Goal: Task Accomplishment & Management: Manage account settings

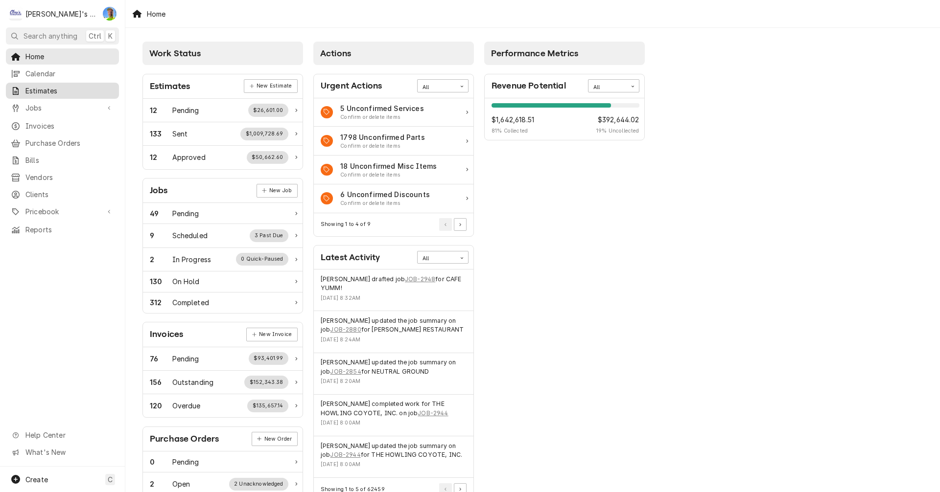
click at [64, 89] on span "Estimates" at bounding box center [69, 91] width 89 height 10
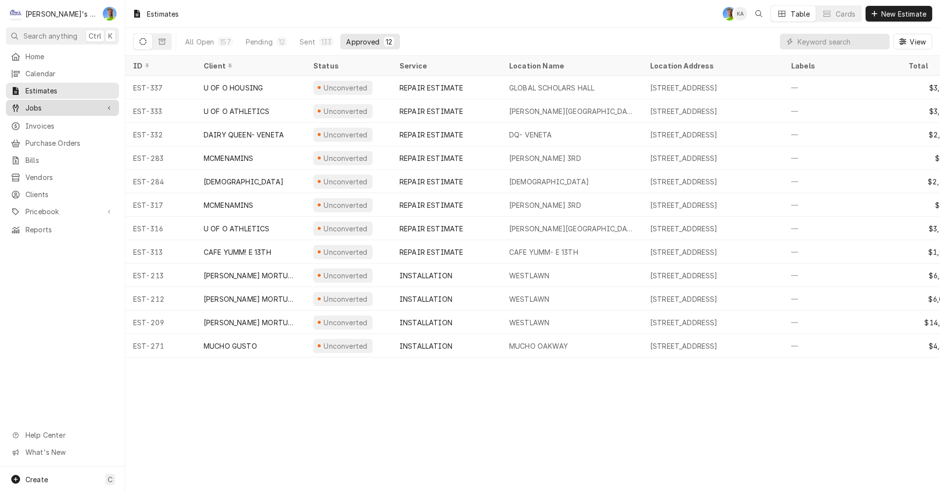
click at [58, 106] on span "Jobs" at bounding box center [62, 108] width 74 height 10
click at [308, 35] on button "Sent 133" at bounding box center [317, 42] width 46 height 16
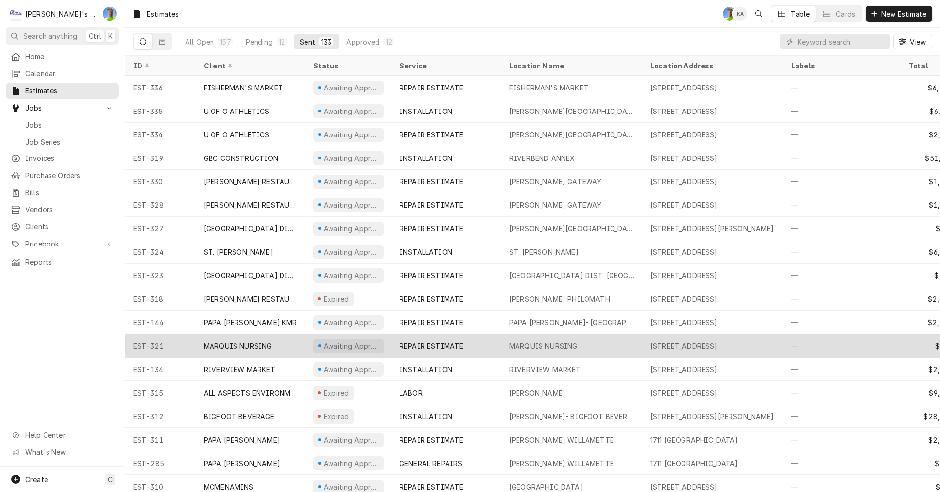
scroll to position [49, 0]
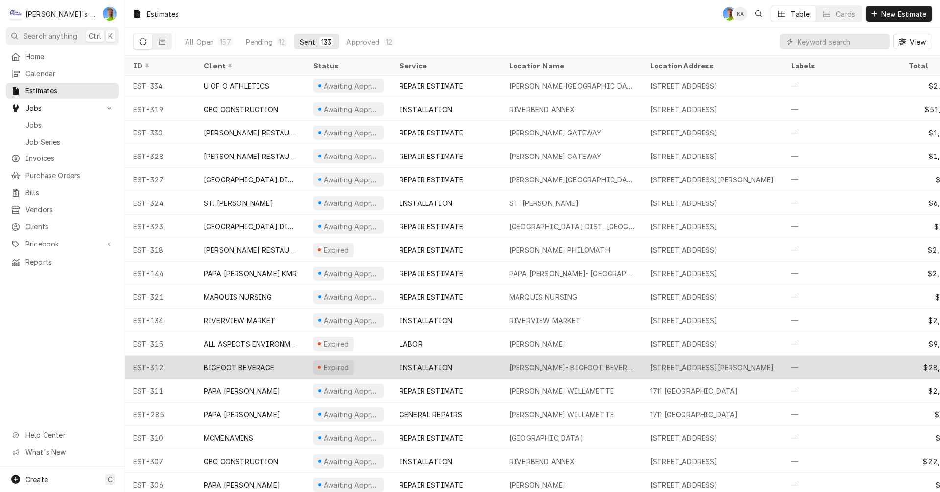
click at [586, 363] on div "MCVAY- BIGFOOT BEVERAGE" at bounding box center [571, 368] width 125 height 10
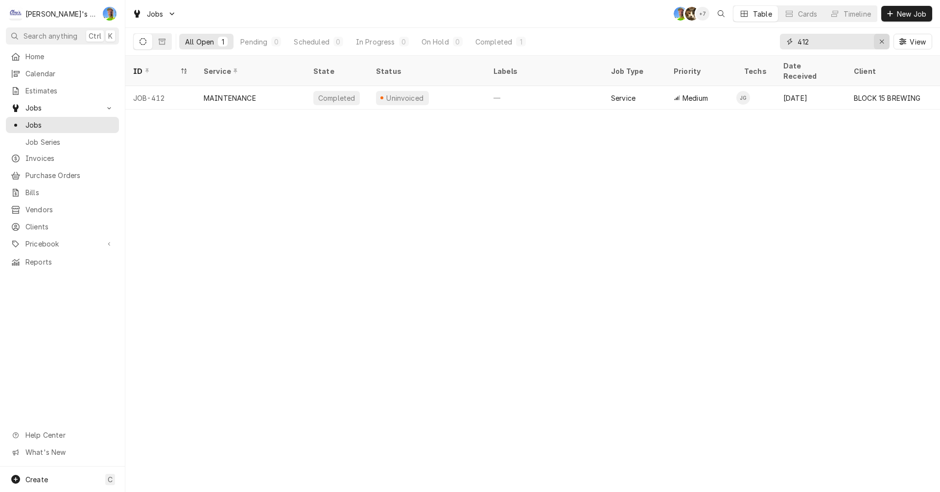
click at [879, 37] on div "Erase input" at bounding box center [882, 42] width 10 height 10
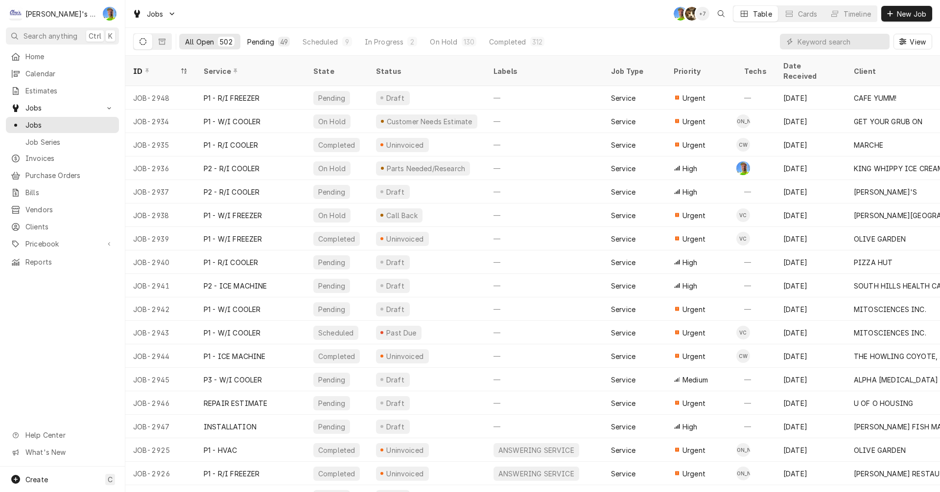
click at [268, 45] on div "Pending" at bounding box center [260, 42] width 27 height 10
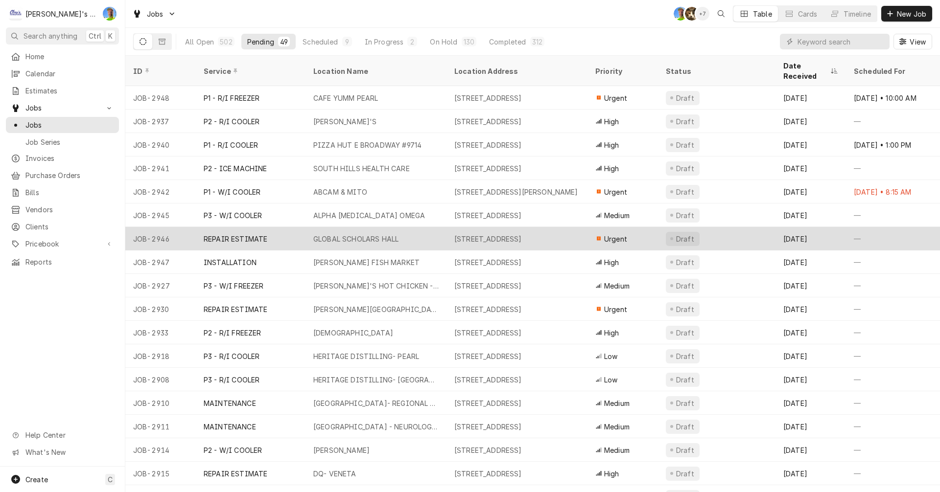
click at [582, 227] on div "1710 E 15TH AVE, EUGENE, OR 97403" at bounding box center [516, 238] width 141 height 23
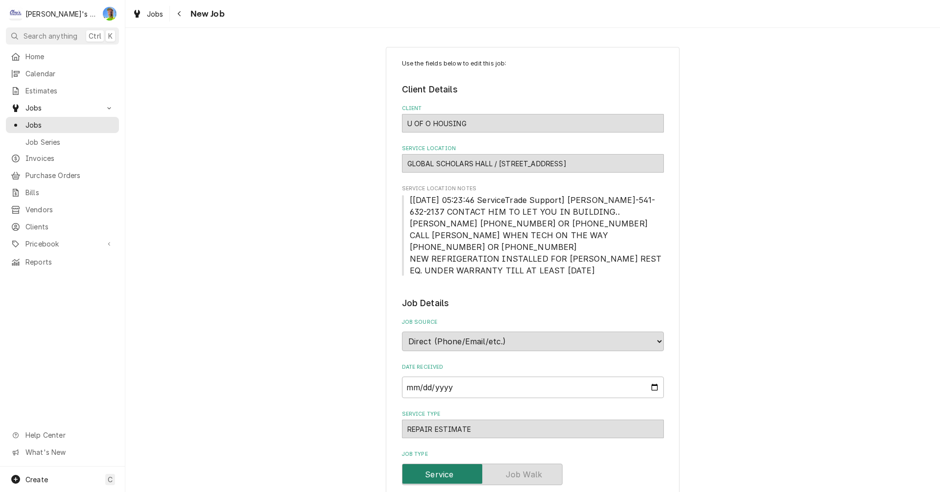
type textarea "x"
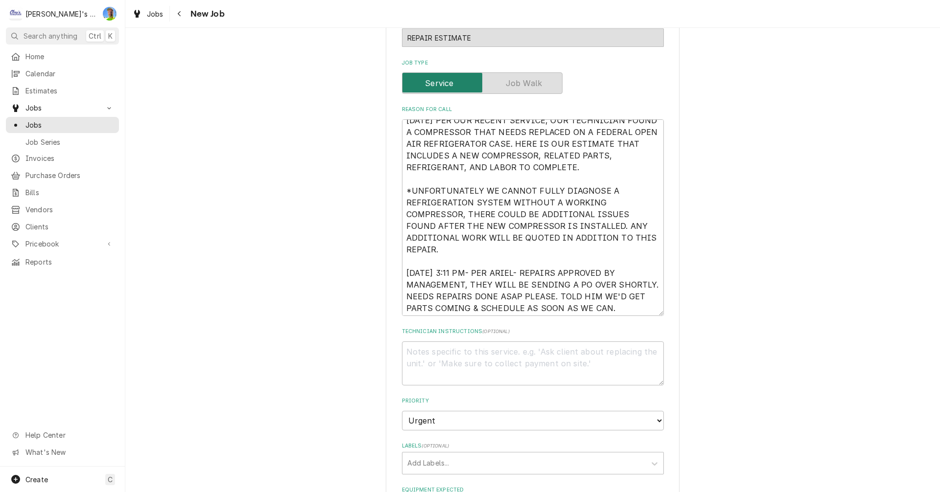
scroll to position [12, 0]
click at [150, 19] on div "Jobs" at bounding box center [147, 14] width 35 height 12
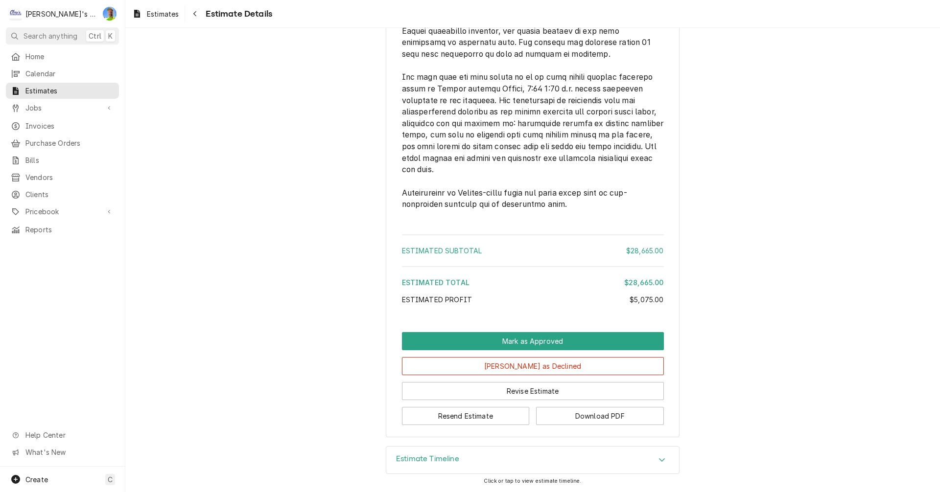
scroll to position [1903, 0]
click at [423, 386] on button "Revise Estimate" at bounding box center [533, 391] width 262 height 18
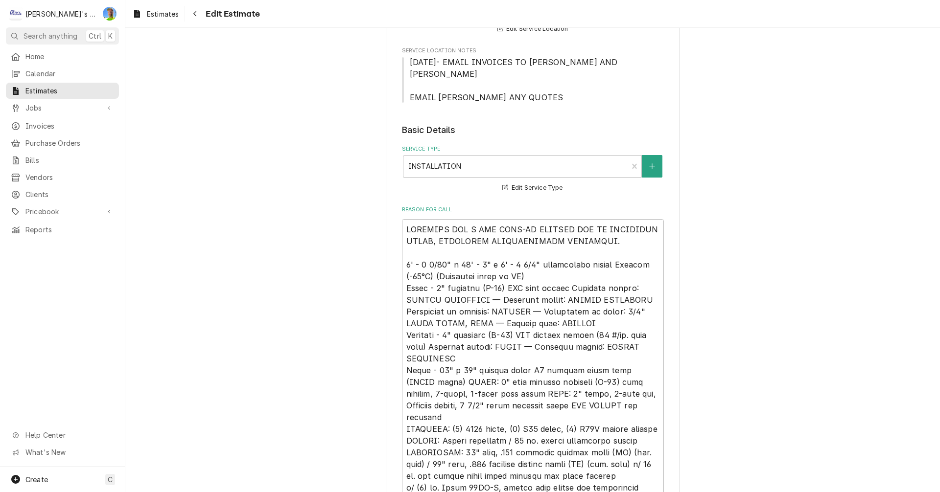
scroll to position [196, 0]
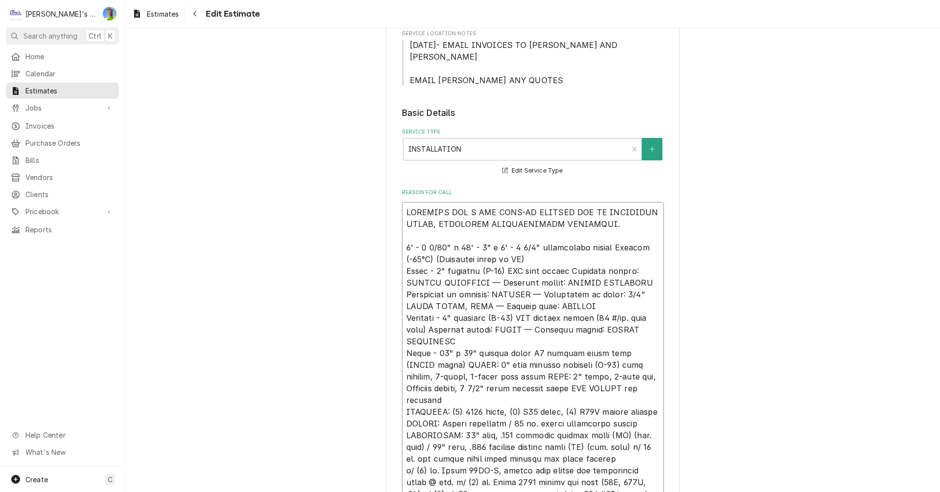
click at [519, 258] on textarea "Reason For Call" at bounding box center [533, 394] width 262 height 385
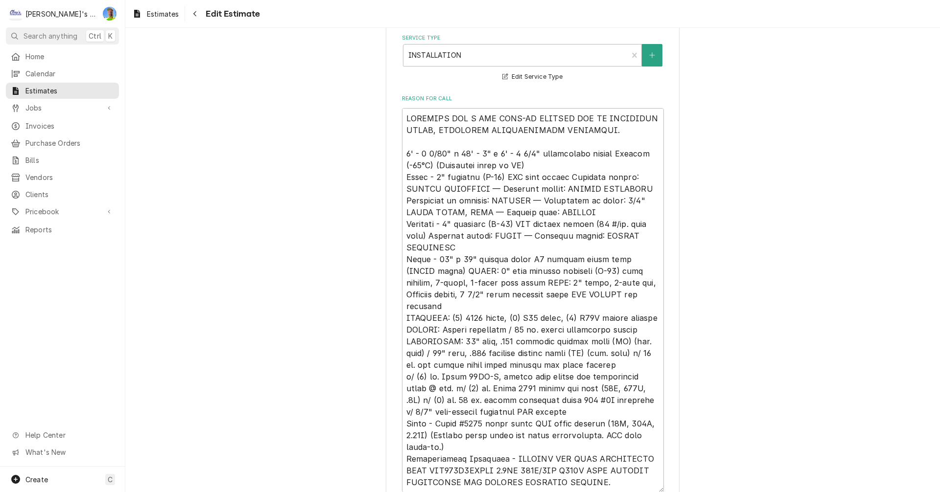
drag, startPoint x: 521, startPoint y: 258, endPoint x: 713, endPoint y: 228, distance: 194.3
click at [532, 163] on textarea "Reason For Call" at bounding box center [533, 300] width 262 height 385
type textarea "x"
type textarea "ESTIMATE FOR A NEW WALK-IN FREEZER BOX AS DESCRIBED BELOW, INCLUDING REFRIGERAT…"
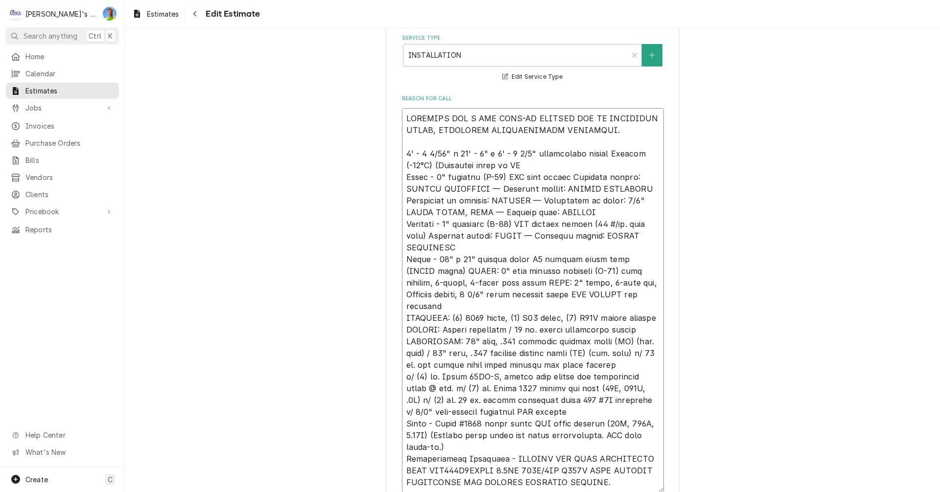
type textarea "x"
type textarea "ESTIMATE FOR A NEW WALK-IN FREEZER BOX AS DESCRIBED BELOW, INCLUDING REFRIGERAT…"
type textarea "x"
type textarea "ESTIMATE FOR A NEW WALK-IN FREEZER BOX AS DESCRIBED BELOW, INCLUDING REFRIGERAT…"
type textarea "x"
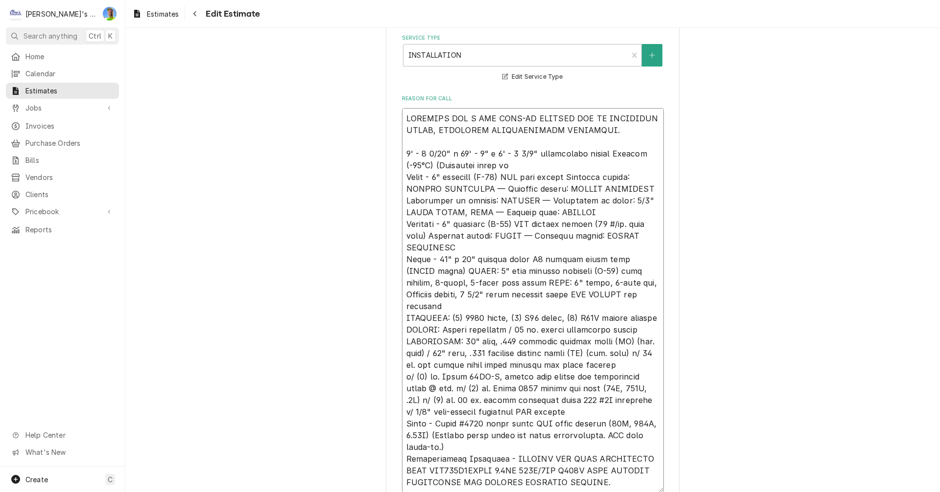
type textarea "ESTIMATE FOR A NEW WALK-IN FREEZER BOX AS DESCRIBED BELOW, INCLUDING REFRIGERAT…"
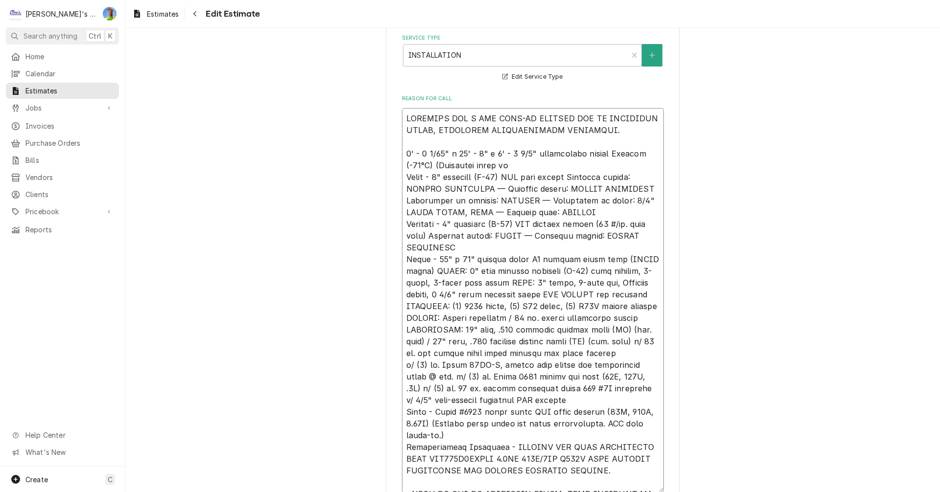
type textarea "x"
type textarea "ESTIMATE FOR A NEW WALK-IN FREEZER BOX AS DESCRIBED BELOW, INCLUDING REFRIGERAT…"
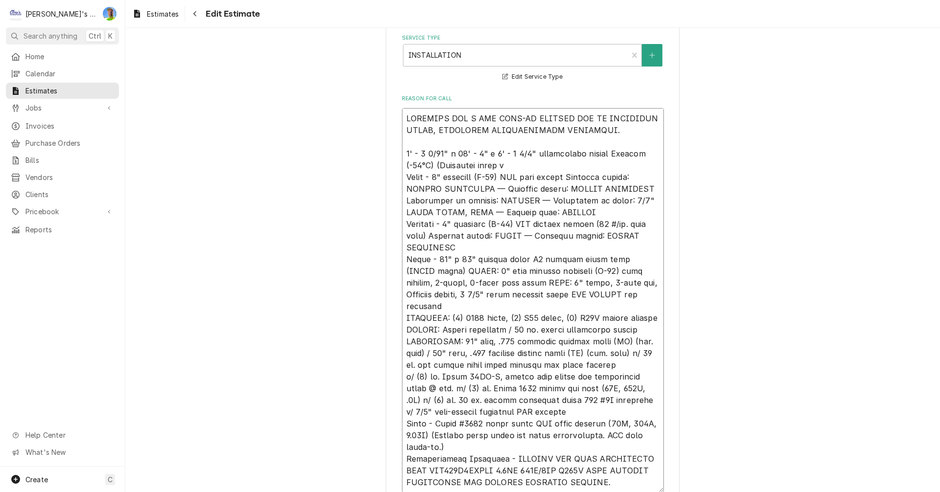
type textarea "x"
type textarea "ESTIMATE FOR A NEW WALK-IN FREEZER BOX AS DESCRIBED BELOW, INCLUDING REFRIGERAT…"
type textarea "x"
type textarea "ESTIMATE FOR A NEW WALK-IN FREEZER BOX AS DESCRIBED BELOW, INCLUDING REFRIGERAT…"
type textarea "x"
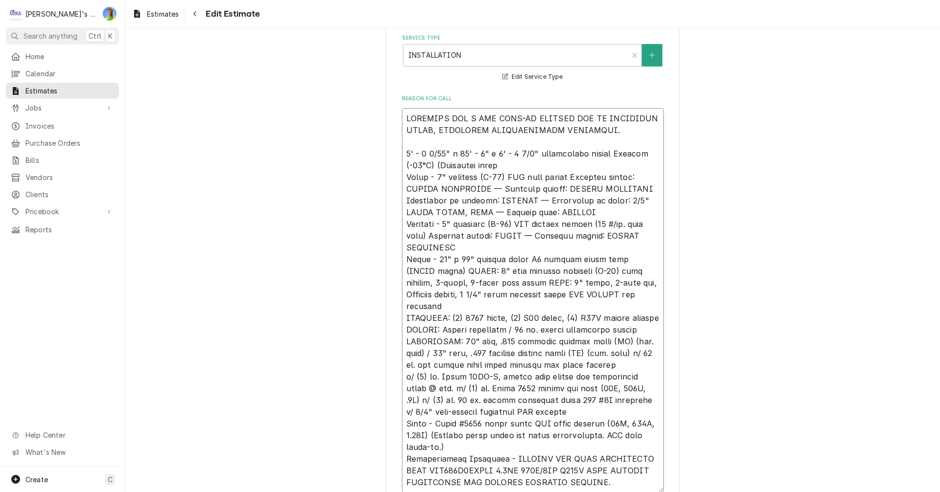
type textarea "ESTIMATE FOR A NEW WALK-IN FREEZER BOX AS DESCRIBED BELOW, INCLUDING REFRIGERAT…"
type textarea "x"
type textarea "ESTIMATE FOR A NEW WALK-IN FREEZER BOX AS DESCRIBED BELOW, INCLUDING REFRIGERAT…"
type textarea "x"
type textarea "ESTIMATE FOR A NEW WALK-IN FREEZER BOX AS DESCRIBED BELOW, INCLUDING REFRIGERAT…"
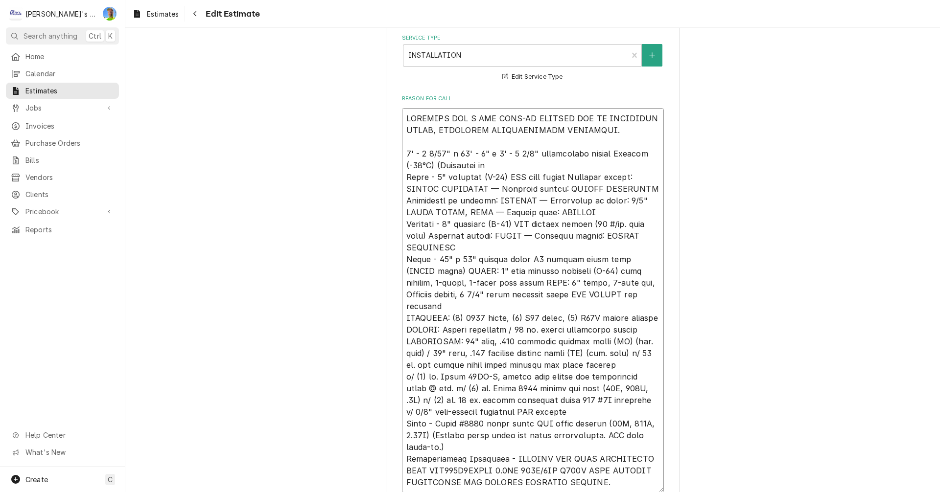
type textarea "x"
type textarea "ESTIMATE FOR A NEW WALK-IN FREEZER BOX AS DESCRIBED BELOW, INCLUDING REFRIGERAT…"
type textarea "x"
type textarea "ESTIMATE FOR A NEW WALK-IN FREEZER BOX AS DESCRIBED BELOW, INCLUDING REFRIGERAT…"
type textarea "x"
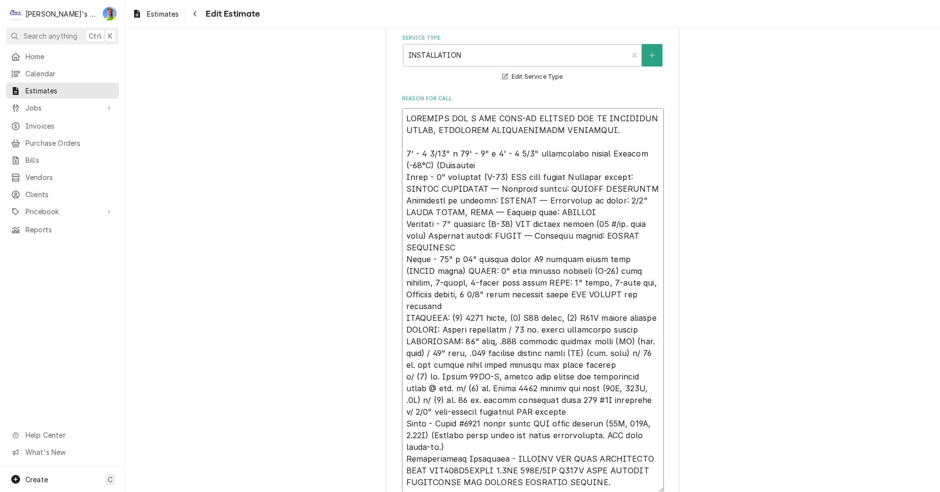
type textarea "ESTIMATE FOR A NEW WALK-IN FREEZER BOX AS DESCRIBED BELOW, INCLUDING REFRIGERAT…"
type textarea "x"
type textarea "ESTIMATE FOR A NEW WALK-IN FREEZER BOX AS DESCRIBED BELOW, INCLUDING REFRIGERAT…"
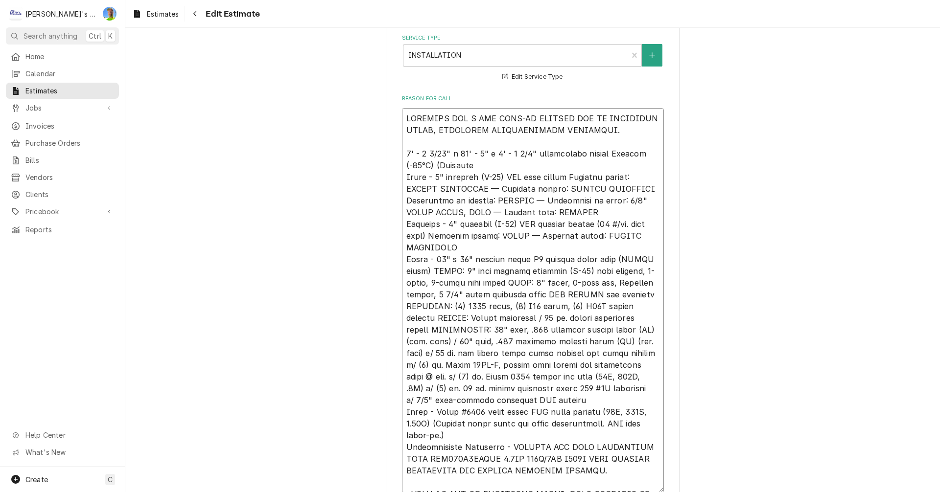
type textarea "x"
type textarea "ESTIMATE FOR A NEW WALK-IN FREEZER BOX AS DESCRIBED BELOW, INCLUDING REFRIGERAT…"
type textarea "x"
type textarea "ESTIMATE FOR A NEW WALK-IN FREEZER BOX AS DESCRIBED BELOW, INCLUDING REFRIGERAT…"
type textarea "x"
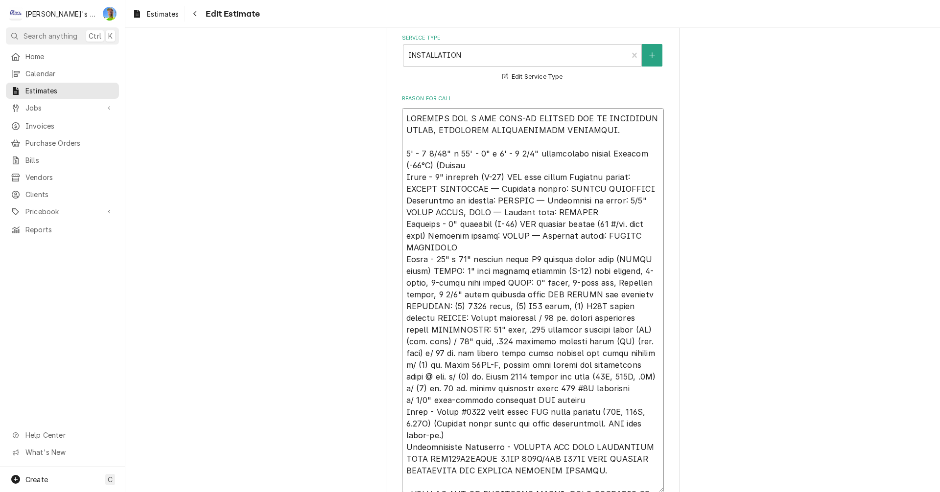
type textarea "ESTIMATE FOR A NEW WALK-IN FREEZER BOX AS DESCRIBED BELOW, INCLUDING REFRIGERAT…"
type textarea "x"
type textarea "ESTIMATE FOR A NEW WALK-IN FREEZER BOX AS DESCRIBED BELOW, INCLUDING REFRIGERAT…"
type textarea "x"
type textarea "ESTIMATE FOR A NEW WALK-IN FREEZER BOX AS DESCRIBED BELOW, INCLUDING REFRIGERAT…"
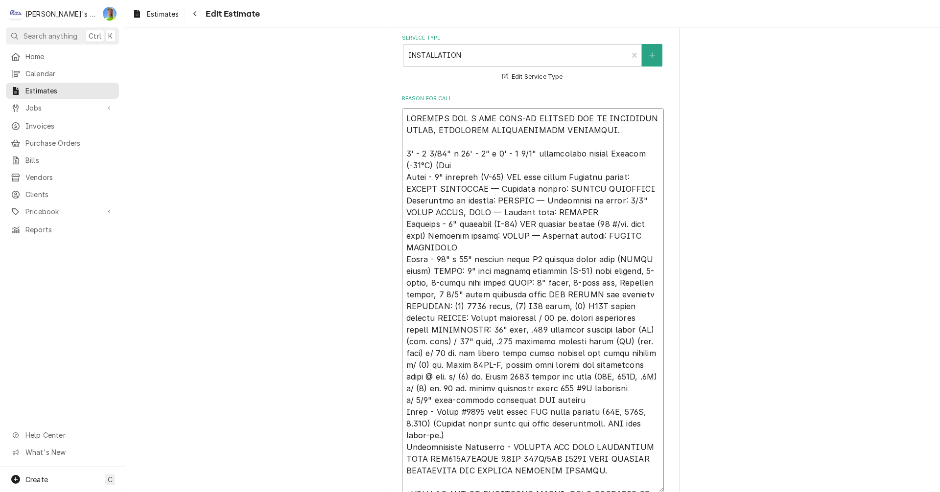
type textarea "x"
type textarea "ESTIMATE FOR A NEW WALK-IN FREEZER BOX AS DESCRIBED BELOW, INCLUDING REFRIGERAT…"
type textarea "x"
type textarea "ESTIMATE FOR A NEW WALK-IN FREEZER BOX AS DESCRIBED BELOW, INCLUDING REFRIGERAT…"
type textarea "x"
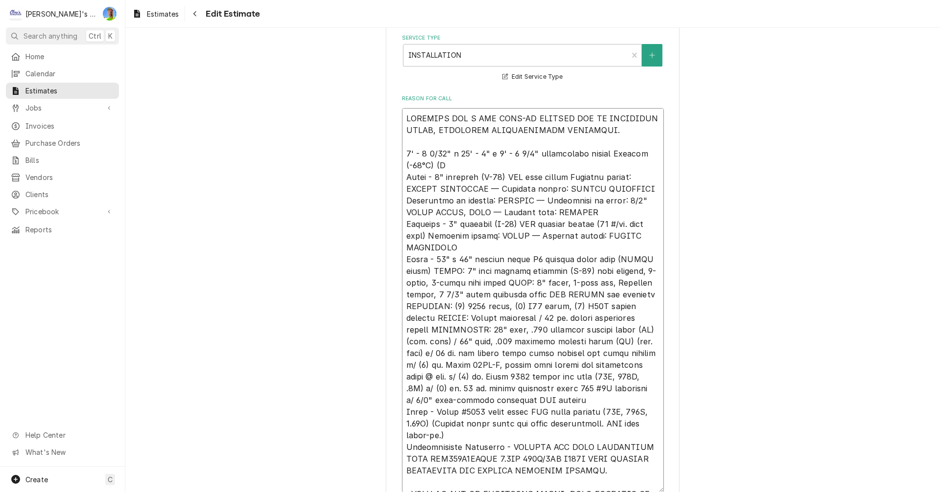
type textarea "ESTIMATE FOR A NEW WALK-IN FREEZER BOX AS DESCRIBED BELOW, INCLUDING REFRIGERAT…"
type textarea "x"
type textarea "ESTIMATE FOR A NEW WALK-IN FREEZER BOX AS DESCRIBED BELOW, INCLUDING REFRIGERAT…"
type textarea "x"
type textarea "ESTIMATE FOR A NEW WALK-IN FREEZER BOX AS DESCRIBED BELOW, INCLUDING REFRIGERAT…"
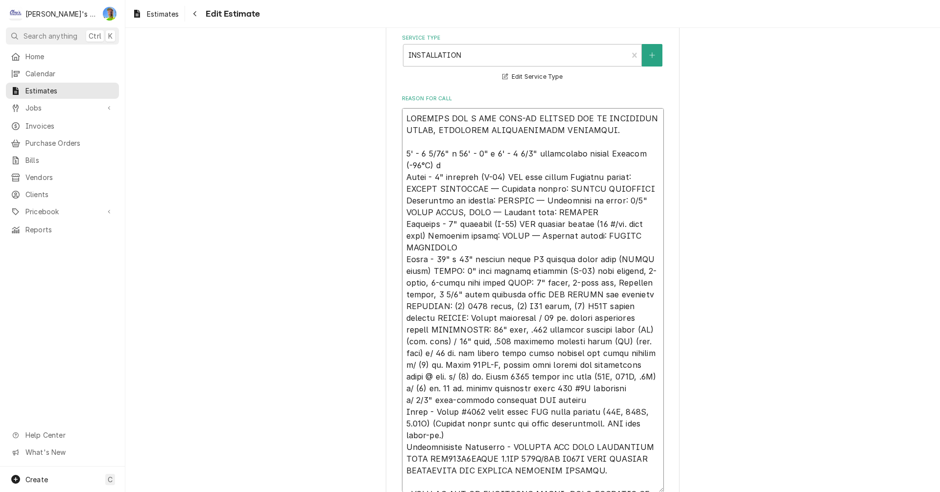
type textarea "x"
type textarea "ESTIMATE FOR A NEW WALK-IN FREEZER BOX AS DESCRIBED BELOW, INCLUDING REFRIGERAT…"
type textarea "x"
type textarea "ESTIMATE FOR A NEW WALK-IN FREEZER BOX AS DESCRIBED BELOW, INCLUDING REFRIGERAT…"
type textarea "x"
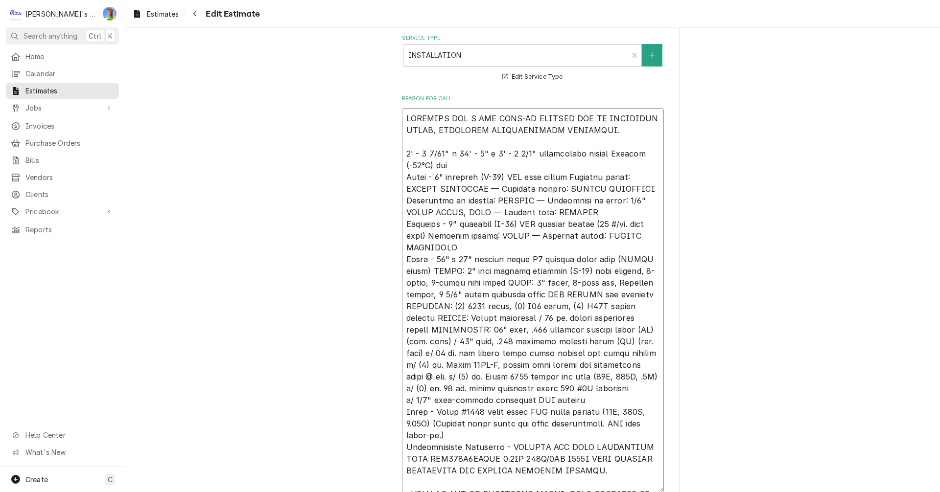
type textarea "ESTIMATE FOR A NEW WALK-IN FREEZER BOX AS DESCRIBED BELOW, INCLUDING REFRIGERAT…"
type textarea "x"
type textarea "ESTIMATE FOR A NEW WALK-IN FREEZER BOX AS DESCRIBED BELOW, INCLUDING REFRIGERAT…"
type textarea "x"
type textarea "ESTIMATE FOR A NEW WALK-IN FREEZER BOX AS DESCRIBED BELOW, INCLUDING REFRIGERAT…"
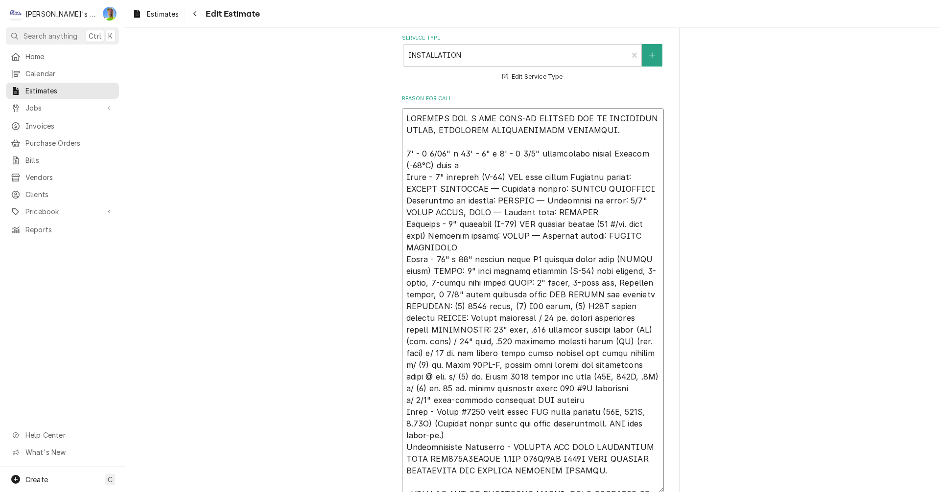
type textarea "x"
type textarea "ESTIMATE FOR A NEW WALK-IN FREEZER BOX AS DESCRIBED BELOW, INCLUDING REFRIGERAT…"
type textarea "x"
type textarea "ESTIMATE FOR A NEW WALK-IN FREEZER BOX AS DESCRIBED BELOW, INCLUDING REFRIGERAT…"
type textarea "x"
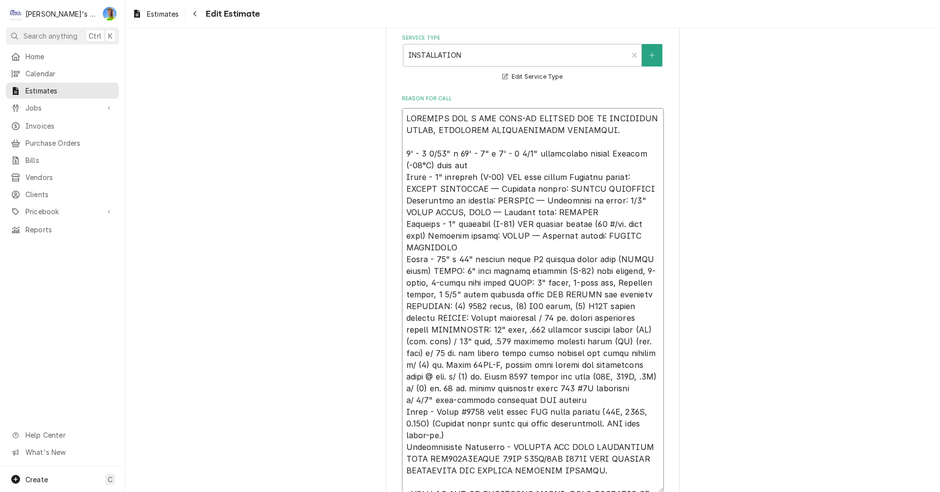
type textarea "ESTIMATE FOR A NEW WALK-IN FREEZER BOX AS DESCRIBED BELOW, INCLUDING REFRIGERAT…"
type textarea "x"
type textarea "ESTIMATE FOR A NEW WALK-IN FREEZER BOX AS DESCRIBED BELOW, INCLUDING REFRIGERAT…"
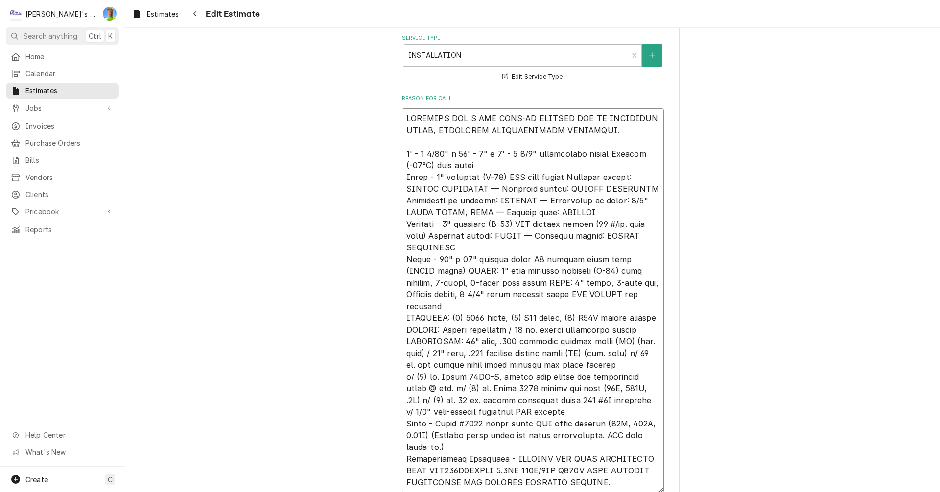
type textarea "x"
type textarea "ESTIMATE FOR A NEW WALK-IN FREEZER BOX AS DESCRIBED BELOW, INCLUDING REFRIGERAT…"
type textarea "x"
type textarea "ESTIMATE FOR A NEW WALK-IN FREEZER BOX AS DESCRIBED BELOW, INCLUDING REFRIGERAT…"
type textarea "x"
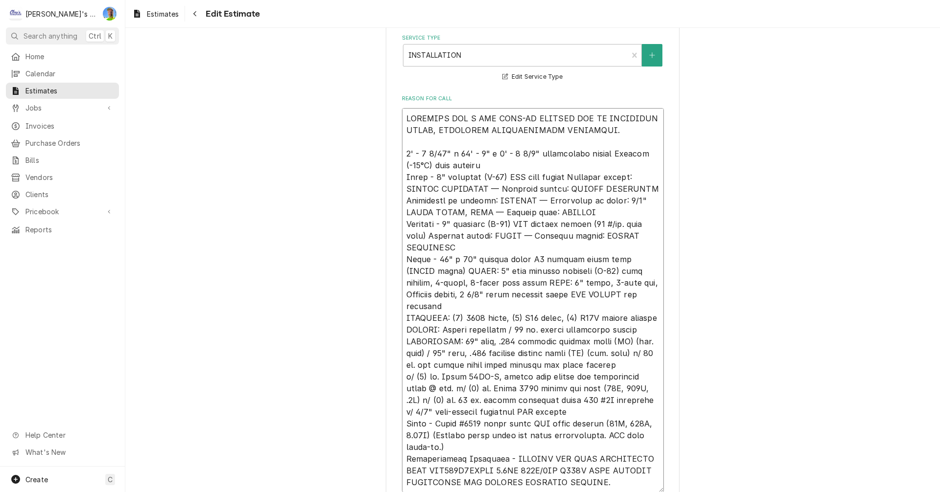
type textarea "ESTIMATE FOR A NEW WALK-IN FREEZER BOX AS DESCRIBED BELOW, INCLUDING REFRIGERAT…"
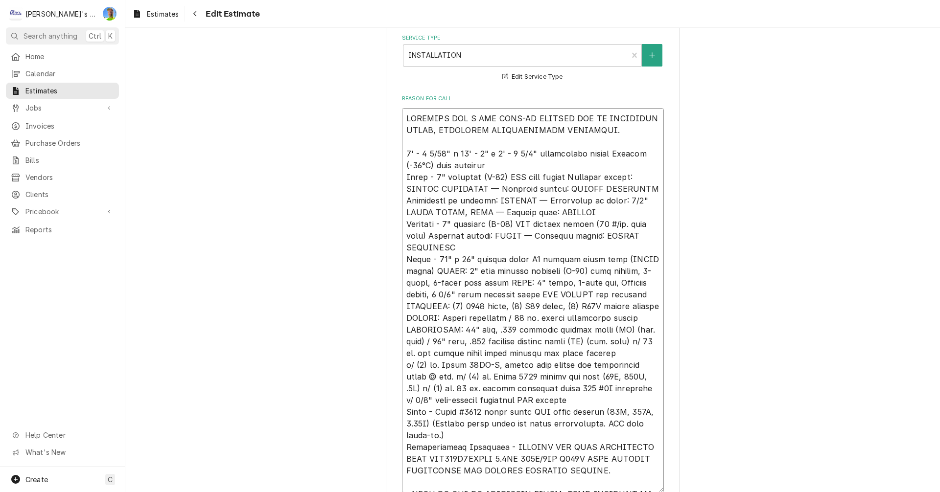
type textarea "x"
type textarea "ESTIMATE FOR A NEW WALK-IN FREEZER BOX AS DESCRIBED BELOW, INCLUDING REFRIGERAT…"
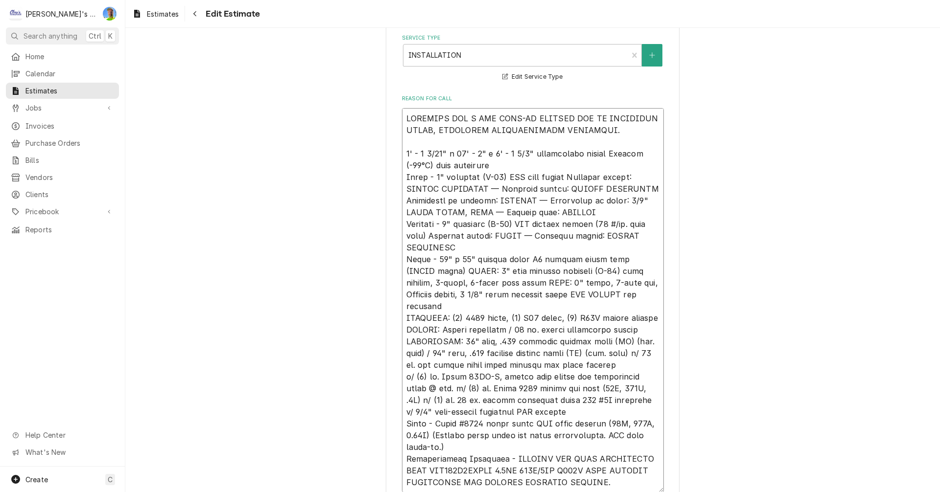
type textarea "x"
type textarea "ESTIMATE FOR A NEW WALK-IN FREEZER BOX AS DESCRIBED BELOW, INCLUDING REFRIGERAT…"
type textarea "x"
type textarea "ESTIMATE FOR A NEW WALK-IN FREEZER BOX AS DESCRIBED BELOW, INCLUDING REFRIGERAT…"
type textarea "x"
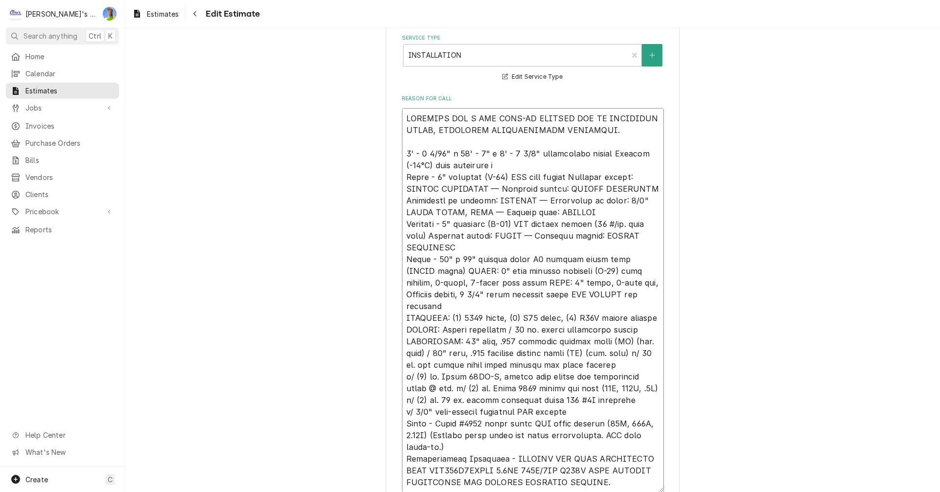
type textarea "ESTIMATE FOR A NEW WALK-IN FREEZER BOX AS DESCRIBED BELOW, INCLUDING REFRIGERAT…"
type textarea "x"
type textarea "ESTIMATE FOR A NEW WALK-IN FREEZER BOX AS DESCRIBED BELOW, INCLUDING REFRIGERAT…"
type textarea "x"
type textarea "ESTIMATE FOR A NEW WALK-IN FREEZER BOX AS DESCRIBED BELOW, INCLUDING REFRIGERAT…"
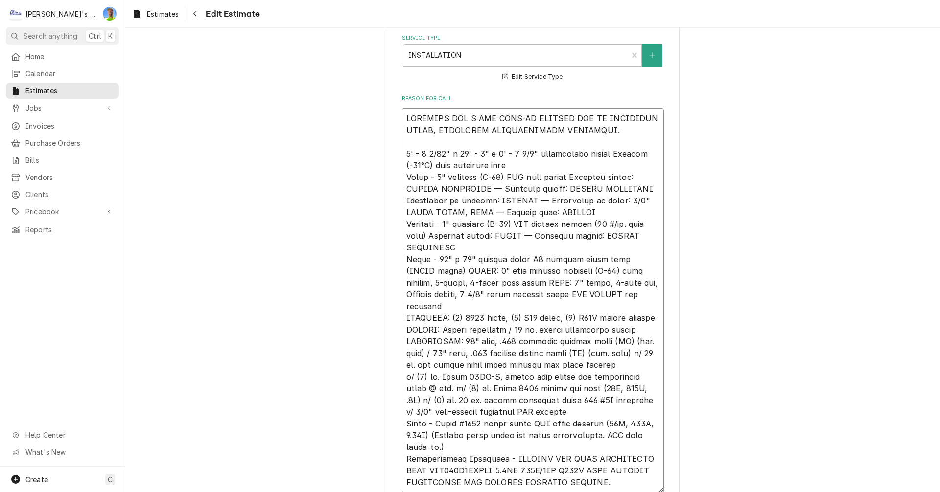
type textarea "x"
type textarea "ESTIMATE FOR A NEW WALK-IN FREEZER BOX AS DESCRIBED BELOW, INCLUDING REFRIGERAT…"
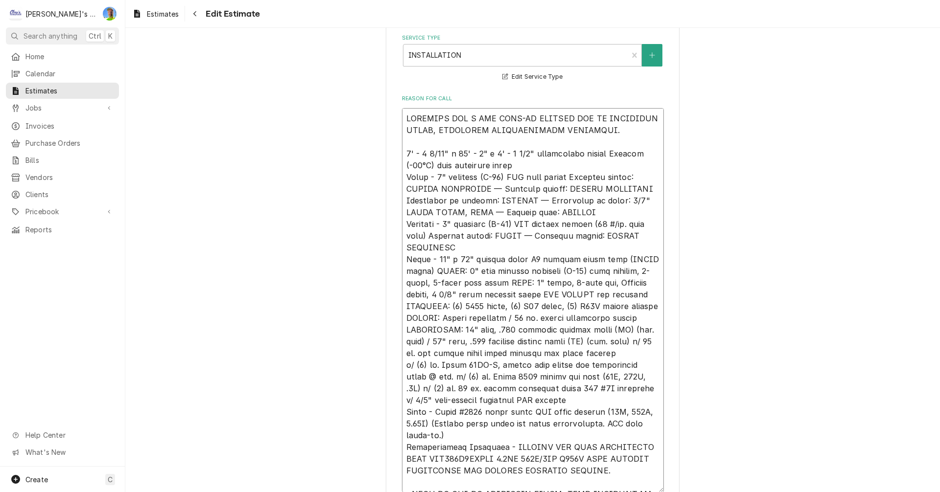
type textarea "x"
type textarea "ESTIMATE FOR A NEW WALK-IN FREEZER BOX AS DESCRIBED BELOW, INCLUDING REFRIGERAT…"
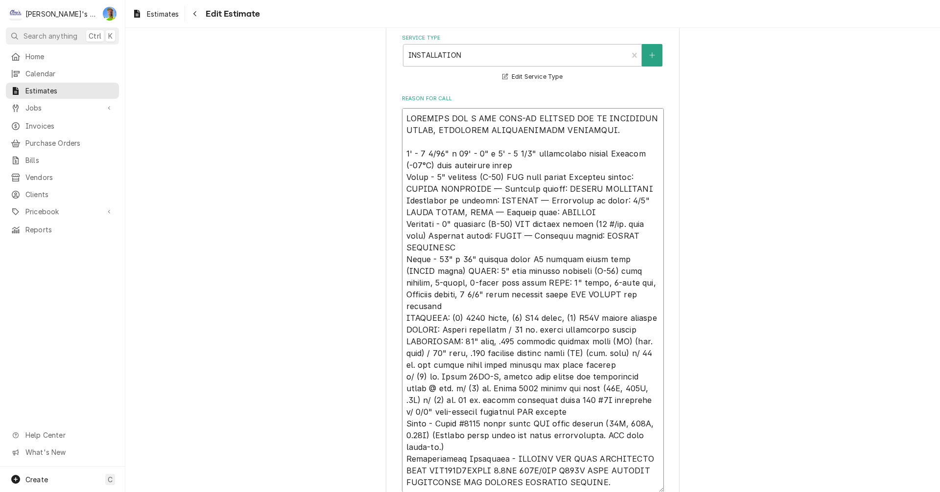
type textarea "x"
type textarea "ESTIMATE FOR A NEW WALK-IN FREEZER BOX AS DESCRIBED BELOW, INCLUDING REFRIGERAT…"
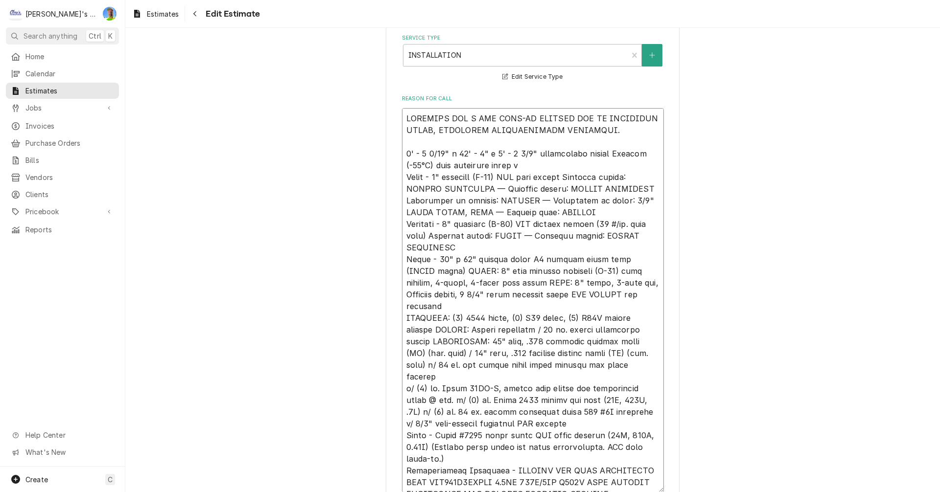
type textarea "x"
type textarea "ESTIMATE FOR A NEW WALK-IN FREEZER BOX AS DESCRIBED BELOW, INCLUDING REFRIGERAT…"
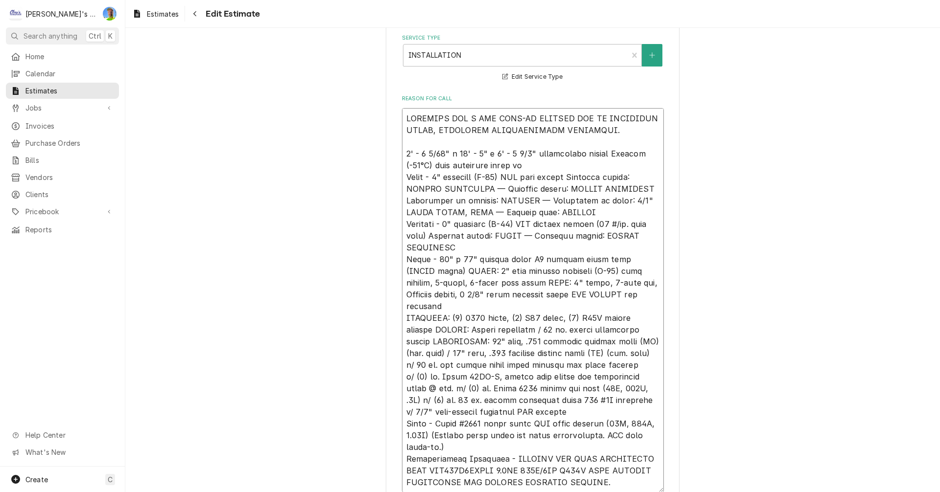
type textarea "x"
type textarea "ESTIMATE FOR A NEW WALK-IN FREEZER BOX AS DESCRIBED BELOW, INCLUDING REFRIGERAT…"
type textarea "x"
type textarea "ESTIMATE FOR A NEW WALK-IN FREEZER BOX AS DESCRIBED BELOW, INCLUDING REFRIGERAT…"
type textarea "x"
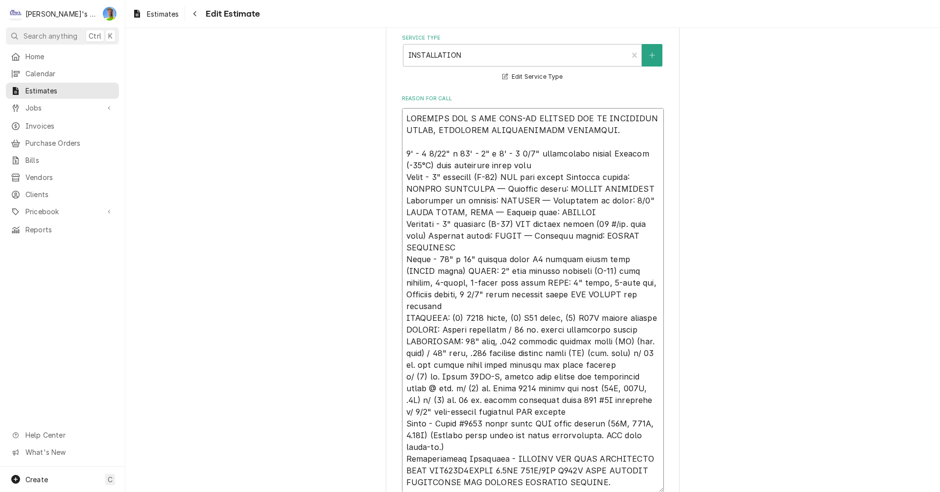
type textarea "ESTIMATE FOR A NEW WALK-IN FREEZER BOX AS DESCRIBED BELOW, INCLUDING REFRIGERAT…"
type textarea "x"
type textarea "ESTIMATE FOR A NEW WALK-IN FREEZER BOX AS DESCRIBED BELOW, INCLUDING REFRIGERAT…"
type textarea "x"
type textarea "ESTIMATE FOR A NEW WALK-IN FREEZER BOX AS DESCRIBED BELOW, INCLUDING REFRIGERAT…"
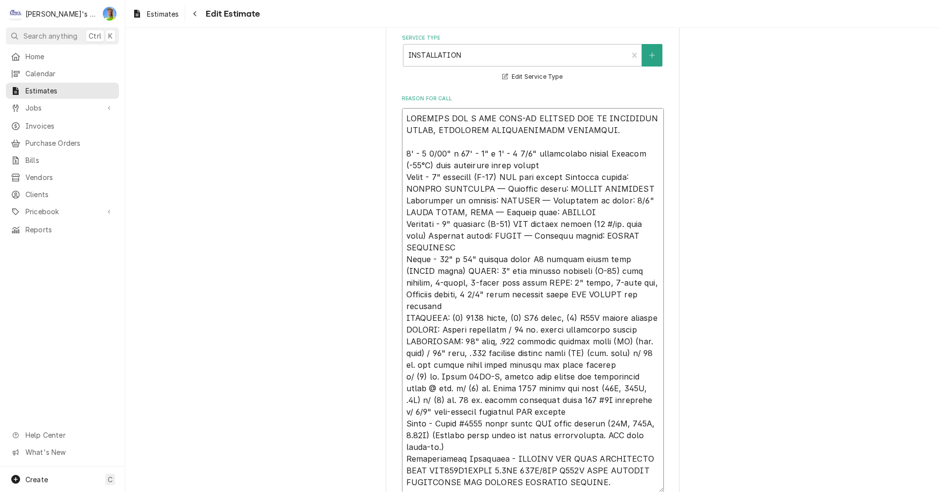
click at [461, 249] on textarea "Reason For Call" at bounding box center [533, 300] width 262 height 385
type textarea "x"
type textarea "ESTIMATE FOR A NEW WALK-IN FREEZER BOX AS DESCRIBED BELOW, INCLUDING REFRIGERAT…"
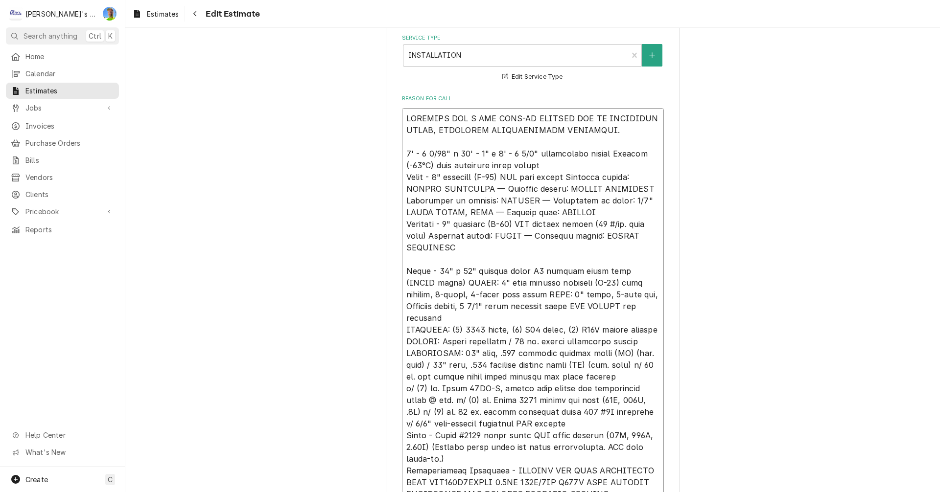
paste textarea "3 1/2" high density urethane (R-28) NSF Pallet Jack Floor panels model #PJFN"
type textarea "x"
type textarea "ESTIMATE FOR A NEW WALK-IN FREEZER BOX AS DESCRIBED BELOW, INCLUDING REFRIGERAT…"
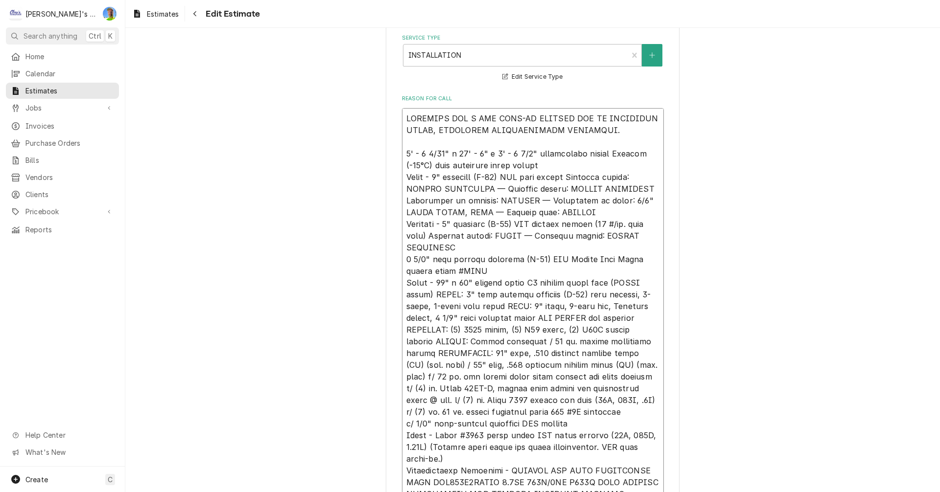
type textarea "x"
type textarea "ESTIMATE FOR A NEW WALK-IN FREEZER BOX AS DESCRIBED BELOW, INCLUDING REFRIGERAT…"
click at [402, 259] on textarea "Reason For Call" at bounding box center [533, 312] width 262 height 408
paste textarea "Floors"
type textarea "x"
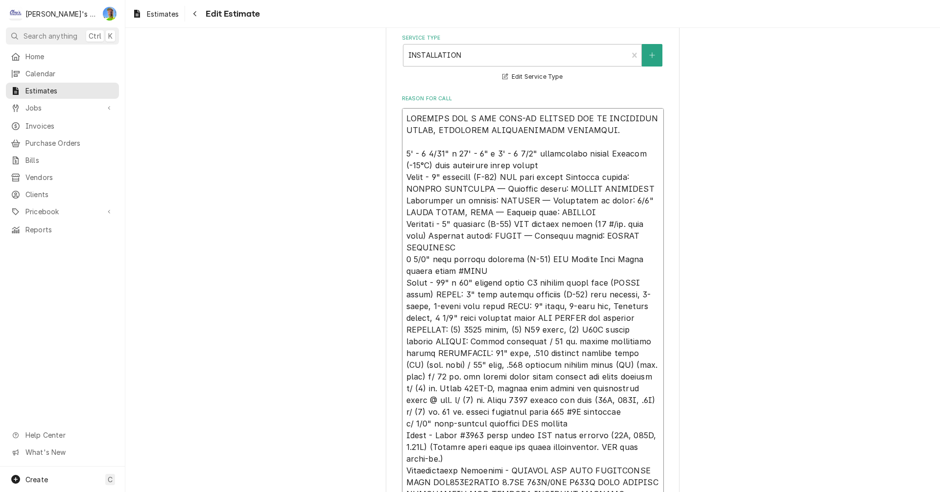
type textarea "ESTIMATE FOR A NEW WALK-IN FREEZER BOX AS DESCRIBED BELOW, INCLUDING REFRIGERAT…"
type textarea "x"
type textarea "ESTIMATE FOR A NEW WALK-IN FREEZER BOX AS DESCRIBED BELOW, INCLUDING REFRIGERAT…"
type textarea "x"
type textarea "ESTIMATE FOR A NEW WALK-IN FREEZER BOX AS DESCRIBED BELOW, INCLUDING REFRIGERAT…"
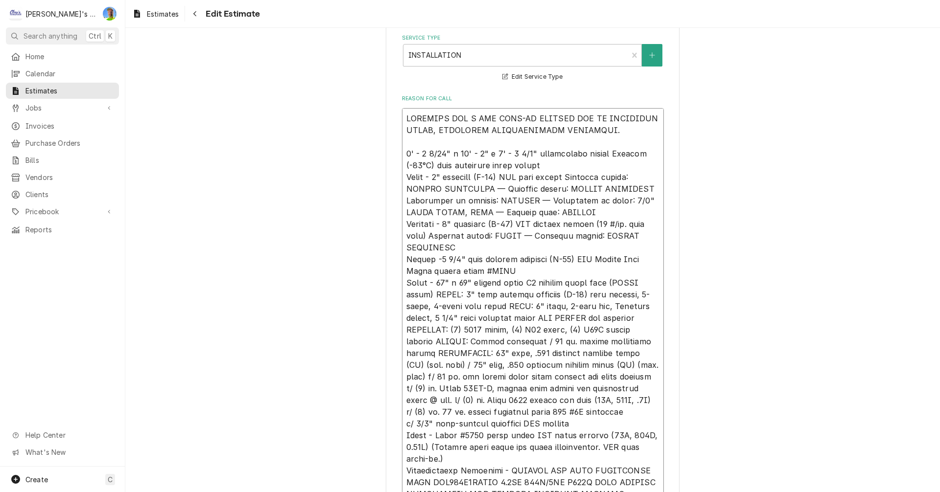
type textarea "x"
type textarea "ESTIMATE FOR A NEW WALK-IN FREEZER BOX AS DESCRIBED BELOW, INCLUDING REFRIGERAT…"
click at [517, 272] on textarea "Reason For Call" at bounding box center [533, 312] width 262 height 408
type textarea "x"
type textarea "ESTIMATE FOR A NEW WALK-IN FREEZER BOX AS DESCRIBED BELOW, INCLUDING REFRIGERAT…"
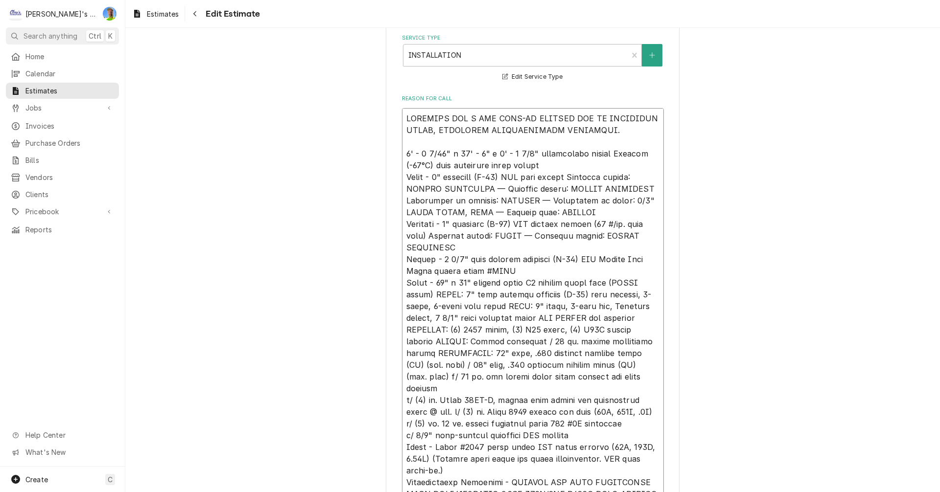
type textarea "x"
type textarea "ESTIMATE FOR A NEW WALK-IN FREEZER BOX AS DESCRIBED BELOW, INCLUDING REFRIGERAT…"
click at [508, 270] on textarea "Reason For Call" at bounding box center [533, 312] width 262 height 408
paste textarea "***Manual pallet jacks only, 2000 lb rolling load maximum capacity*** Int. Fini…"
type textarea "x"
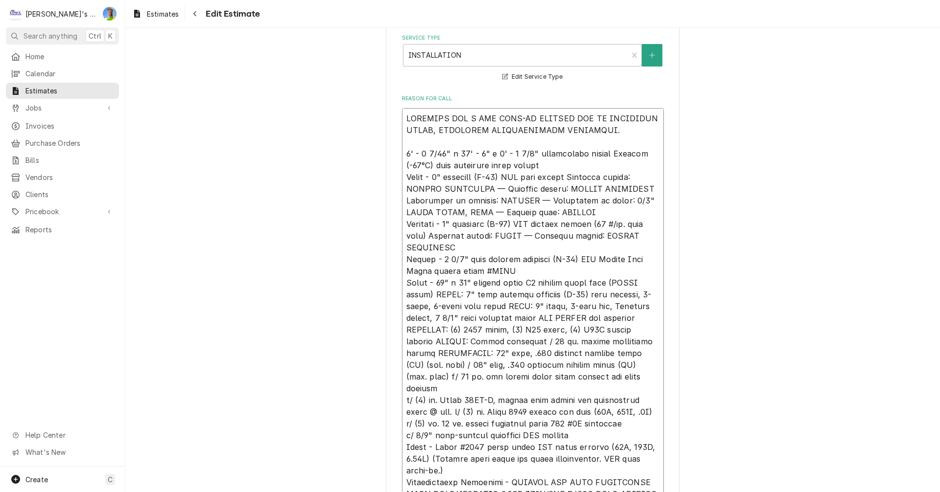
type textarea "ESTIMATE FOR A NEW WALK-IN FREEZER BOX AS DESCRIBED BELOW, INCLUDING REFRIGERAT…"
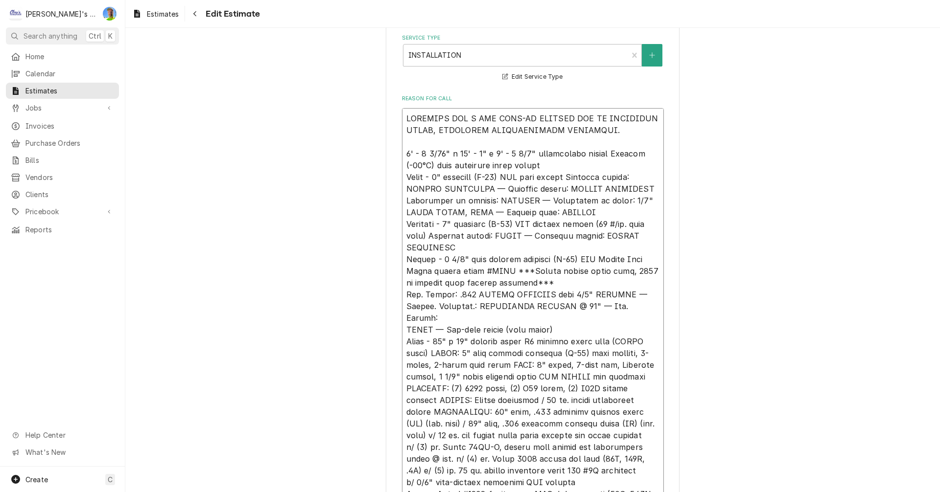
click at [404, 293] on textarea "Reason For Call" at bounding box center [533, 335] width 262 height 455
type textarea "x"
type textarea "ESTIMATE FOR A NEW WALK-IN FREEZER BOX AS DESCRIBED BELOW, INCLUDING REFRIGERAT…"
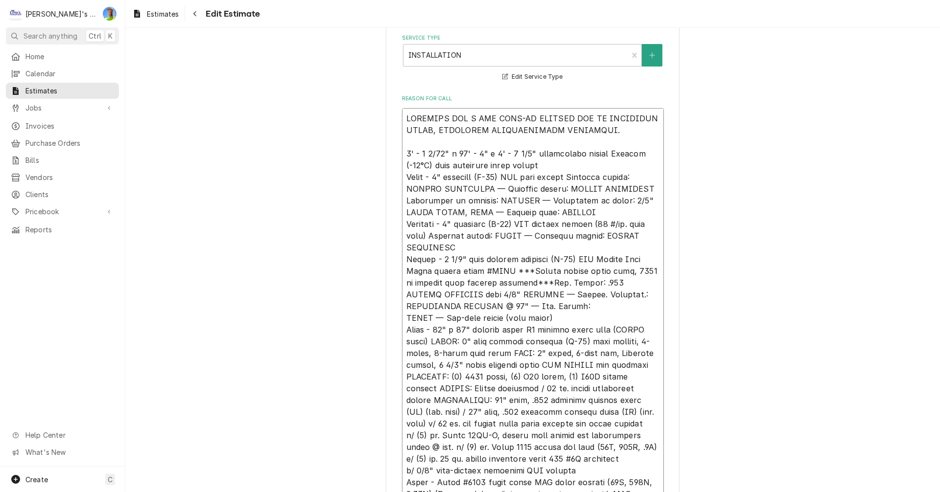
type textarea "x"
type textarea "ESTIMATE FOR A NEW WALK-IN FREEZER BOX AS DESCRIBED BELOW, INCLUDING REFRIGERAT…"
click at [402, 178] on textarea "Reason For Call" at bounding box center [533, 335] width 262 height 455
type textarea "x"
type textarea "ESTIMATE FOR A NEW WALK-IN FREEZER BOX AS DESCRIBED BELOW, INCLUDING REFRIGERAT…"
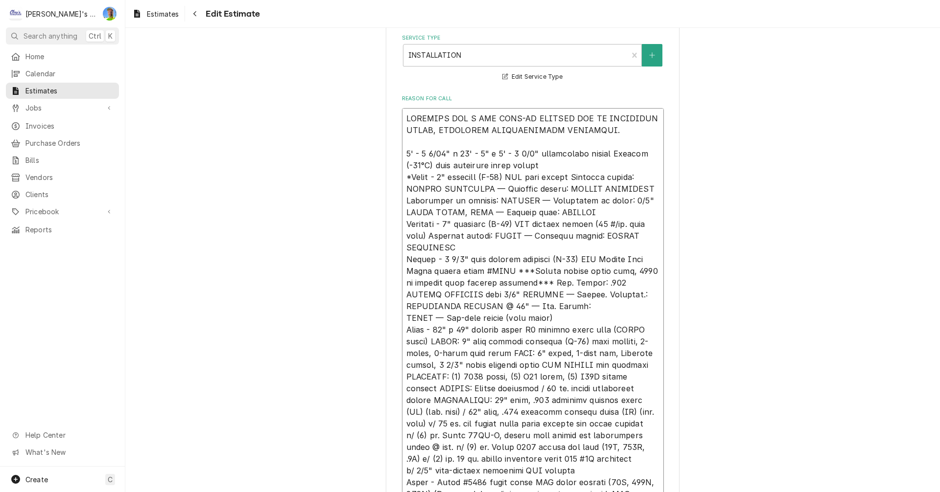
type textarea "x"
type textarea "ESTIMATE FOR A NEW WALK-IN FREEZER BOX AS DESCRIBED BELOW, INCLUDING REFRIGERAT…"
type textarea "x"
type textarea "ESTIMATE FOR A NEW WALK-IN FREEZER BOX AS DESCRIBED BELOW, INCLUDING REFRIGERAT…"
type textarea "x"
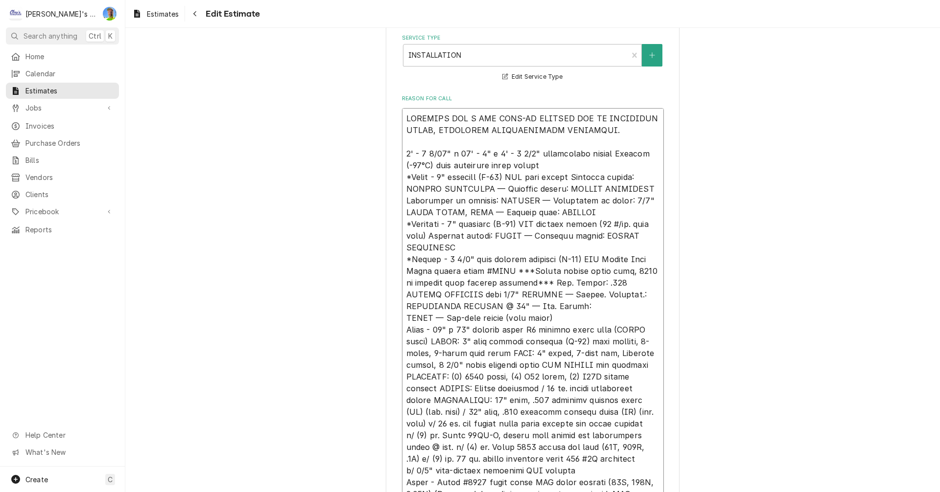
type textarea "ESTIMATE FOR A NEW WALK-IN FREEZER BOX AS DESCRIBED BELOW, INCLUDING REFRIGERAT…"
type textarea "x"
type textarea "ESTIMATE FOR A NEW WALK-IN FREEZER BOX AS DESCRIBED BELOW, INCLUDING REFRIGERAT…"
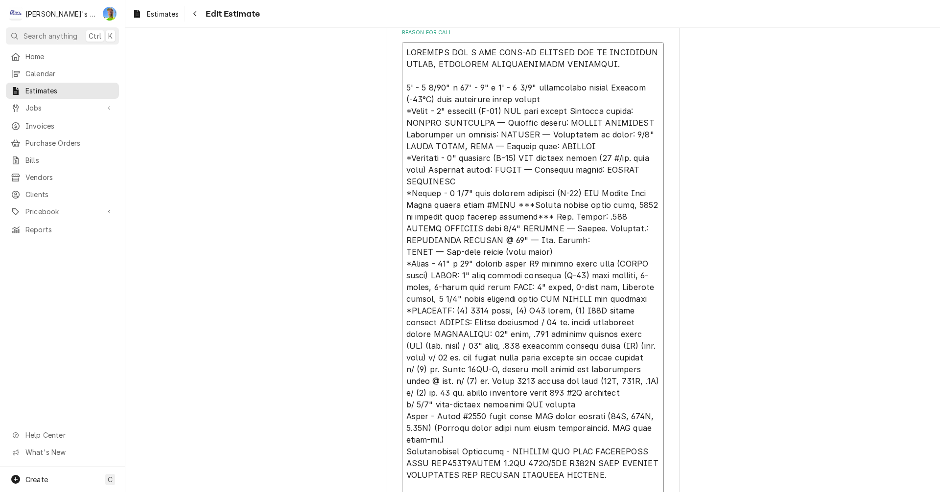
scroll to position [368, 0]
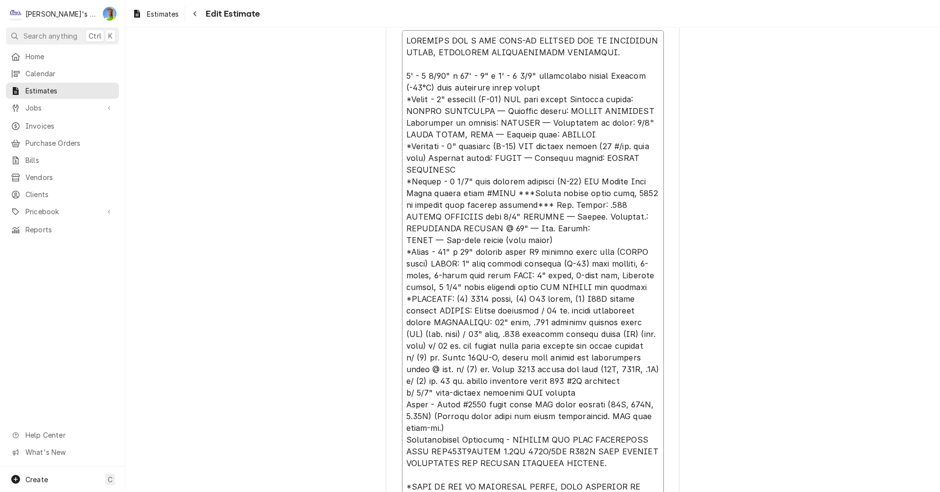
type textarea "x"
type textarea "ESTIMATE FOR A NEW WALK-IN FREEZER BOX AS DESCRIBED BELOW, INCLUDING REFRIGERAT…"
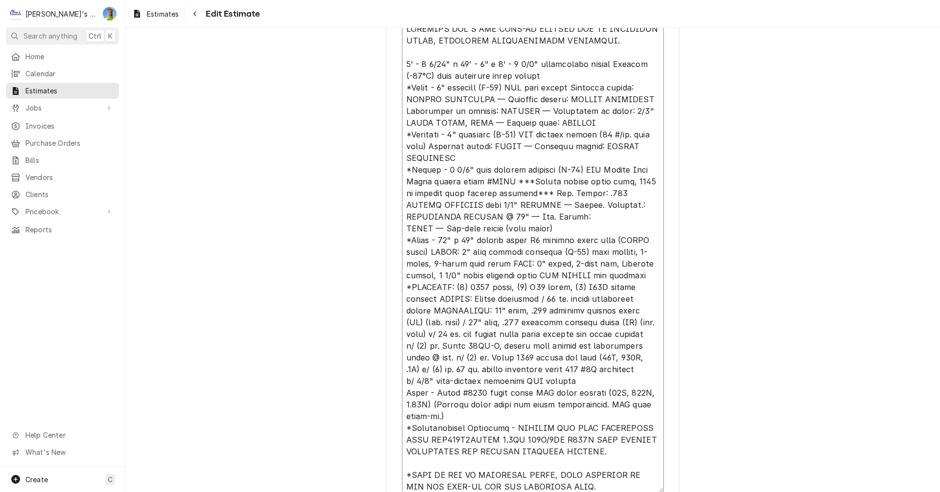
scroll to position [19, 0]
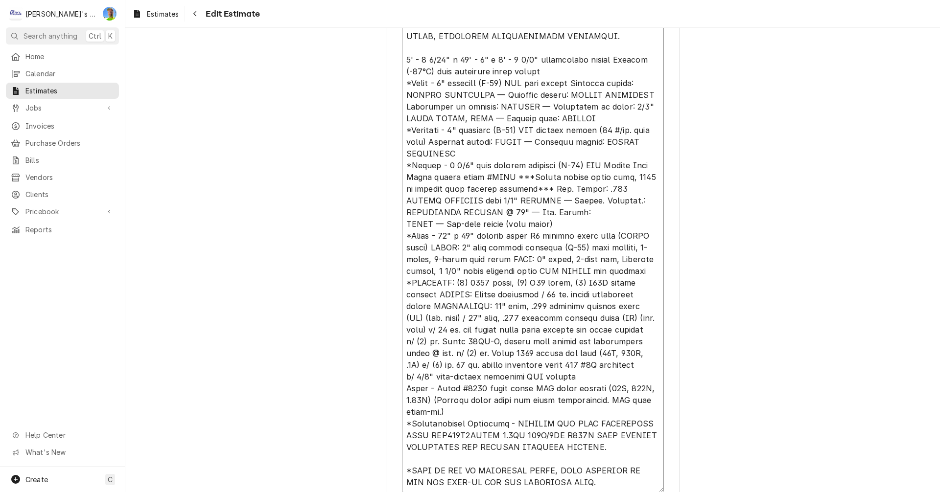
type textarea "x"
type textarea "ESTIMATE FOR A NEW WALK-IN FREEZER BOX AS DESCRIBED BELOW, INCLUDING REFRIGERAT…"
type textarea "x"
type textarea "ESTIMATE FOR A NEW WALK-IN FREEZER BOX AS DESCRIBED BELOW, INCLUDING REFRIGERAT…"
type textarea "x"
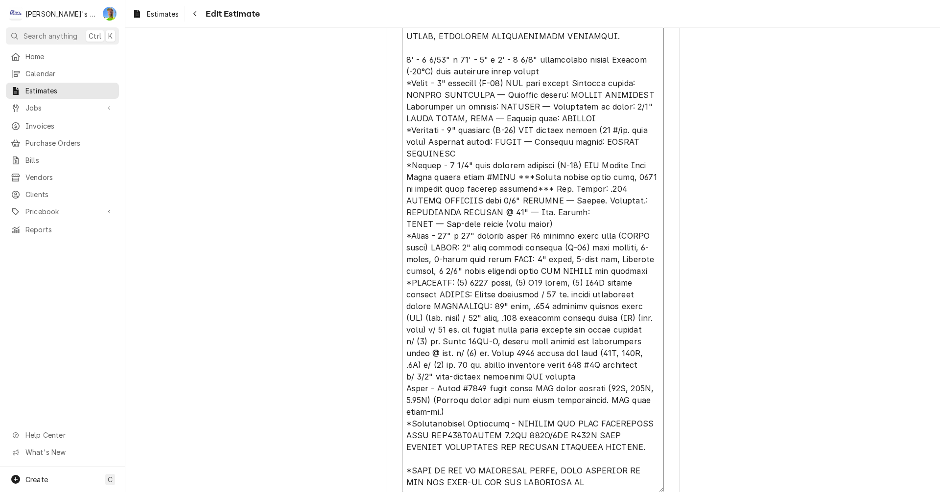
type textarea "ESTIMATE FOR A NEW WALK-IN FREEZER BOX AS DESCRIBED BELOW, INCLUDING REFRIGERAT…"
type textarea "x"
type textarea "ESTIMATE FOR A NEW WALK-IN FREEZER BOX AS DESCRIBED BELOW, INCLUDING REFRIGERAT…"
type textarea "x"
type textarea "ESTIMATE FOR A NEW WALK-IN FREEZER BOX AS DESCRIBED BELOW, INCLUDING REFRIGERAT…"
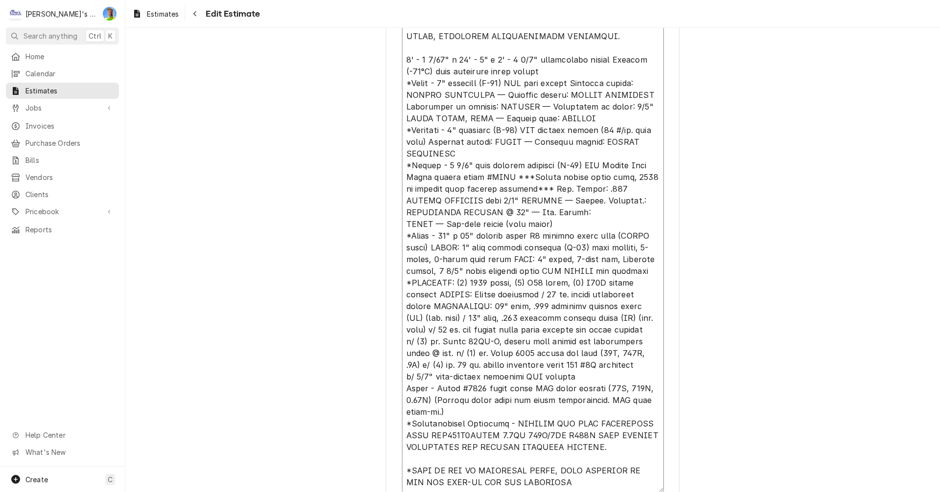
type textarea "x"
type textarea "ESTIMATE FOR A NEW WALK-IN FREEZER BOX AS DESCRIBED BELOW, INCLUDING REFRIGERAT…"
type textarea "x"
type textarea "ESTIMATE FOR A NEW WALK-IN FREEZER BOX AS DESCRIBED BELOW, INCLUDING REFRIGERAT…"
type textarea "x"
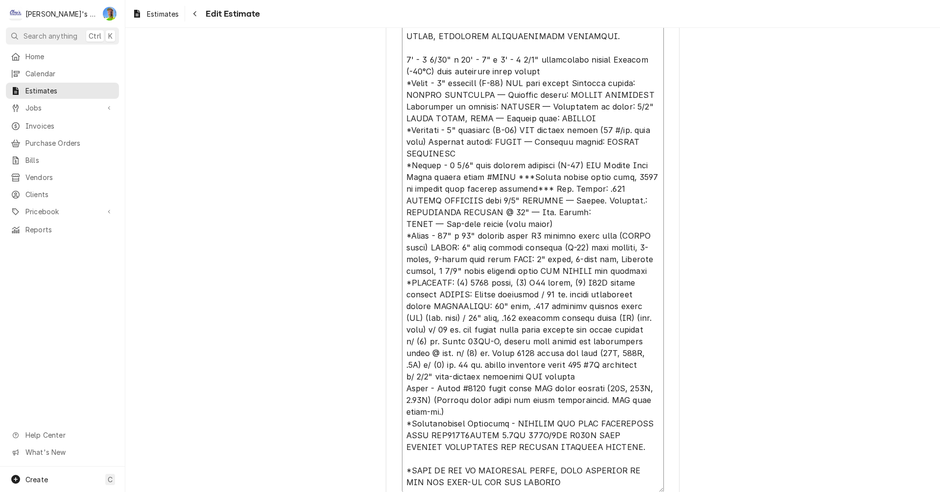
type textarea "ESTIMATE FOR A NEW WALK-IN FREEZER BOX AS DESCRIBED BELOW, INCLUDING REFRIGERAT…"
type textarea "x"
type textarea "ESTIMATE FOR A NEW WALK-IN FREEZER BOX AS DESCRIBED BELOW, INCLUDING REFRIGERAT…"
type textarea "x"
type textarea "ESTIMATE FOR A NEW WALK-IN FREEZER BOX AS DESCRIBED BELOW, INCLUDING REFRIGERAT…"
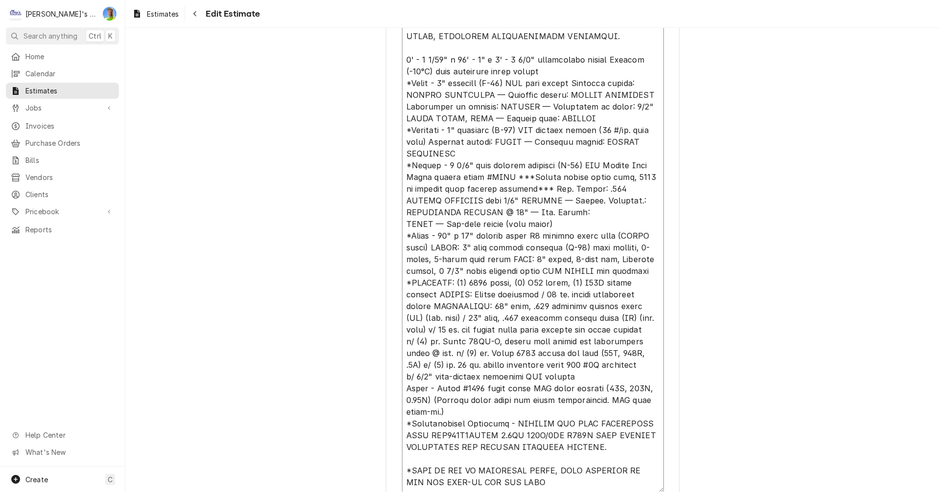
type textarea "x"
type textarea "ESTIMATE FOR A NEW WALK-IN FREEZER BOX AS DESCRIBED BELOW, INCLUDING REFRIGERAT…"
type textarea "x"
type textarea "ESTIMATE FOR A NEW WALK-IN FREEZER BOX AS DESCRIBED BELOW, INCLUDING REFRIGERAT…"
type textarea "x"
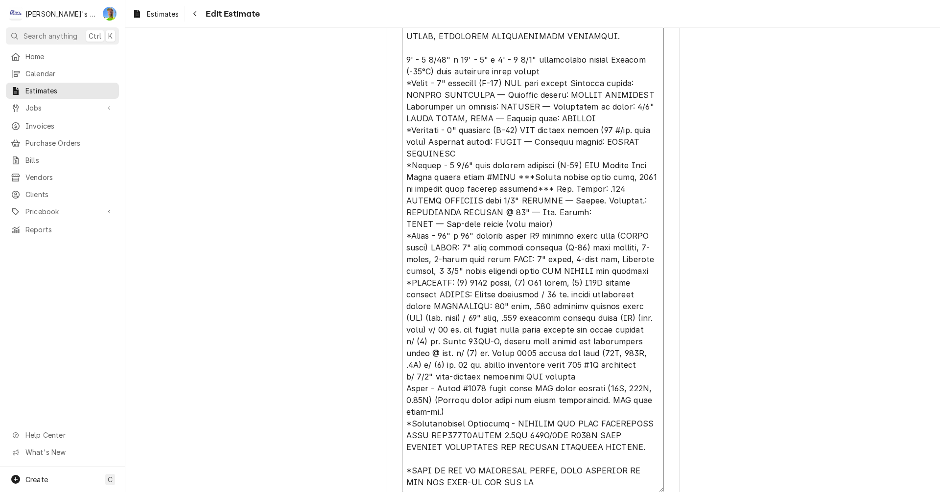
type textarea "ESTIMATE FOR A NEW WALK-IN FREEZER BOX AS DESCRIBED BELOW, INCLUDING REFRIGERAT…"
type textarea "x"
type textarea "ESTIMATE FOR A NEW WALK-IN FREEZER BOX AS DESCRIBED BELOW, INCLUDING REFRIGERAT…"
type textarea "x"
type textarea "ESTIMATE FOR A NEW WALK-IN FREEZER BOX AS DESCRIBED BELOW, INCLUDING REFRIGERAT…"
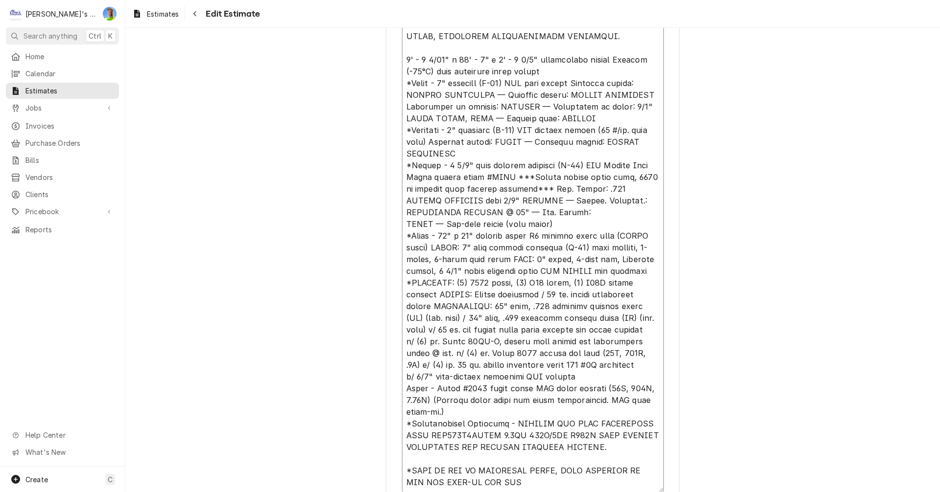
type textarea "x"
type textarea "ESTIMATE FOR A NEW WALK-IN FREEZER BOX AS DESCRIBED BELOW, INCLUDING REFRIGERAT…"
type textarea "x"
type textarea "ESTIMATE FOR A NEW WALK-IN FREEZER BOX AS DESCRIBED BELOW, INCLUDING REFRIGERAT…"
type textarea "x"
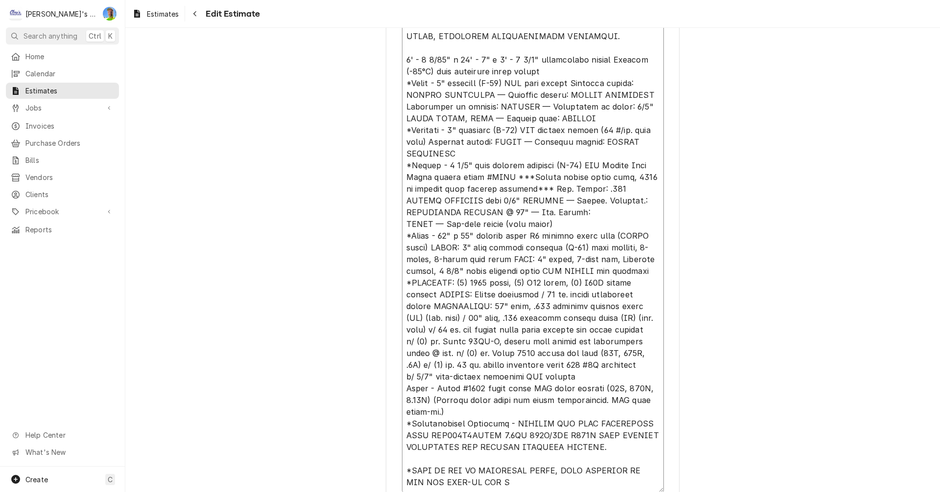
type textarea "ESTIMATE FOR A NEW WALK-IN FREEZER BOX AS DESCRIBED BELOW, INCLUDING REFRIGERAT…"
type textarea "x"
type textarea "ESTIMATE FOR A NEW WALK-IN FREEZER BOX AS DESCRIBED BELOW, INCLUDING REFRIGERAT…"
type textarea "x"
type textarea "ESTIMATE FOR A NEW WALK-IN FREEZER BOX AS DESCRIBED BELOW, INCLUDING REFRIGERAT…"
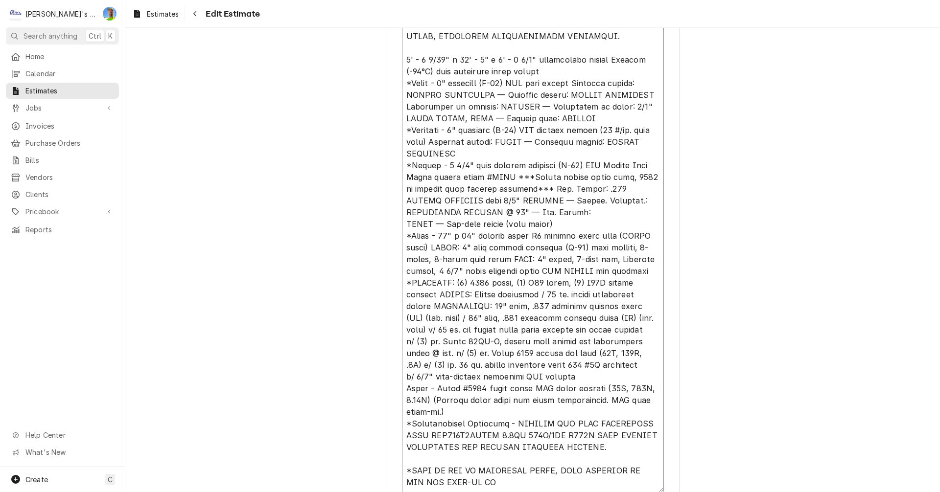
type textarea "x"
type textarea "ESTIMATE FOR A NEW WALK-IN FREEZER BOX AS DESCRIBED BELOW, INCLUDING REFRIGERAT…"
type textarea "x"
type textarea "ESTIMATE FOR A NEW WALK-IN FREEZER BOX AS DESCRIBED BELOW, INCLUDING REFRIGERAT…"
type textarea "x"
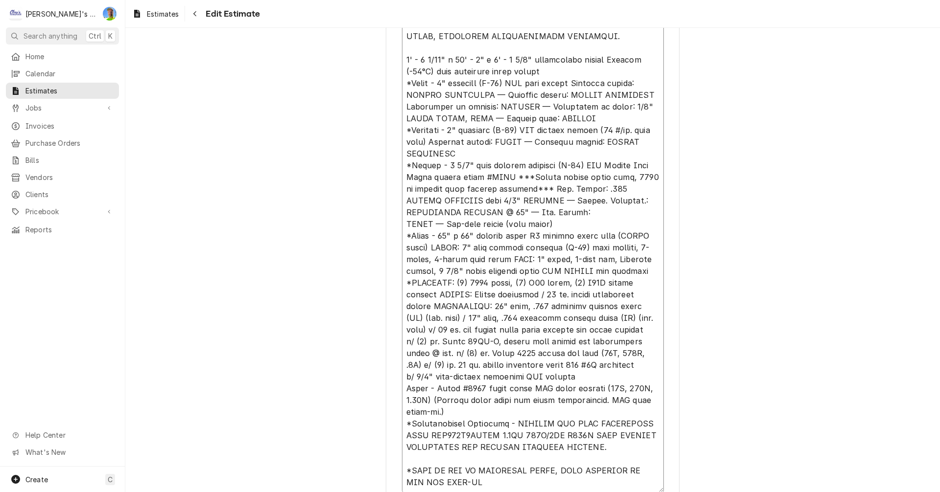
type textarea "ESTIMATE FOR A NEW WALK-IN FREEZER BOX AS DESCRIBED BELOW, INCLUDING REFRIGERAT…"
type textarea "x"
type textarea "ESTIMATE FOR A NEW WALK-IN FREEZER BOX AS DESCRIBED BELOW, INCLUDING REFRIGERAT…"
type textarea "x"
type textarea "ESTIMATE FOR A NEW WALK-IN FREEZER BOX AS DESCRIBED BELOW, INCLUDING REFRIGERAT…"
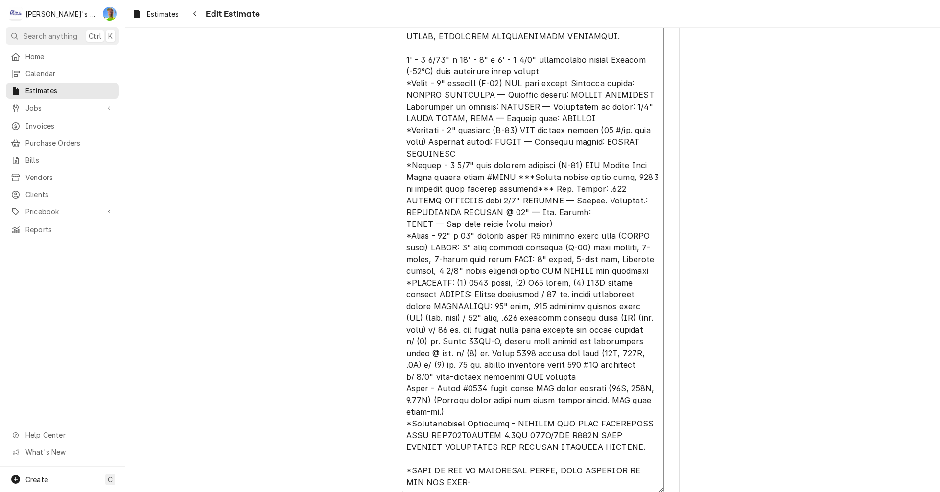
type textarea "x"
type textarea "ESTIMATE FOR A NEW WALK-IN FREEZER BOX AS DESCRIBED BELOW, INCLUDING REFRIGERAT…"
type textarea "x"
type textarea "ESTIMATE FOR A NEW WALK-IN FREEZER BOX AS DESCRIBED BELOW, INCLUDING REFRIGERAT…"
type textarea "x"
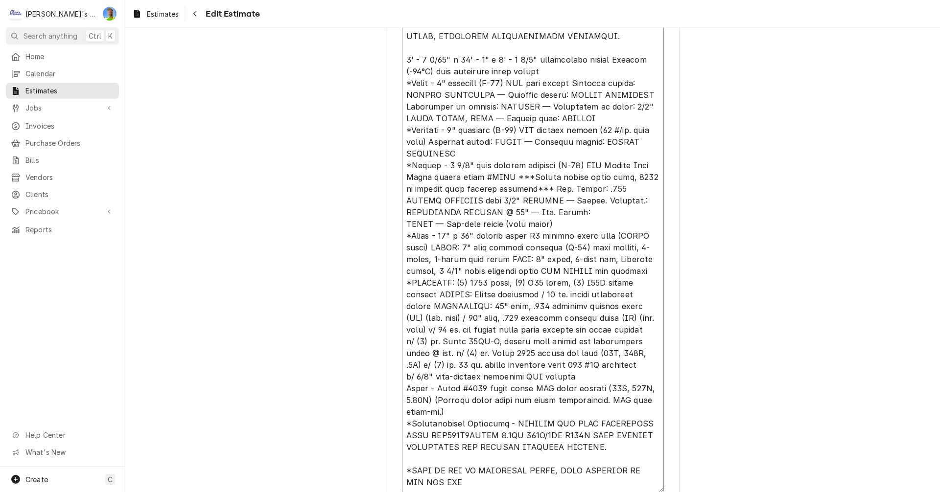
type textarea "ESTIMATE FOR A NEW WALK-IN FREEZER BOX AS DESCRIBED BELOW, INCLUDING REFRIGERAT…"
type textarea "x"
type textarea "ESTIMATE FOR A NEW WALK-IN FREEZER BOX AS DESCRIBED BELOW, INCLUDING REFRIGERAT…"
type textarea "x"
type textarea "ESTIMATE FOR A NEW WALK-IN FREEZER BOX AS DESCRIBED BELOW, INCLUDING REFRIGERAT…"
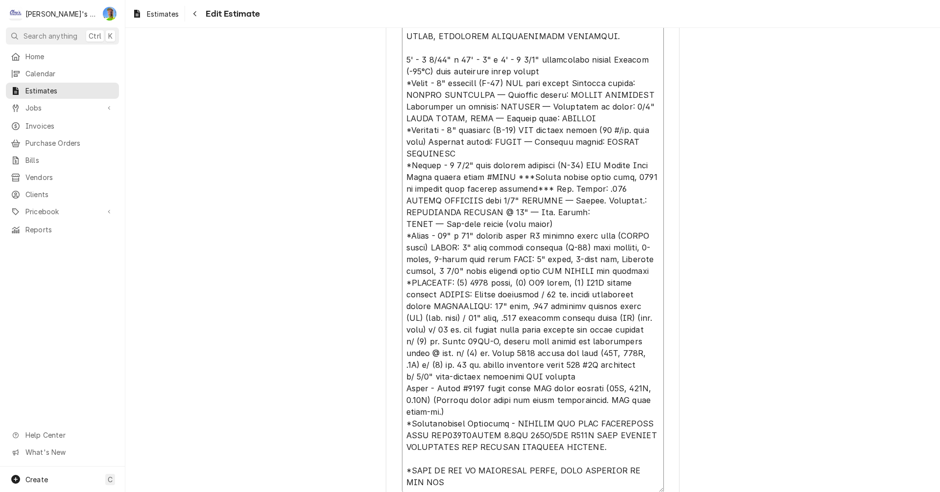
type textarea "x"
type textarea "ESTIMATE FOR A NEW WALK-IN FREEZER BOX AS DESCRIBED BELOW, INCLUDING REFRIGERAT…"
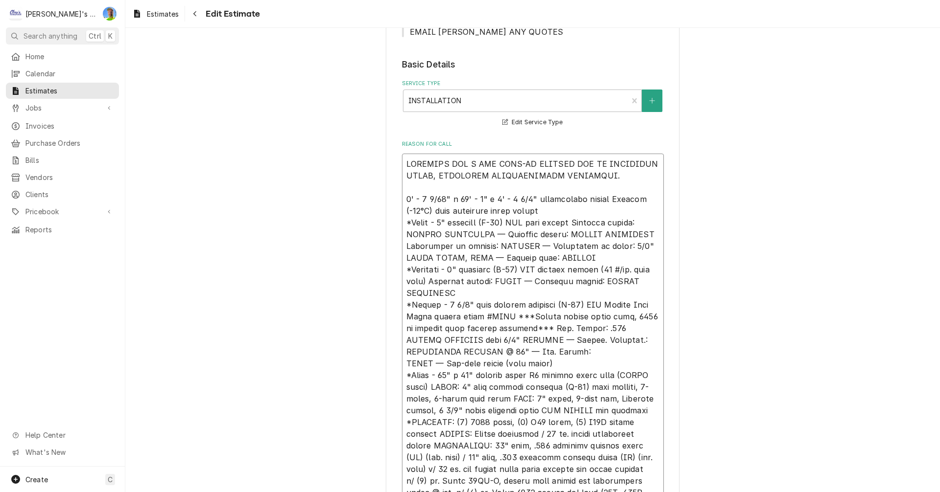
scroll to position [0, 0]
click at [601, 175] on textarea "Reason For Call" at bounding box center [533, 375] width 262 height 443
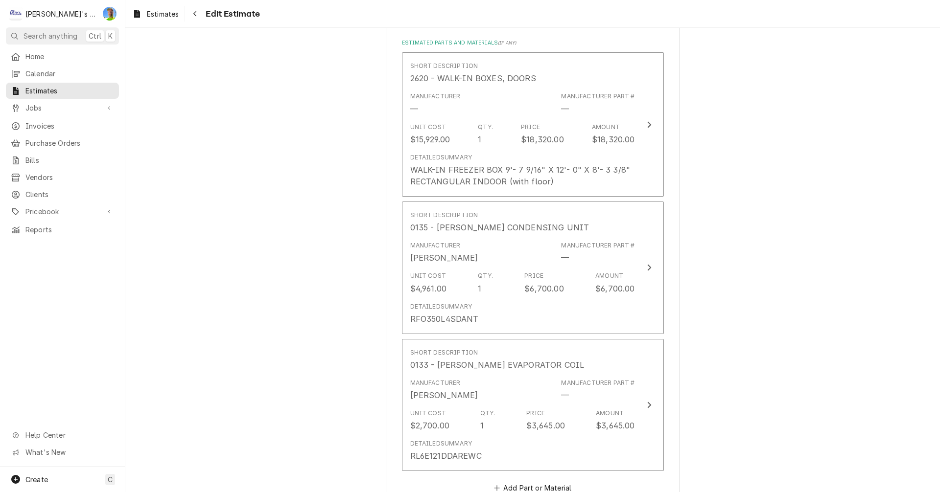
scroll to position [1517, 0]
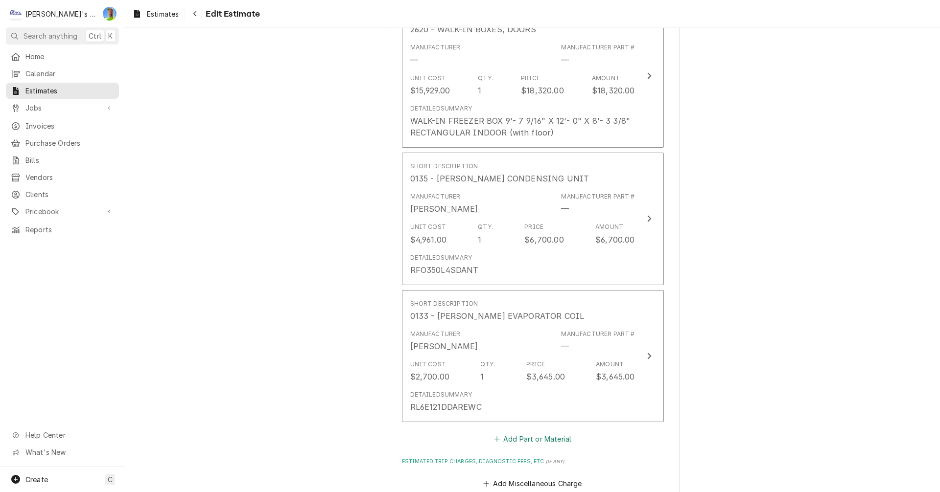
click at [535, 437] on button "Add Part or Material" at bounding box center [532, 440] width 81 height 14
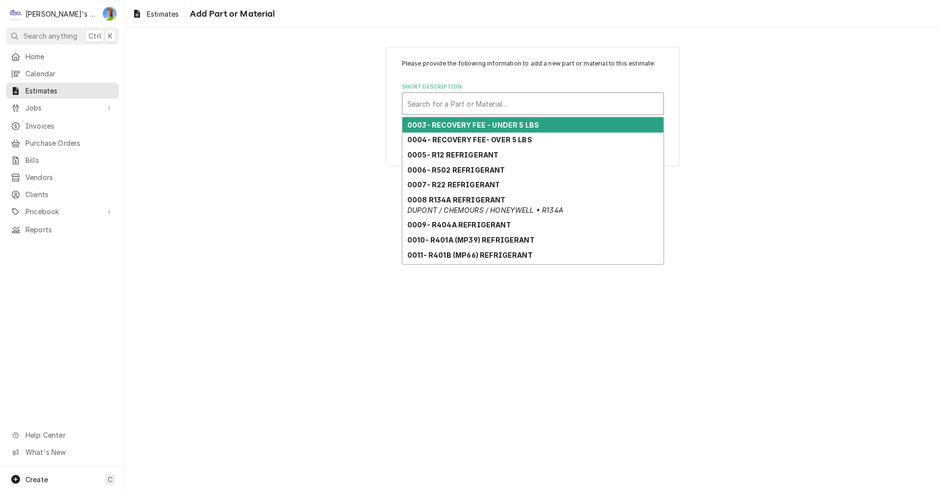
click at [501, 107] on div "Short Description" at bounding box center [532, 104] width 251 height 18
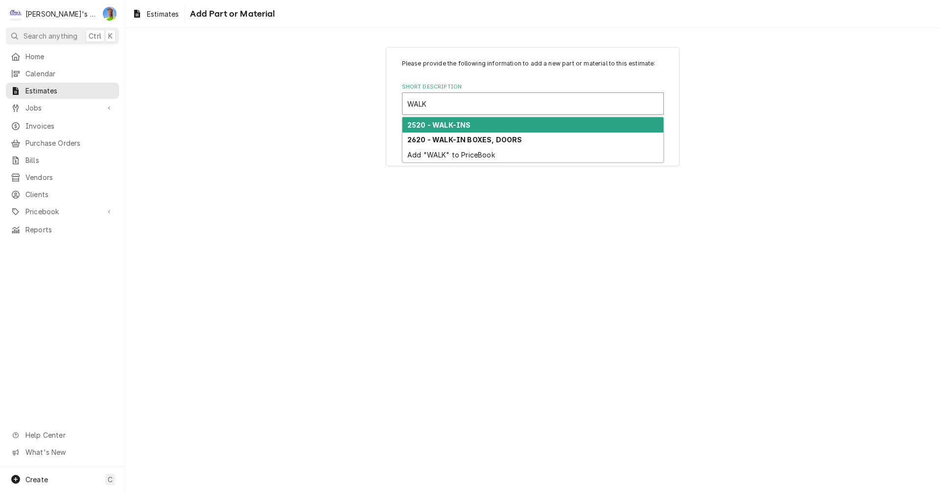
click at [494, 127] on div "2520 - WALK-INS" at bounding box center [532, 124] width 261 height 15
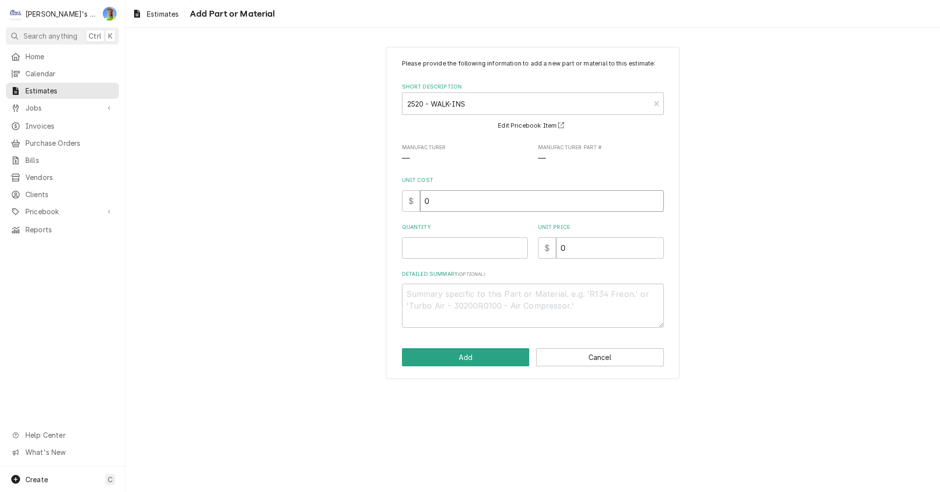
click at [447, 201] on input "0" at bounding box center [542, 201] width 244 height 22
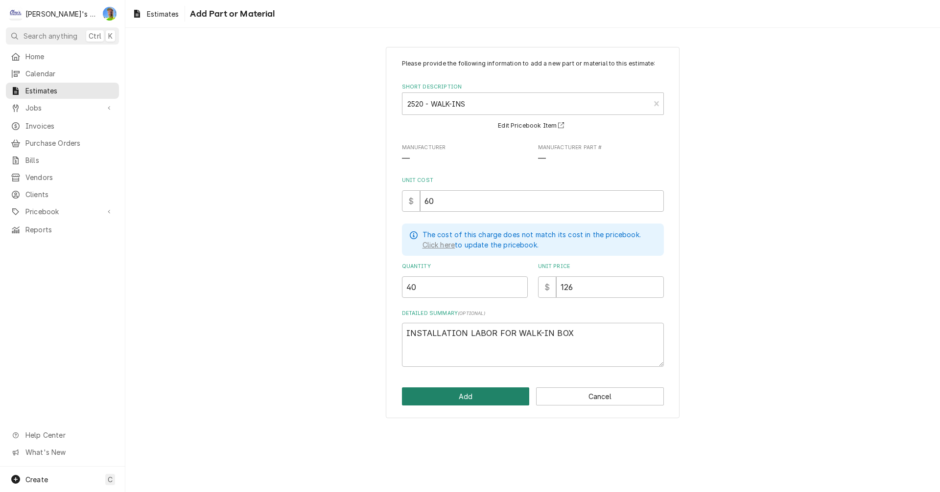
click at [469, 399] on button "Add" at bounding box center [466, 397] width 128 height 18
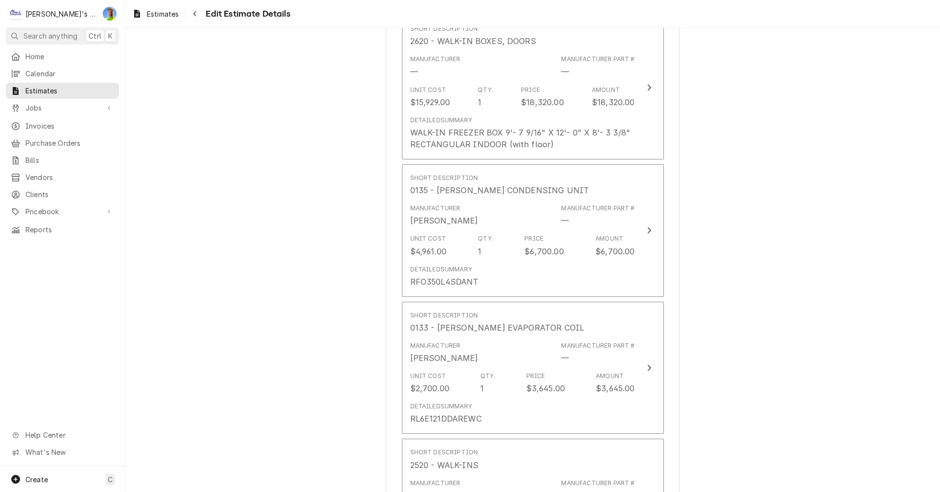
scroll to position [1701, 0]
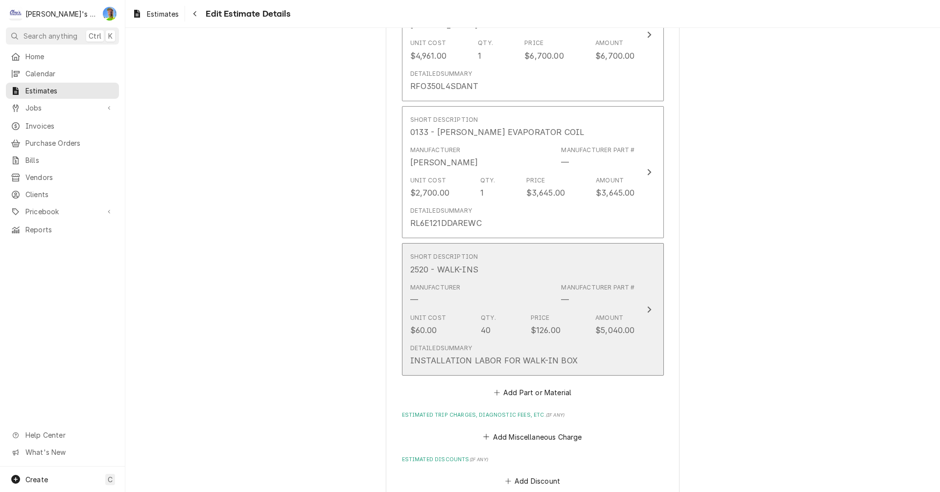
click at [641, 322] on button "Short Description 2520 - WALK-INS Manufacturer — Manufacturer Part # — Unit Cos…" at bounding box center [533, 309] width 262 height 133
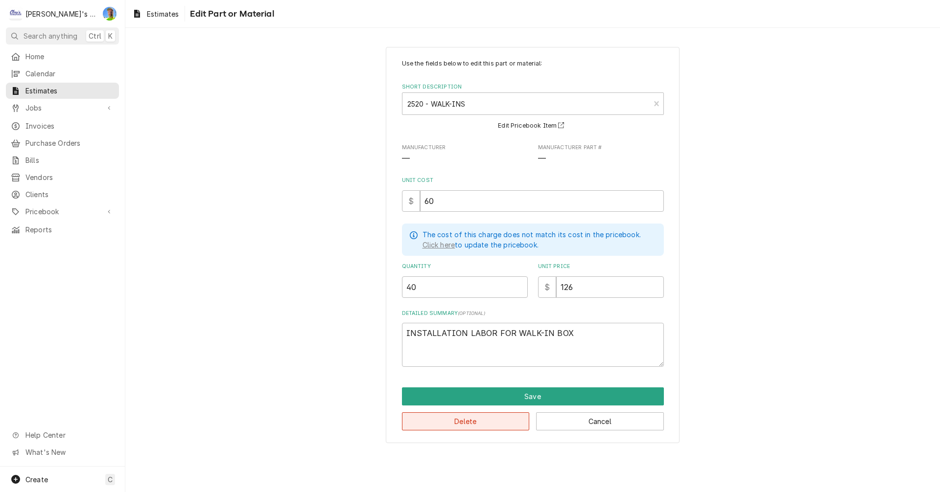
click at [491, 418] on button "Delete" at bounding box center [466, 422] width 128 height 18
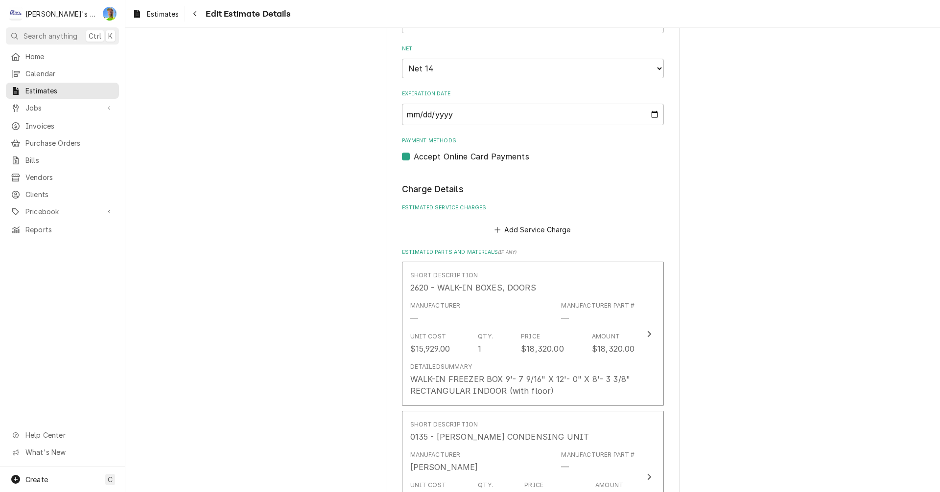
scroll to position [1249, 0]
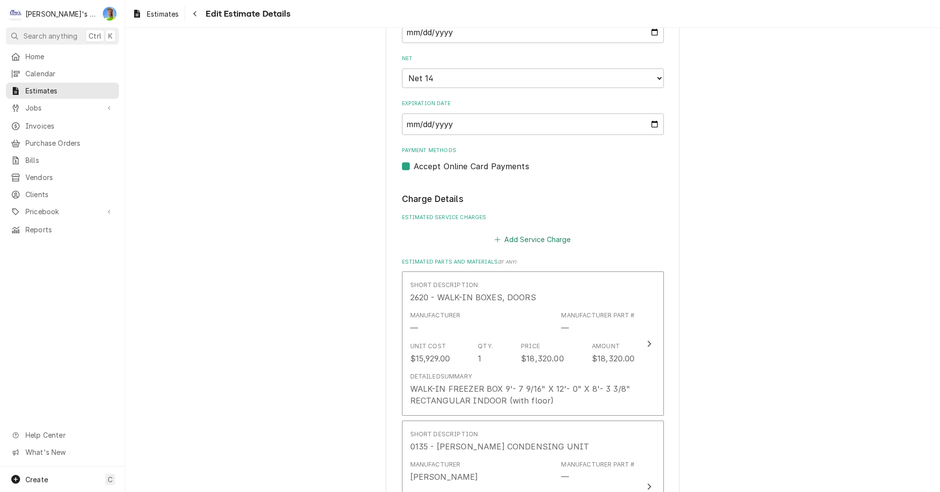
click at [505, 236] on button "Add Service Charge" at bounding box center [532, 239] width 79 height 14
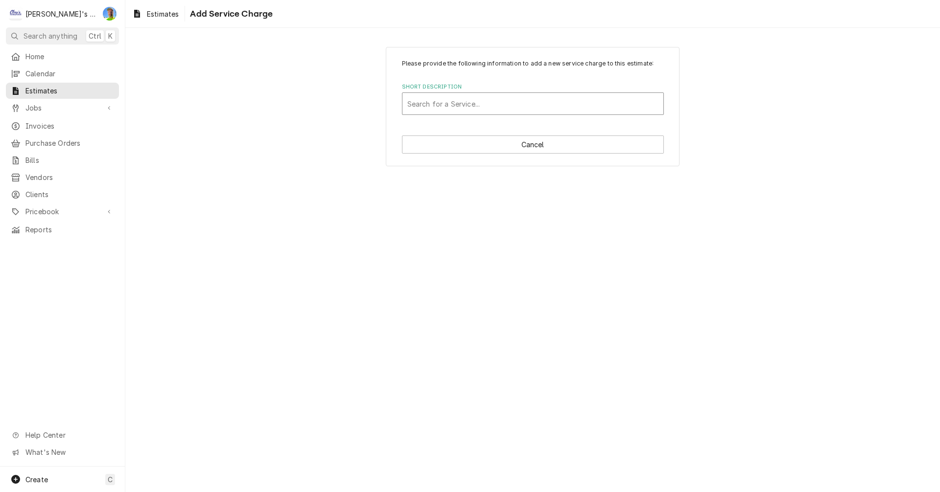
click at [455, 103] on div "Short Description" at bounding box center [532, 104] width 251 height 18
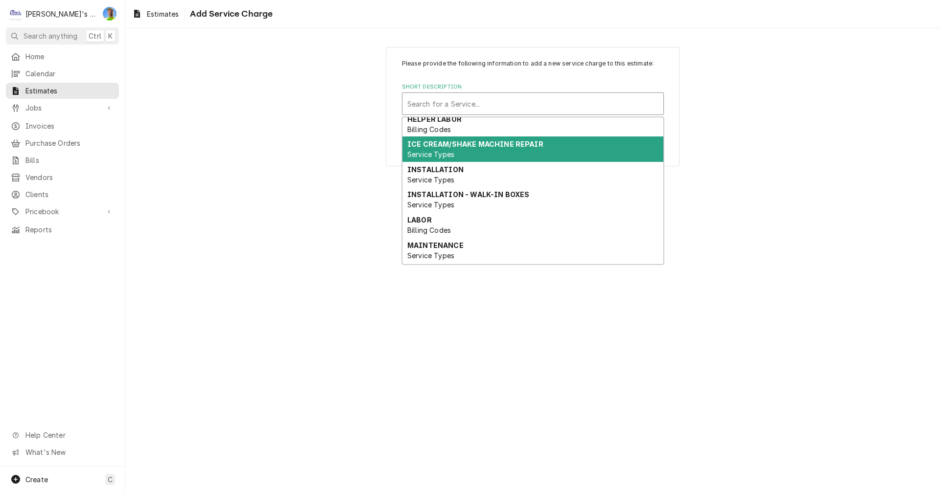
scroll to position [98, 0]
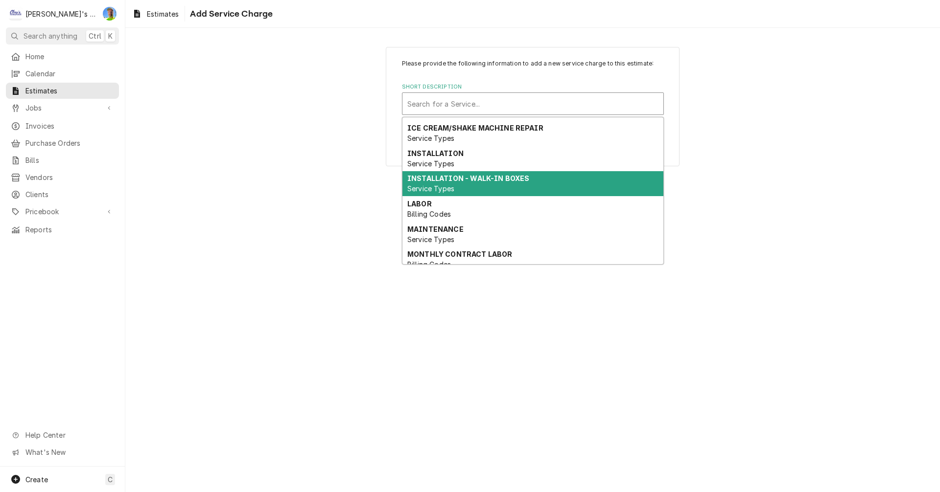
click at [497, 177] on strong "INSTALLATION - WALK-IN BOXES" at bounding box center [468, 178] width 122 height 8
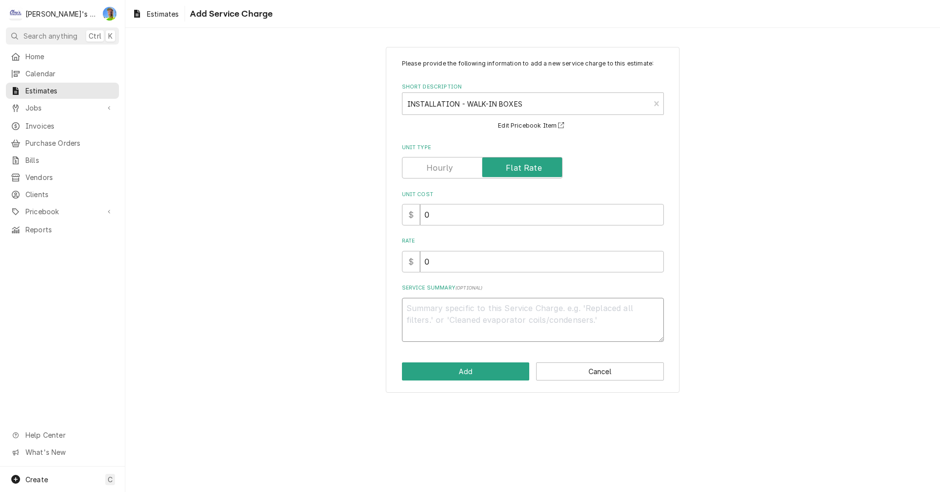
click at [467, 308] on textarea "Service Summary ( optional )" at bounding box center [533, 320] width 262 height 44
click at [434, 214] on input "0" at bounding box center [542, 215] width 244 height 22
click at [434, 214] on input "Unit Cost" at bounding box center [542, 215] width 244 height 22
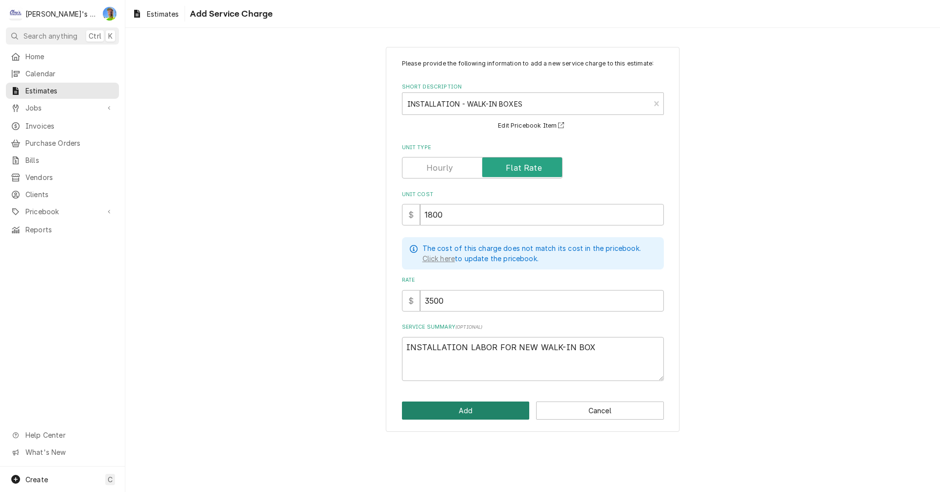
click at [441, 407] on button "Add" at bounding box center [466, 411] width 128 height 18
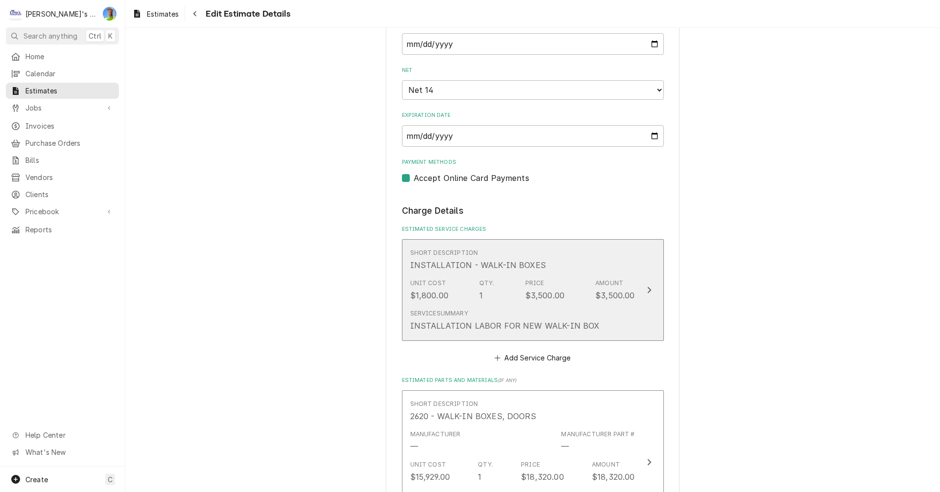
scroll to position [1237, 0]
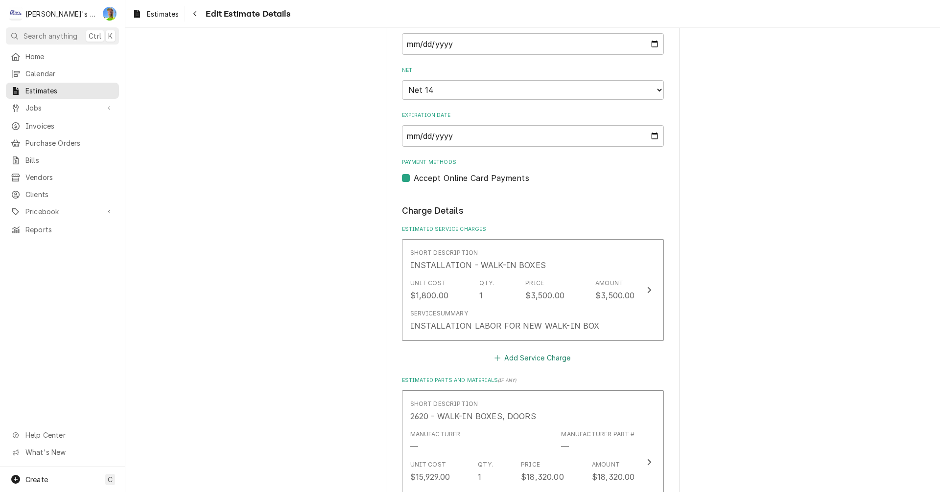
click at [523, 361] on button "Add Service Charge" at bounding box center [532, 358] width 79 height 14
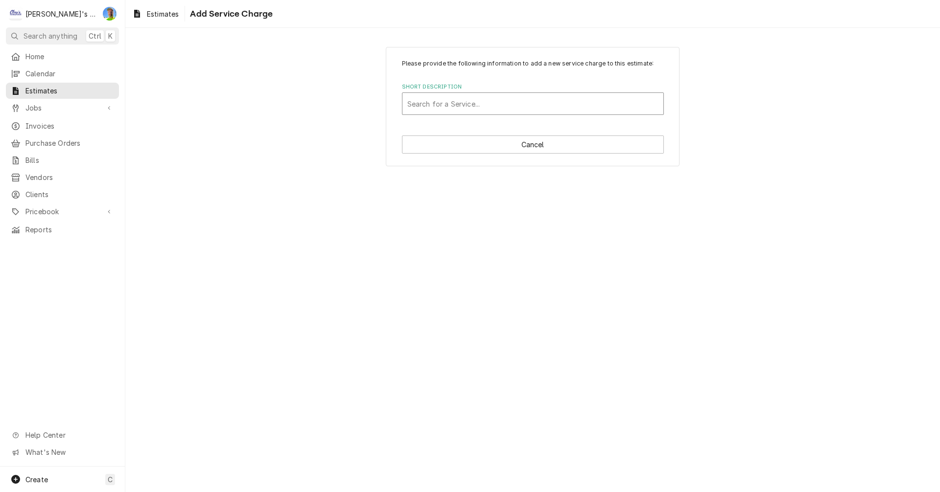
click at [439, 104] on div "Short Description" at bounding box center [532, 104] width 251 height 18
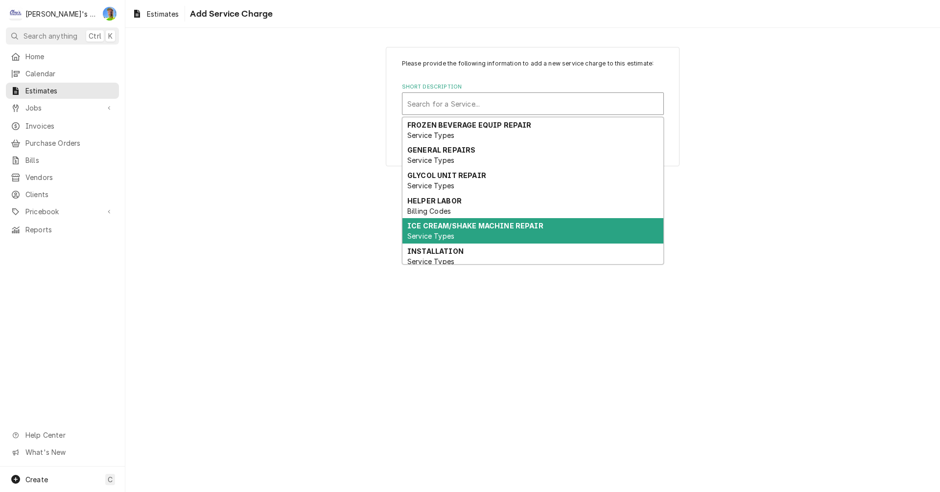
scroll to position [49, 0]
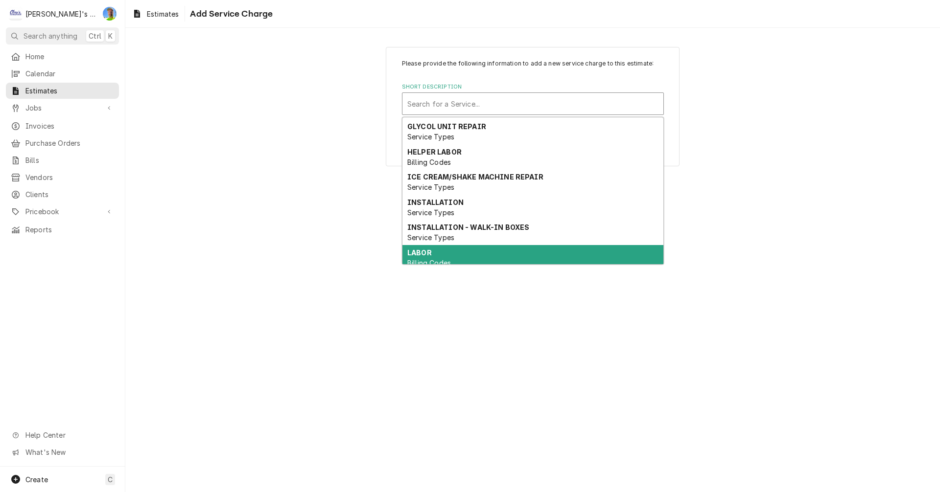
click at [460, 248] on div "LABOR Billing Codes" at bounding box center [532, 257] width 261 height 25
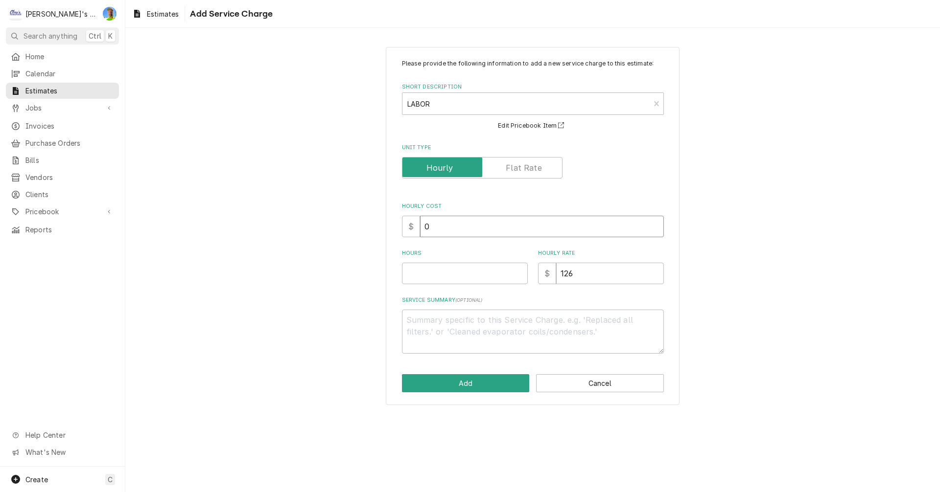
click at [449, 221] on input "0" at bounding box center [542, 227] width 244 height 22
click at [449, 226] on input "0" at bounding box center [542, 227] width 244 height 22
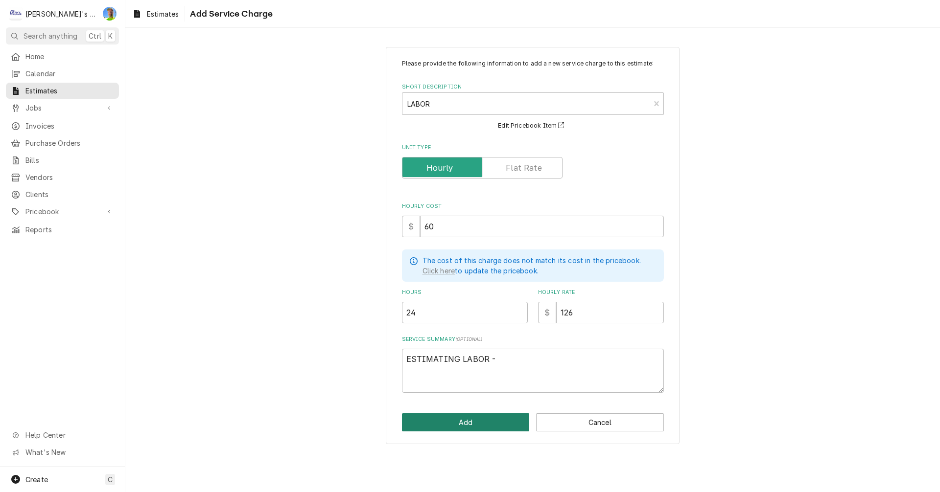
click at [460, 425] on button "Add" at bounding box center [466, 423] width 128 height 18
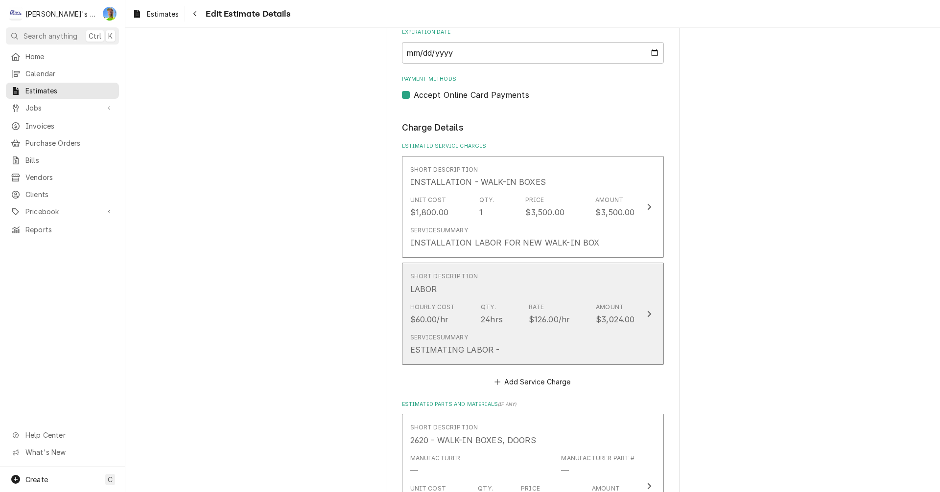
scroll to position [1323, 0]
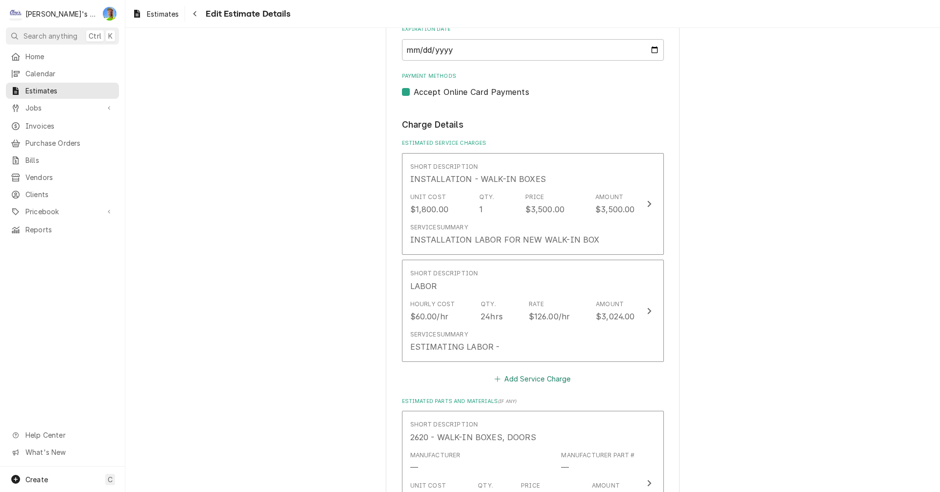
click at [535, 381] on button "Add Service Charge" at bounding box center [532, 379] width 79 height 14
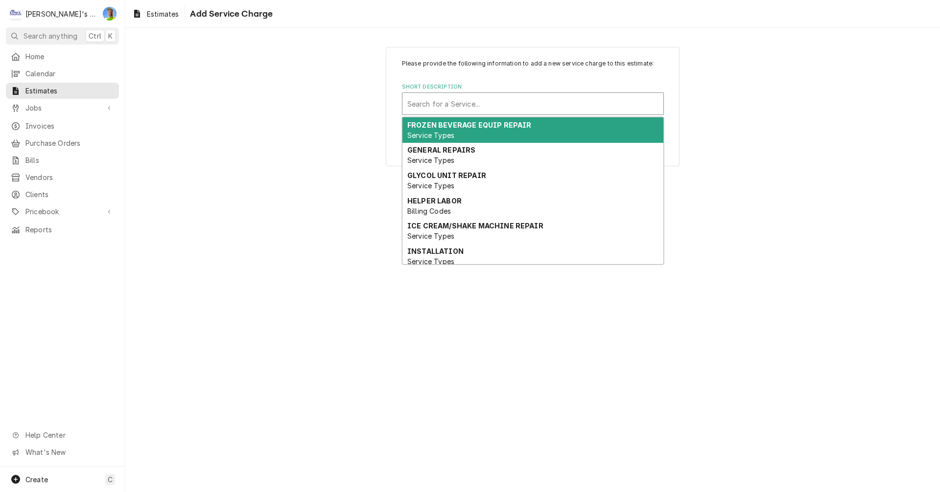
click at [498, 102] on div "Short Description" at bounding box center [532, 104] width 251 height 18
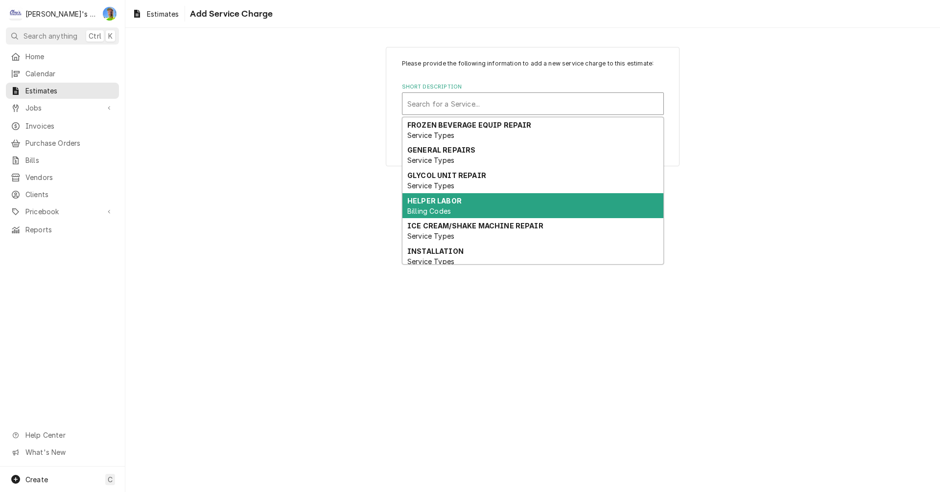
click at [473, 207] on div "HELPER LABOR Billing Codes" at bounding box center [532, 205] width 261 height 25
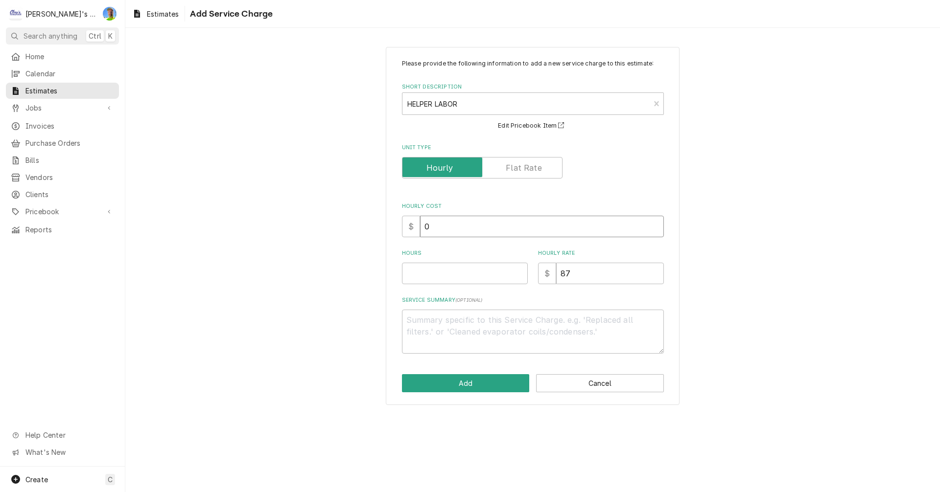
click at [438, 232] on input "0" at bounding box center [542, 227] width 244 height 22
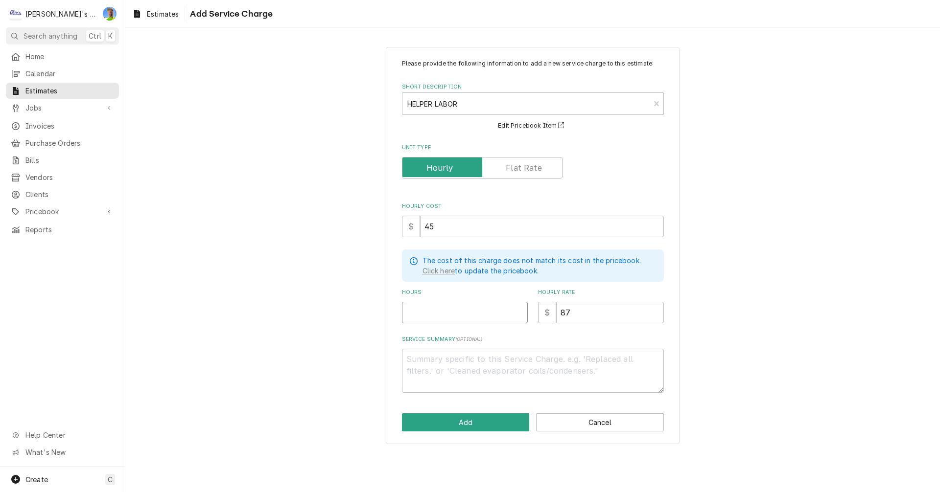
click at [450, 315] on input "Hours" at bounding box center [465, 313] width 126 height 22
click at [466, 420] on button "Add" at bounding box center [466, 423] width 128 height 18
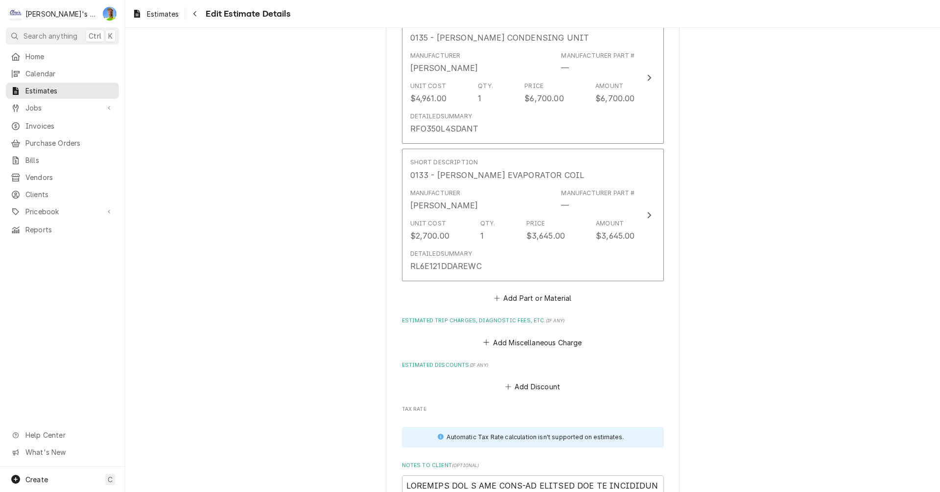
scroll to position [1996, 0]
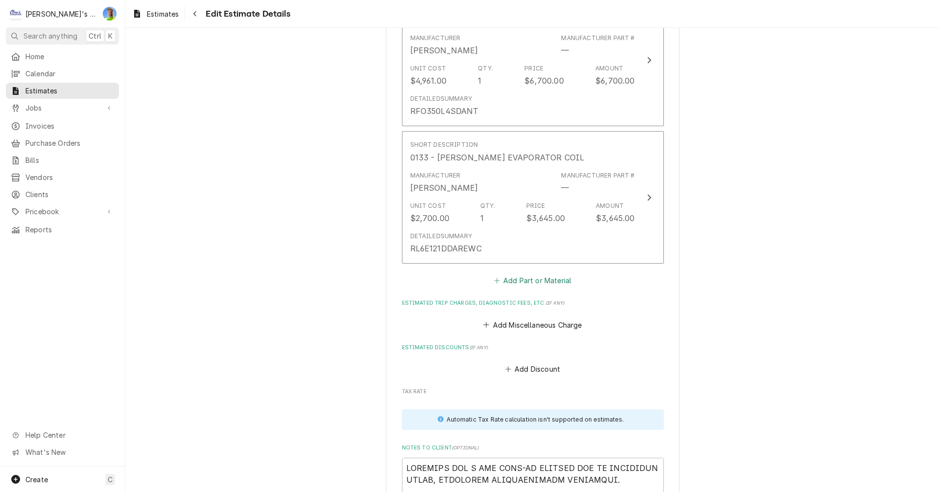
click at [518, 282] on button "Add Part or Material" at bounding box center [532, 281] width 81 height 14
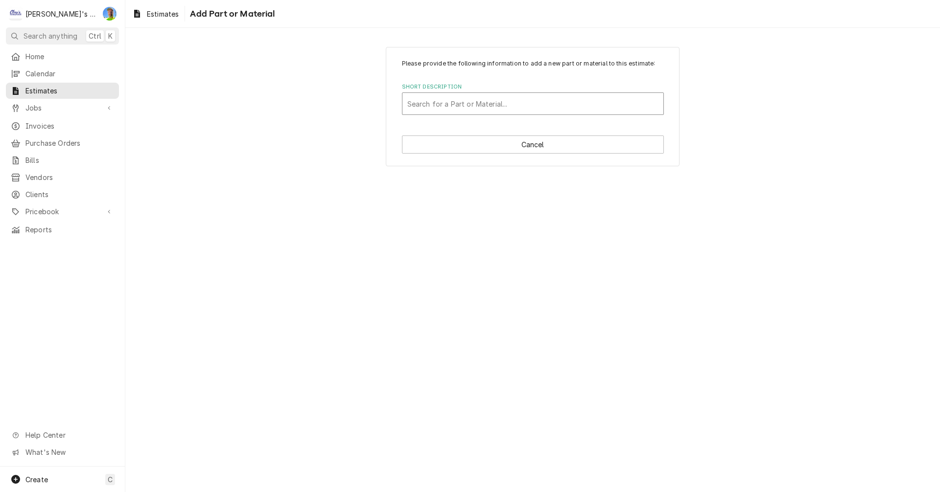
click at [471, 102] on div "Short Description" at bounding box center [532, 104] width 251 height 18
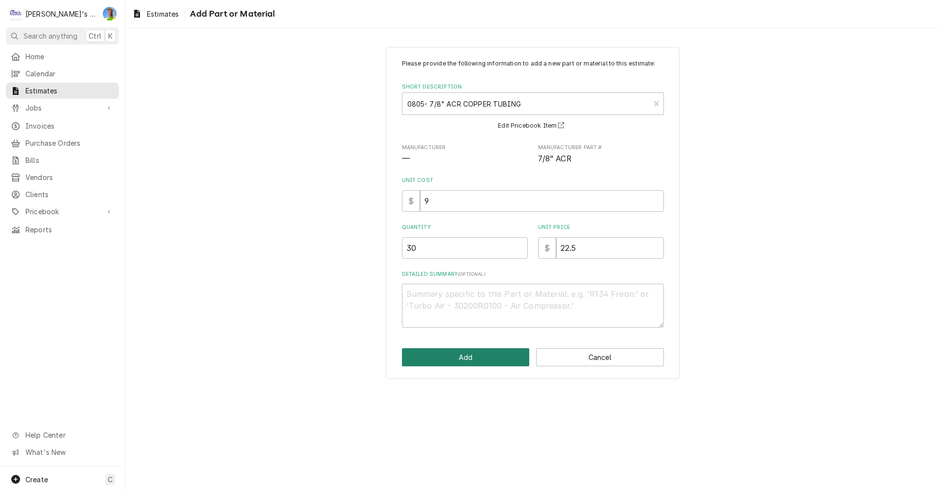
click at [455, 355] on button "Add" at bounding box center [466, 357] width 128 height 18
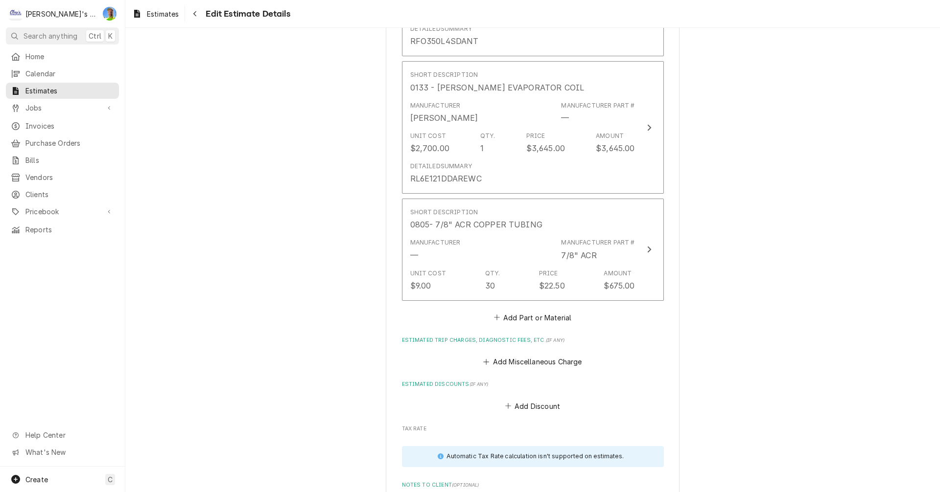
scroll to position [2082, 0]
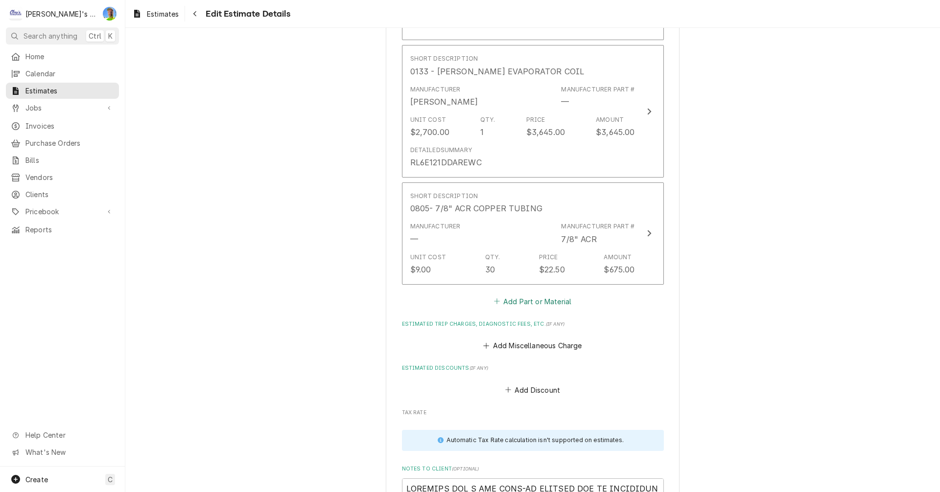
click at [504, 301] on button "Add Part or Material" at bounding box center [532, 302] width 81 height 14
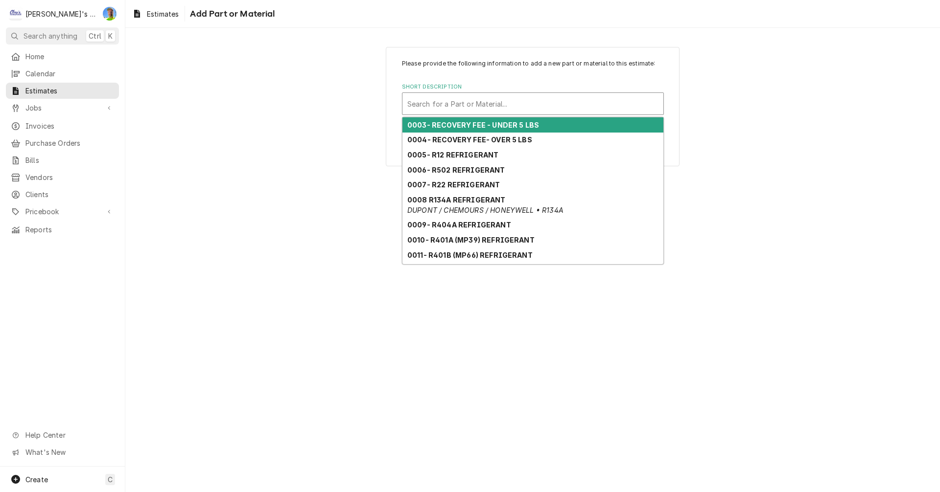
click at [485, 102] on div "Short Description" at bounding box center [532, 104] width 251 height 18
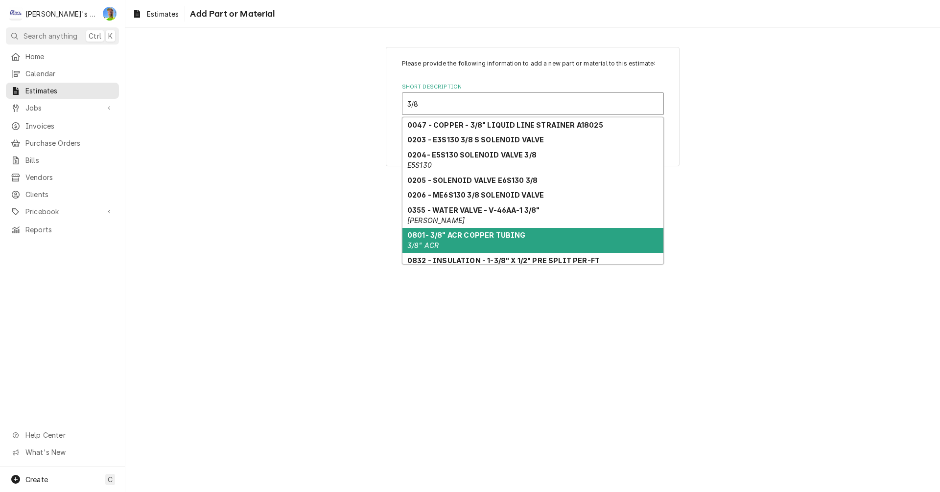
click at [481, 236] on strong "0801- 3/8" ACR COPPER TUBING" at bounding box center [466, 235] width 118 height 8
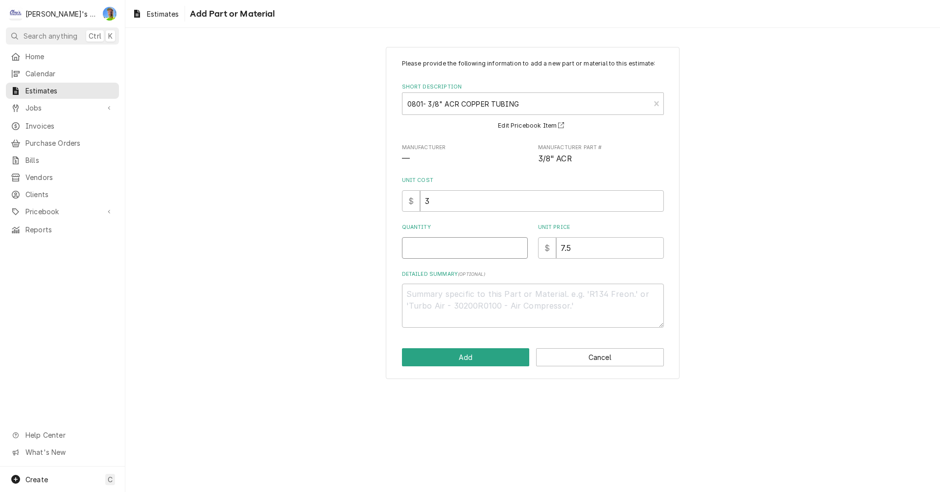
click at [447, 250] on input "Quantity" at bounding box center [465, 248] width 126 height 22
click at [444, 357] on button "Add" at bounding box center [466, 357] width 128 height 18
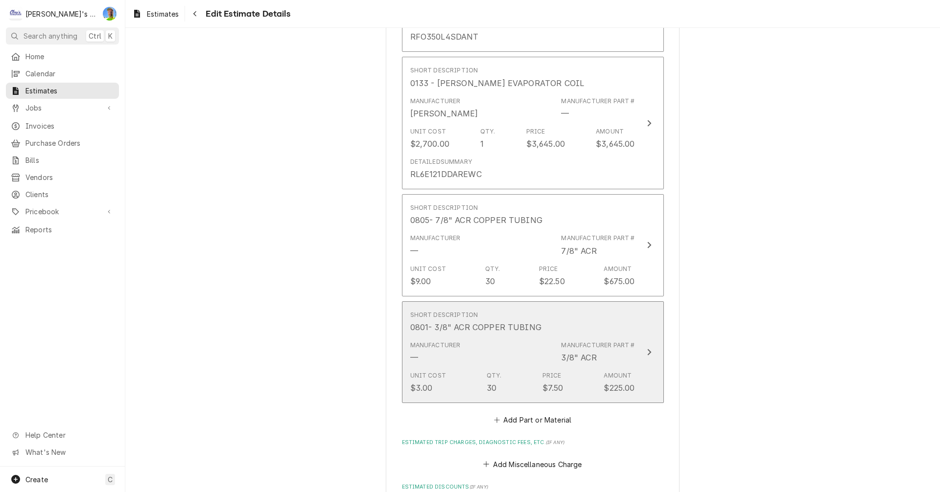
scroll to position [2071, 0]
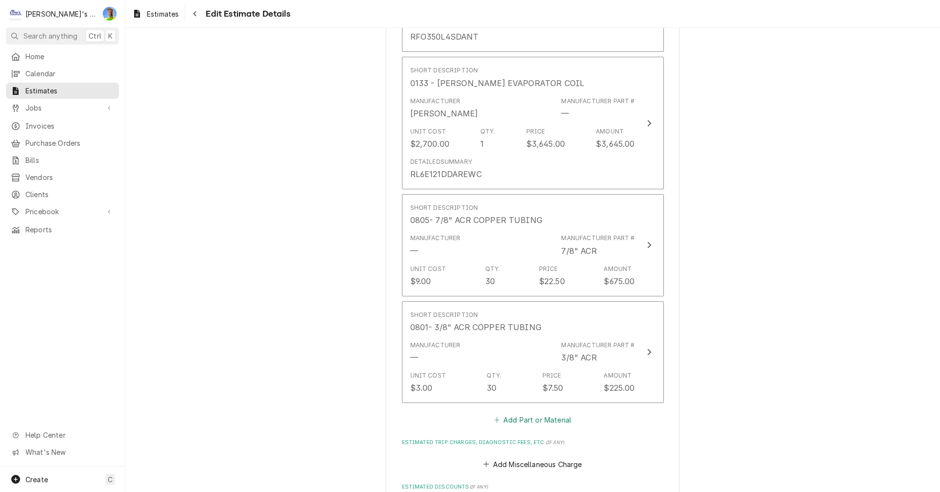
click at [527, 422] on button "Add Part or Material" at bounding box center [532, 421] width 81 height 14
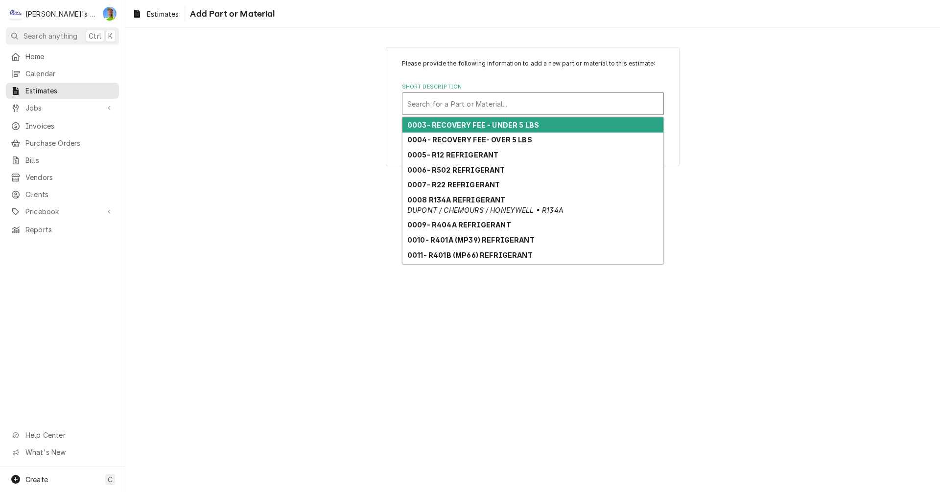
click at [452, 108] on div "Short Description" at bounding box center [532, 104] width 251 height 18
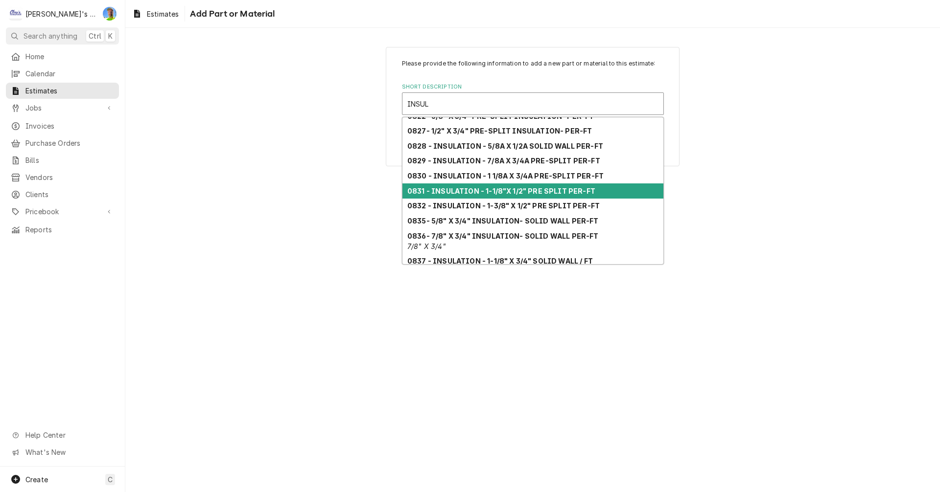
scroll to position [77, 0]
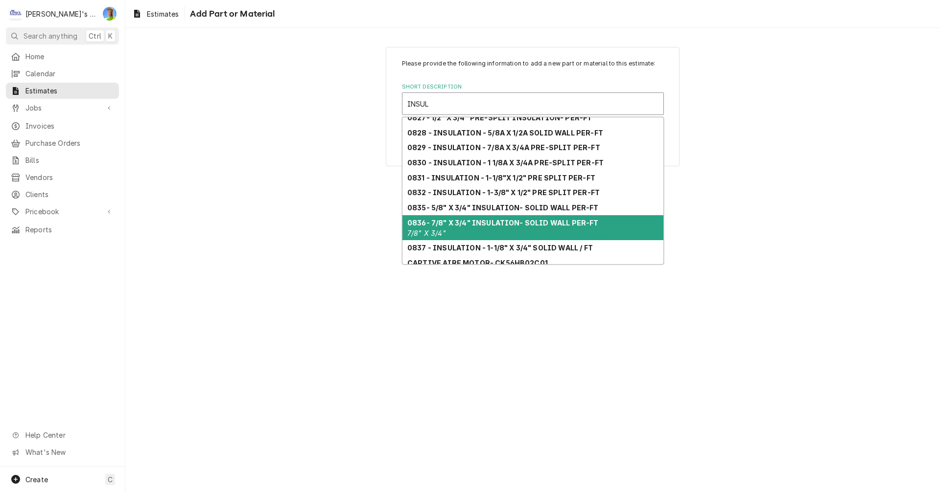
click at [484, 229] on div "0836- 7/8" X 3/4" INSULATION- SOLID WALL PER-FT 7/8" X 3/4"" at bounding box center [532, 227] width 261 height 25
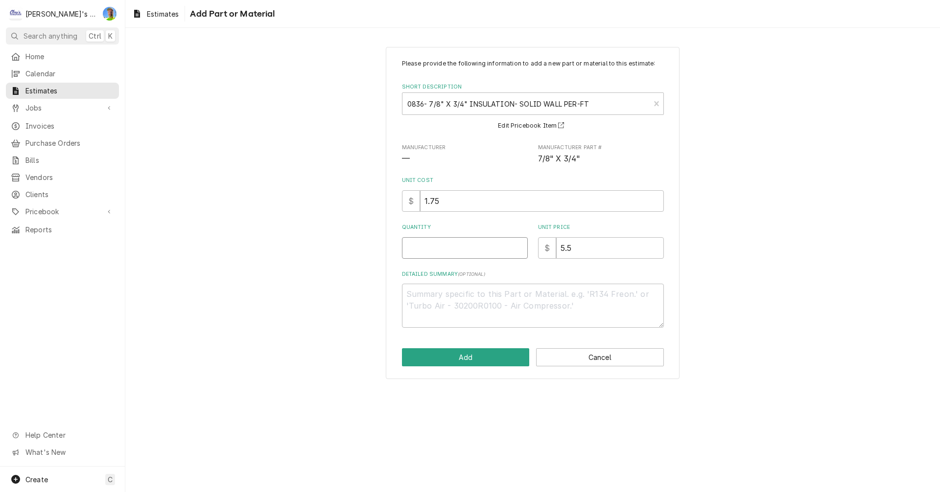
click at [452, 251] on input "Quantity" at bounding box center [465, 248] width 126 height 22
click at [460, 362] on button "Add" at bounding box center [466, 357] width 128 height 18
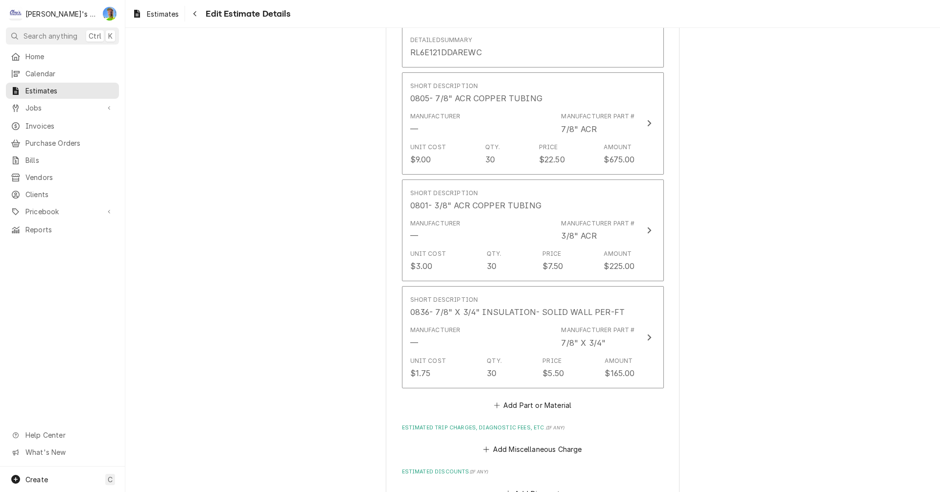
scroll to position [2255, 0]
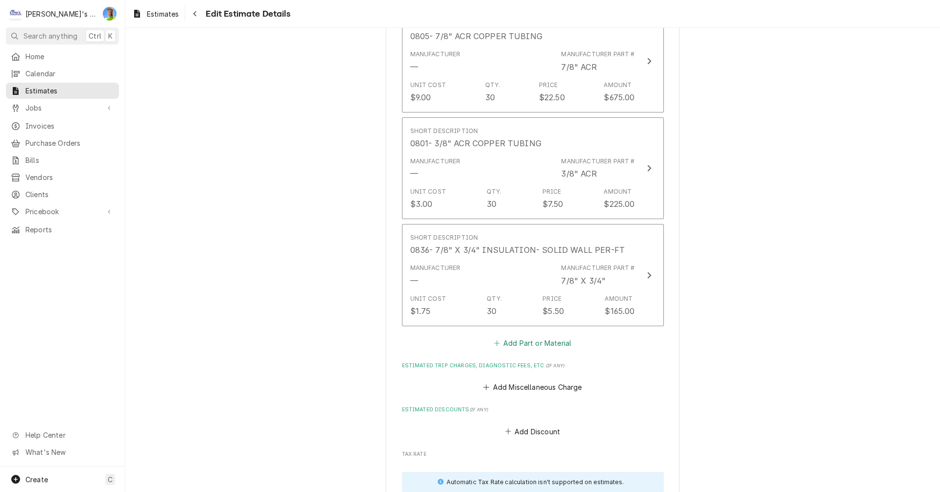
click at [515, 346] on button "Add Part or Material" at bounding box center [532, 343] width 81 height 14
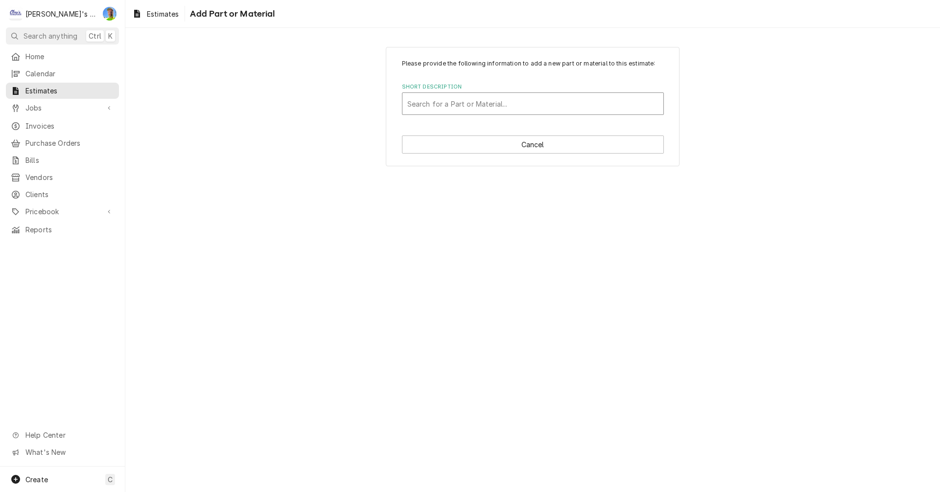
click at [479, 108] on div "Short Description" at bounding box center [532, 104] width 251 height 18
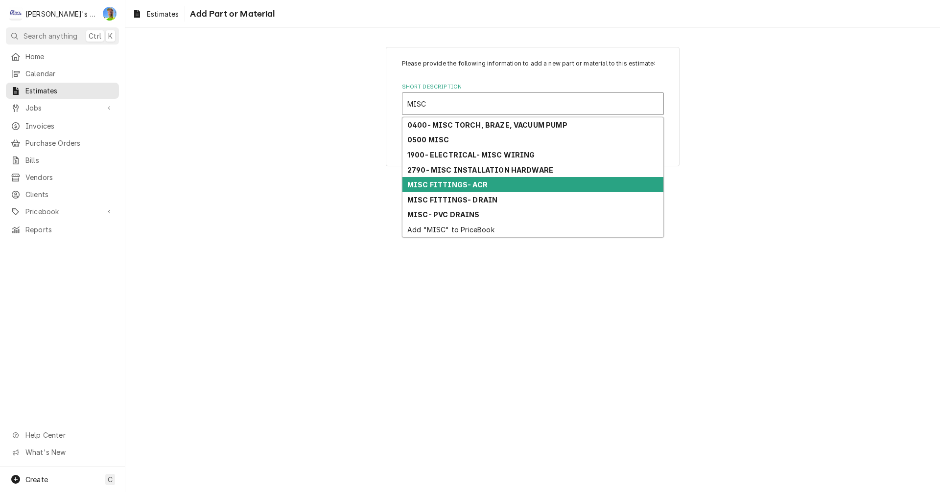
click at [497, 188] on div "MISC FITTINGS- ACR" at bounding box center [532, 184] width 261 height 15
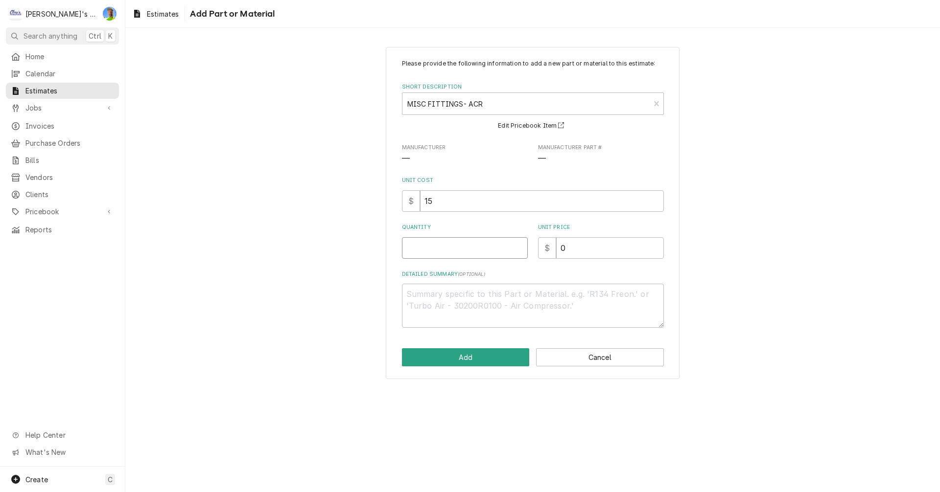
click at [460, 250] on input "Quantity" at bounding box center [465, 248] width 126 height 22
click at [468, 360] on button "Add" at bounding box center [466, 357] width 128 height 18
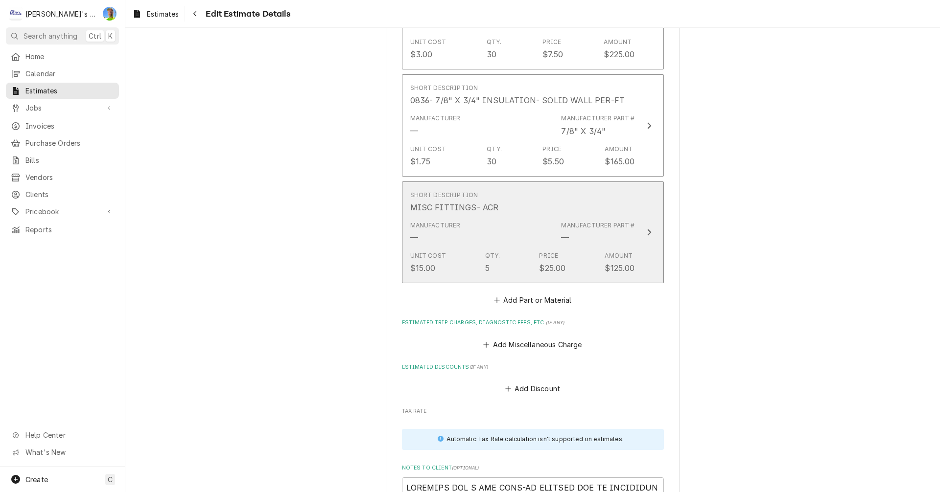
scroll to position [2439, 0]
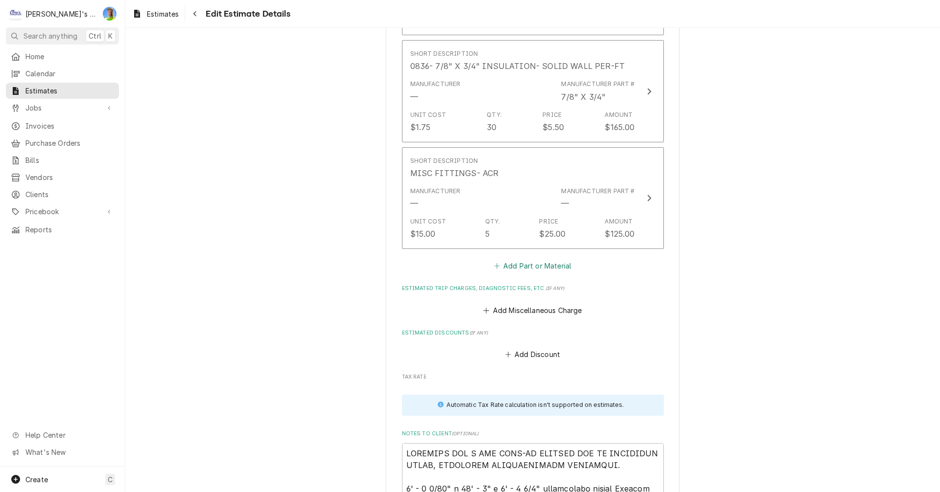
click at [506, 266] on button "Add Part or Material" at bounding box center [532, 266] width 81 height 14
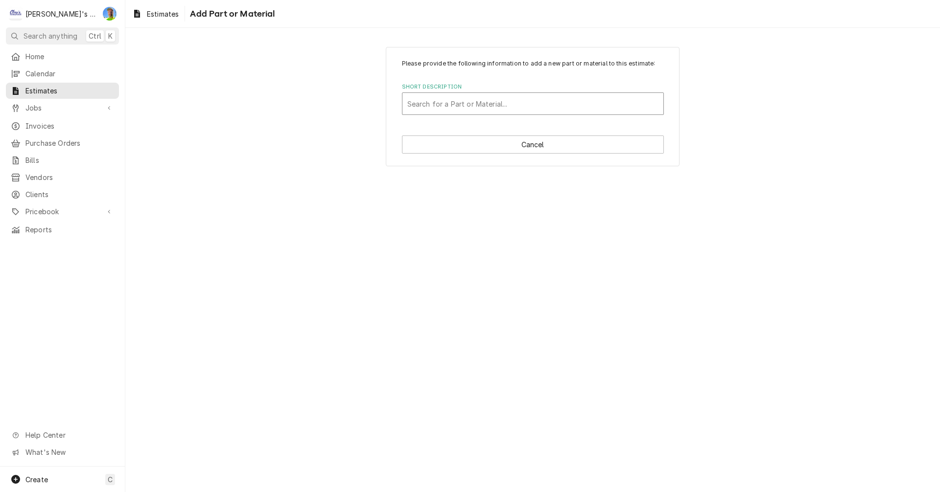
click at [467, 100] on div "Short Description" at bounding box center [532, 104] width 251 height 18
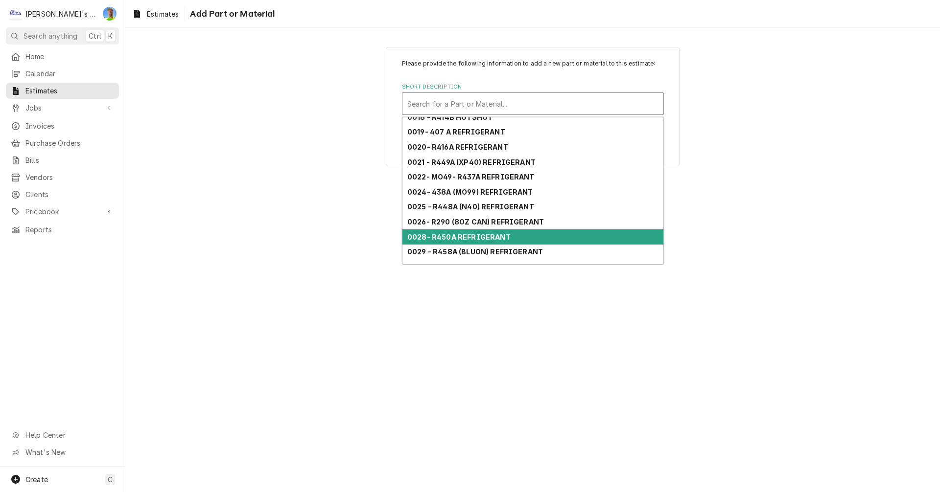
scroll to position [307, 0]
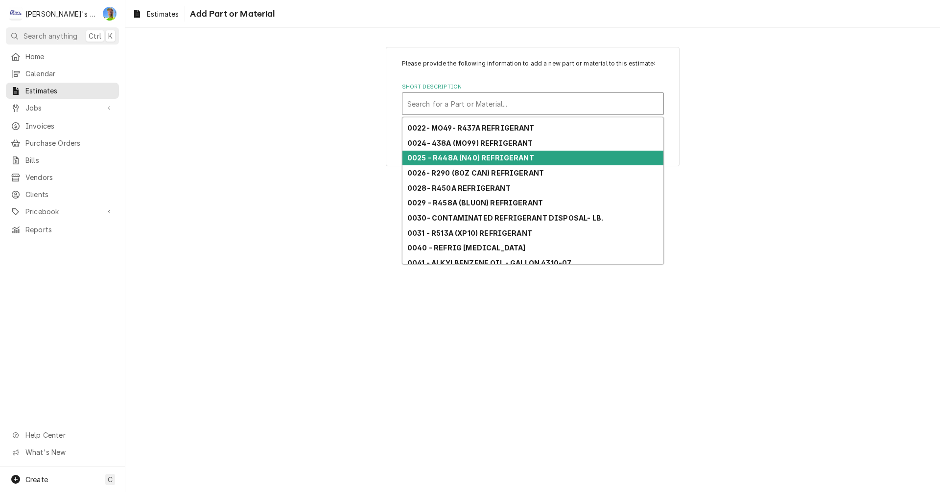
click at [467, 162] on div "0025 - R448A (N40) REFRIGERANT" at bounding box center [532, 158] width 261 height 15
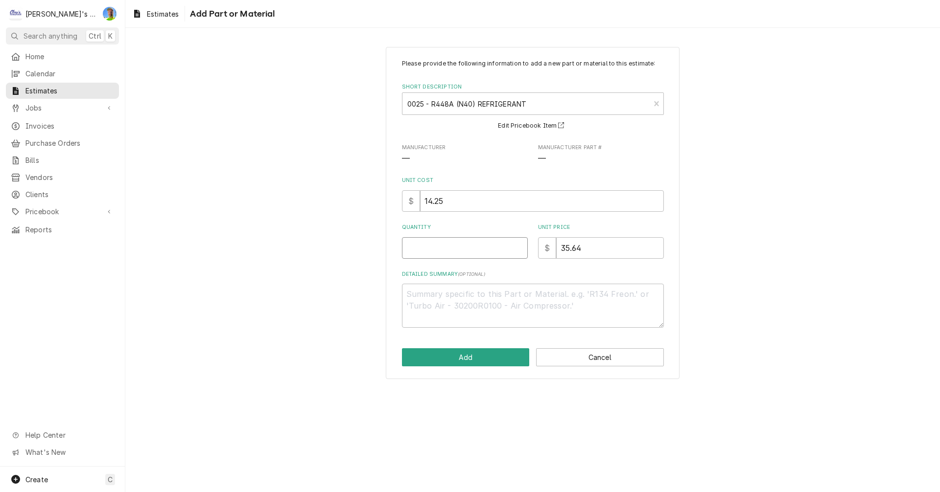
click at [463, 246] on input "Quantity" at bounding box center [465, 248] width 126 height 22
click at [451, 355] on button "Add" at bounding box center [466, 357] width 128 height 18
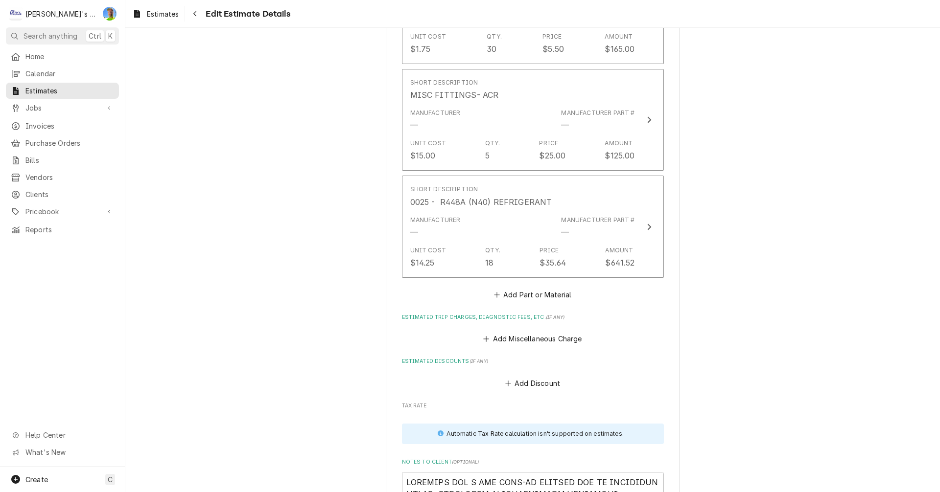
scroll to position [2574, 0]
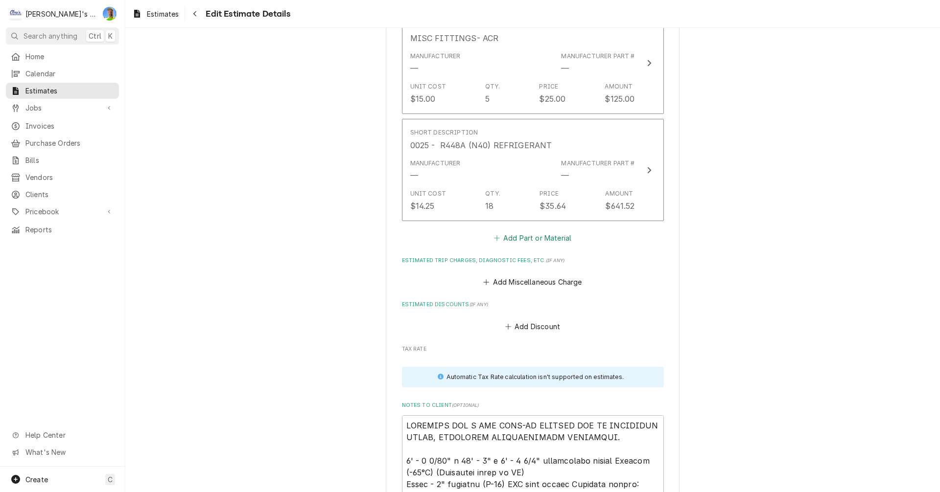
click at [506, 240] on button "Add Part or Material" at bounding box center [532, 238] width 81 height 14
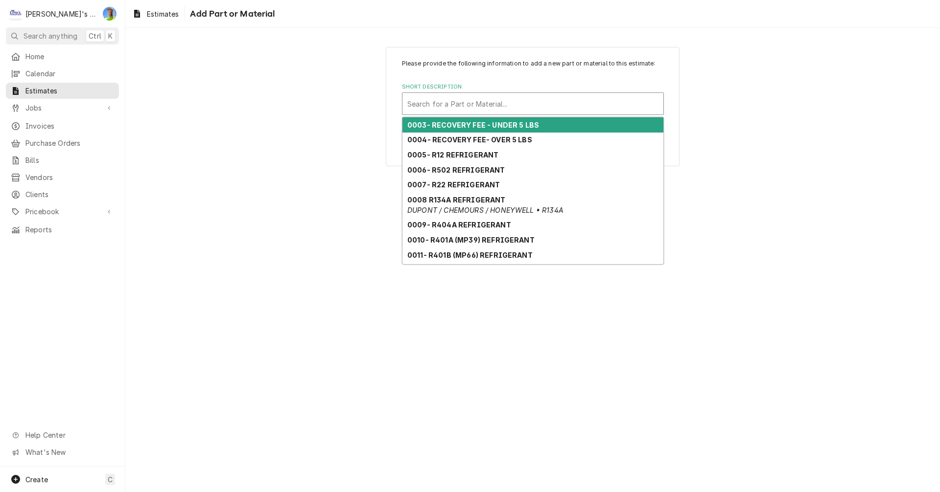
click at [459, 97] on div "Short Description" at bounding box center [532, 104] width 251 height 18
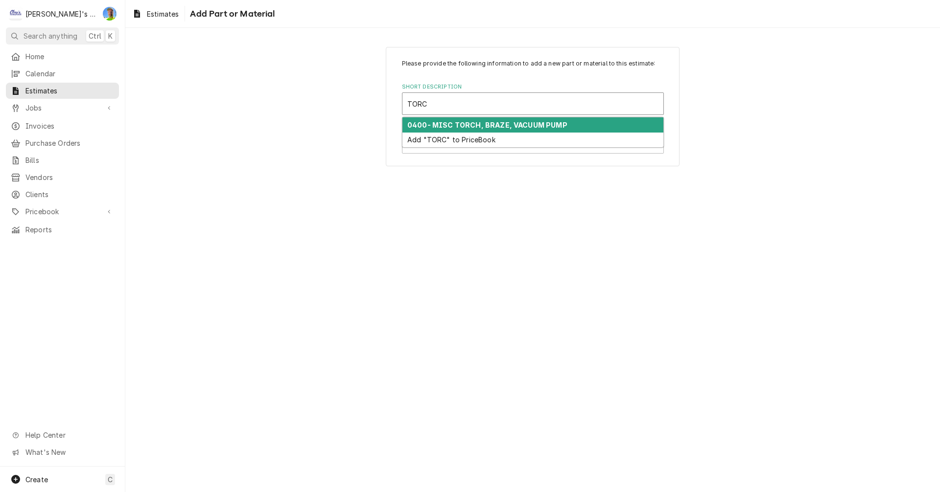
click at [461, 127] on strong "0400- MISC TORCH, BRAZE, VACUUM PUMP" at bounding box center [487, 125] width 160 height 8
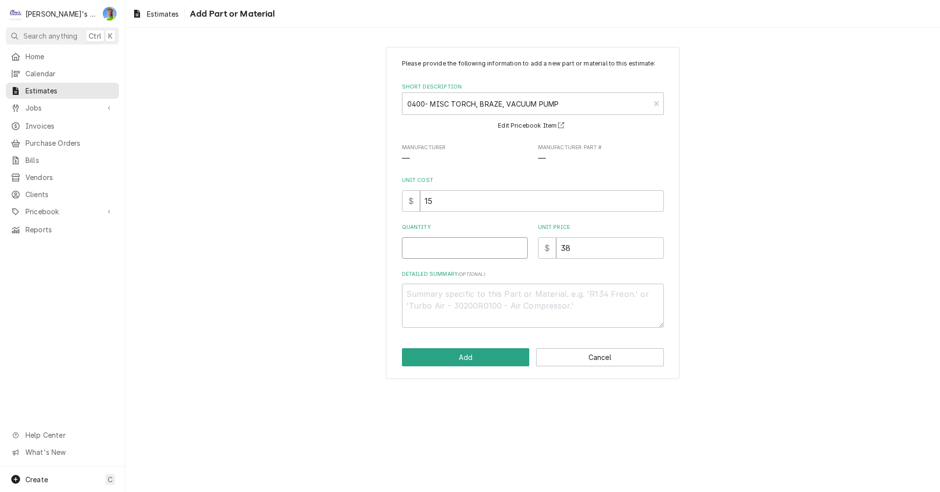
click at [453, 248] on input "Quantity" at bounding box center [465, 248] width 126 height 22
click at [475, 359] on button "Add" at bounding box center [466, 357] width 128 height 18
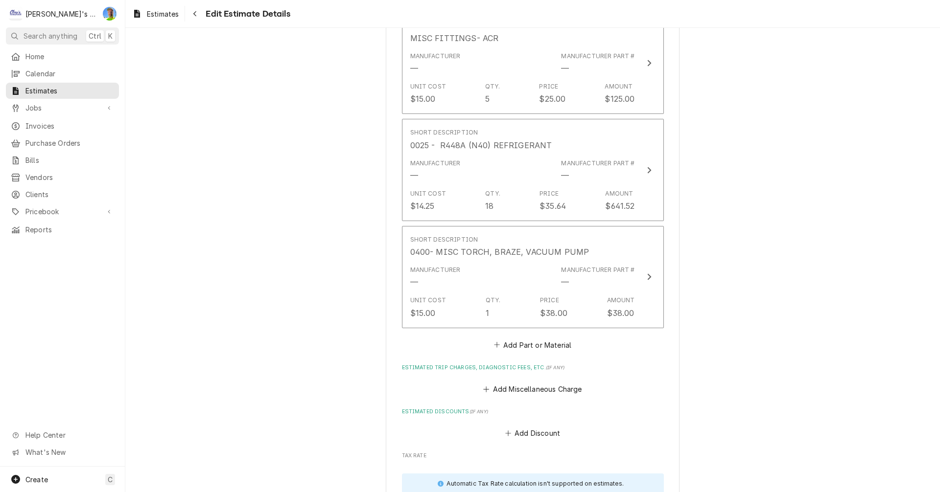
scroll to position [2562, 0]
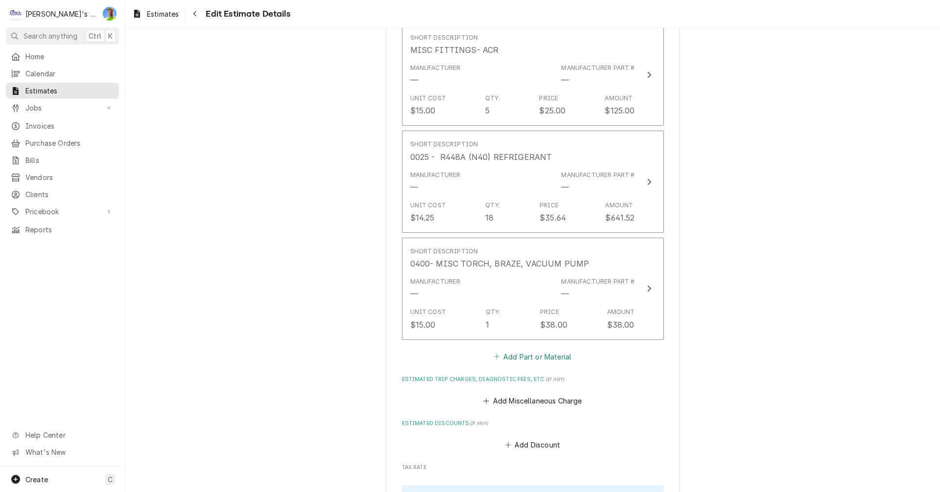
click at [532, 359] on button "Add Part or Material" at bounding box center [532, 357] width 81 height 14
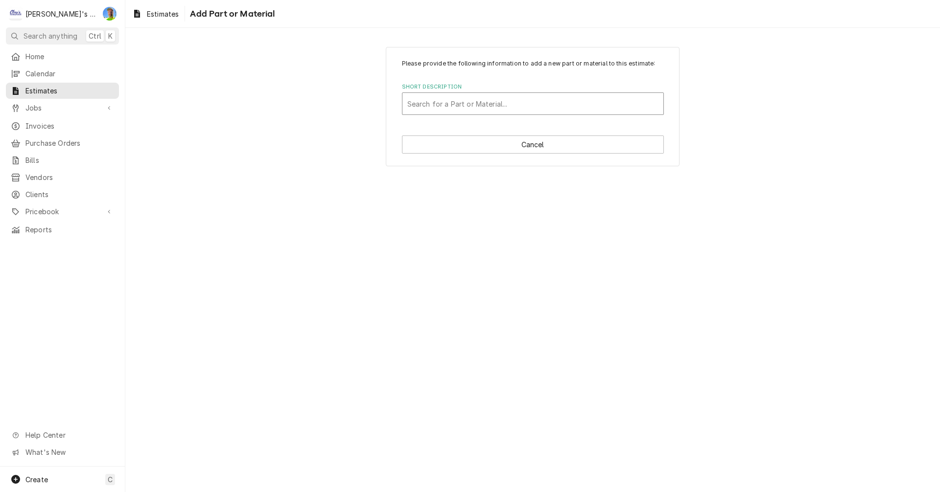
click at [444, 105] on div "Short Description" at bounding box center [532, 104] width 251 height 18
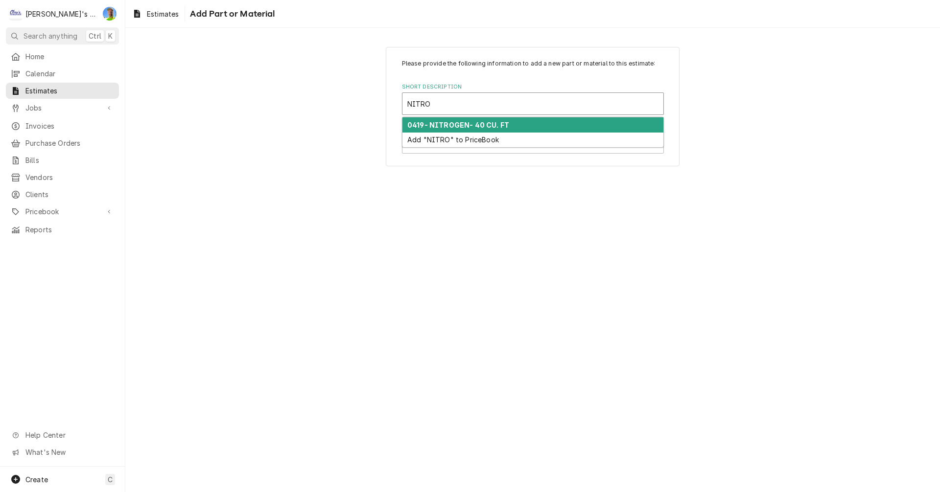
click at [447, 124] on strong "0419- NITROGEN- 40 CU. FT" at bounding box center [458, 125] width 102 height 8
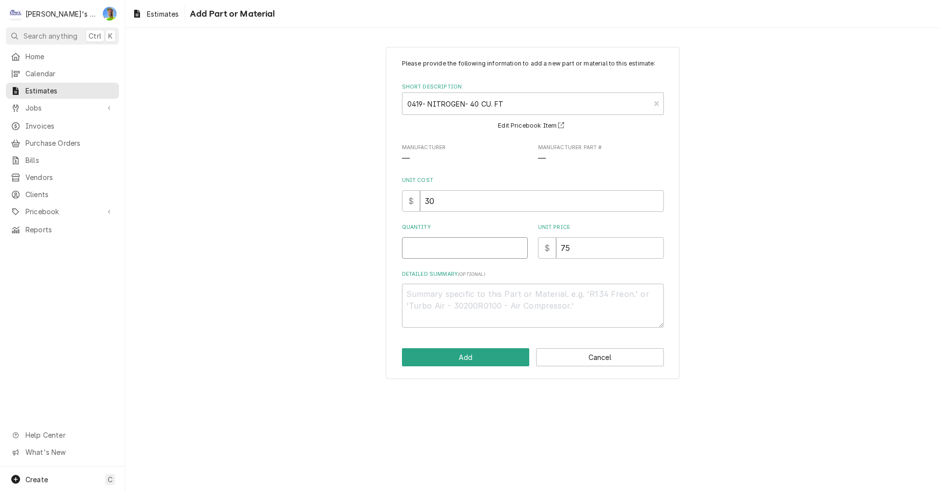
click at [448, 249] on input "Quantity" at bounding box center [465, 248] width 126 height 22
click at [475, 356] on button "Add" at bounding box center [466, 357] width 128 height 18
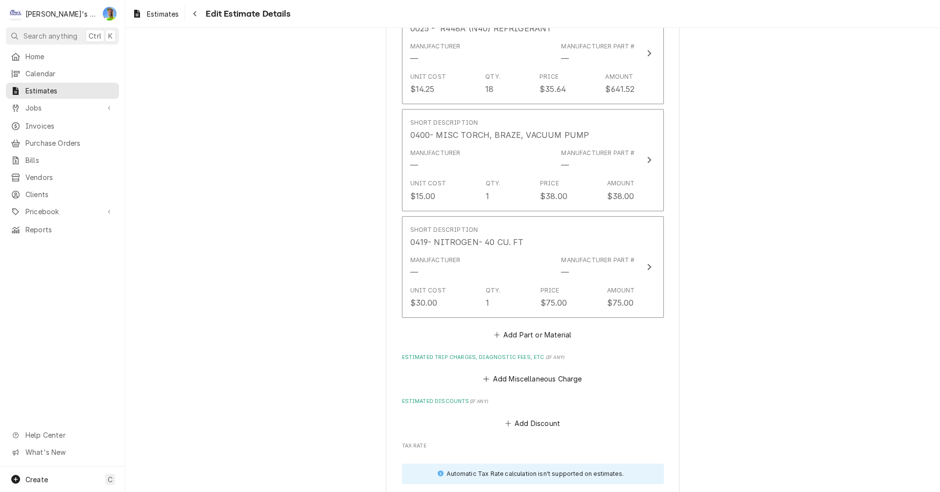
scroll to position [2792, 0]
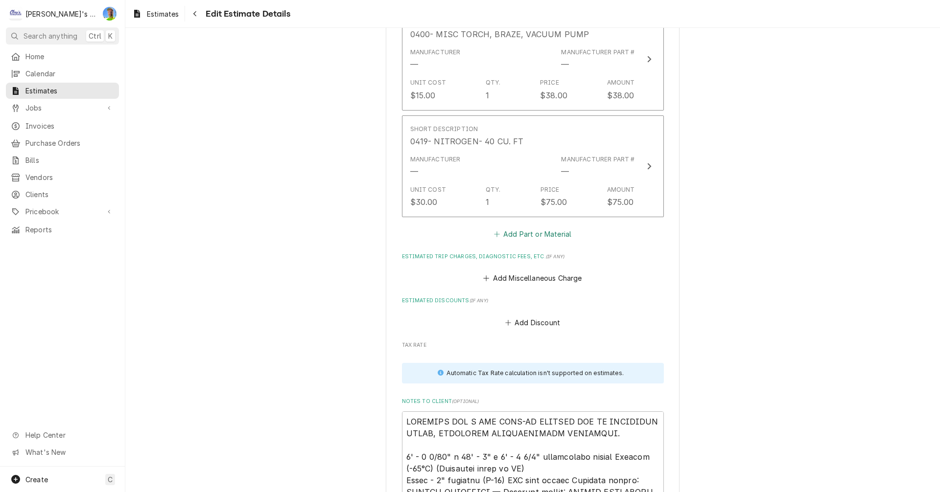
click at [507, 232] on button "Add Part or Material" at bounding box center [532, 235] width 81 height 14
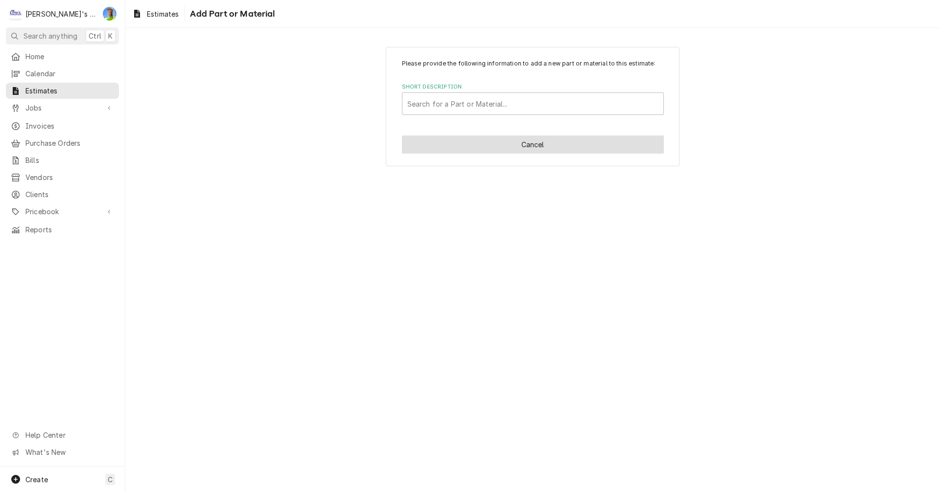
click at [552, 149] on button "Cancel" at bounding box center [533, 145] width 262 height 18
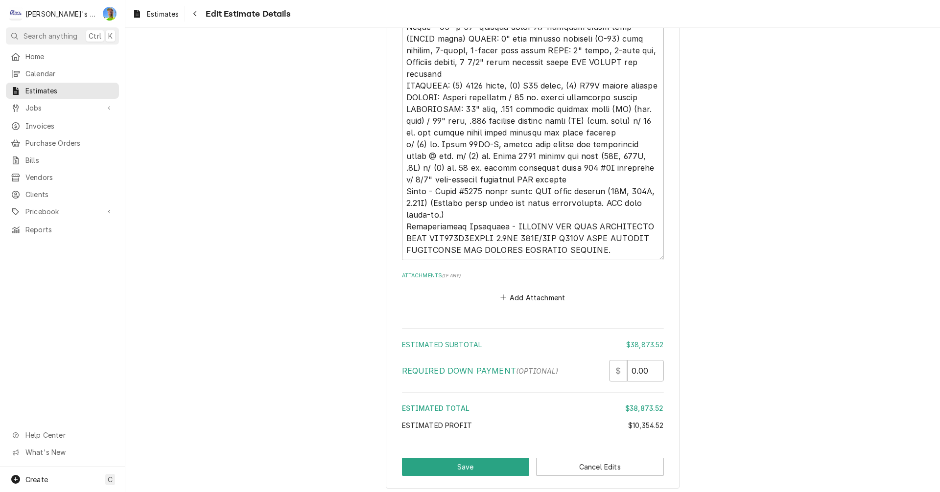
scroll to position [3379, 0]
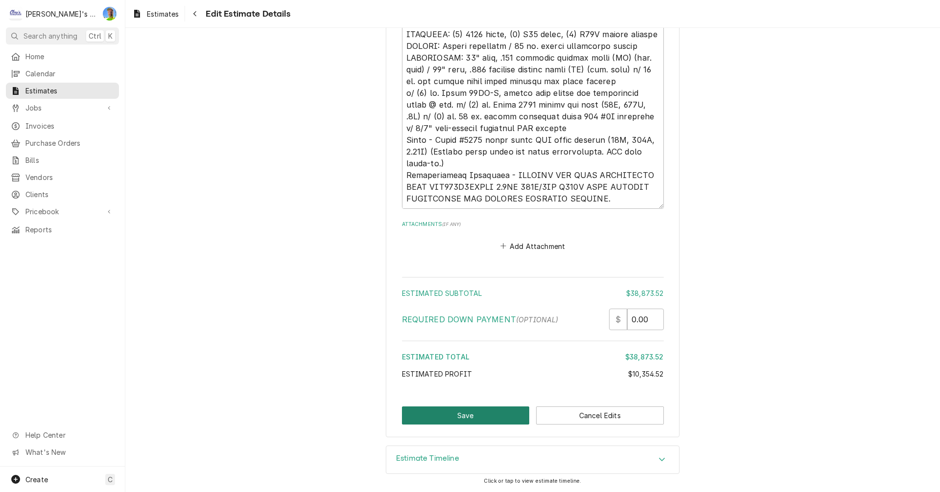
click at [456, 414] on button "Save" at bounding box center [466, 416] width 128 height 18
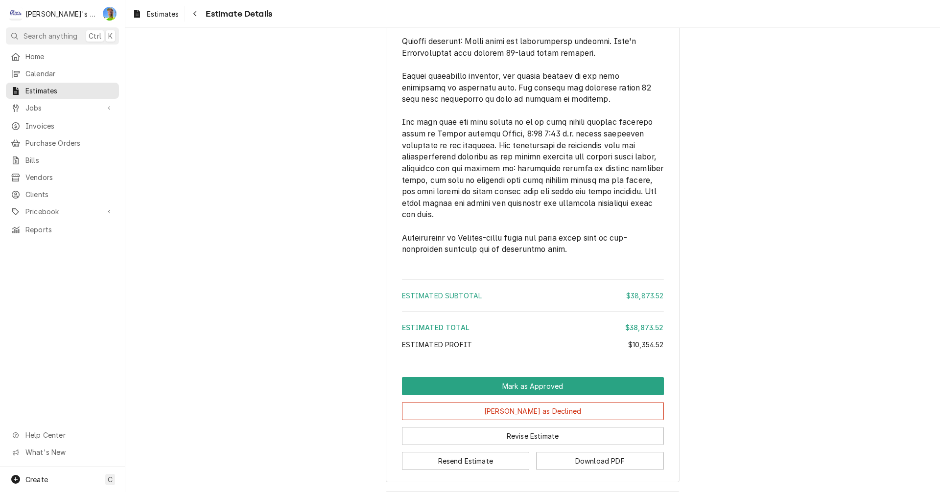
scroll to position [2890, 0]
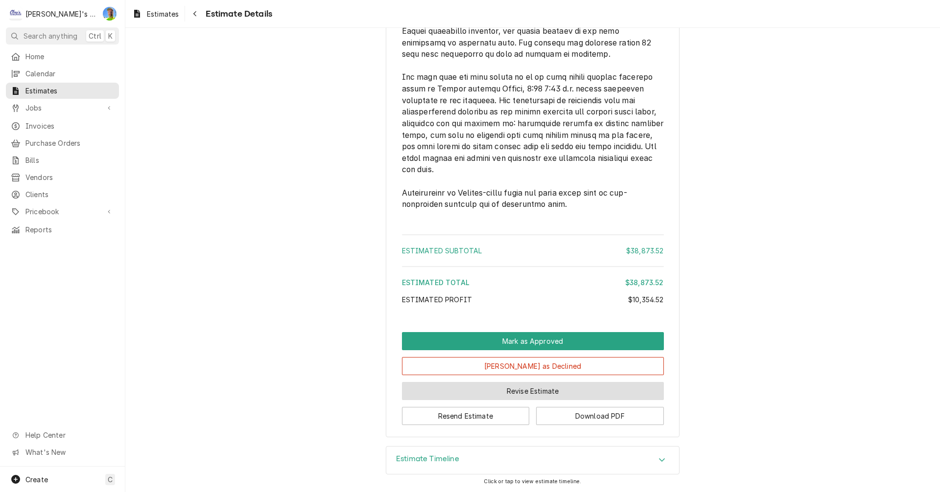
click at [546, 391] on button "Revise Estimate" at bounding box center [533, 391] width 262 height 18
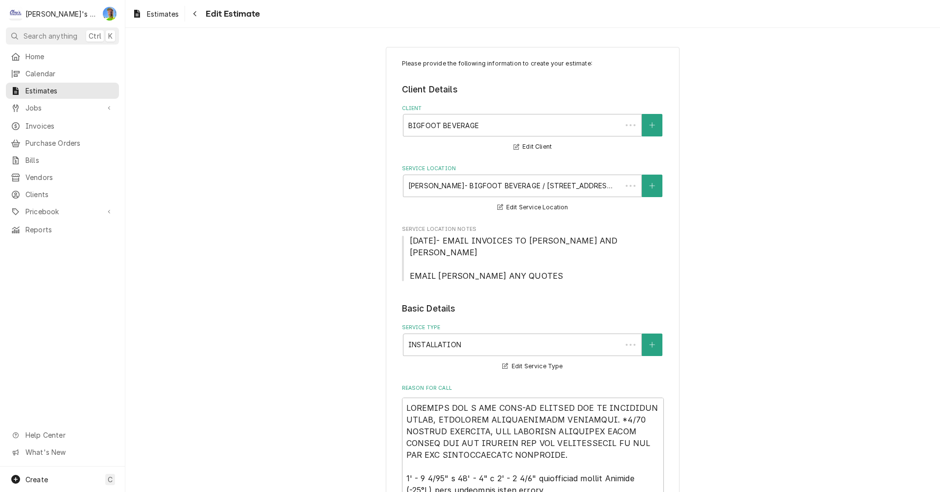
type textarea "x"
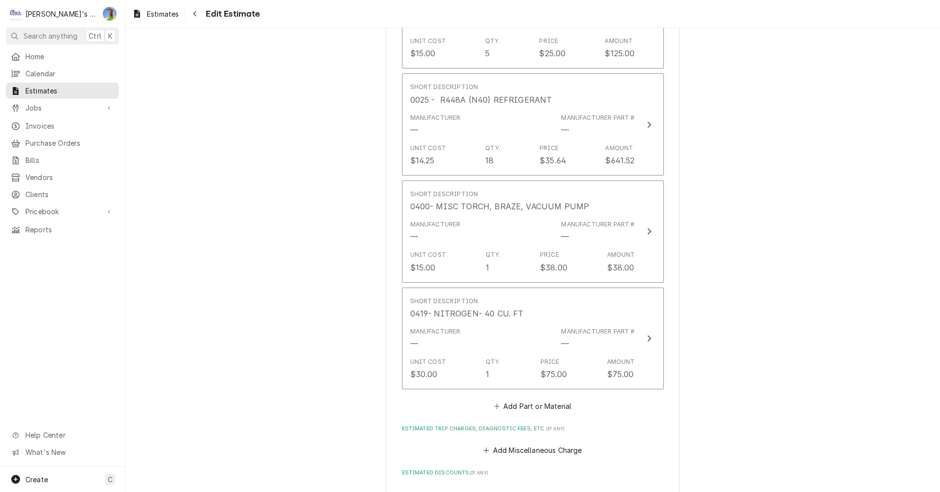
scroll to position [2741, 0]
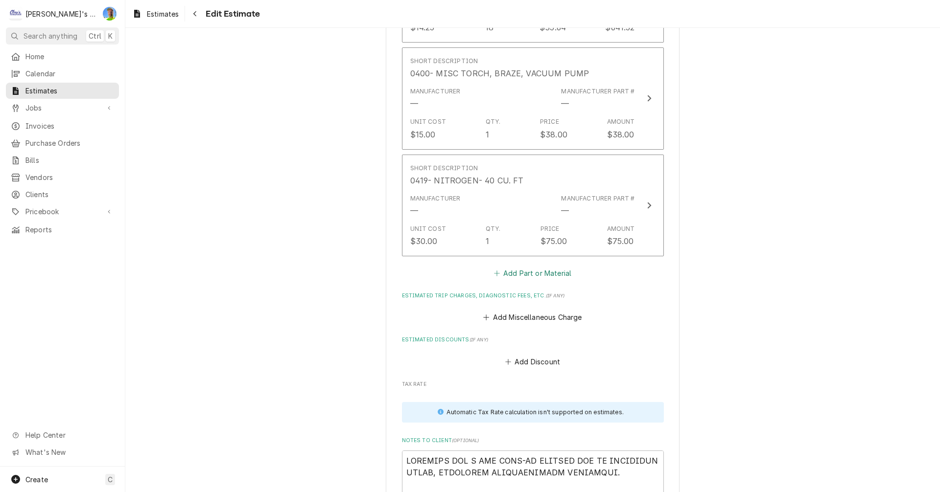
click at [536, 276] on button "Add Part or Material" at bounding box center [532, 274] width 81 height 14
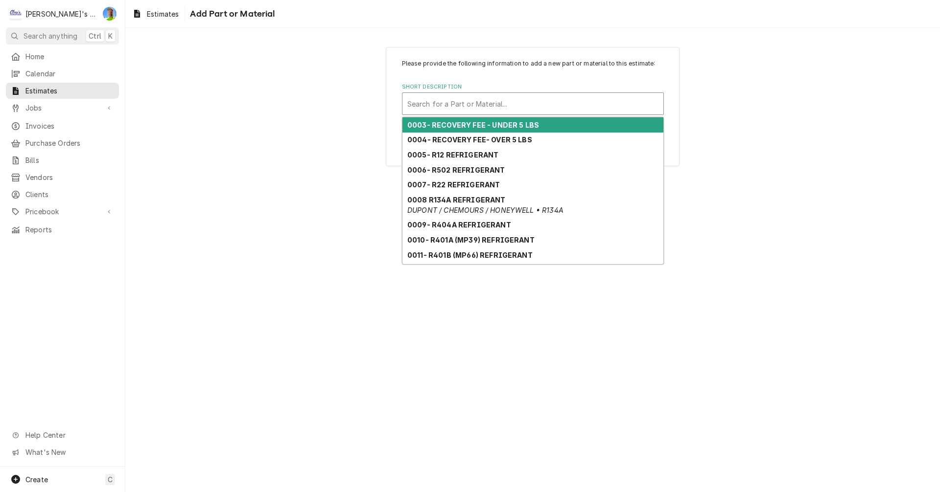
click at [485, 106] on div "Short Description" at bounding box center [532, 104] width 251 height 18
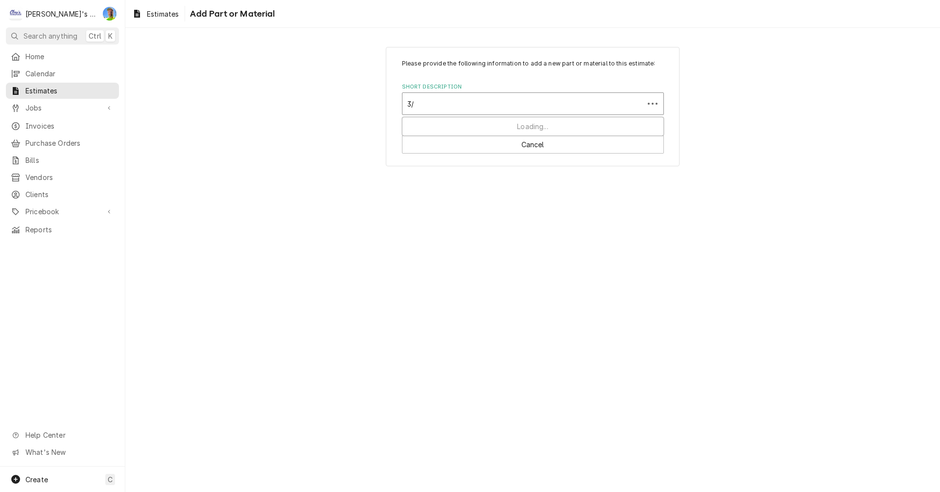
type input "3/4"
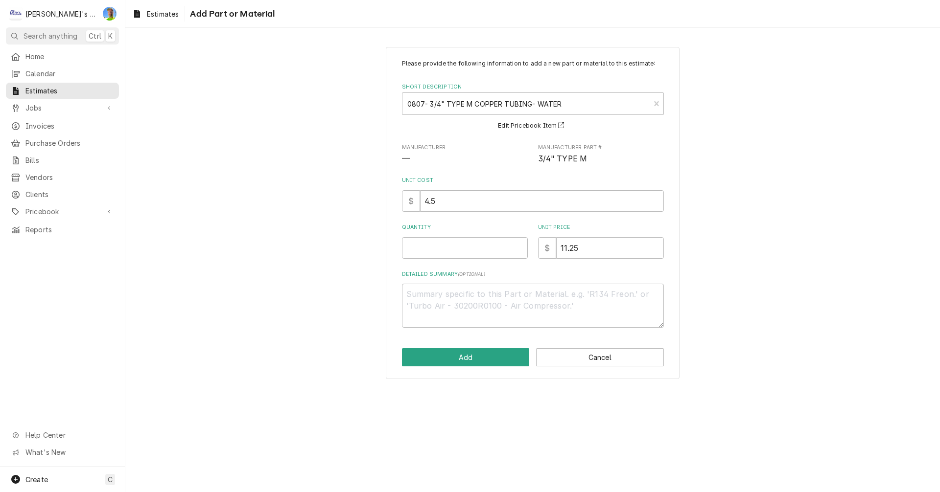
type textarea "x"
type input "3"
type textarea "x"
type input "30"
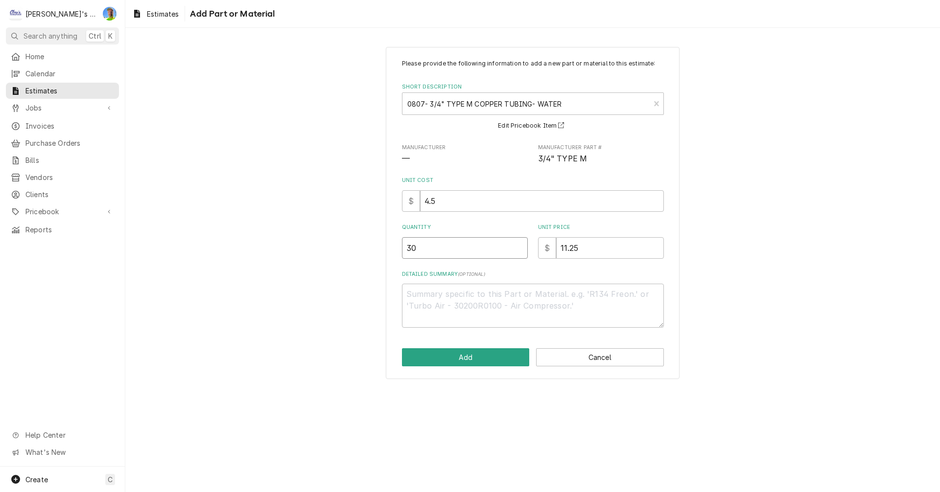
type textarea "x"
type input "30"
type textarea "x"
type textarea "*"
type textarea "x"
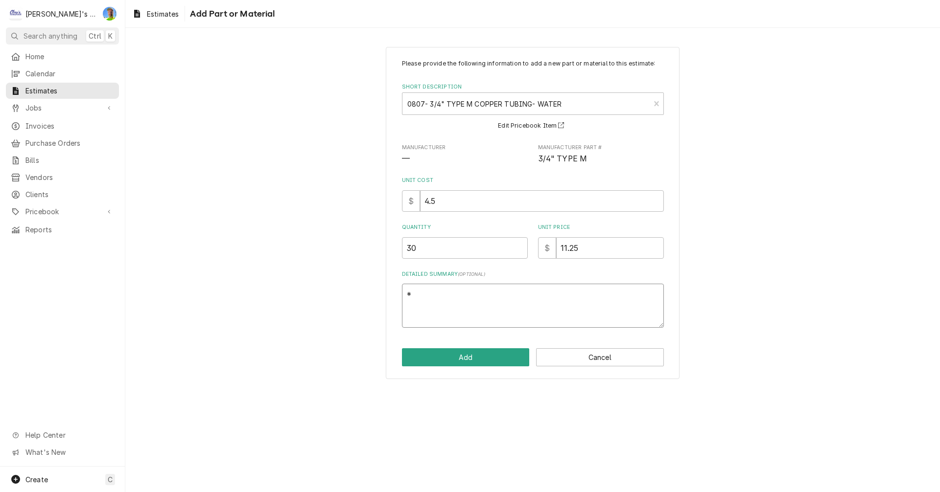
type textarea "*C"
type textarea "x"
type textarea "*CO"
type textarea "x"
type textarea "*CON"
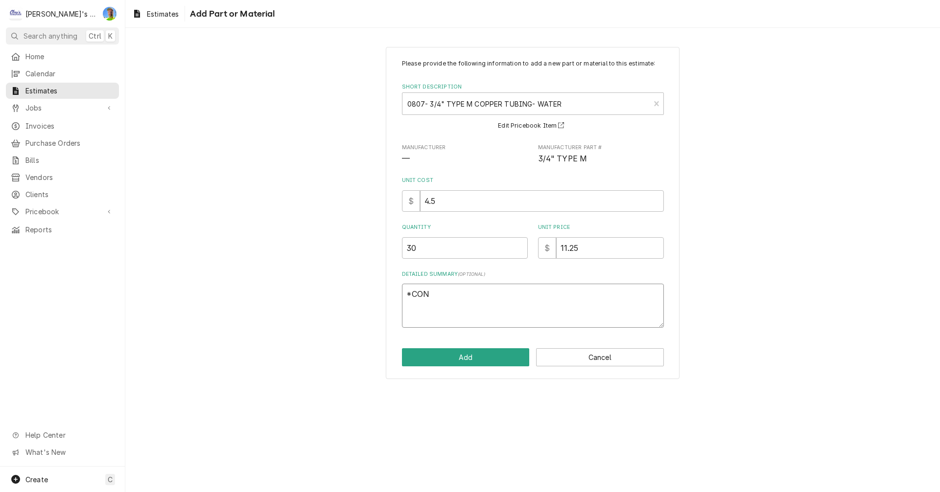
type textarea "x"
type textarea "*COND"
type textarea "x"
type textarea "*CONDE"
type textarea "x"
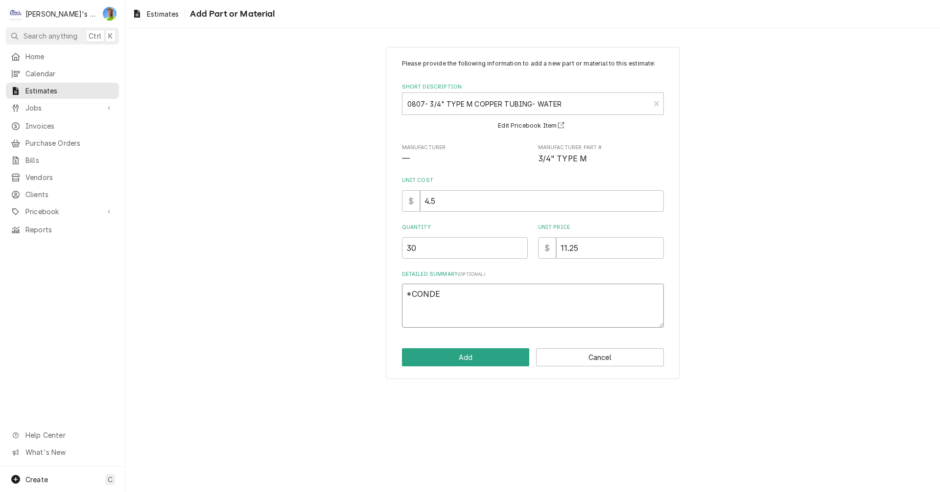
type textarea "*CONDEN"
type textarea "x"
type textarea "*CONDENA"
type textarea "x"
type textarea "*CONDEN"
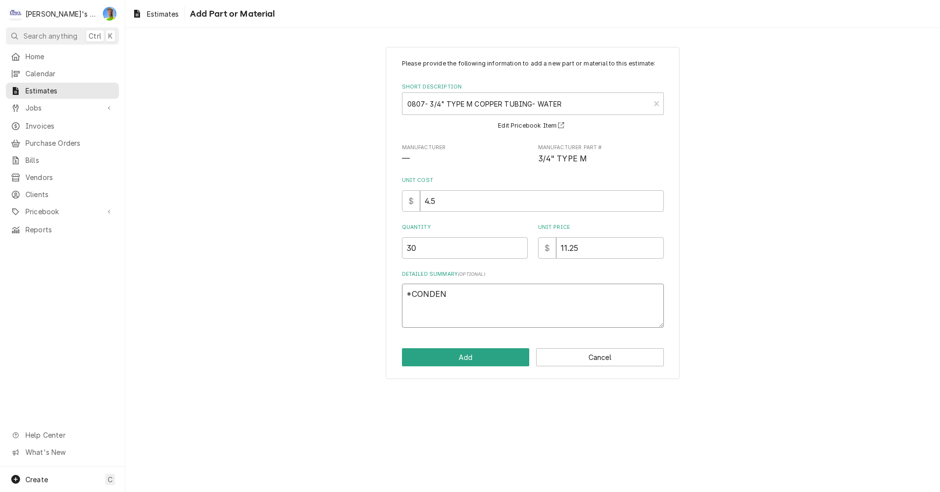
type textarea "x"
type textarea "*CONDENS"
type textarea "x"
type textarea "*CONDENSA"
type textarea "x"
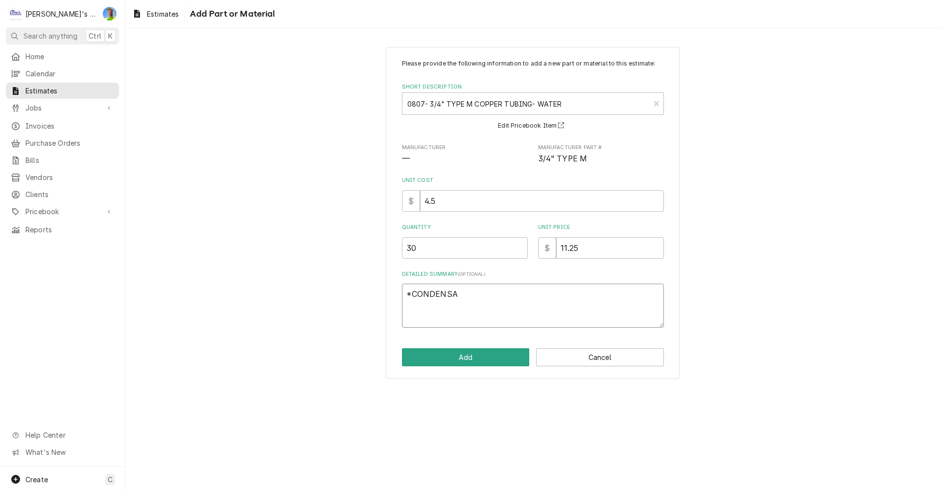
type textarea "*CONDENSAT"
type textarea "x"
type textarea "*CONDENSATE"
type textarea "x"
type textarea "*CONDENSATE"
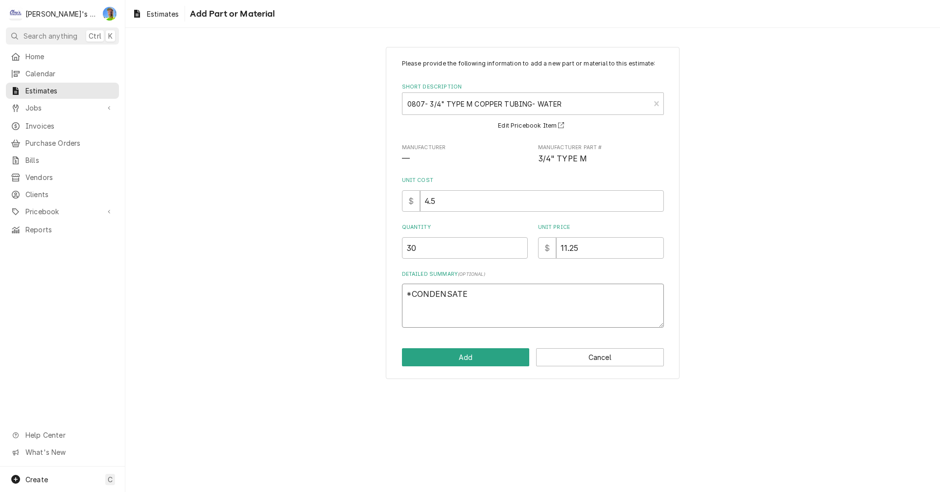
type textarea "x"
type textarea "*CONDENSATE D"
type textarea "x"
type textarea "*CONDENSATE DR"
type textarea "x"
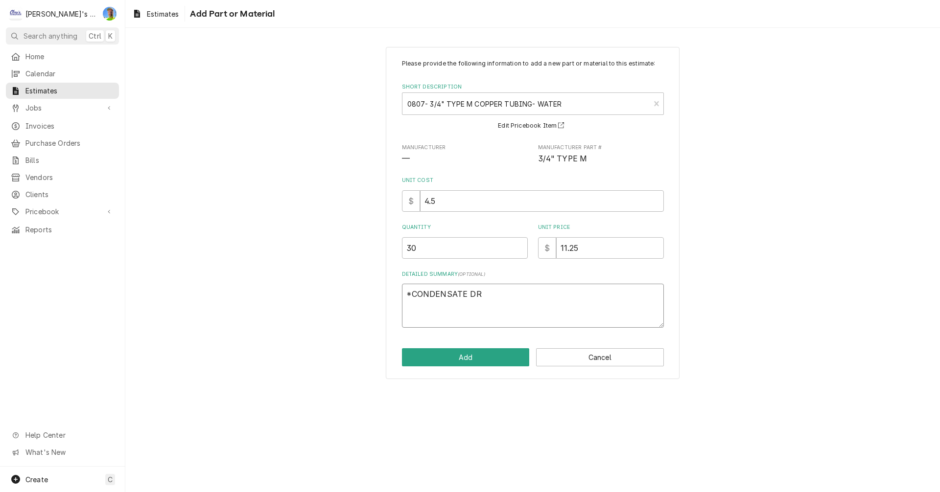
type textarea "*CONDENSATE DRA"
type textarea "x"
type textarea "*CONDENSATE DRAI"
type textarea "x"
type textarea "*CONDENSATE DRAIN"
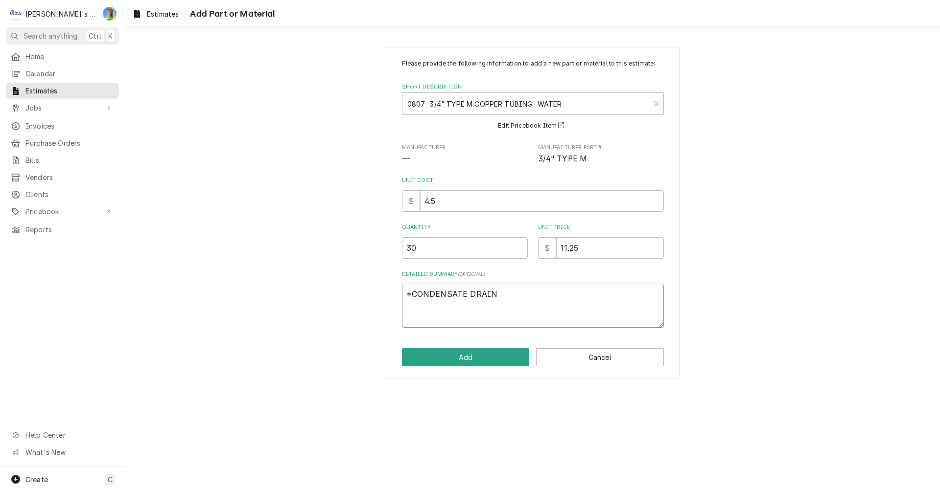
type textarea "x"
type textarea "*CONDENSATE DRAIN"
click at [474, 354] on button "Add" at bounding box center [466, 357] width 128 height 18
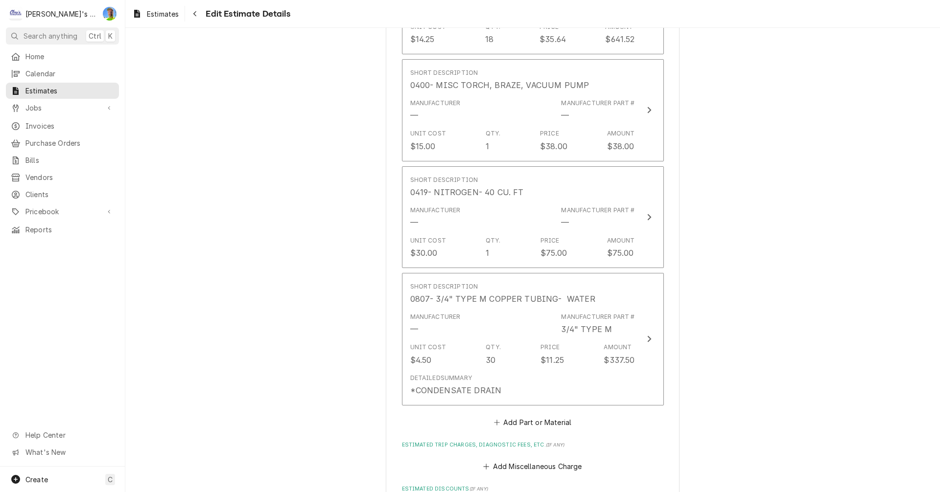
scroll to position [2729, 0]
type textarea "x"
click at [533, 421] on button "Add Part or Material" at bounding box center [532, 423] width 81 height 14
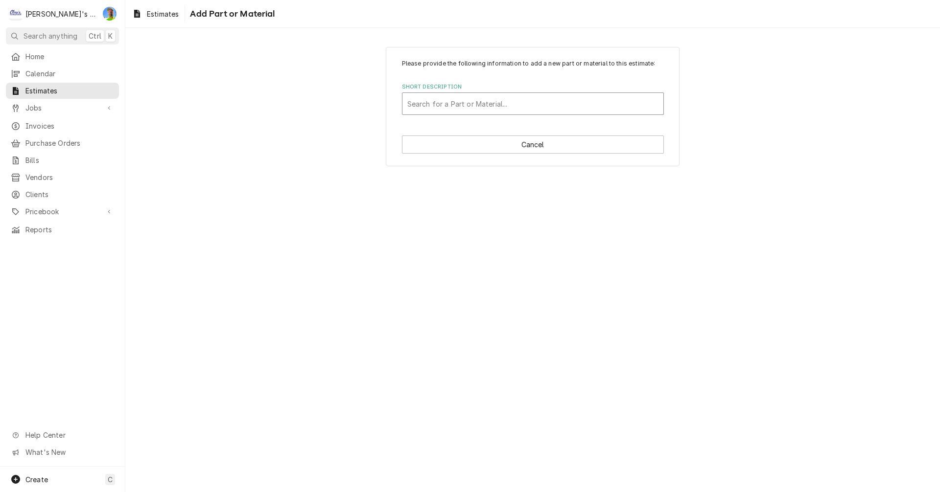
click at [462, 104] on div "Short Description" at bounding box center [532, 104] width 251 height 18
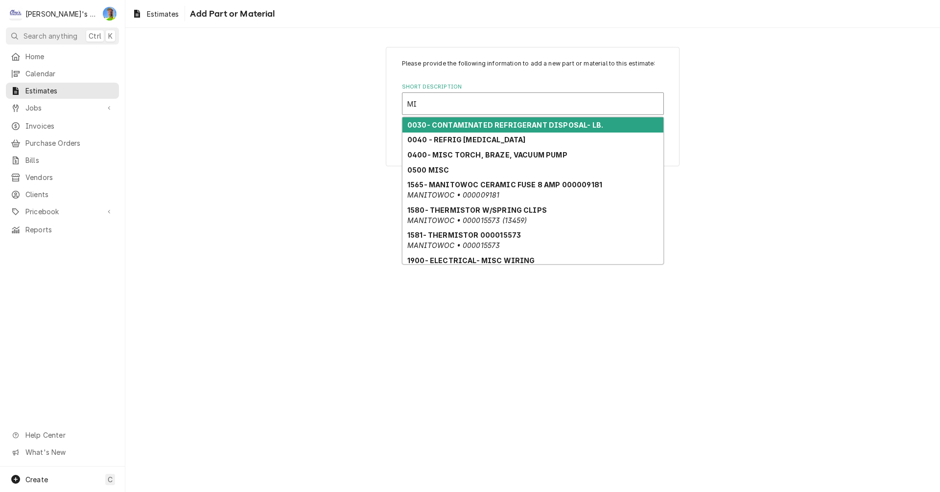
type input "MIS"
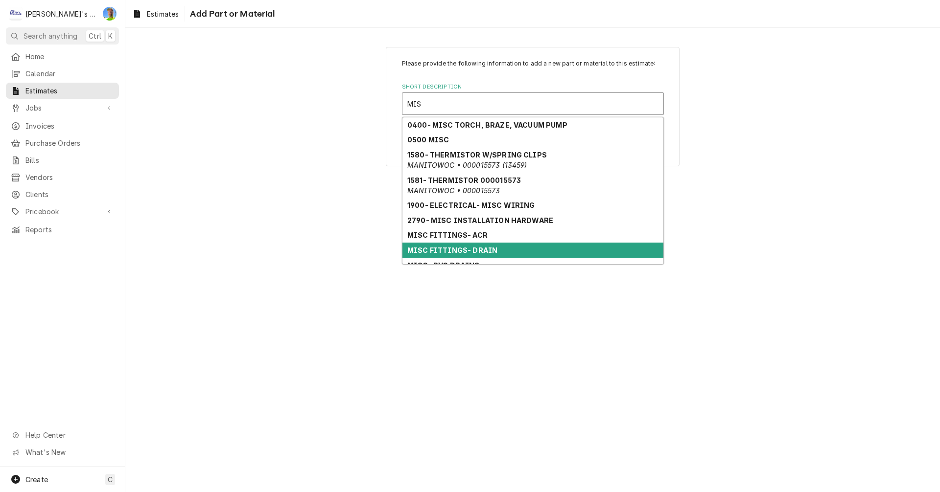
click at [467, 247] on strong "MISC FITTINGS- DRAIN" at bounding box center [452, 250] width 90 height 8
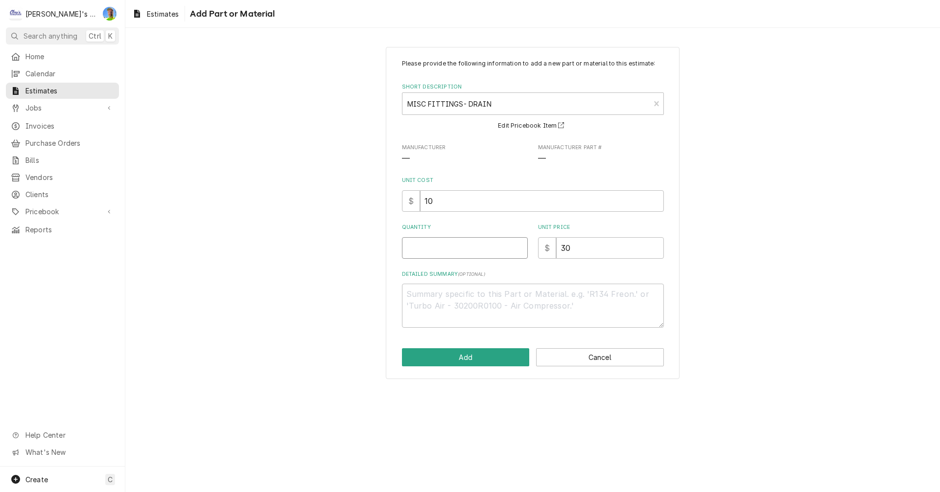
click at [439, 245] on input "Quantity" at bounding box center [465, 248] width 126 height 22
type textarea "x"
type input "4"
type textarea "x"
type input "4"
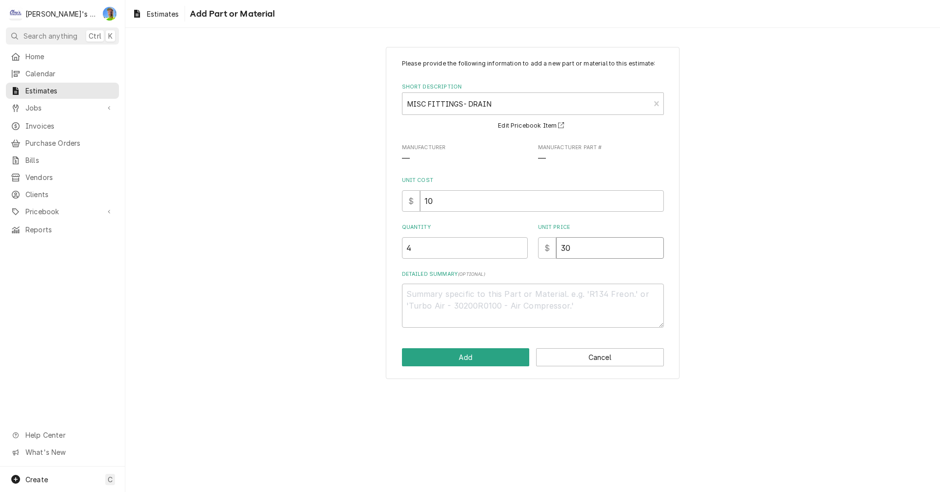
click at [575, 250] on input "30" at bounding box center [610, 248] width 108 height 22
type textarea "x"
type input "2"
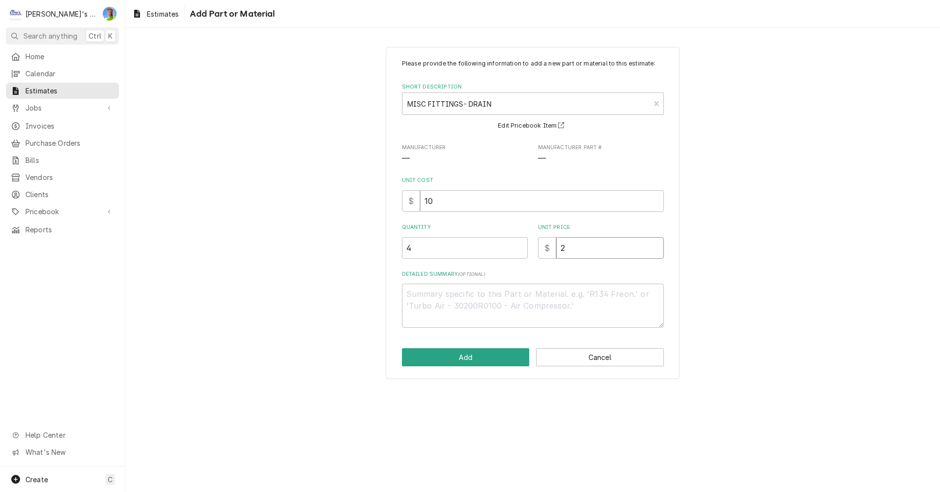
type textarea "x"
type input "20"
type textarea "x"
type input "20"
click at [492, 352] on button "Add" at bounding box center [466, 357] width 128 height 18
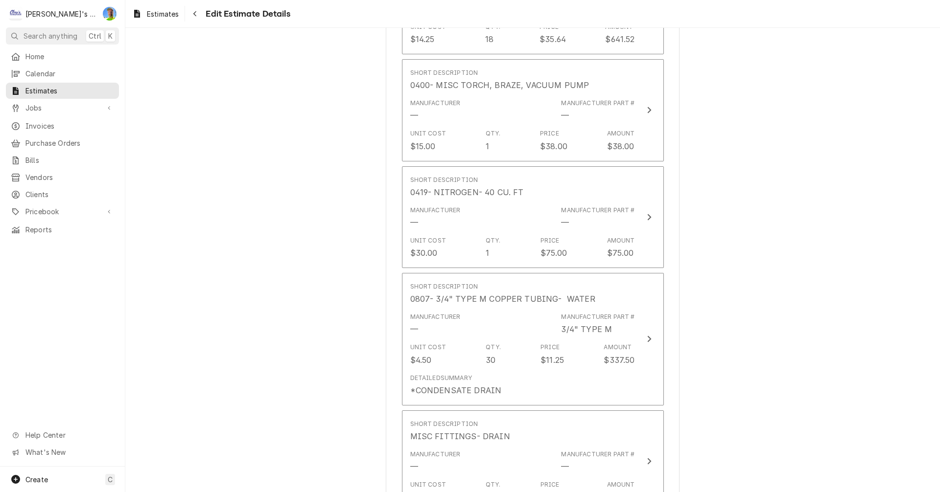
scroll to position [2717, 0]
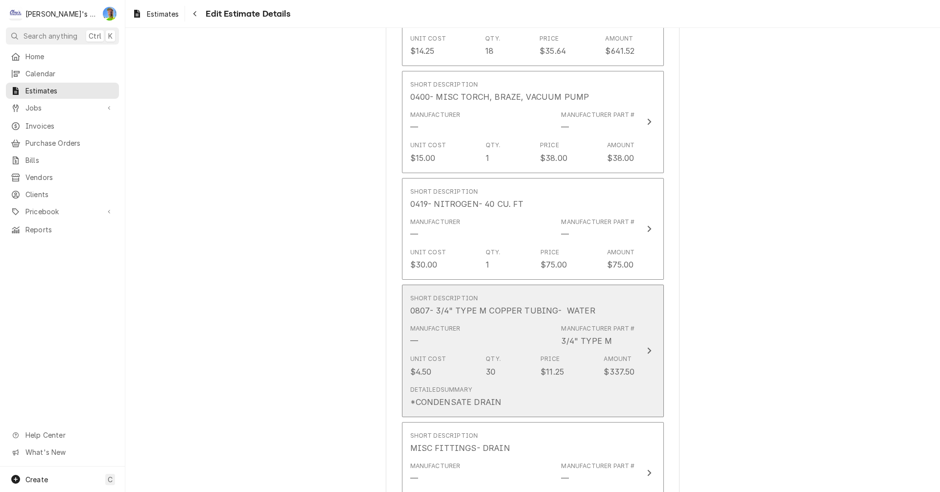
type textarea "x"
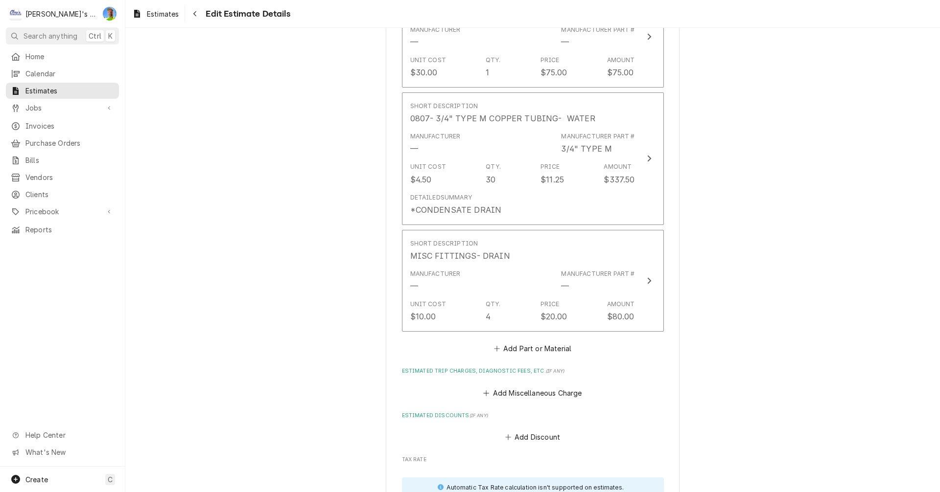
scroll to position [2913, 0]
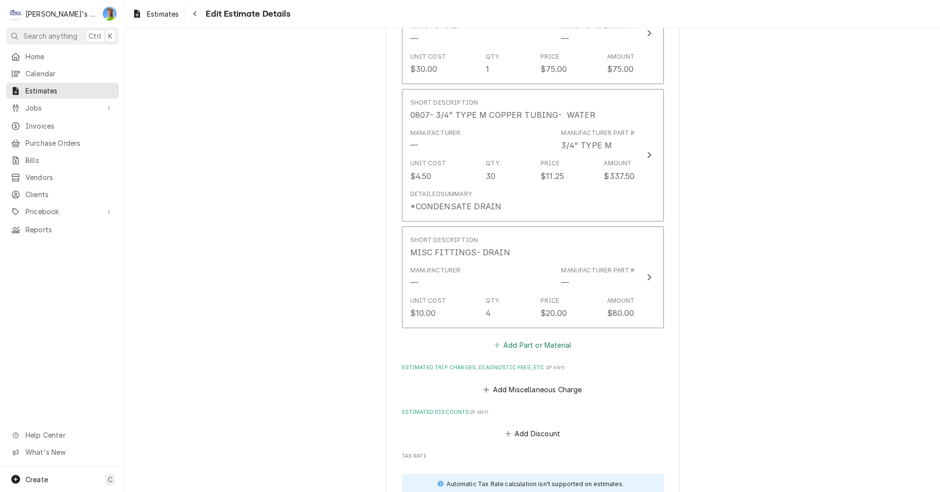
click at [513, 345] on button "Add Part or Material" at bounding box center [532, 346] width 81 height 14
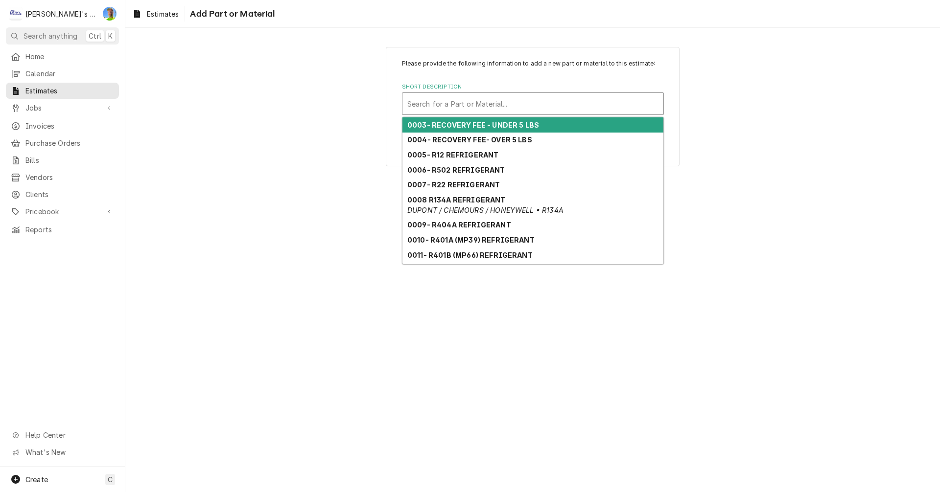
click at [453, 107] on div "Short Description" at bounding box center [532, 104] width 251 height 18
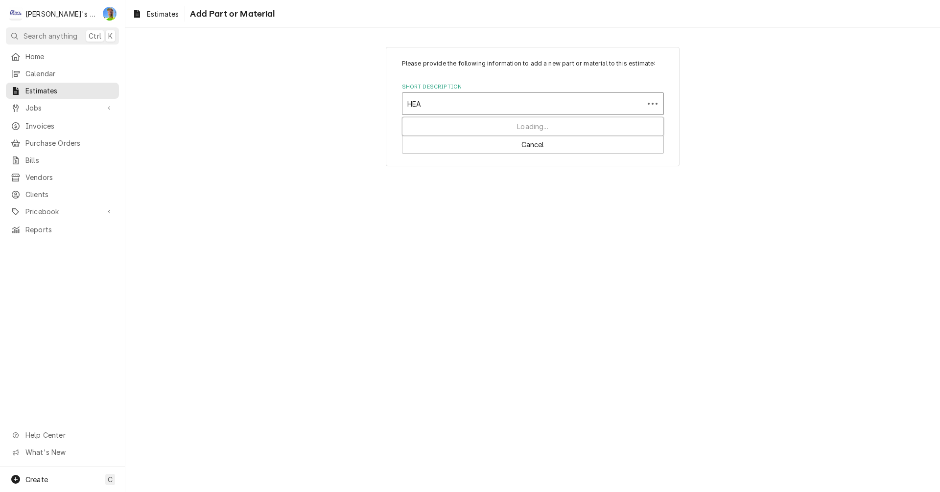
type input "HEAT"
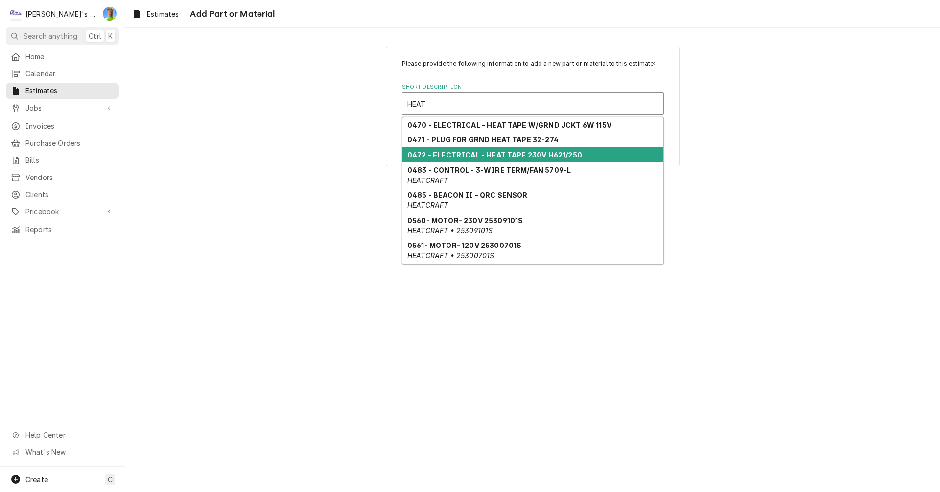
click at [458, 156] on strong "0472 - ELECTRICAL - HEAT TAPE 230V H621/250" at bounding box center [494, 155] width 175 height 8
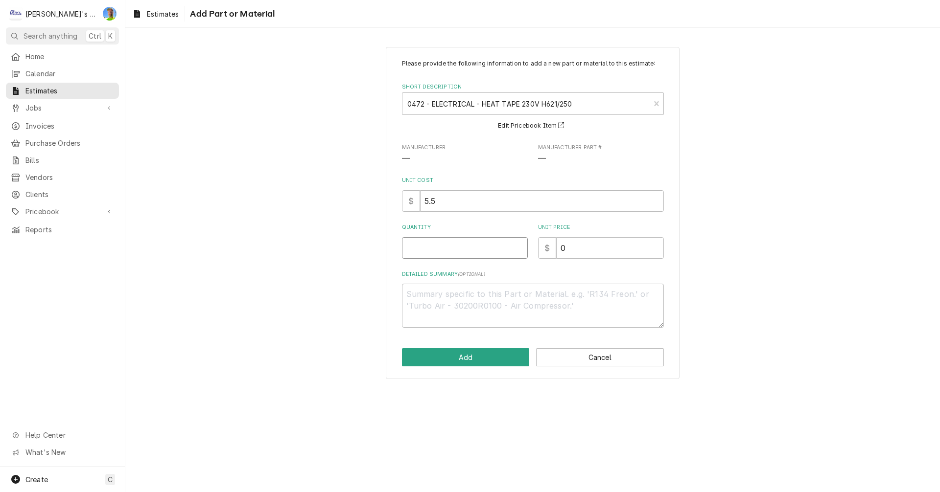
click at [449, 250] on input "Quantity" at bounding box center [465, 248] width 126 height 22
type textarea "x"
type input "2"
type textarea "x"
type input "20"
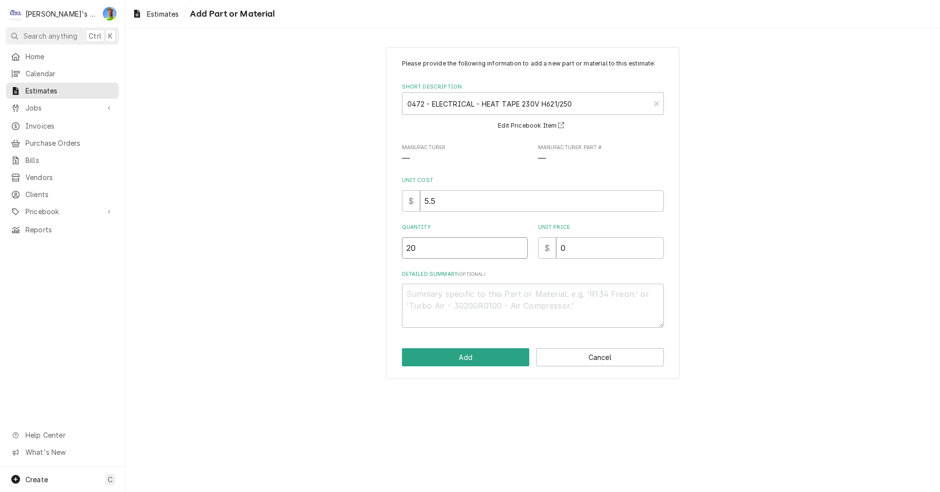
type textarea "x"
type input "20"
click at [574, 252] on input "0" at bounding box center [610, 248] width 108 height 22
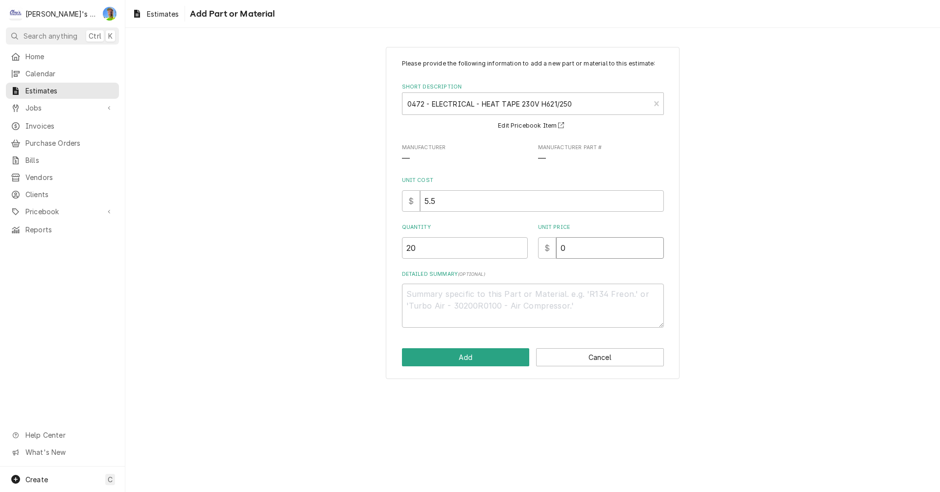
type textarea "x"
type input "1"
type textarea "x"
type input "15"
type textarea "x"
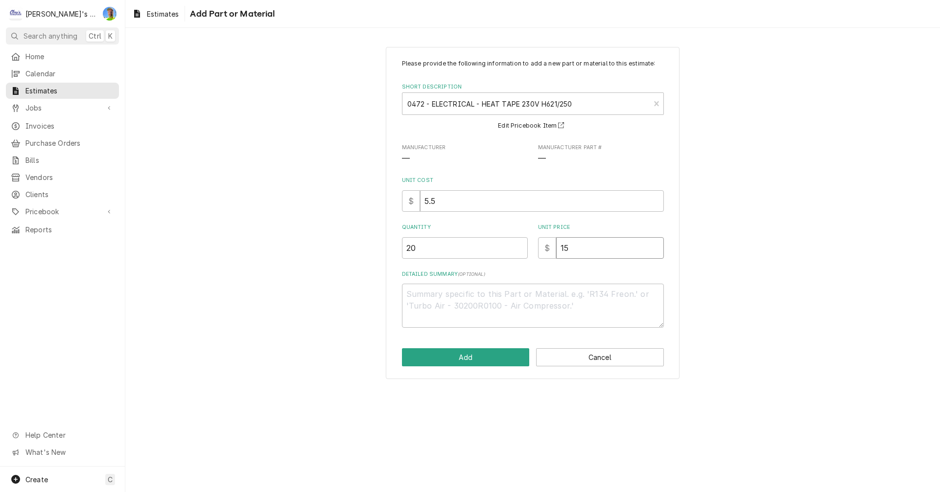
type input "1"
type textarea "x"
type input "12"
type textarea "x"
type input "12"
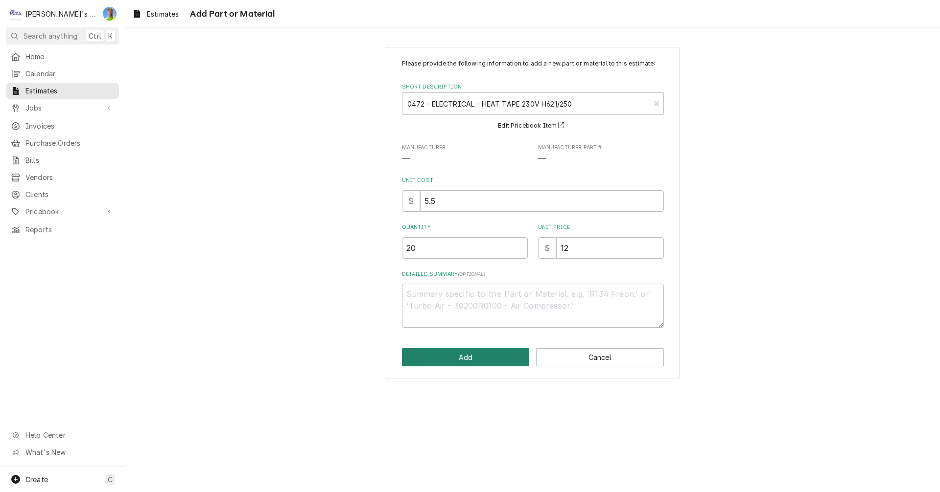
click at [481, 363] on button "Add" at bounding box center [466, 357] width 128 height 18
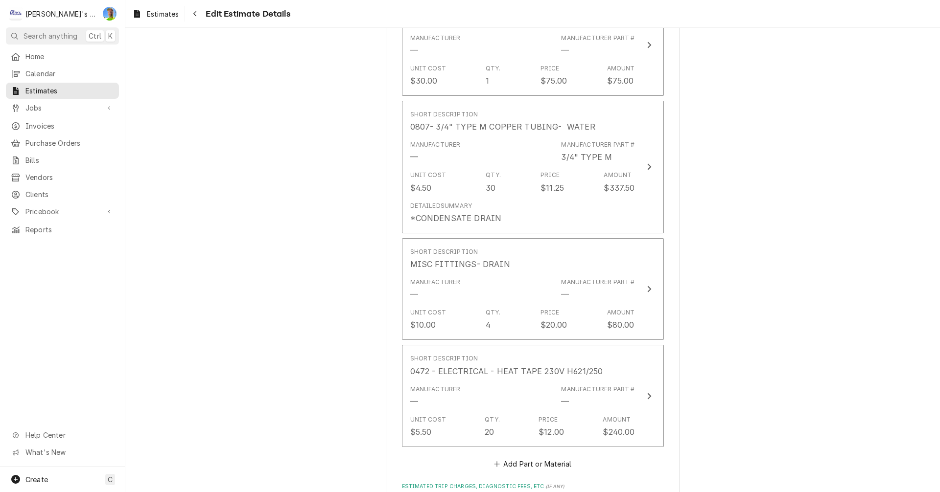
type textarea "x"
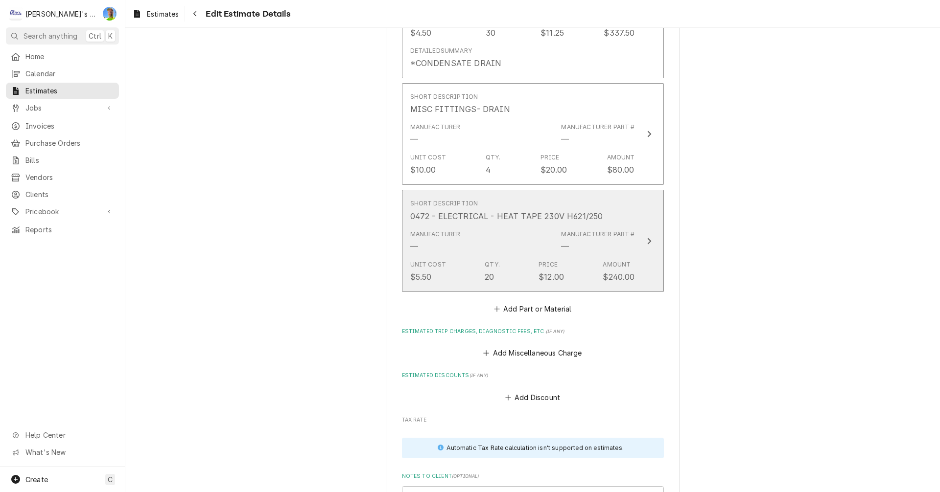
scroll to position [3097, 0]
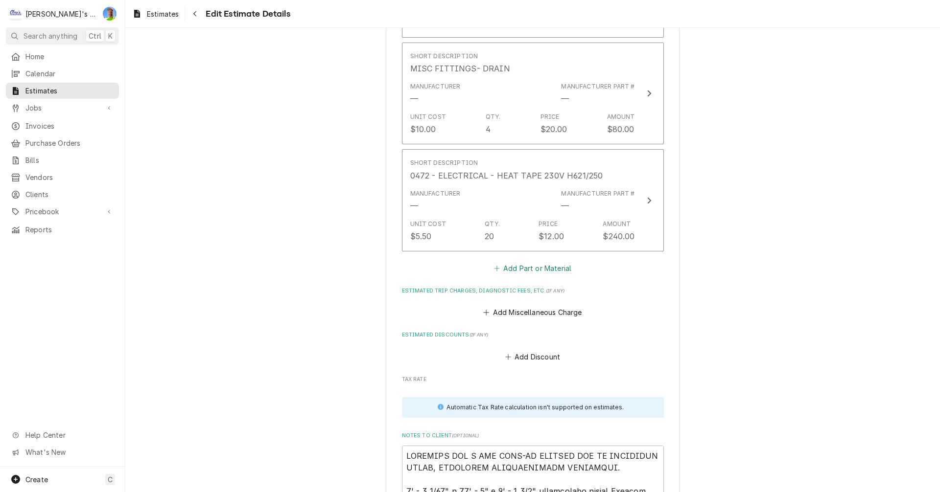
click at [508, 273] on button "Add Part or Material" at bounding box center [532, 268] width 81 height 14
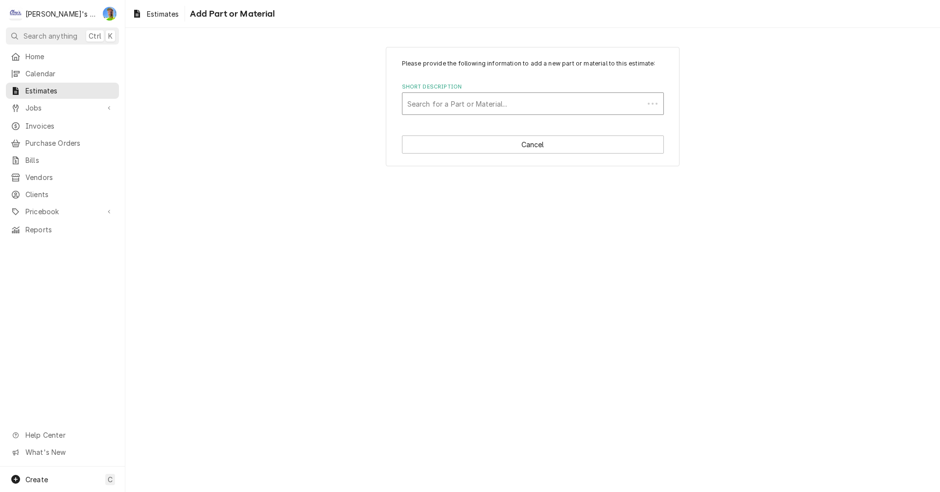
click at [434, 96] on div "Short Description" at bounding box center [522, 104] width 231 height 18
type input "H9"
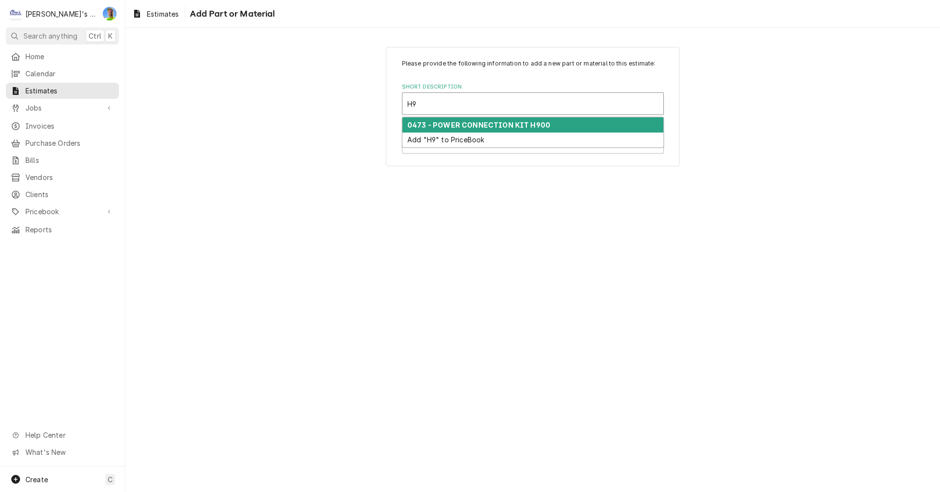
click at [439, 124] on strong "0473 - POWER CONNECTION KIT H900" at bounding box center [478, 125] width 143 height 8
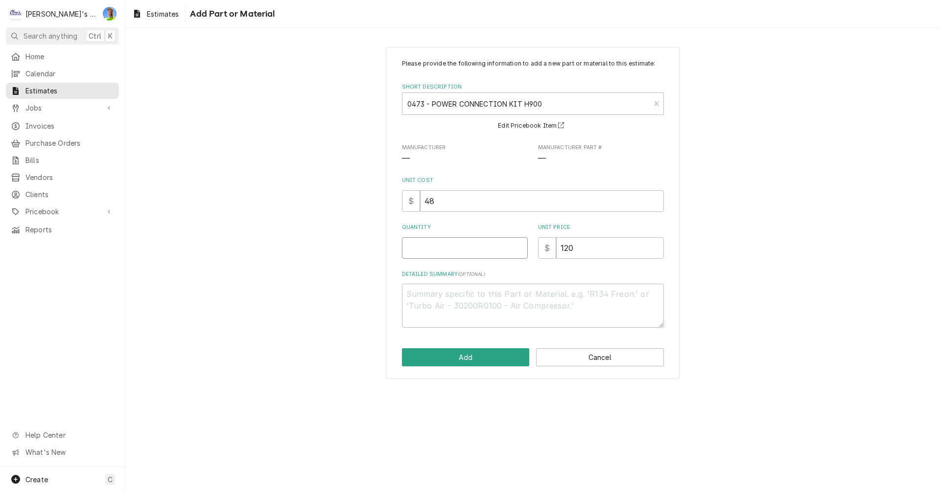
click at [445, 248] on input "Quantity" at bounding box center [465, 248] width 126 height 22
type textarea "x"
type input "1"
type textarea "x"
type input "8"
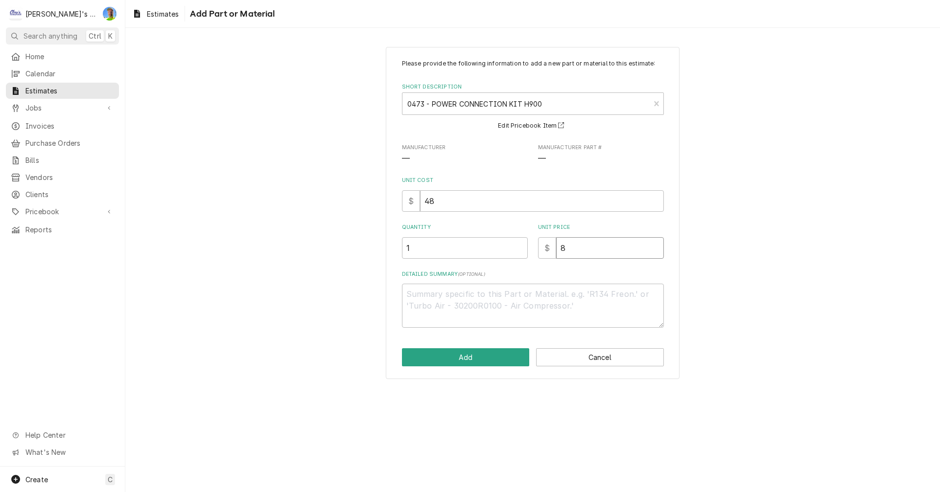
type textarea "x"
type input "85"
type textarea "x"
type input "85"
click at [440, 360] on button "Add" at bounding box center [466, 357] width 128 height 18
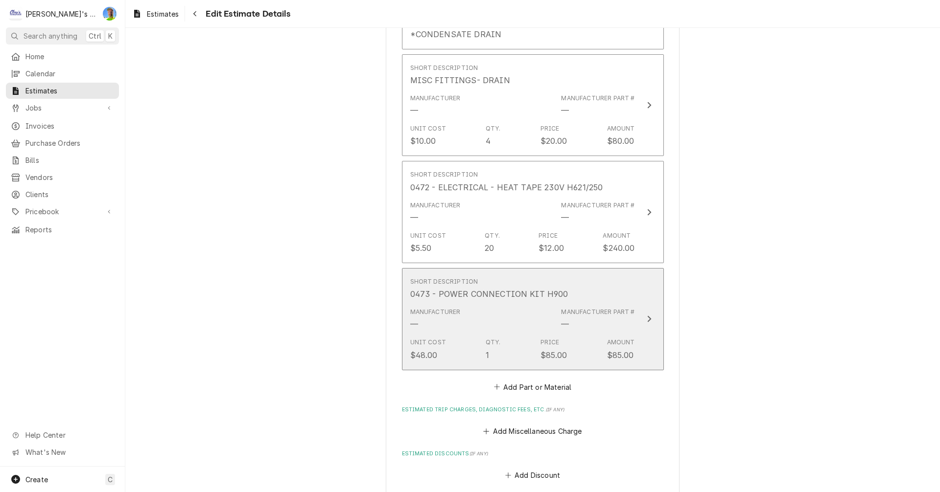
scroll to position [3085, 0]
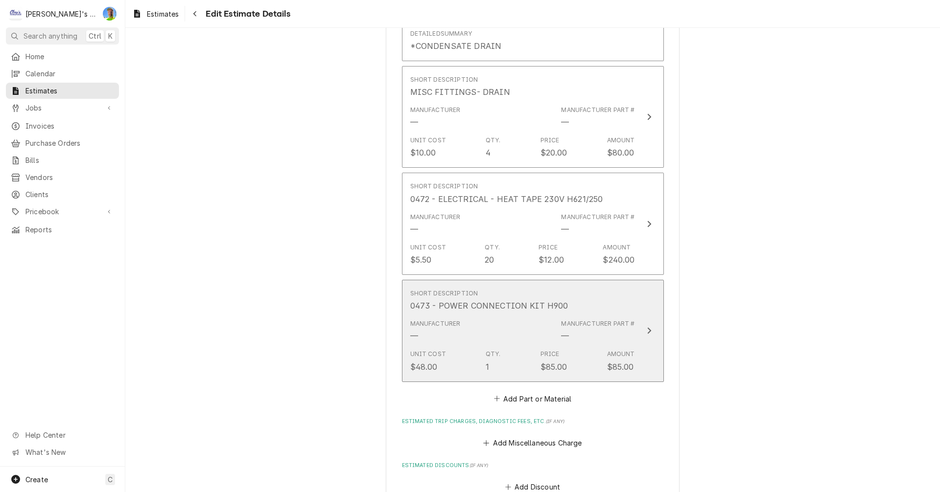
type textarea "x"
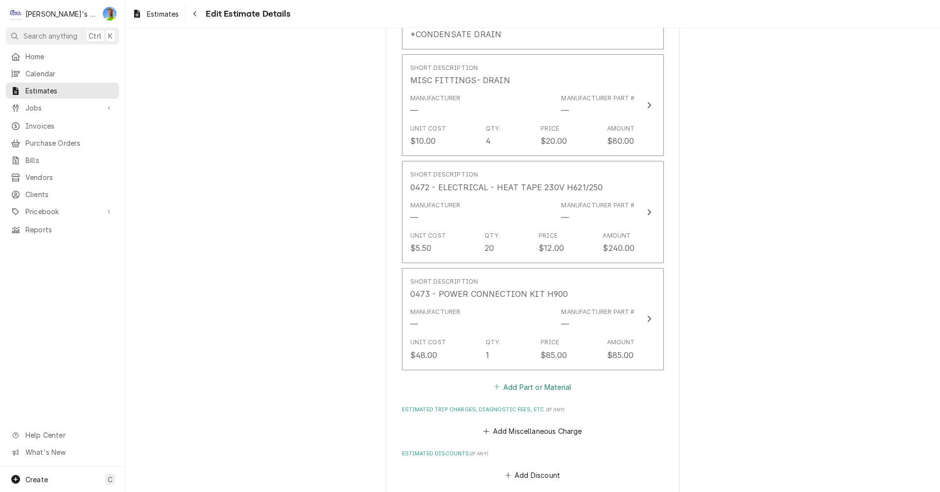
click at [511, 386] on button "Add Part or Material" at bounding box center [532, 387] width 81 height 14
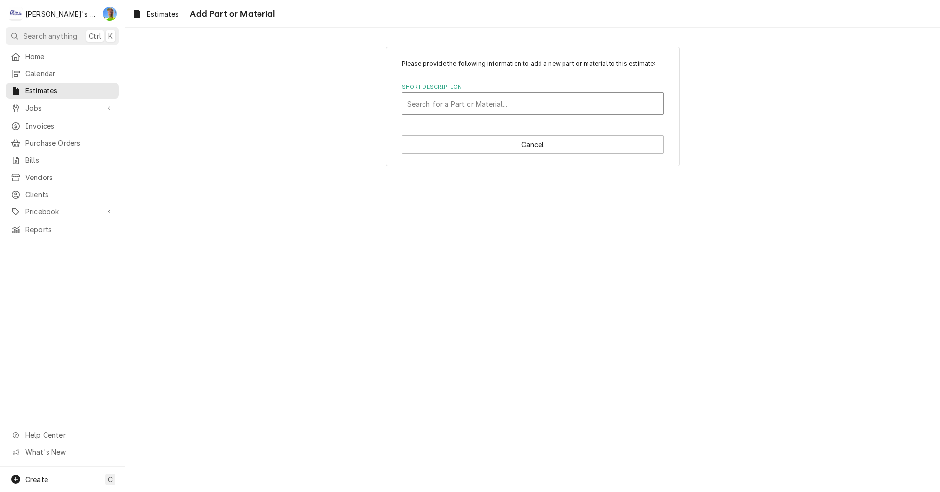
click at [448, 101] on div "Short Description" at bounding box center [532, 104] width 251 height 18
type input "INSU"
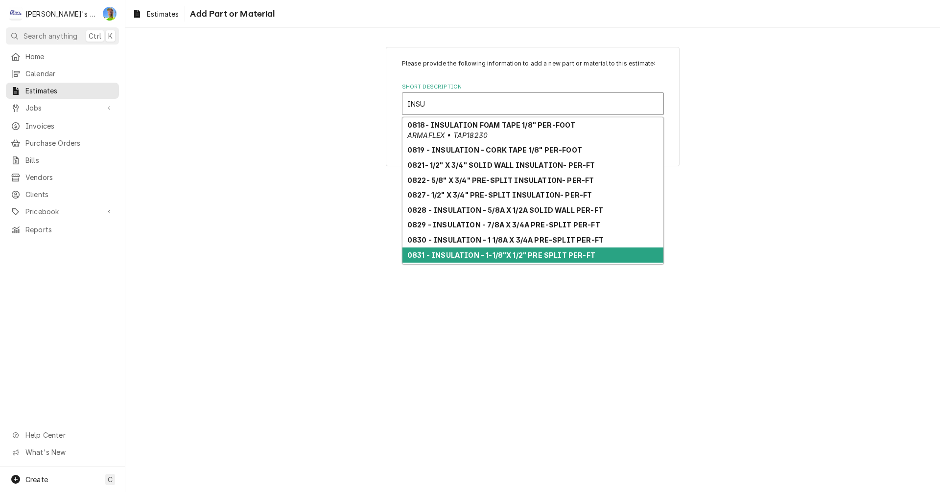
click at [464, 254] on strong "0831 - INSULATION - 1-1/8"X 1/2" PRE SPLIT PER-FT" at bounding box center [501, 255] width 188 height 8
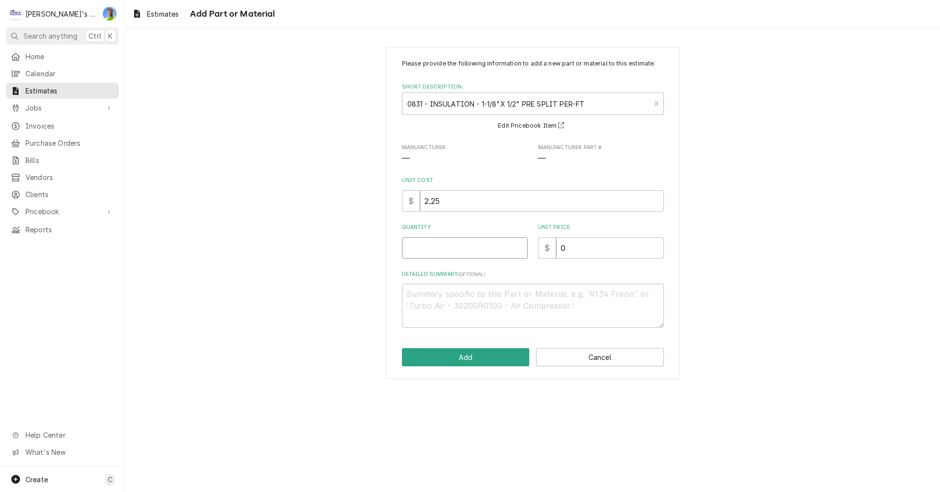
click at [448, 252] on input "Quantity" at bounding box center [465, 248] width 126 height 22
type textarea "x"
type input "1"
type textarea "x"
type input "18"
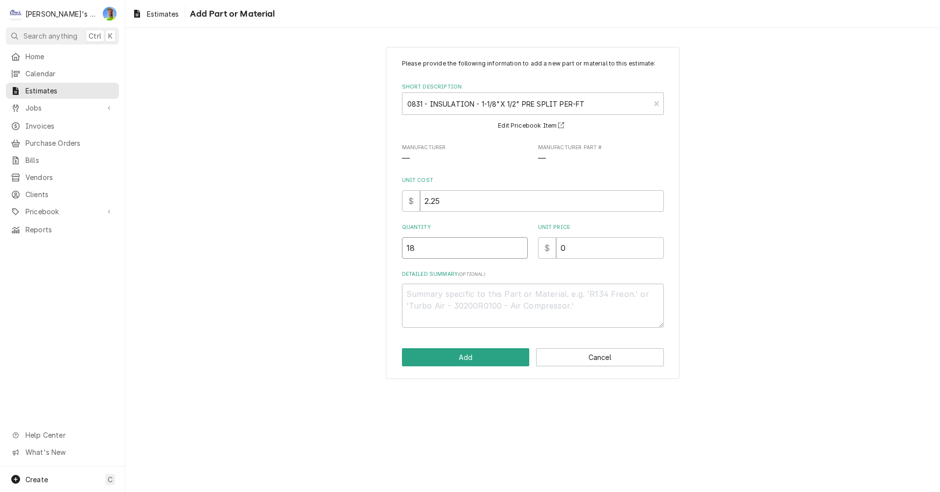
type textarea "x"
type input "18"
click at [573, 249] on input "0" at bounding box center [610, 248] width 108 height 22
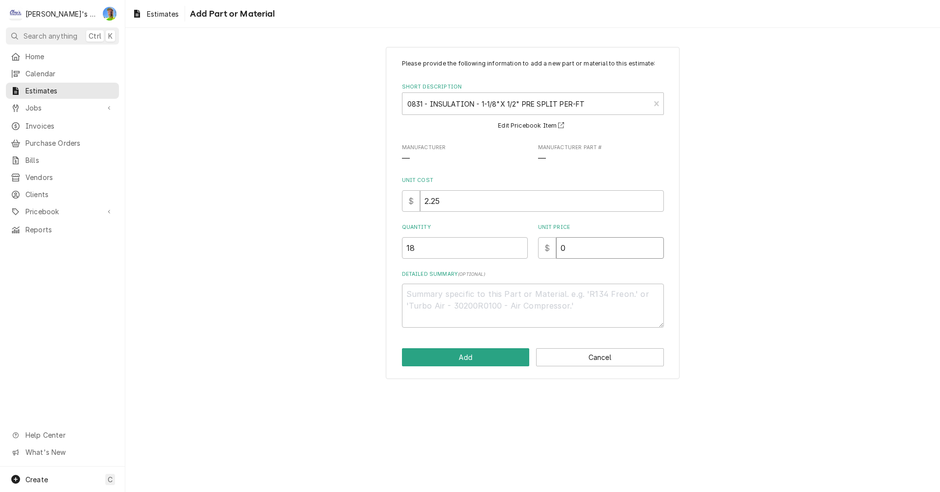
type textarea "x"
type input "5"
type textarea "x"
type input "5.5"
type textarea "x"
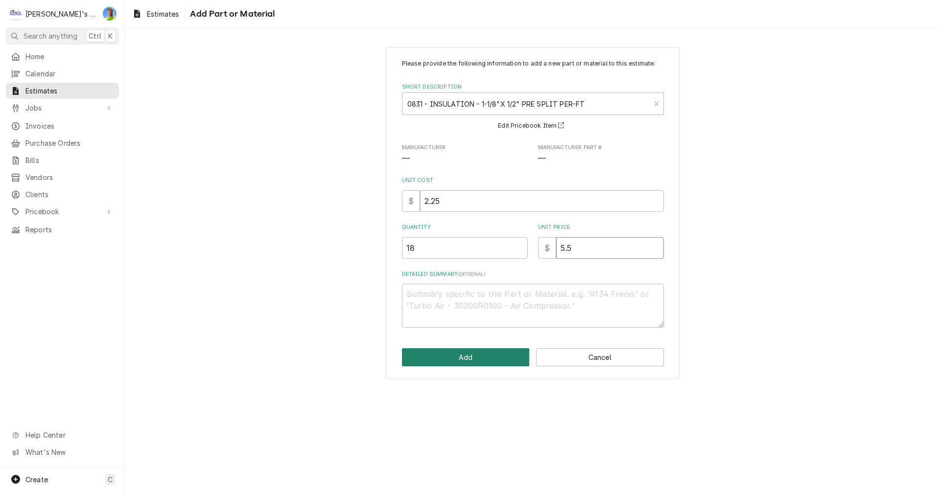
type input "5.5"
click at [502, 362] on button "Add" at bounding box center [466, 357] width 128 height 18
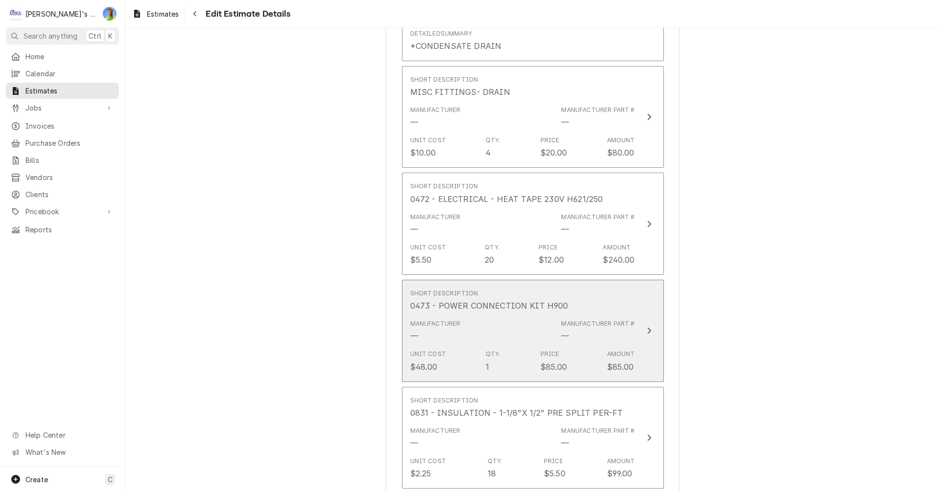
type textarea "x"
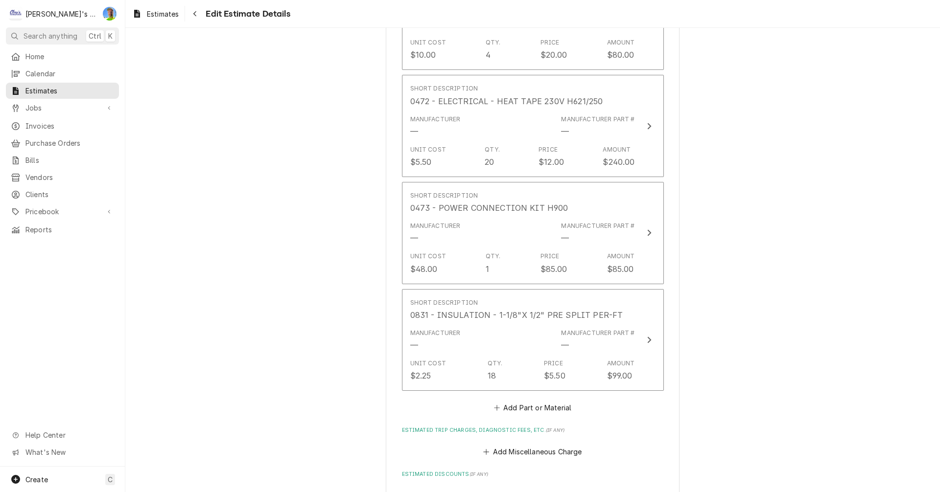
scroll to position [3220, 0]
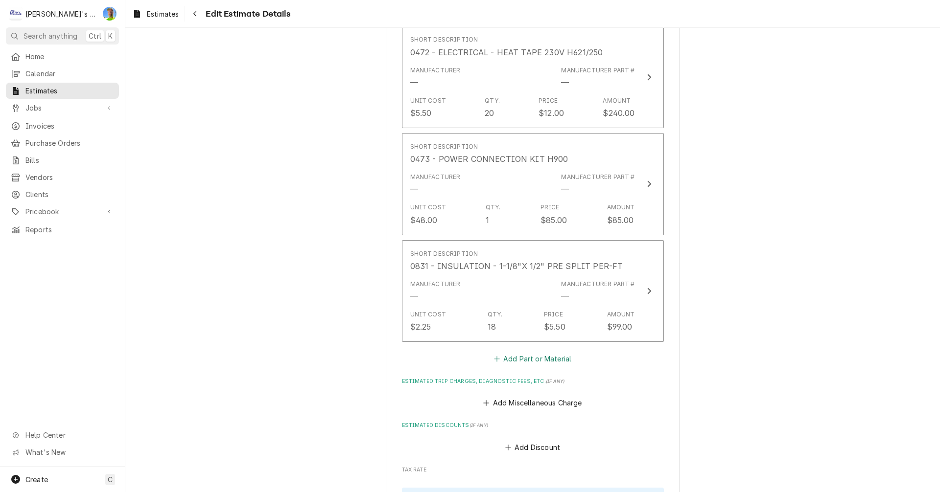
click at [531, 362] on button "Add Part or Material" at bounding box center [532, 359] width 81 height 14
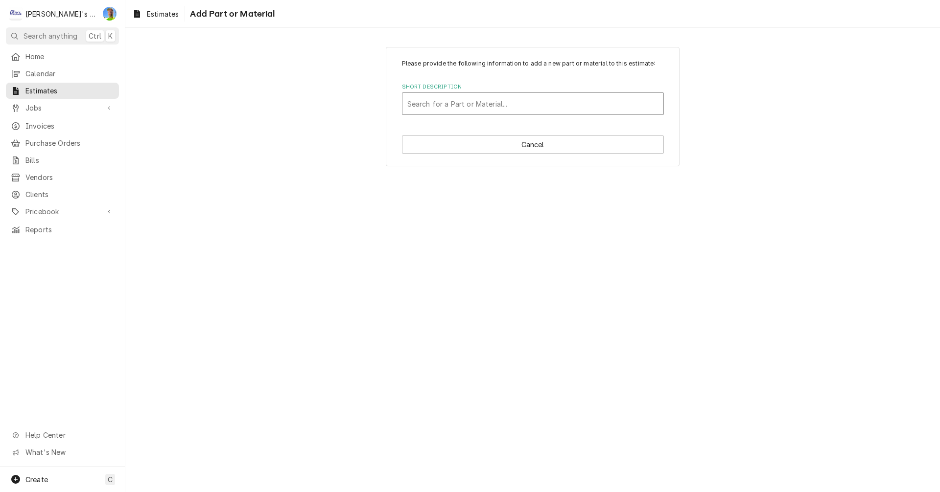
click at [433, 115] on div "Search for a Part or Material..." at bounding box center [532, 104] width 261 height 22
type input "2790"
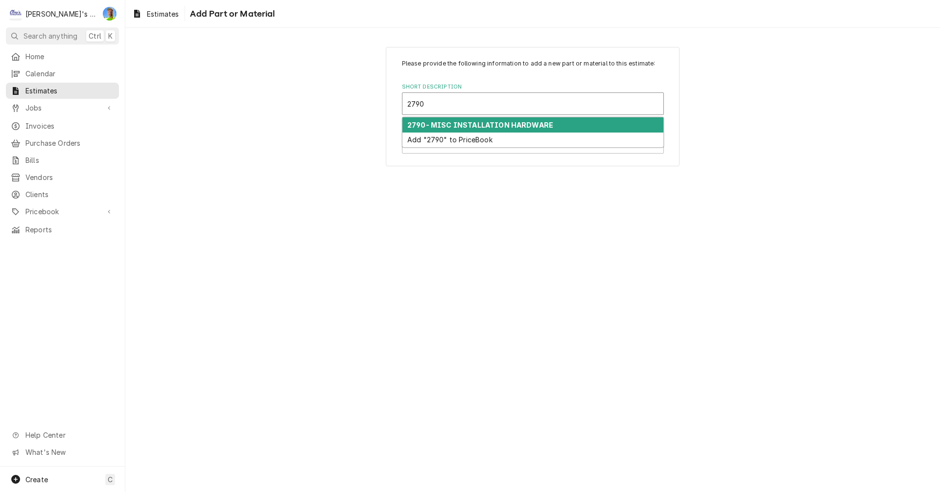
click at [438, 129] on div "2790- MISC INSTALLATION HARDWARE" at bounding box center [532, 124] width 261 height 15
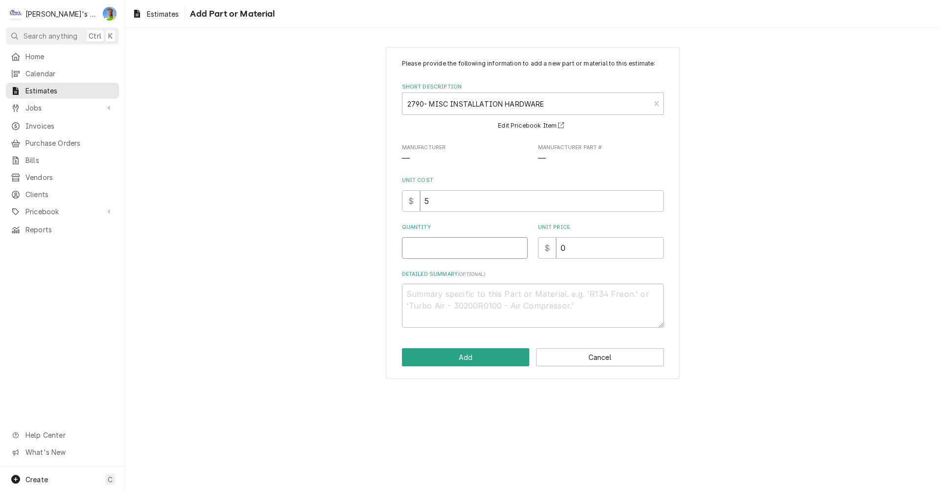
click at [457, 250] on input "Quantity" at bounding box center [465, 248] width 126 height 22
type textarea "x"
type input "1"
type textarea "x"
type input "10"
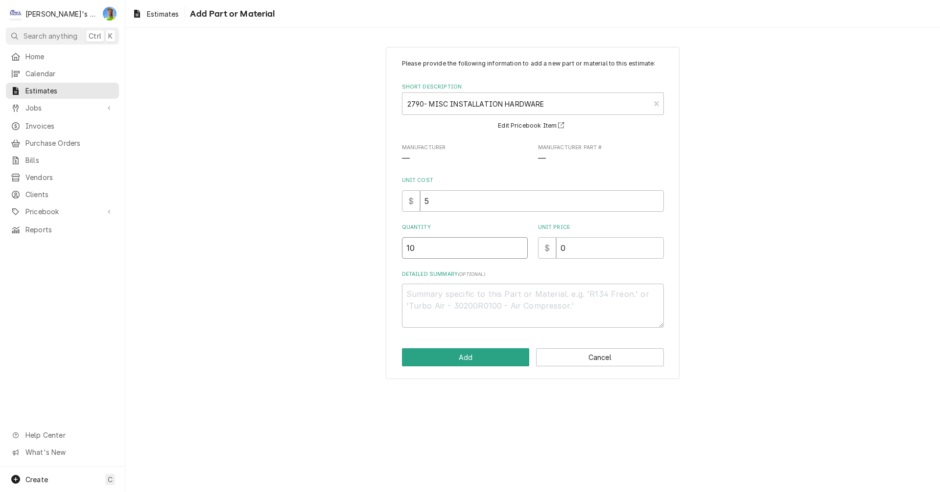
type textarea "x"
type input "10"
type textarea "x"
type input "1"
type textarea "x"
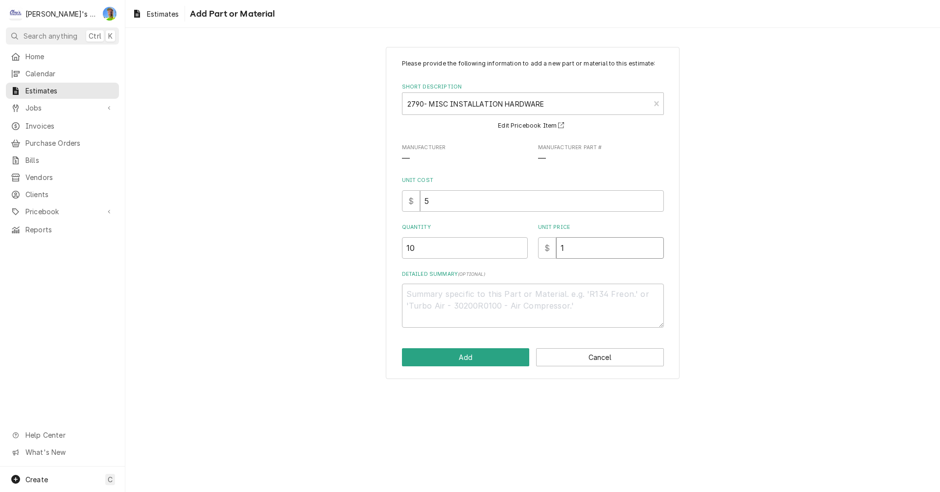
type input "15"
type textarea "x"
type input "15"
click at [449, 352] on button "Add" at bounding box center [466, 357] width 128 height 18
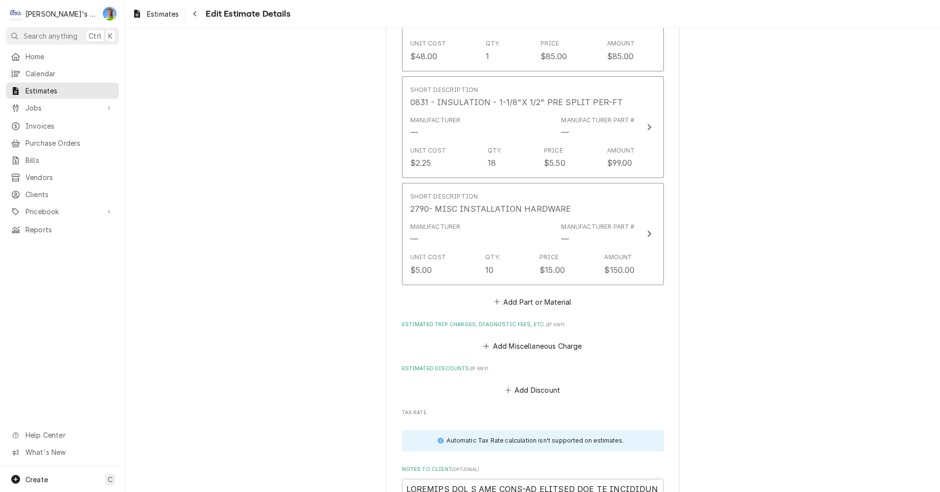
scroll to position [3404, 0]
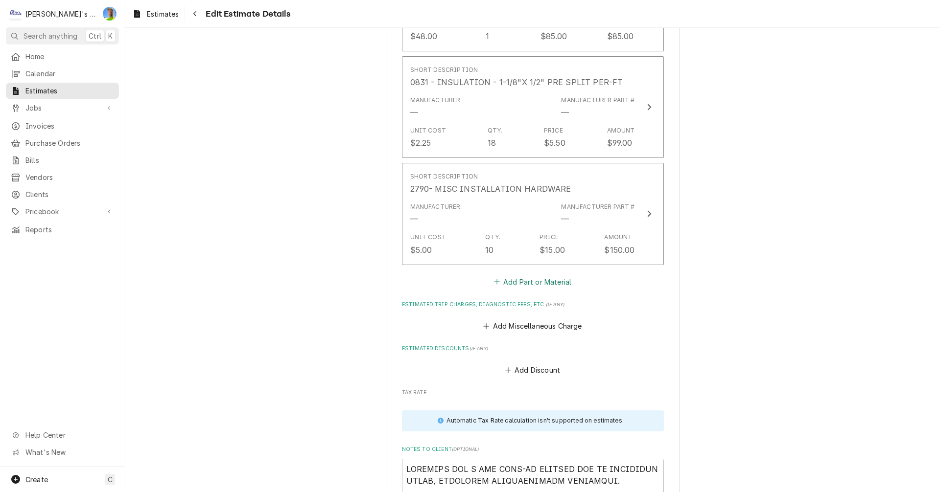
click at [520, 280] on button "Add Part or Material" at bounding box center [532, 282] width 81 height 14
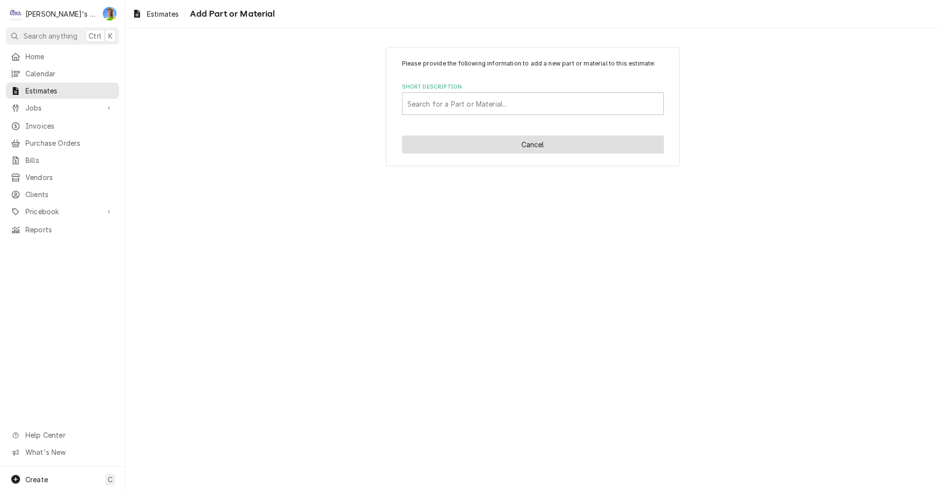
click at [523, 147] on button "Cancel" at bounding box center [533, 145] width 262 height 18
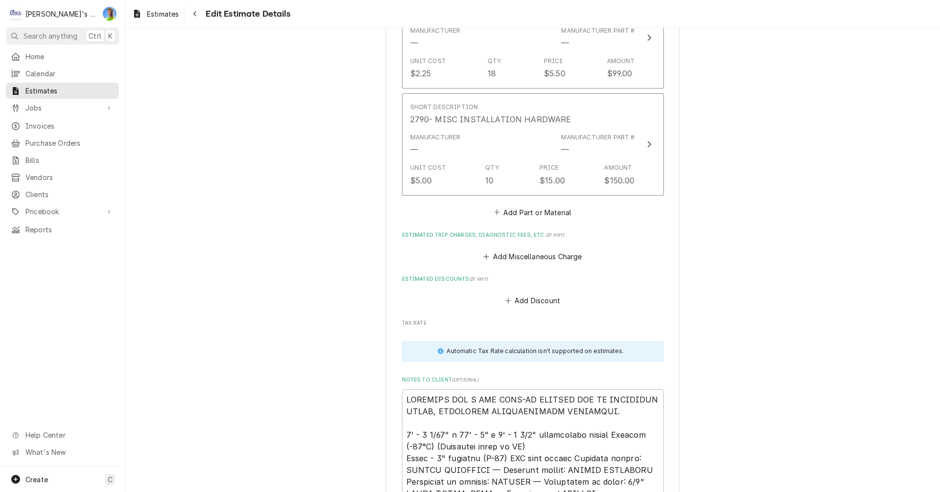
scroll to position [3491, 0]
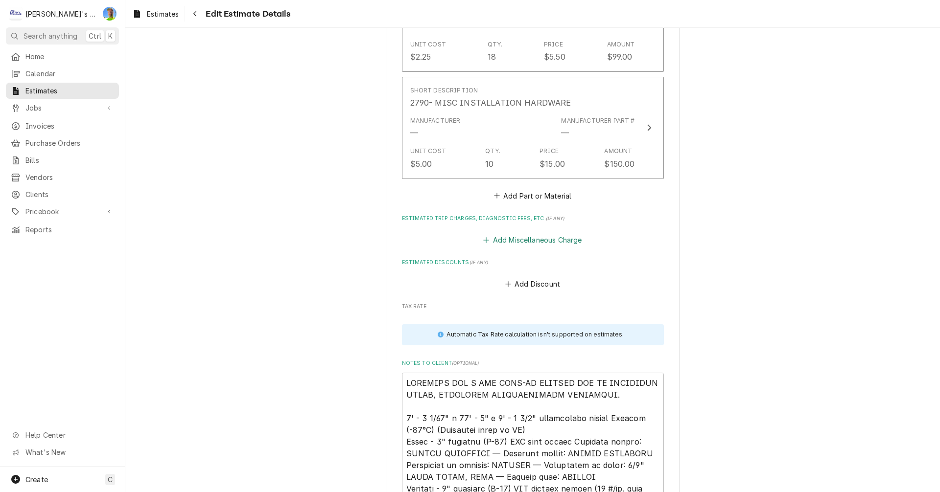
click at [502, 242] on button "Add Miscellaneous Charge" at bounding box center [533, 240] width 102 height 14
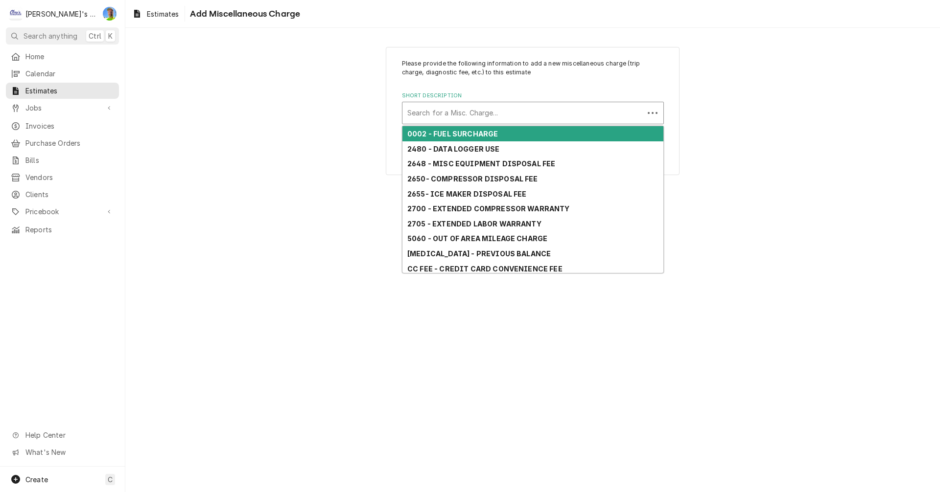
click at [470, 109] on div "Short Description" at bounding box center [522, 113] width 231 height 18
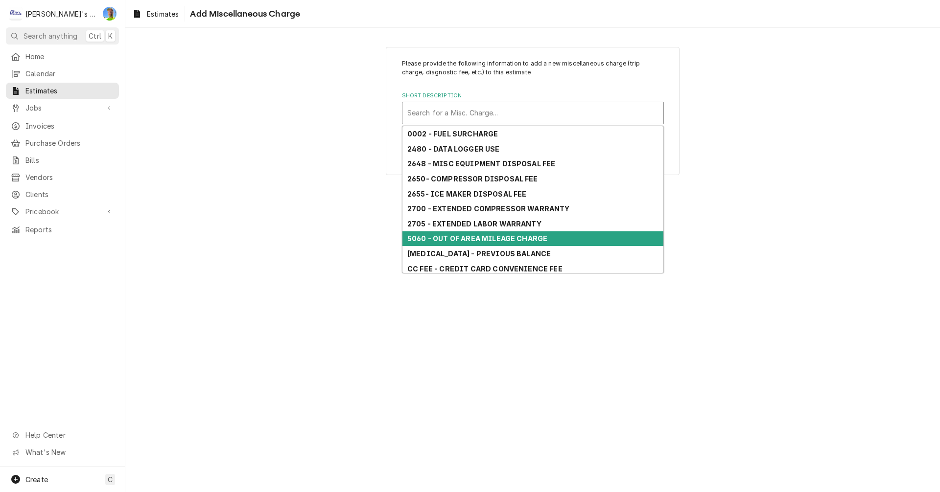
scroll to position [93, 0]
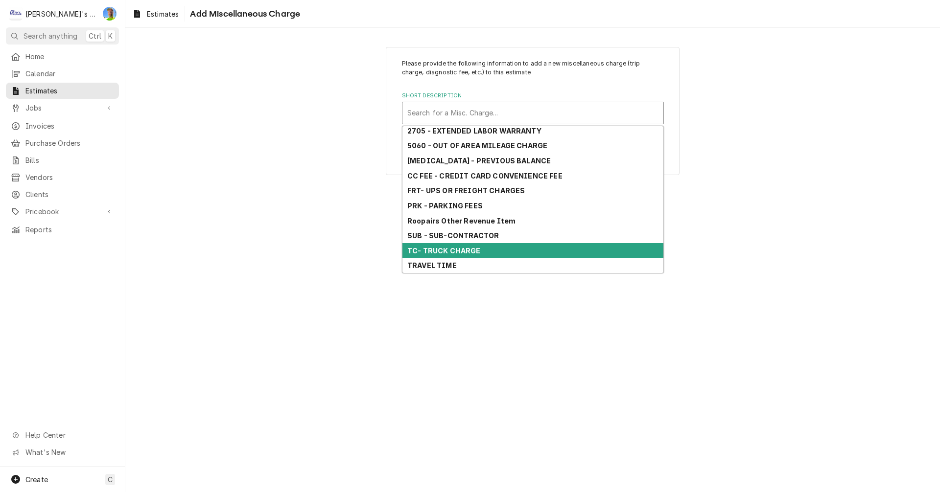
click at [505, 249] on div "TC- TRUCK CHARGE" at bounding box center [532, 250] width 261 height 15
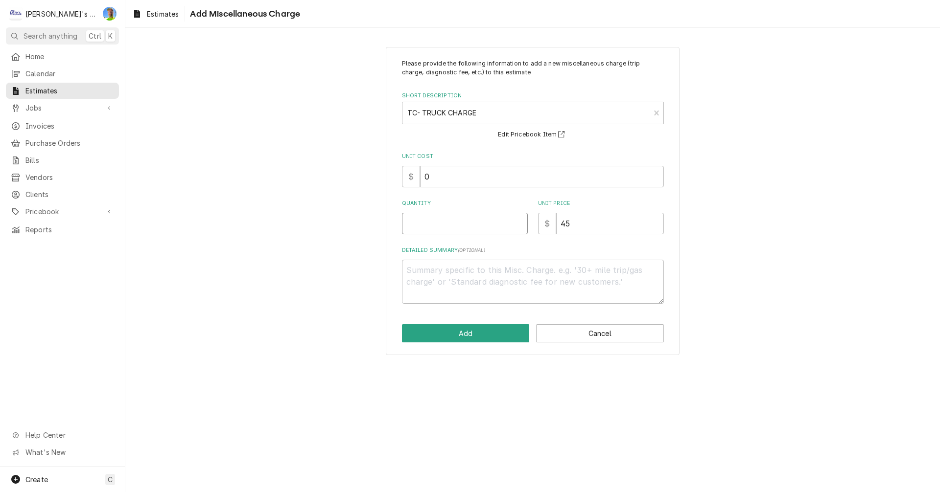
click at [460, 222] on input "Quantity" at bounding box center [465, 224] width 126 height 22
type textarea "x"
type input "2"
type textarea "x"
type input "2"
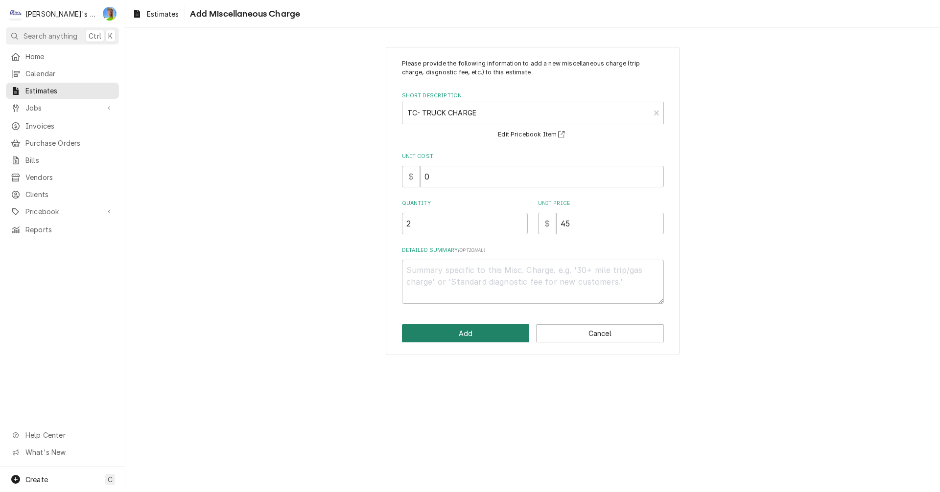
click at [470, 332] on button "Add" at bounding box center [466, 333] width 128 height 18
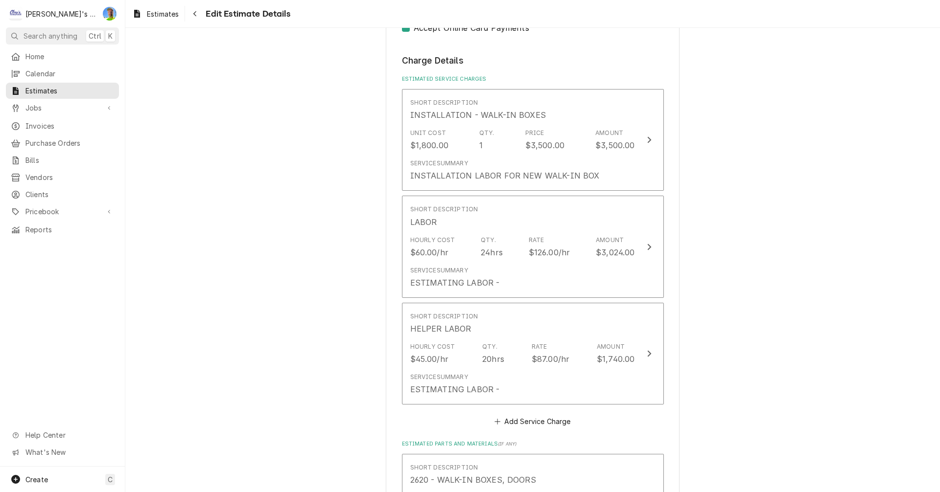
scroll to position [1374, 0]
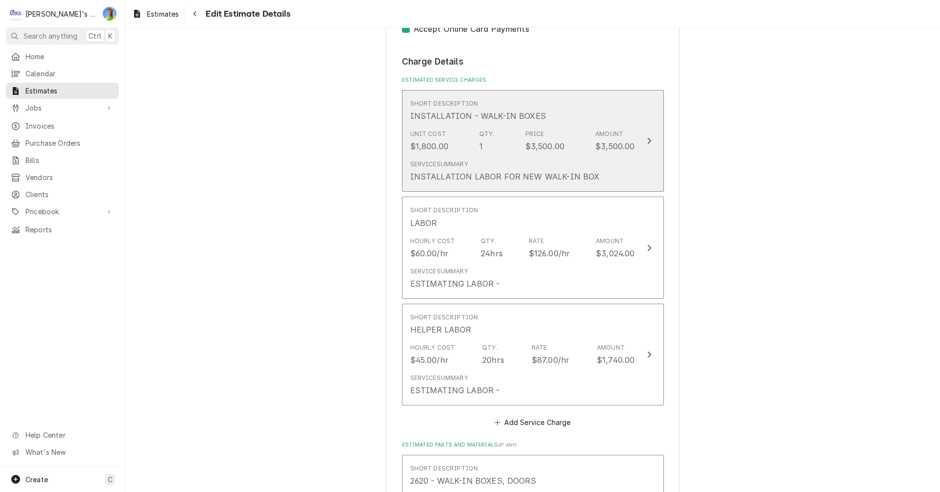
click at [651, 161] on button "Short Description INSTALLATION - WALK-IN BOXES Unit Cost $1,800.00 Qty. 1 Price…" at bounding box center [533, 141] width 262 height 102
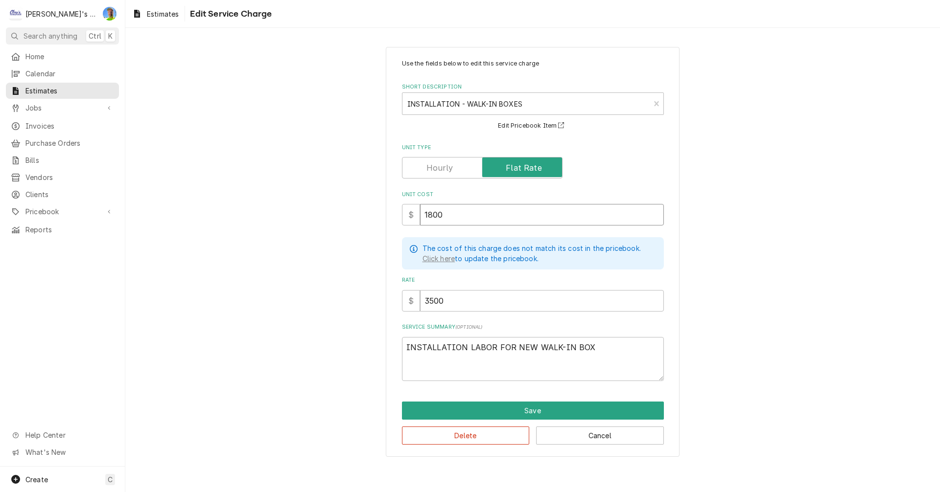
click at [475, 219] on input "1800" at bounding box center [542, 215] width 244 height 22
type textarea "x"
type input "1"
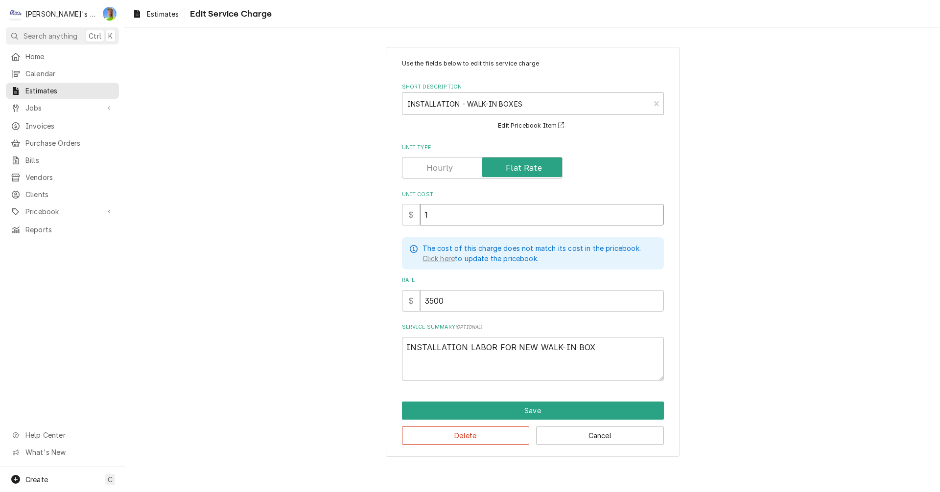
type textarea "x"
type input "15"
type textarea "x"
type input "150"
type textarea "x"
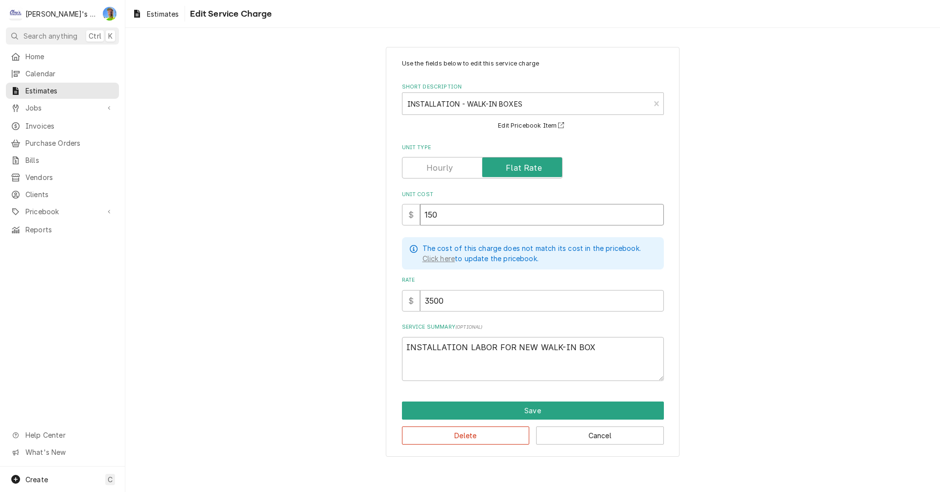
type input "1500"
type textarea "x"
type input "1500"
type textarea "x"
type input "3"
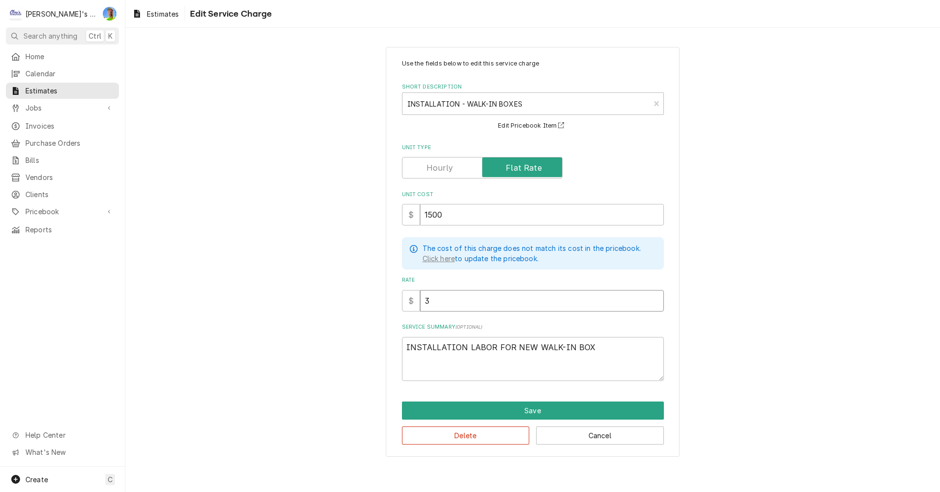
type textarea "x"
type input "30"
type textarea "x"
type input "300"
type textarea "x"
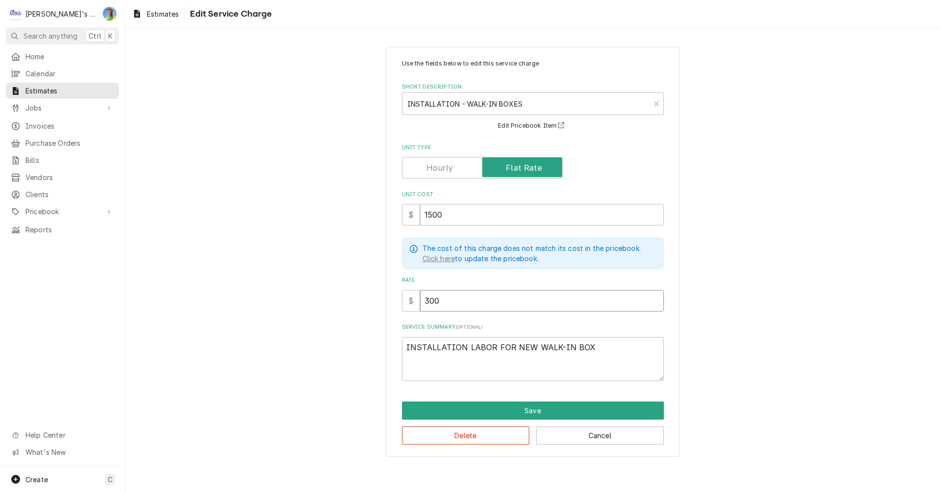
type input "3000"
type textarea "x"
type input "3000"
click at [509, 408] on button "Save" at bounding box center [533, 411] width 262 height 18
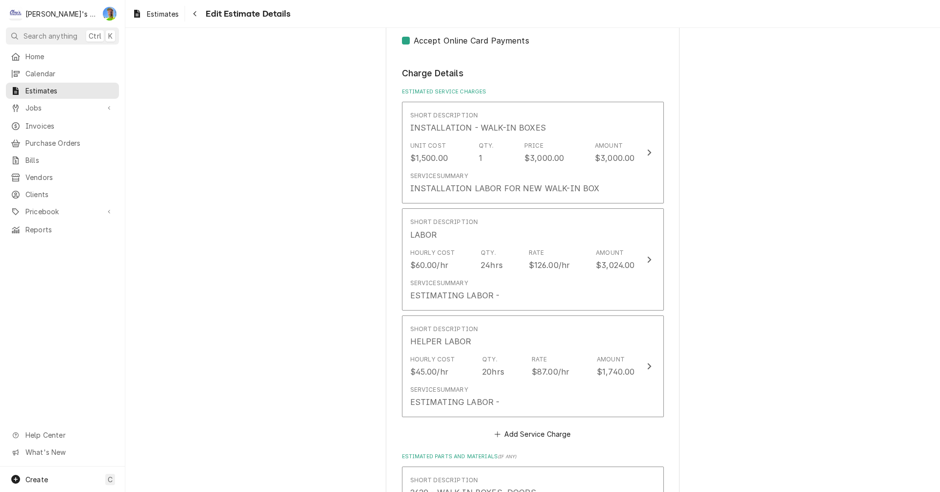
scroll to position [1363, 0]
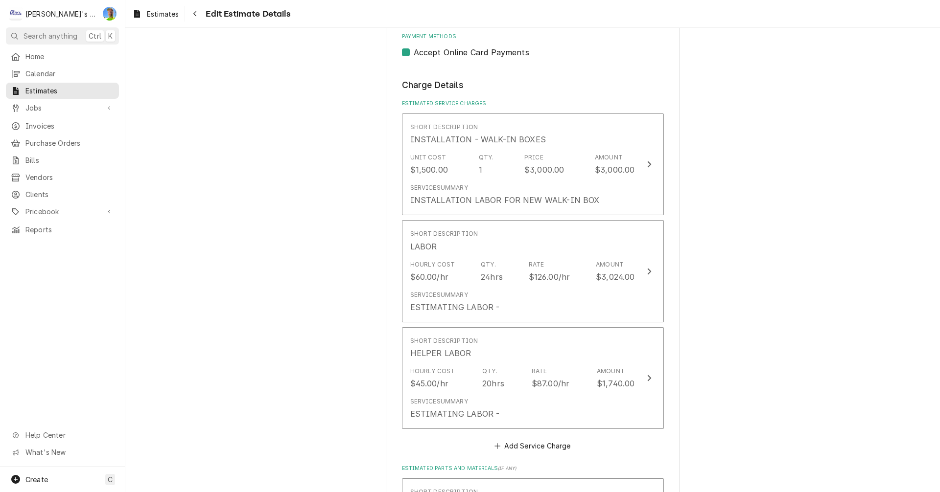
type textarea "x"
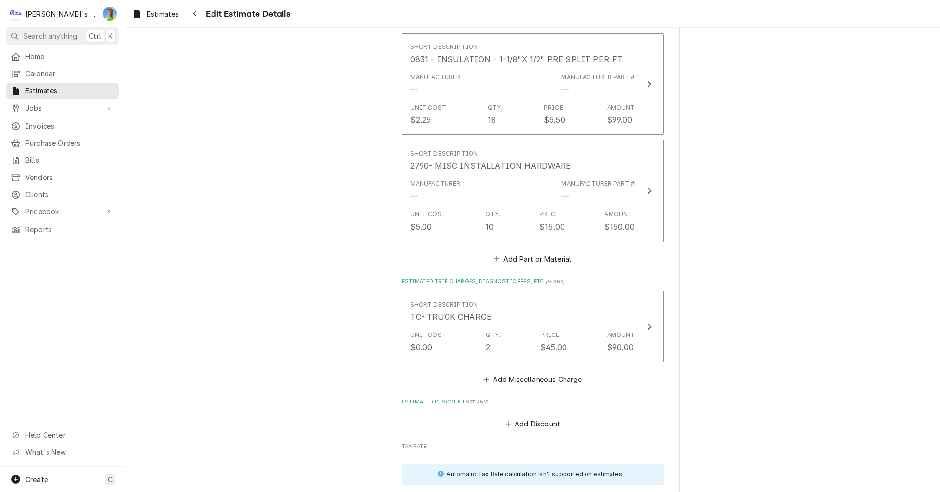
scroll to position [3565, 0]
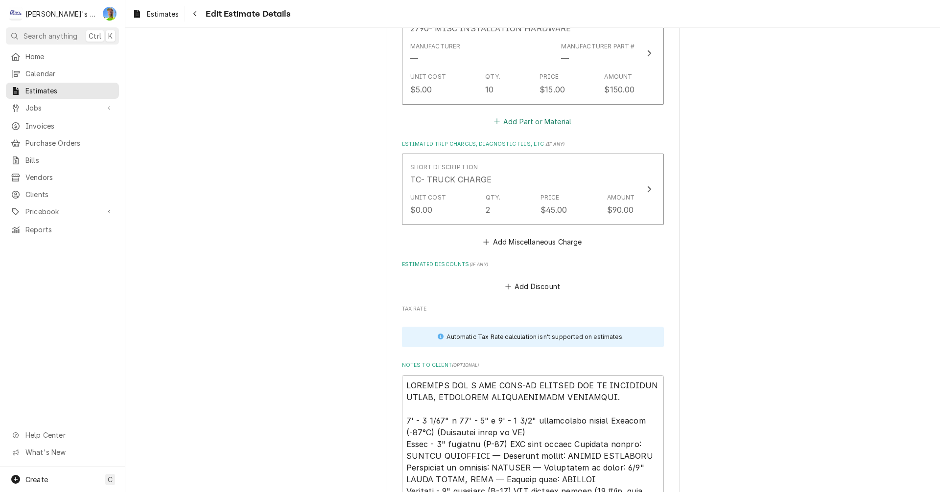
click at [499, 121] on button "Add Part or Material" at bounding box center [532, 122] width 81 height 14
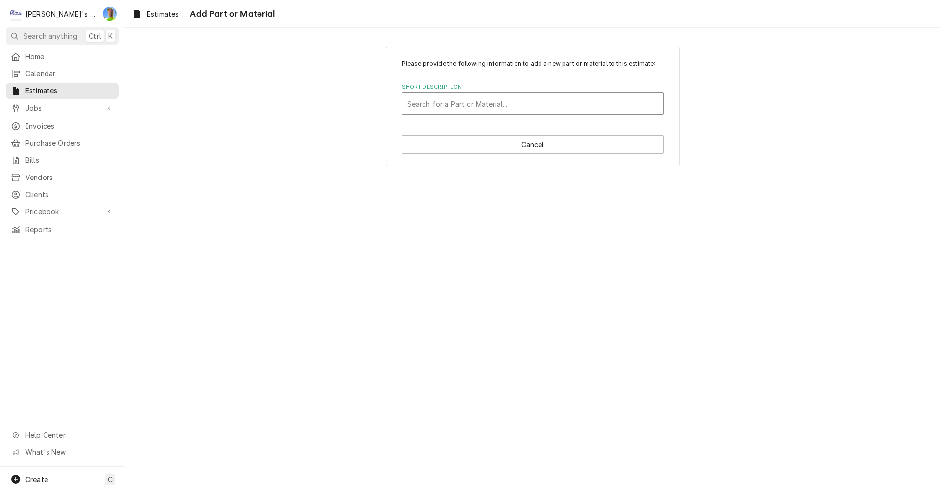
click at [470, 107] on div "Short Description" at bounding box center [532, 104] width 251 height 18
type input "FOAM"
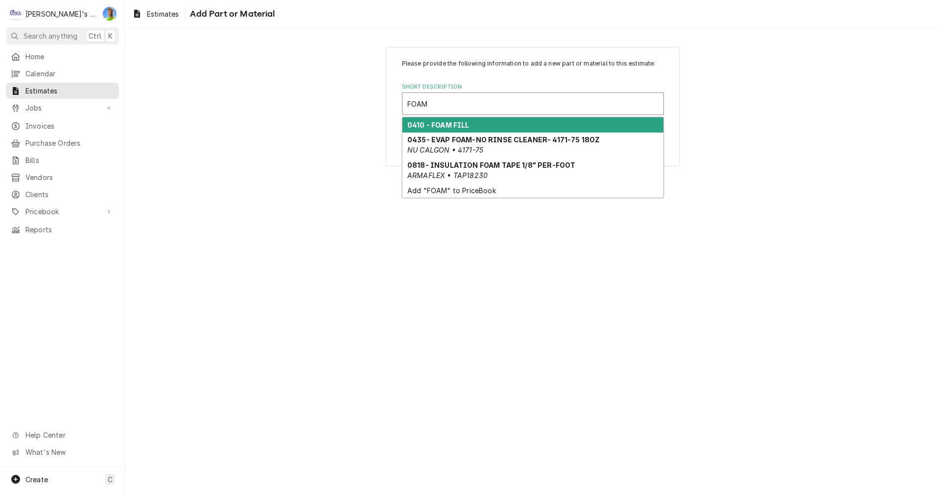
click at [468, 125] on strong "0410 - FOAM FILL" at bounding box center [438, 125] width 62 height 8
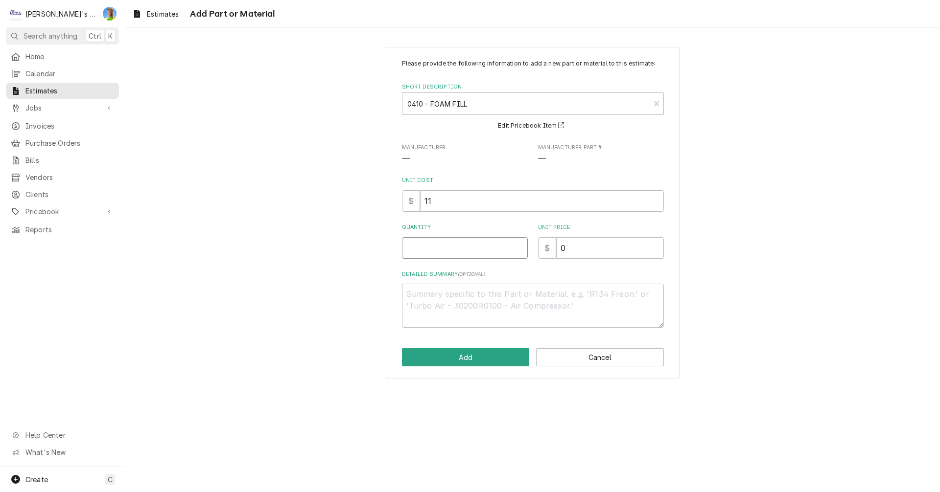
click at [449, 249] on input "Quantity" at bounding box center [465, 248] width 126 height 22
type textarea "x"
type input "1"
type textarea "x"
type input "1"
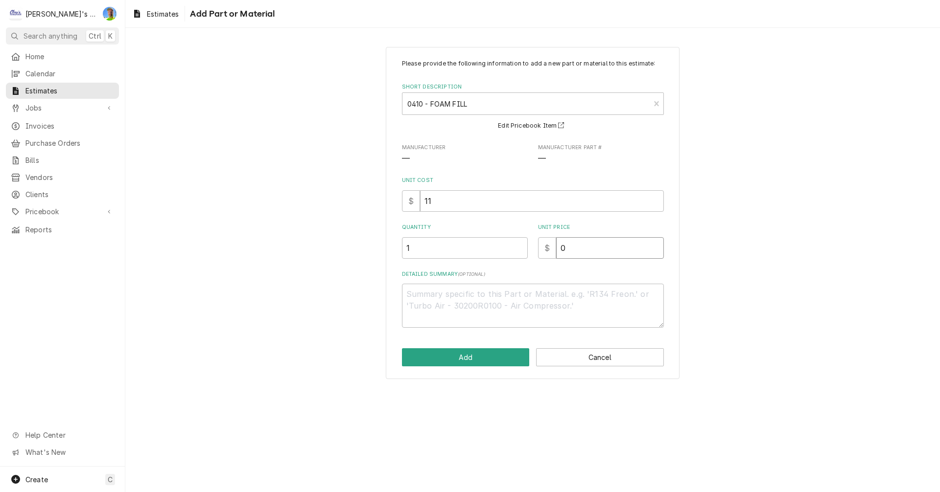
click at [567, 245] on input "0" at bounding box center [610, 248] width 108 height 22
type textarea "x"
type input "2"
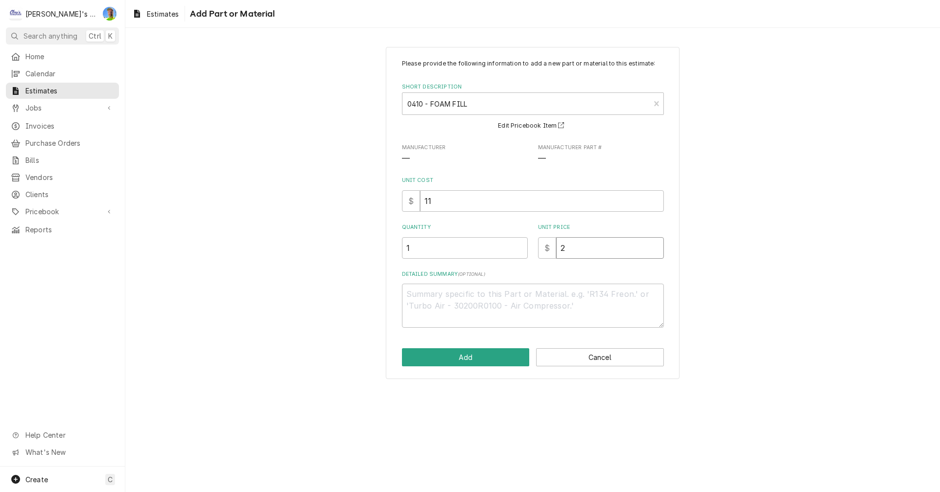
type textarea "x"
type input "20"
type textarea "x"
type input "20"
click at [475, 363] on button "Add" at bounding box center [466, 357] width 128 height 18
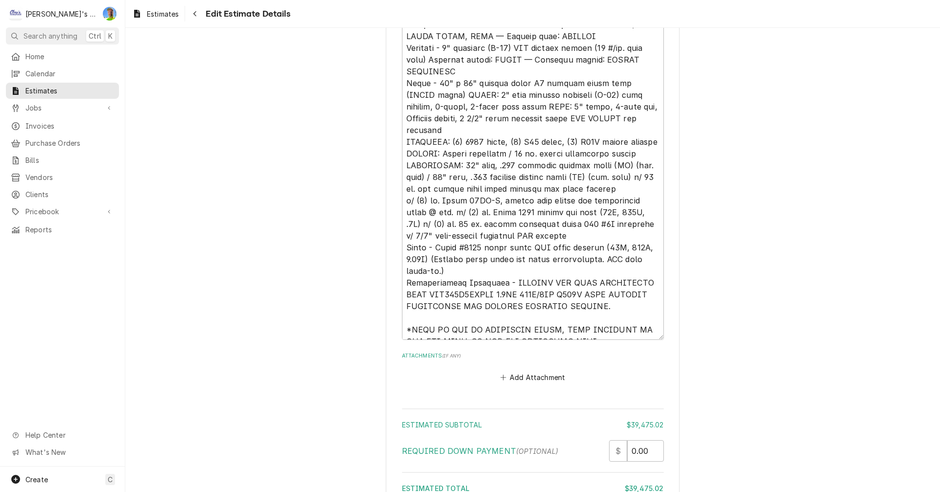
scroll to position [4140, 0]
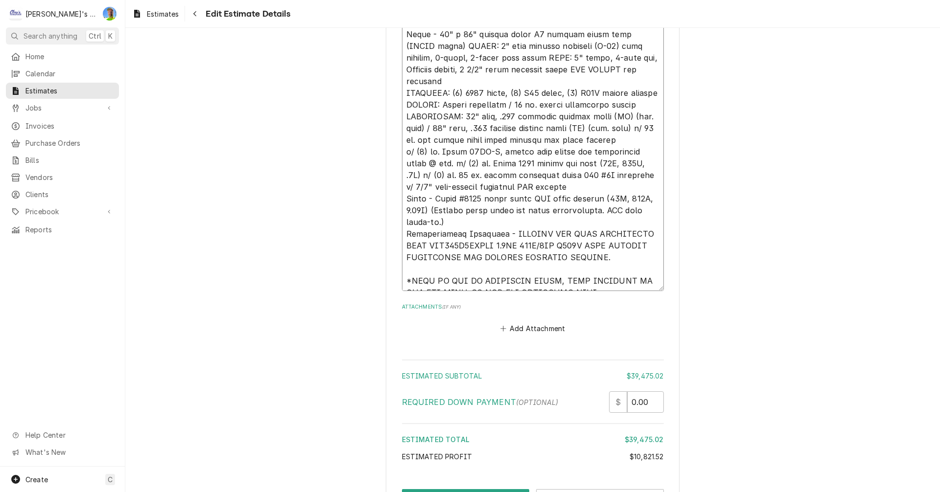
drag, startPoint x: 402, startPoint y: 269, endPoint x: 576, endPoint y: 286, distance: 175.1
click at [576, 286] on textarea "Notes to Client ( optional )" at bounding box center [533, 99] width 262 height 385
type textarea "x"
type textarea "ESTIMATE FOR A NEW WALK-IN FREEZER BOX AS DESCRIBED BELOW, INCLUDING REFRIGERAT…"
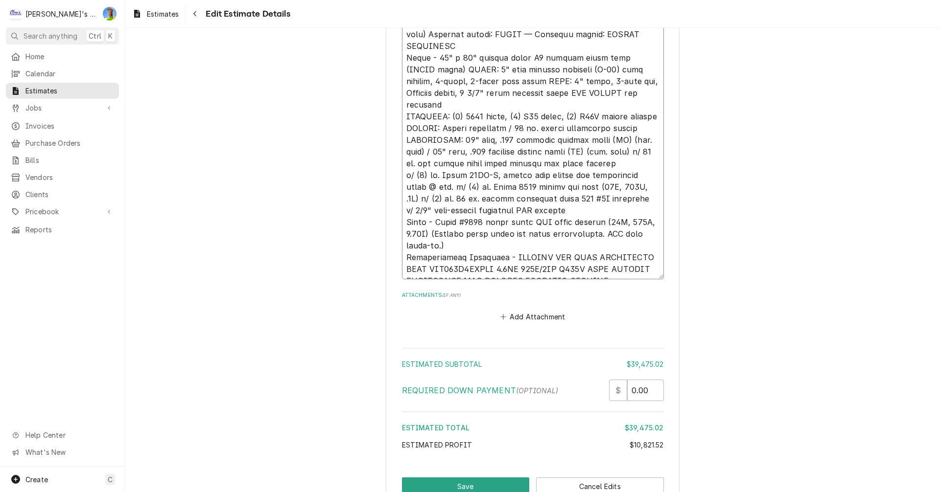
scroll to position [4152, 0]
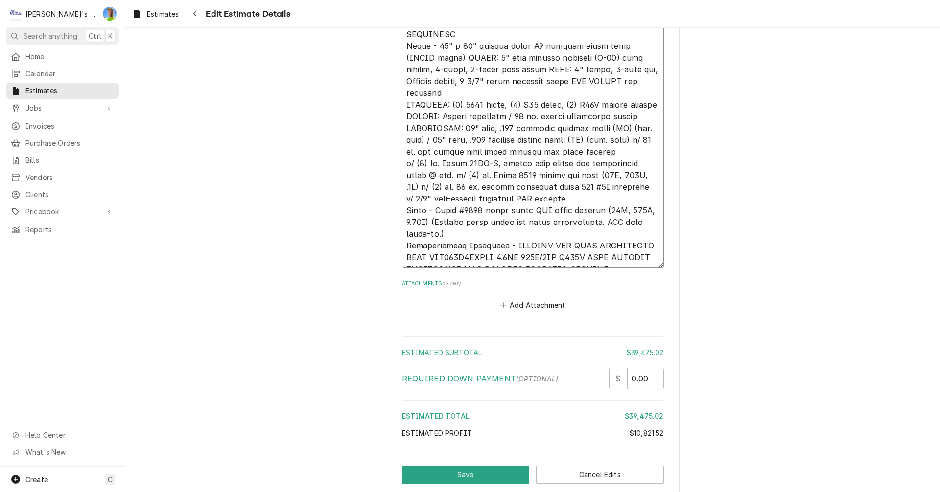
drag, startPoint x: 399, startPoint y: 148, endPoint x: 531, endPoint y: 251, distance: 166.9
click at [531, 251] on textarea "Notes to Client ( optional )" at bounding box center [533, 81] width 262 height 373
type textarea "x"
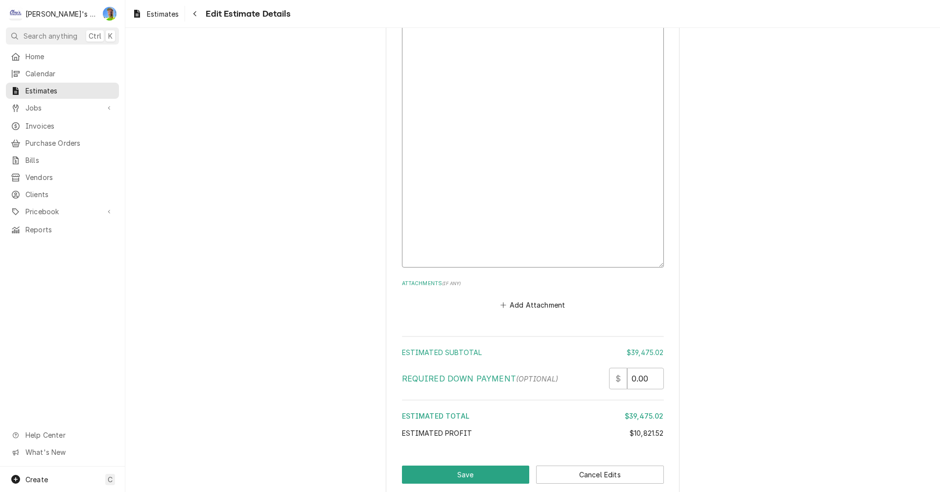
scroll to position [3882, 0]
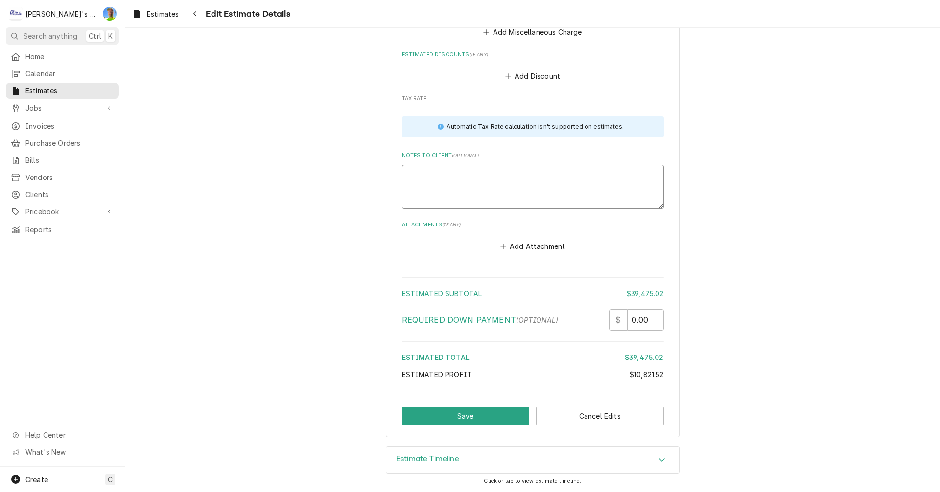
type textarea "x"
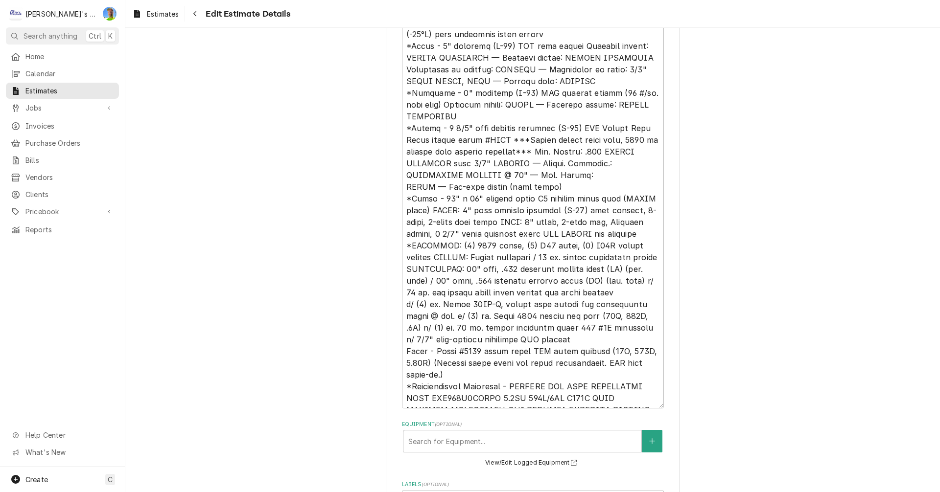
scroll to position [23, 0]
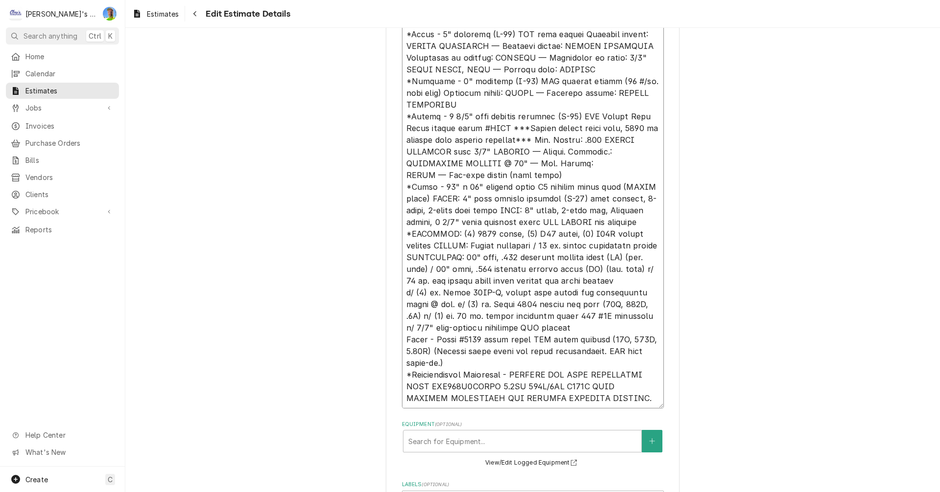
click at [601, 398] on textarea "Reason For Call" at bounding box center [533, 175] width 262 height 467
type textarea "x"
type textarea "ESTIMATE FOR A NEW WALK-IN FREEZER BOX AS DESCRIBED BELOW, INCLUDING REFRIGERAT…"
type textarea "x"
type textarea "ESTIMATE FOR A NEW WALK-IN FREEZER BOX AS DESCRIBED BELOW, INCLUDING REFRIGERAT…"
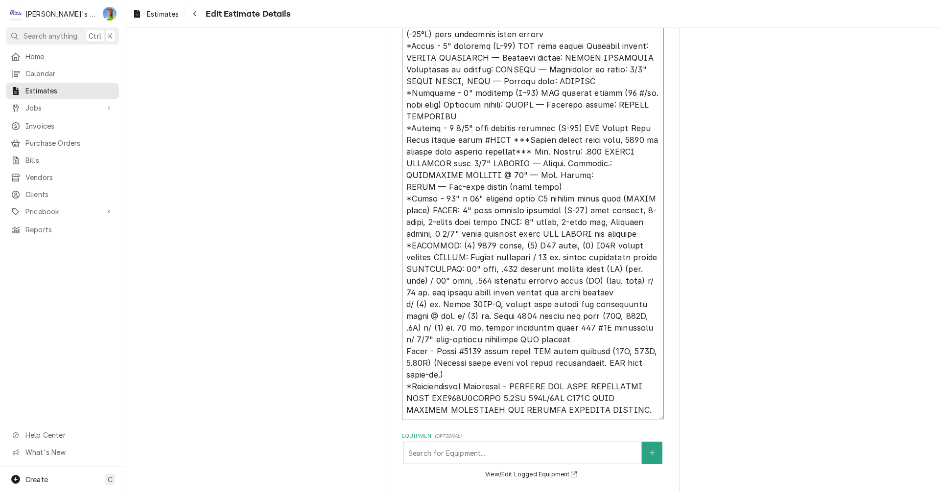
type textarea "x"
type textarea "ESTIMATE FOR A NEW WALK-IN FREEZER BOX AS DESCRIBED BELOW, INCLUDING REFRIGERAT…"
type textarea "x"
type textarea "ESTIMATE FOR A NEW WALK-IN FREEZER BOX AS DESCRIBED BELOW, INCLUDING REFRIGERAT…"
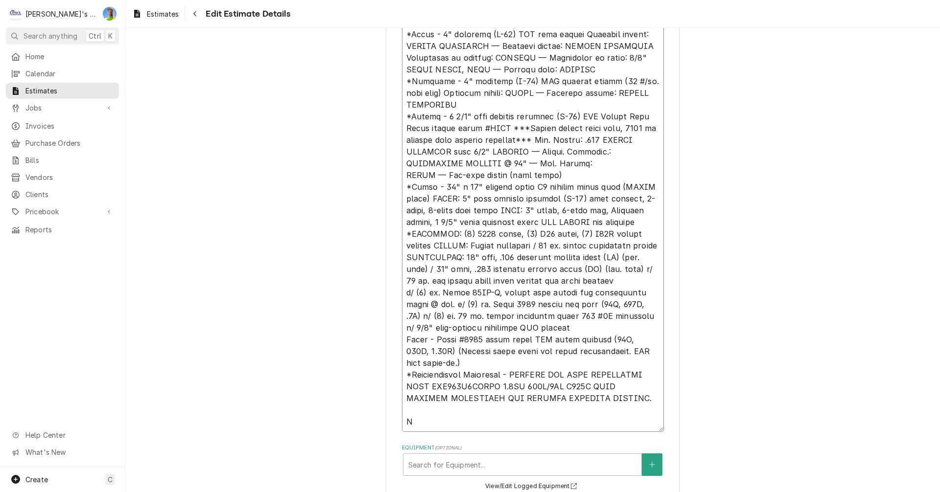
type textarea "x"
type textarea "ESTIMATE FOR A NEW WALK-IN FREEZER BOX AS DESCRIBED BELOW, INCLUDING REFRIGERAT…"
type textarea "x"
type textarea "ESTIMATE FOR A NEW WALK-IN FREEZER BOX AS DESCRIBED BELOW, INCLUDING REFRIGERAT…"
type textarea "x"
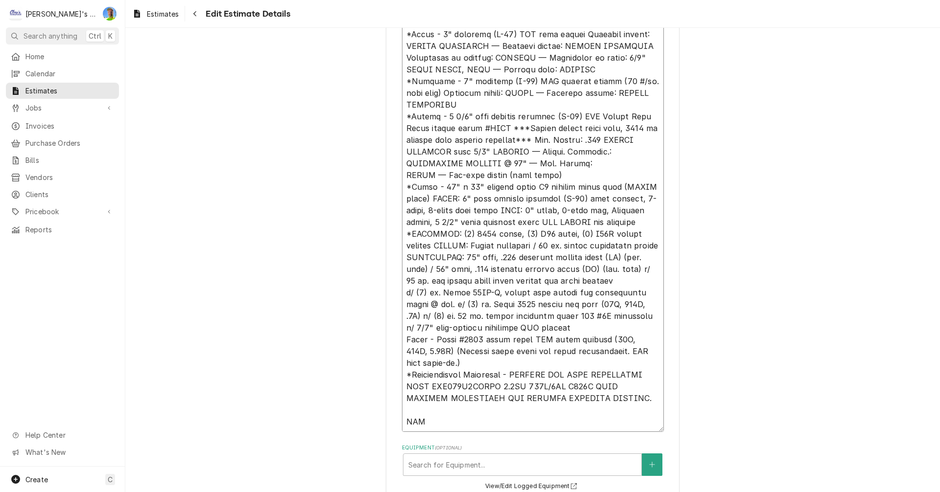
type textarea "ESTIMATE FOR A NEW WALK-IN FREEZER BOX AS DESCRIBED BELOW, INCLUDING REFRIGERAT…"
type textarea "x"
type textarea "ESTIMATE FOR A NEW WALK-IN FREEZER BOX AS DESCRIBED BELOW, INCLUDING REFRIGERAT…"
type textarea "x"
type textarea "ESTIMATE FOR A NEW WALK-IN FREEZER BOX AS DESCRIBED BELOW, INCLUDING REFRIGERAT…"
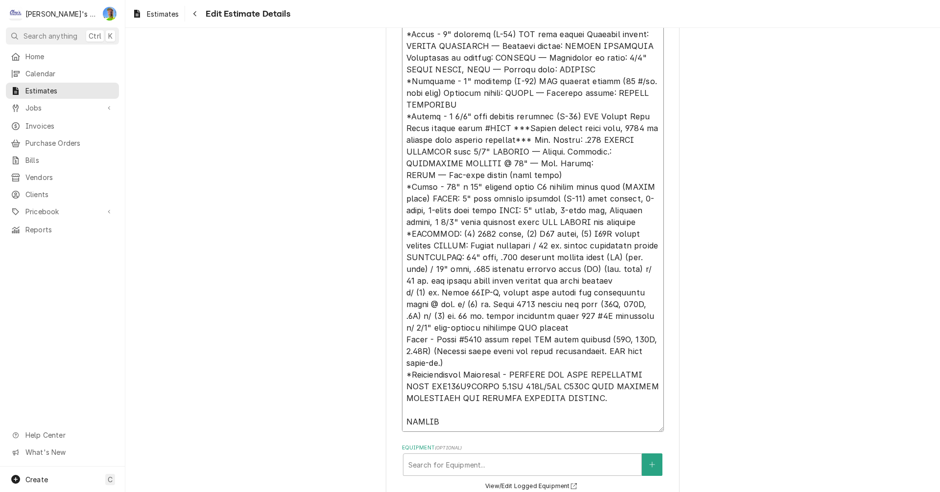
type textarea "x"
type textarea "ESTIMATE FOR A NEW WALK-IN FREEZER BOX AS DESCRIBED BELOW, INCLUDING REFRIGERAT…"
type textarea "x"
type textarea "ESTIMATE FOR A NEW WALK-IN FREEZER BOX AS DESCRIBED BELOW, INCLUDING REFRIGERAT…"
type textarea "x"
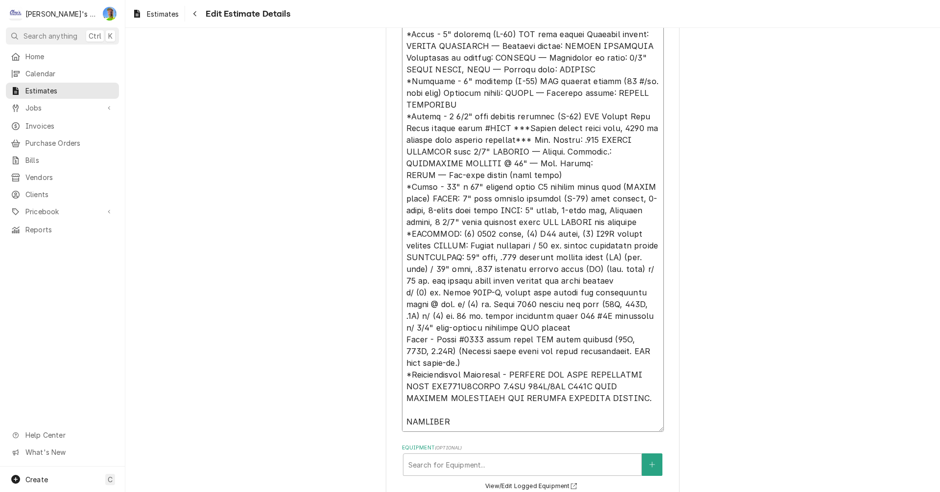
type textarea "ESTIMATE FOR A NEW WALK-IN FREEZER BOX AS DESCRIBED BELOW, INCLUDING REFRIGERAT…"
type textarea "x"
type textarea "ESTIMATE FOR A NEW WALK-IN FREEZER BOX AS DESCRIBED BELOW, INCLUDING REFRIGERAT…"
type textarea "x"
type textarea "ESTIMATE FOR A NEW WALK-IN FREEZER BOX AS DESCRIBED BELOW, INCLUDING REFRIGERAT…"
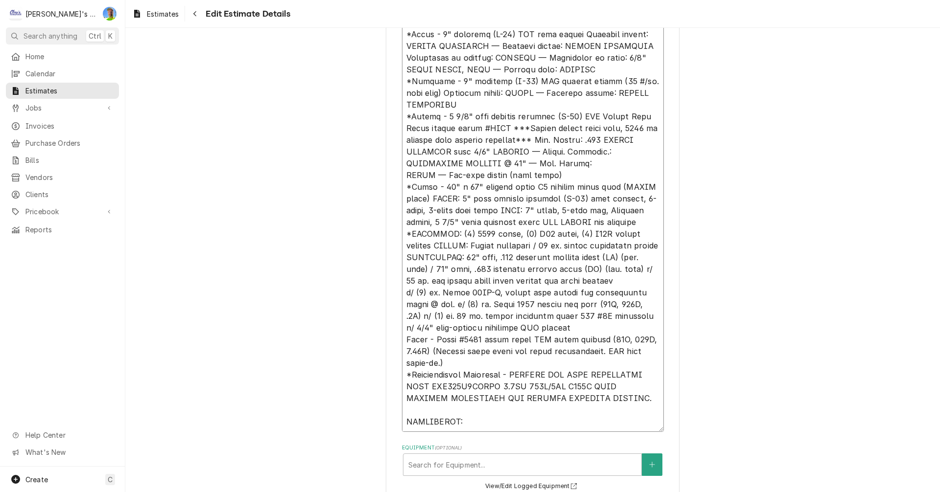
type textarea "x"
type textarea "ESTIMATE FOR A NEW WALK-IN FREEZER BOX AS DESCRIBED BELOW, INCLUDING REFRIGERAT…"
type textarea "x"
type textarea "ESTIMATE FOR A NEW WALK-IN FREEZER BOX AS DESCRIBED BELOW, INCLUDING REFRIGERAT…"
type textarea "x"
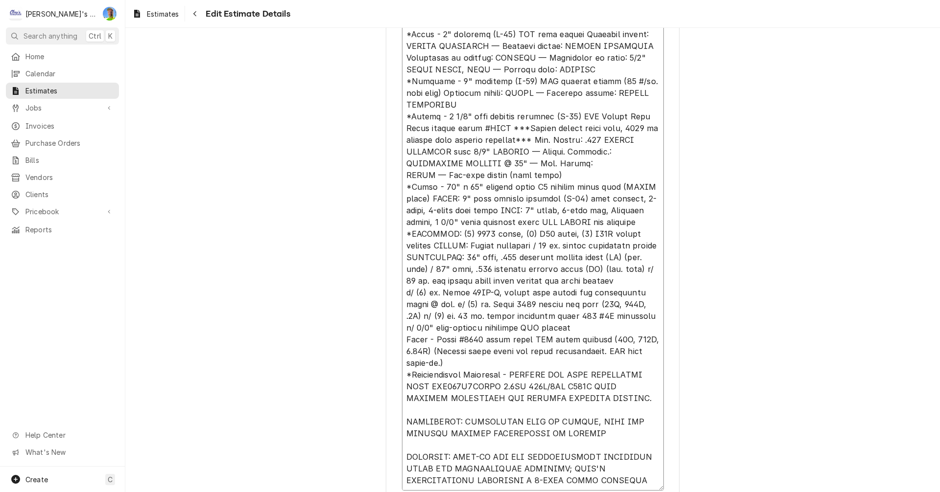
click at [486, 471] on textarea "Reason For Call" at bounding box center [533, 216] width 262 height 549
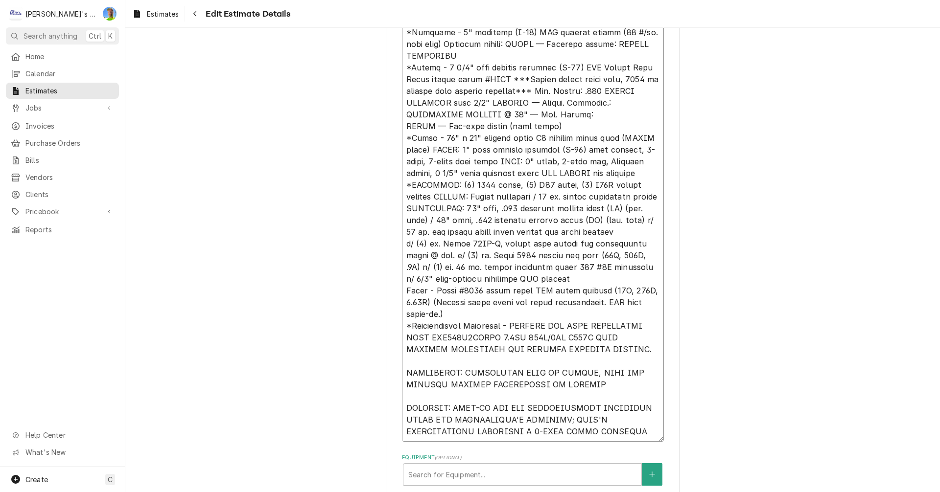
click at [491, 423] on textarea "Reason For Call" at bounding box center [533, 167] width 262 height 549
click at [637, 431] on textarea "Reason For Call" at bounding box center [533, 167] width 262 height 549
click at [403, 373] on textarea "Reason For Call" at bounding box center [533, 167] width 262 height 549
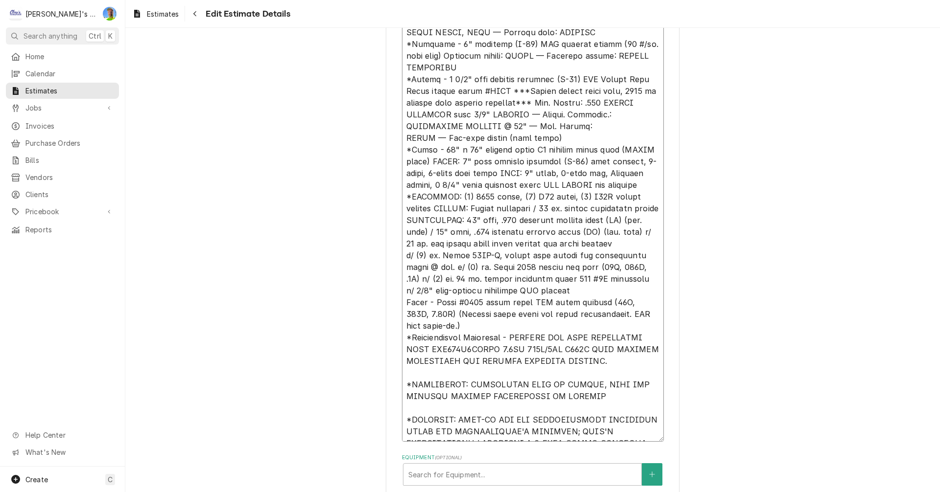
click at [445, 232] on textarea "Reason For Call" at bounding box center [533, 167] width 262 height 549
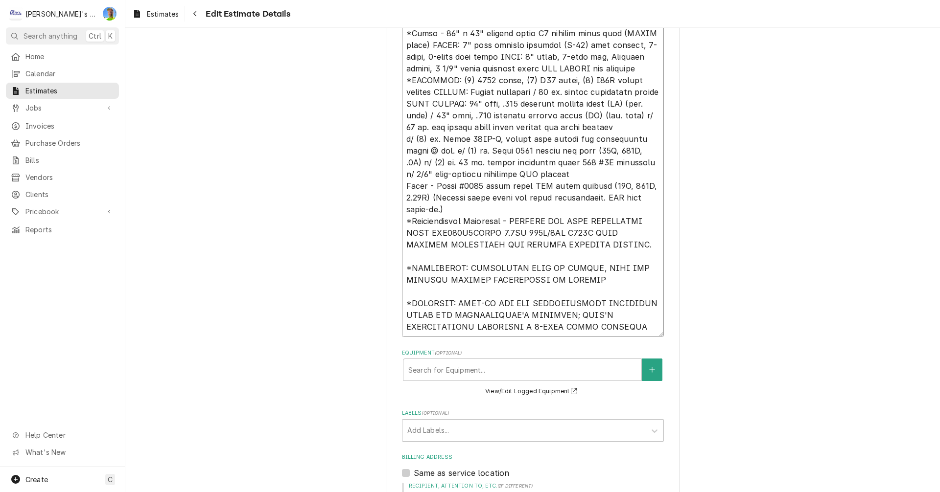
scroll to position [661, 0]
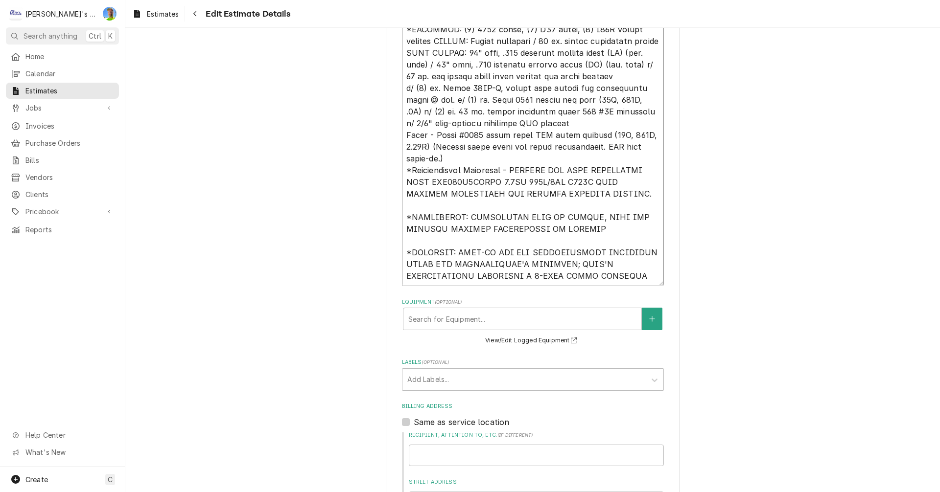
drag, startPoint x: 400, startPoint y: 101, endPoint x: 641, endPoint y: 280, distance: 299.7
click at [641, 280] on textarea "Reason For Call" at bounding box center [533, 11] width 262 height 549
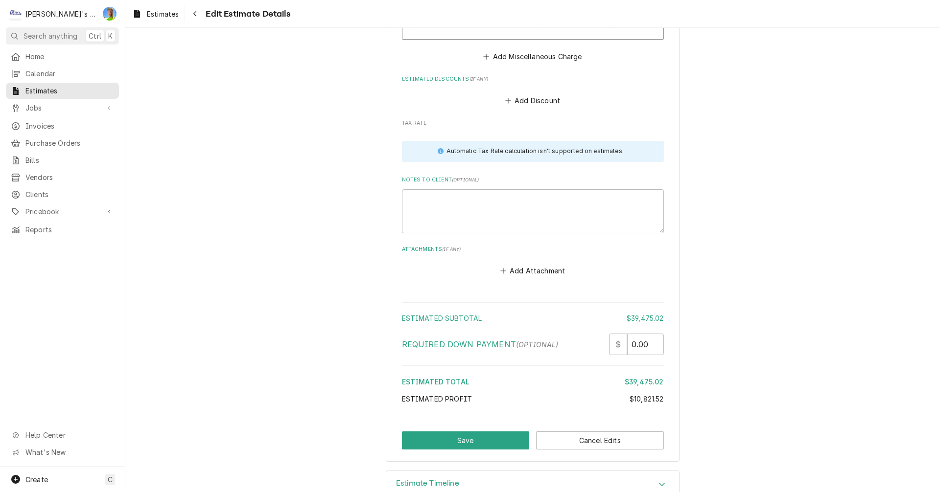
scroll to position [3964, 0]
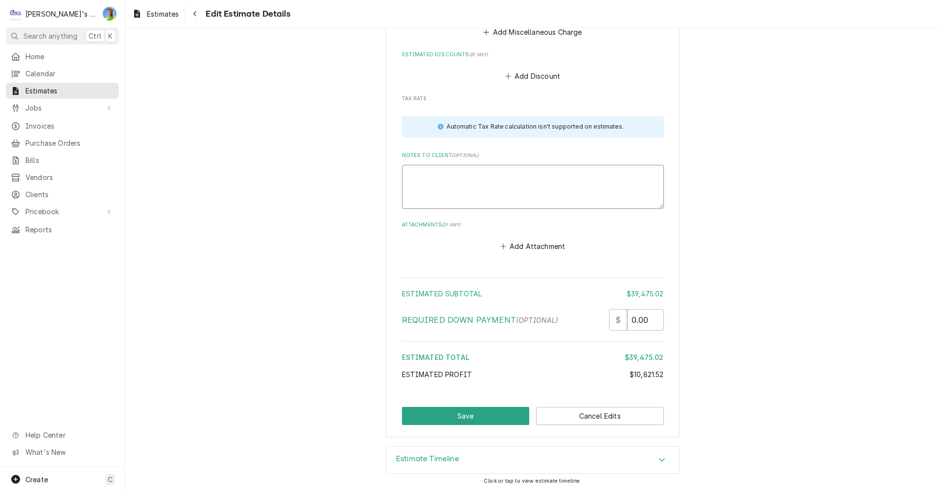
click at [546, 176] on textarea "Notes to Client ( optional )" at bounding box center [533, 187] width 262 height 44
paste textarea "ESTIMATE FOR A NEW WALK-IN FREEZER BOX AS DESCRIBED BELOW, INCLUDING REFRIGERAT…"
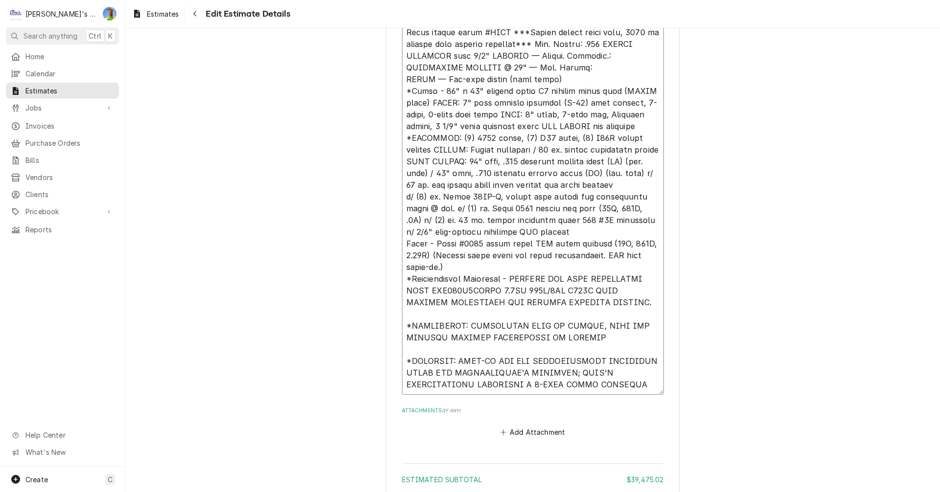
scroll to position [4481, 0]
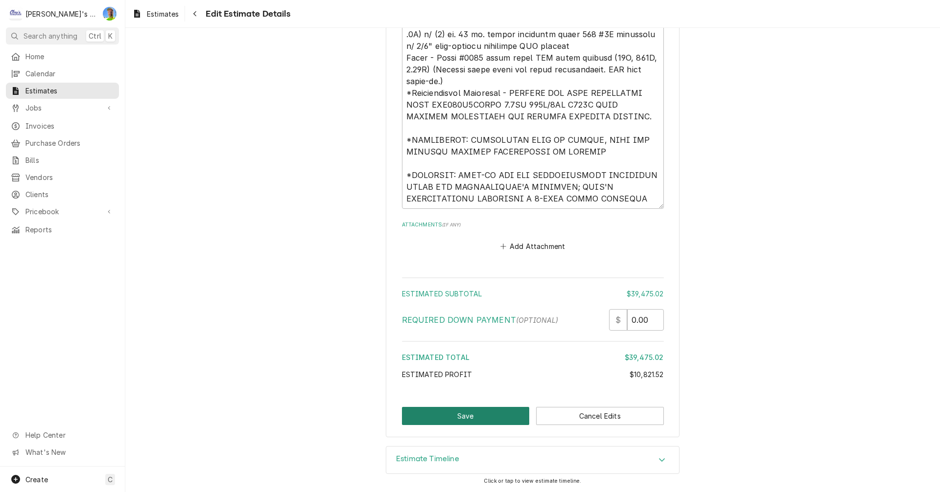
click at [509, 415] on button "Save" at bounding box center [466, 416] width 128 height 18
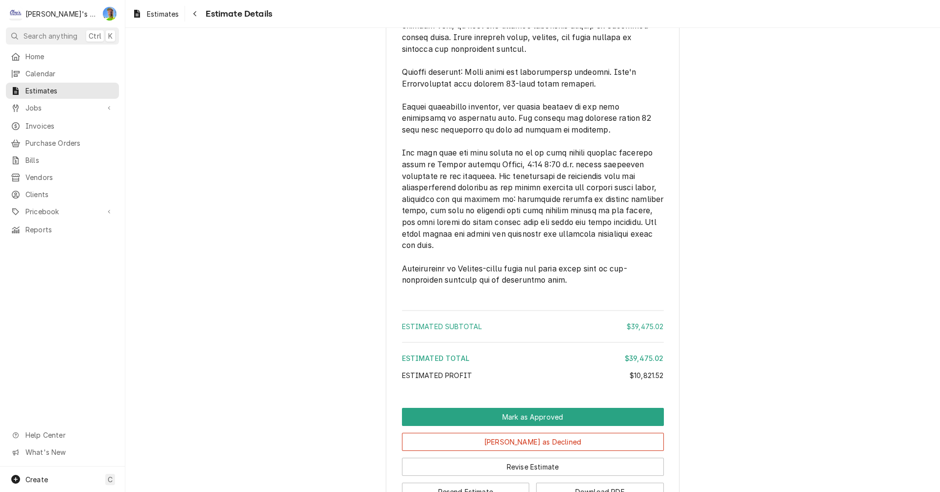
scroll to position [3853, 0]
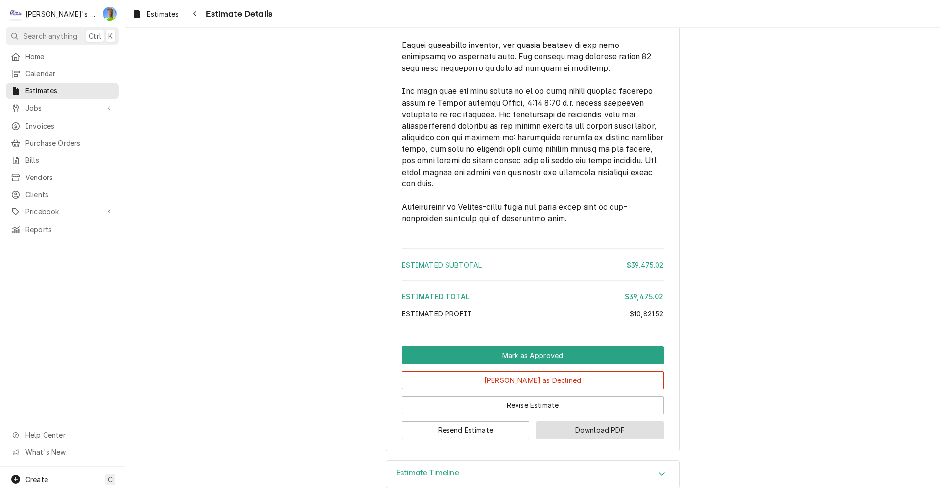
click at [553, 421] on button "Download PDF" at bounding box center [600, 430] width 128 height 18
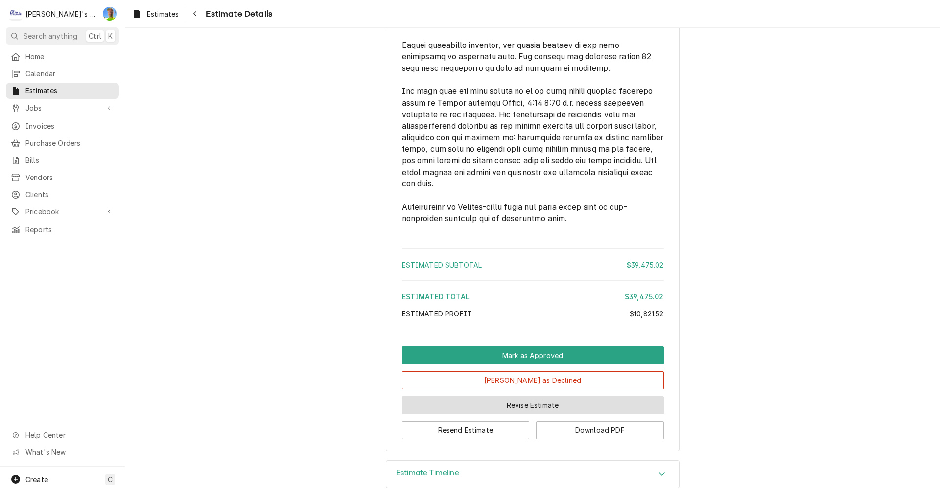
click at [582, 396] on button "Revise Estimate" at bounding box center [533, 405] width 262 height 18
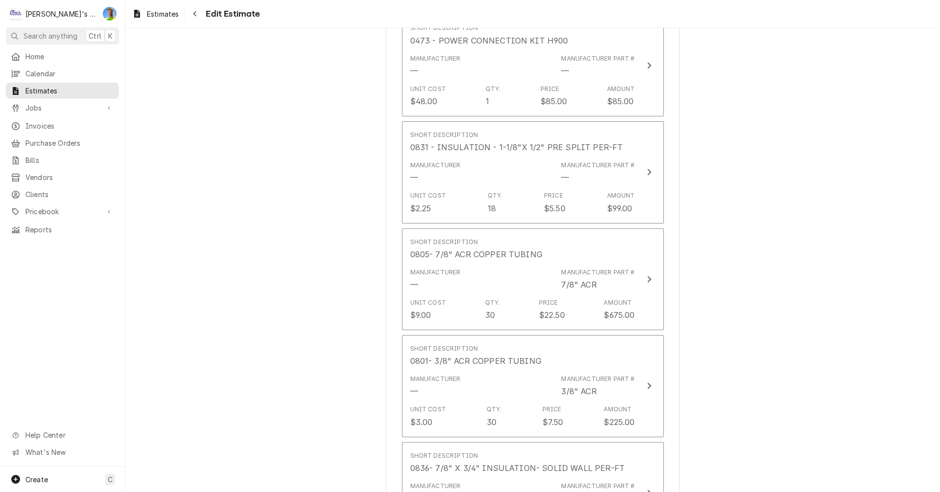
scroll to position [2790, 0]
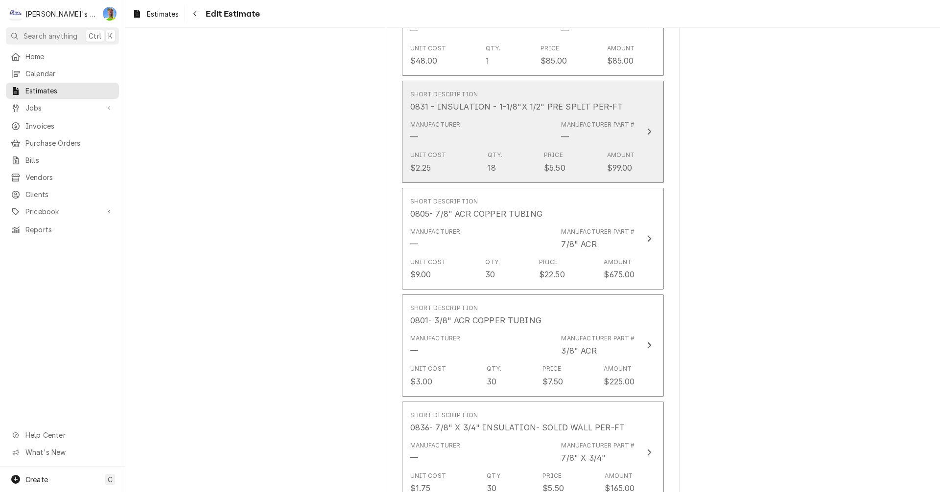
click at [576, 148] on div "Unit Cost $2.25 Qty. 18 Price $5.50 Amount $99.00" at bounding box center [522, 162] width 225 height 30
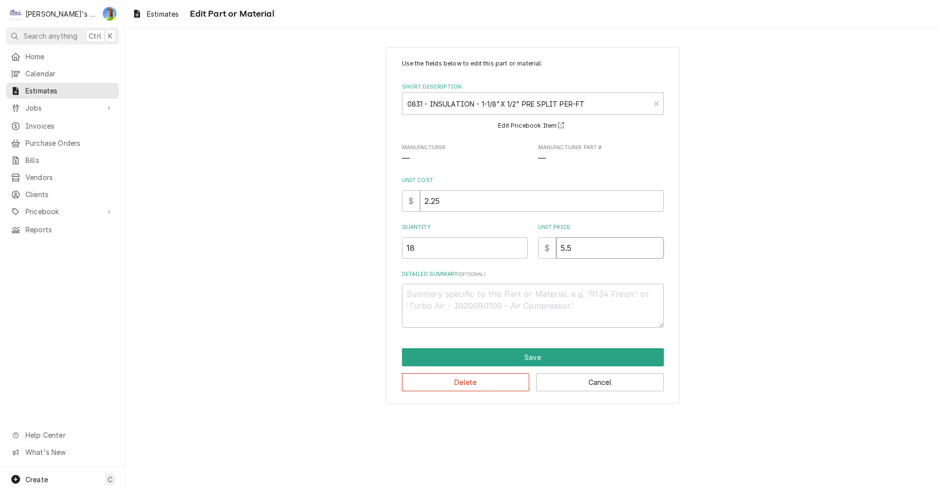
click at [589, 247] on input "5.5" at bounding box center [610, 248] width 108 height 22
type textarea "x"
type input "4"
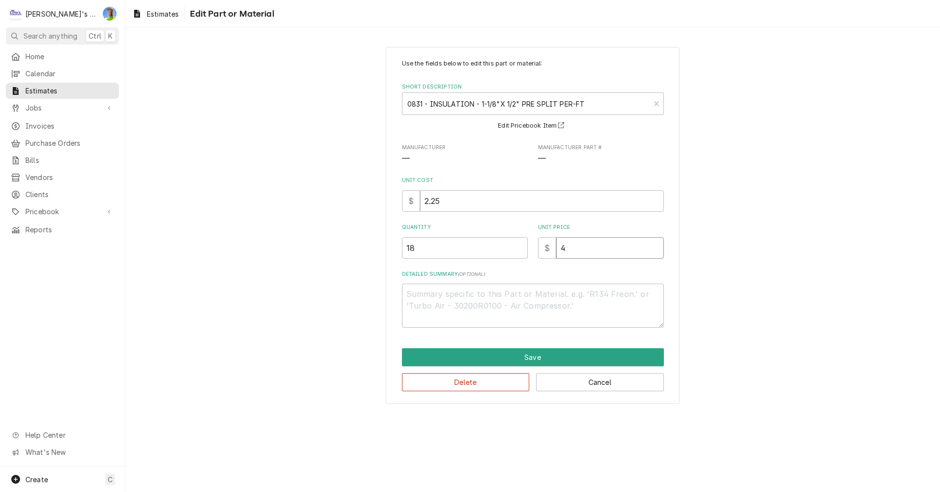
type textarea "x"
type input "4.5"
type textarea "x"
type input "4.5"
click at [567, 360] on button "Save" at bounding box center [533, 357] width 262 height 18
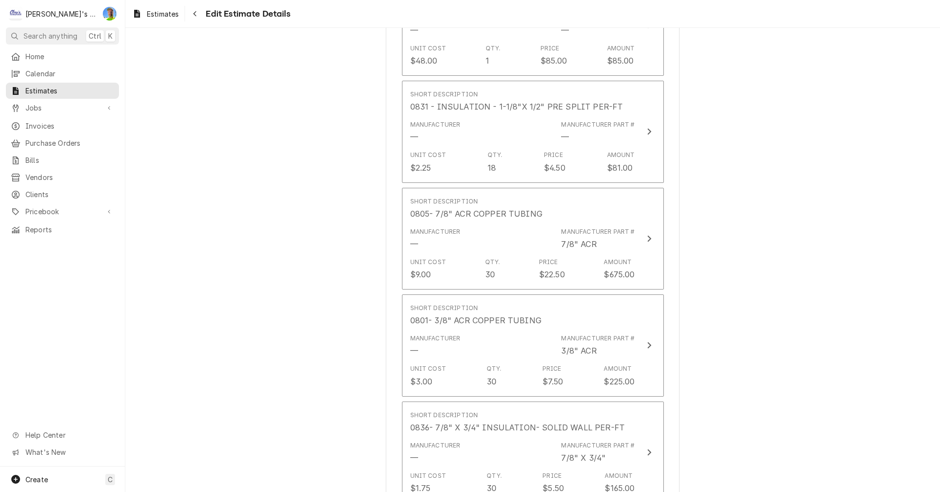
scroll to position [2778, 0]
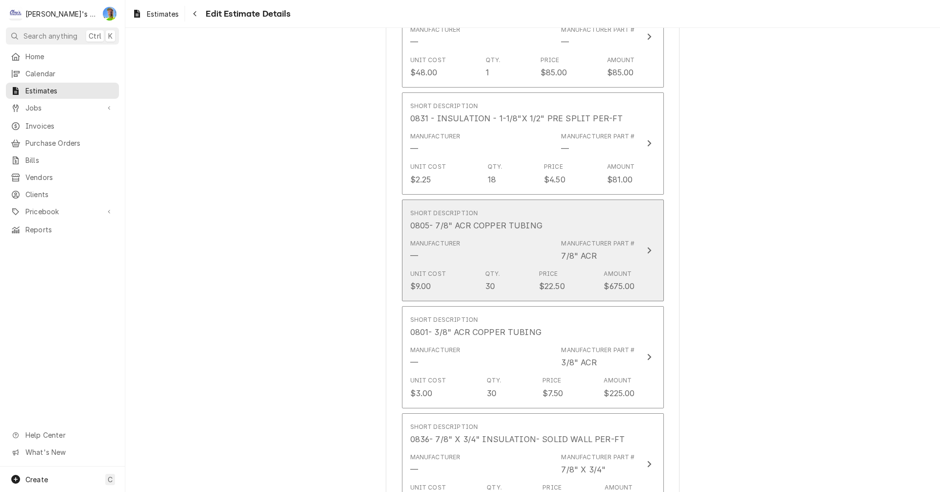
click at [640, 282] on button "Short Description 0805- 7/8" ACR COPPER TUBING Manufacturer — Manufacturer Part…" at bounding box center [533, 251] width 262 height 102
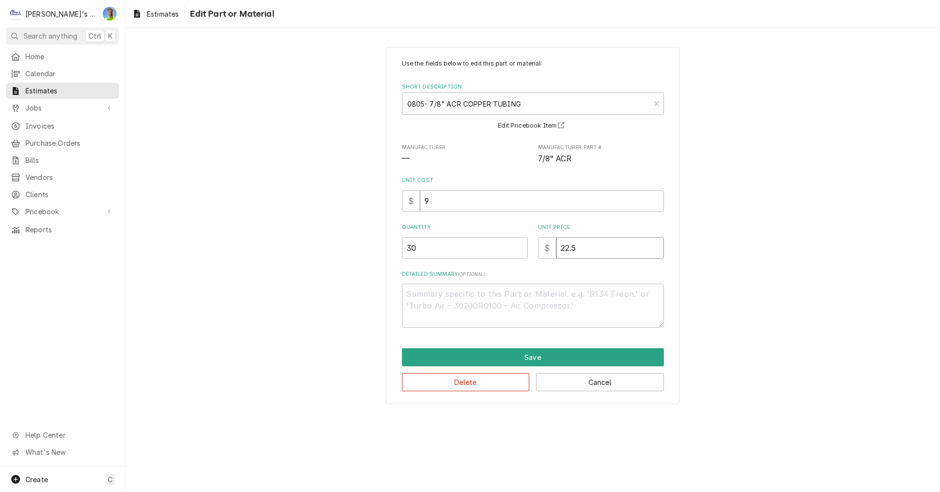
click at [608, 249] on input "22.5" at bounding box center [610, 248] width 108 height 22
type textarea "x"
type input "1"
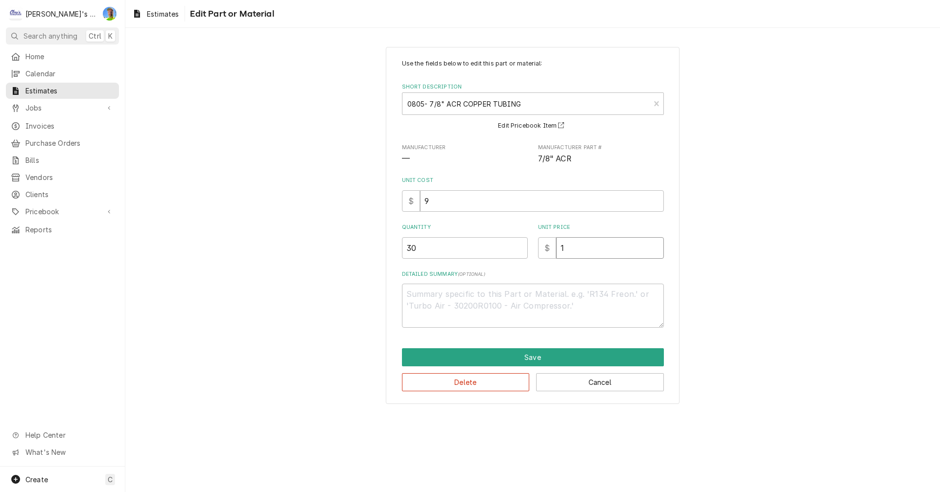
type textarea "x"
type input "16"
type textarea "x"
type input "16"
click at [573, 354] on button "Save" at bounding box center [533, 357] width 262 height 18
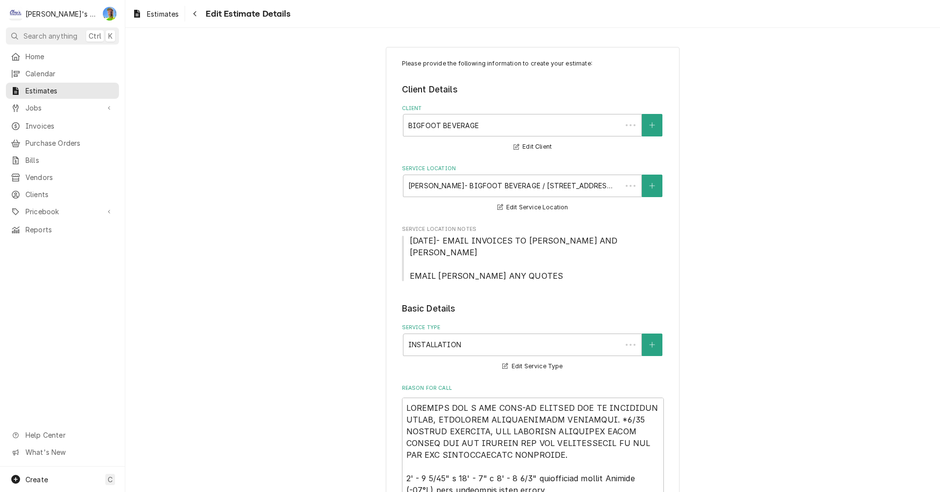
scroll to position [2766, 0]
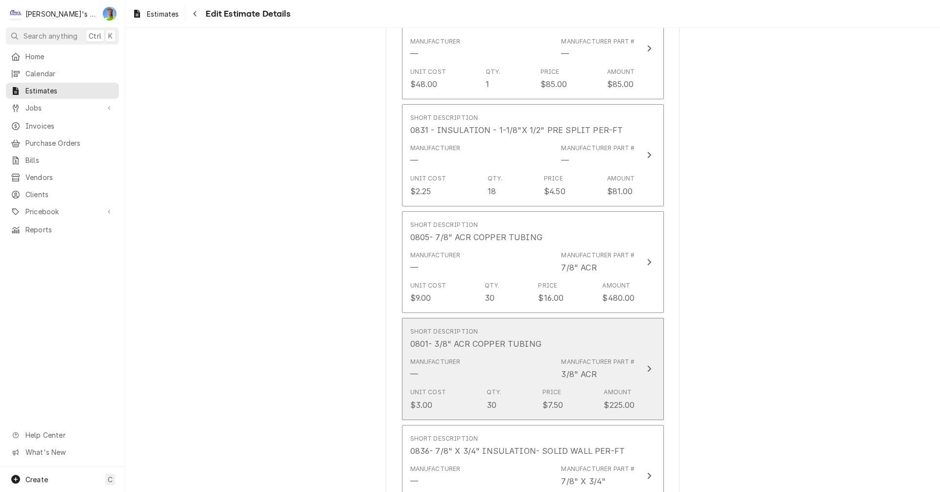
click at [598, 351] on div "Short Description 0801- 3/8" ACR COPPER TUBING" at bounding box center [522, 339] width 225 height 30
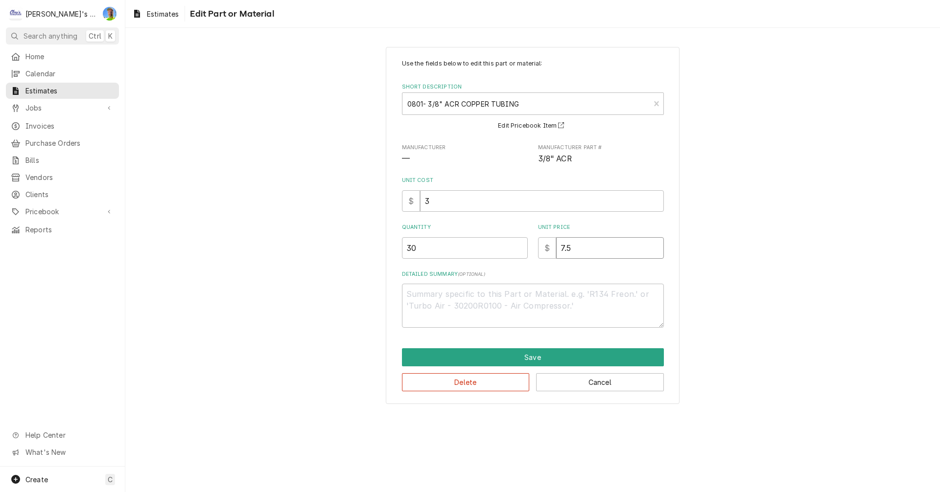
click at [578, 249] on input "7.5" at bounding box center [610, 248] width 108 height 22
type textarea "x"
type input "5"
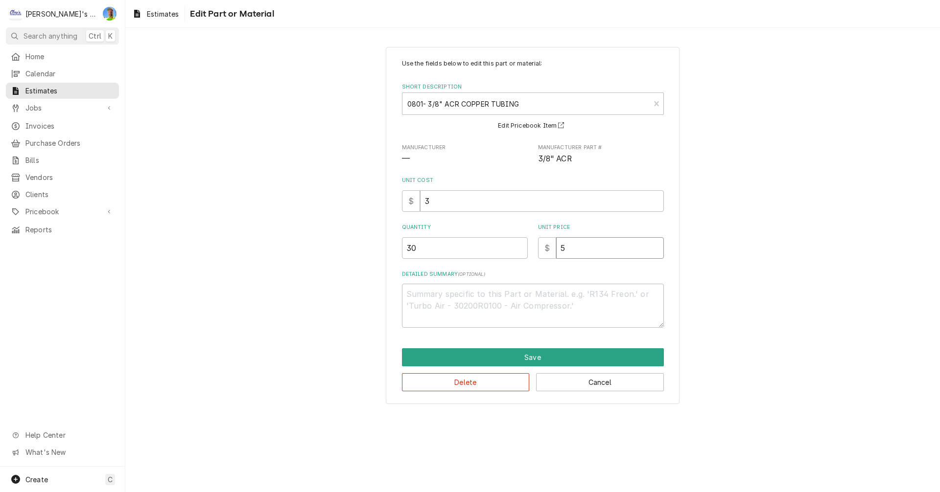
type textarea "x"
type input "5.5"
type textarea "x"
type input "5.5"
click at [582, 355] on button "Save" at bounding box center [533, 357] width 262 height 18
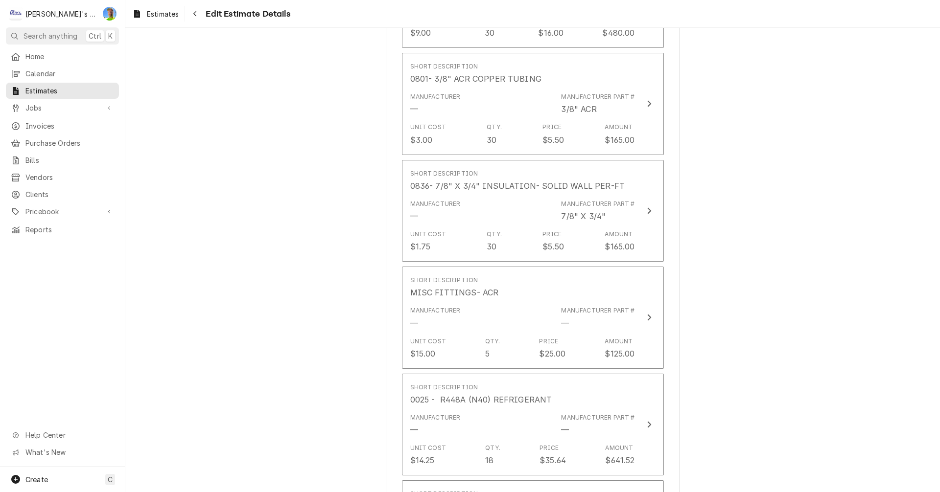
scroll to position [3048, 0]
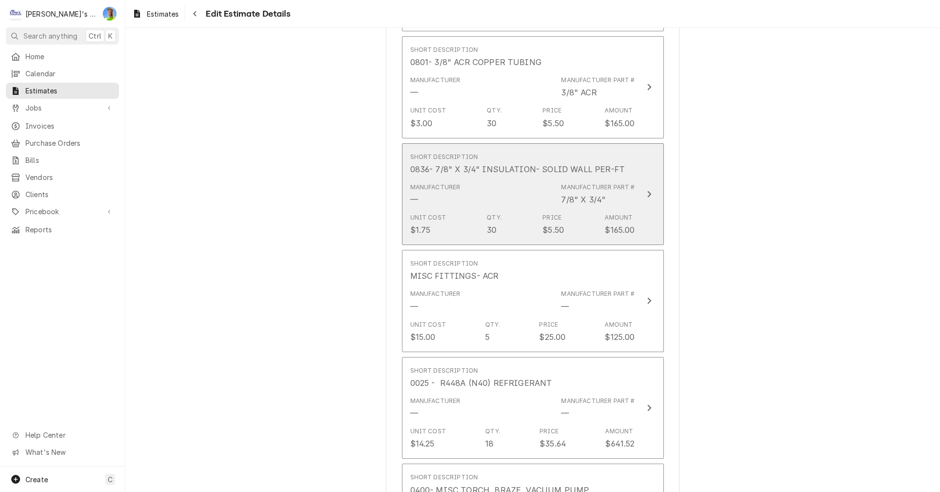
click at [640, 215] on button "Short Description 0836- 7/8" X 3/4" INSULATION- SOLID WALL PER-FT Manufacturer …" at bounding box center [533, 194] width 262 height 102
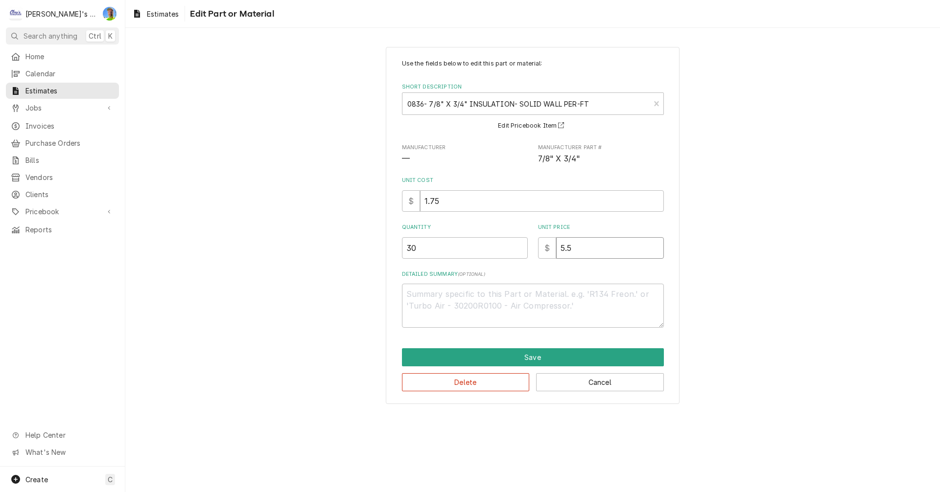
click at [594, 248] on input "5.5" at bounding box center [610, 248] width 108 height 22
type textarea "x"
type input "3"
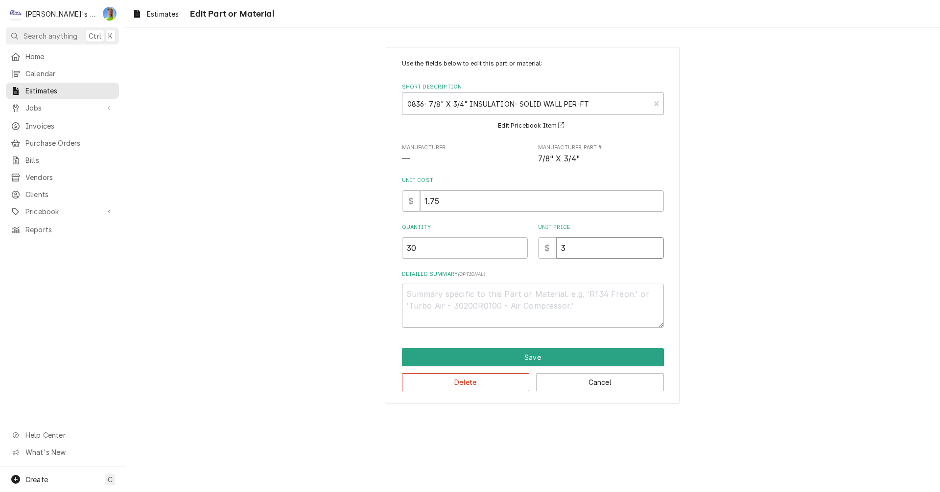
type textarea "x"
type input "3.5"
type textarea "x"
type input "3.5"
click at [580, 353] on button "Save" at bounding box center [533, 357] width 262 height 18
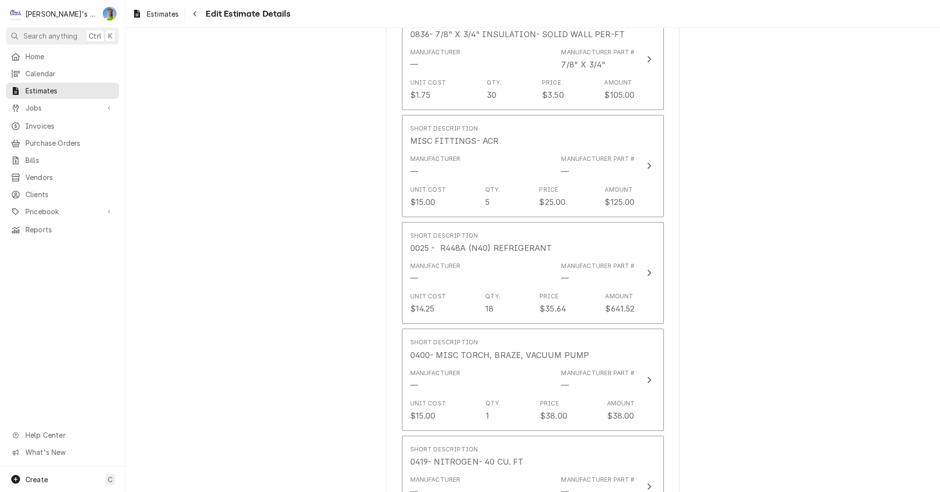
scroll to position [3232, 0]
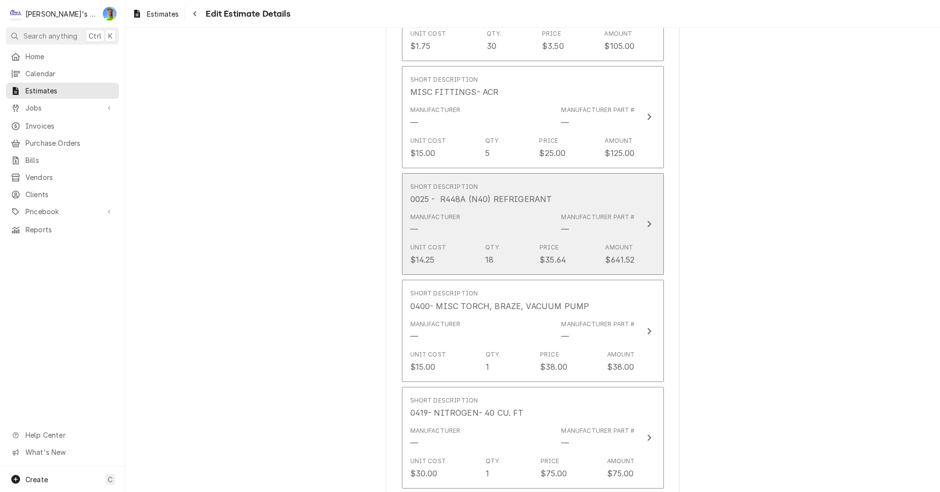
click at [643, 236] on button "Short Description 0025 - R448A (N40) REFRIGERANT Manufacturer — Manufacturer Pa…" at bounding box center [533, 224] width 262 height 102
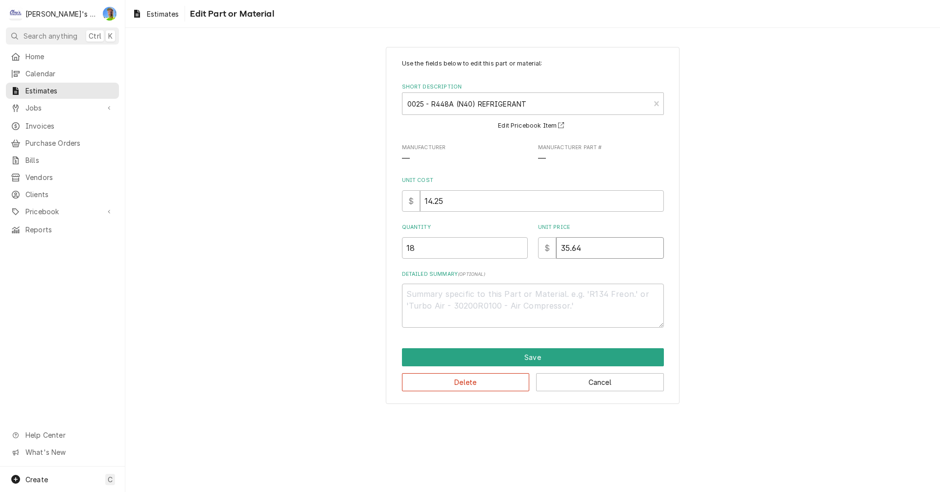
click at [595, 251] on input "35.64" at bounding box center [610, 248] width 108 height 22
type textarea "x"
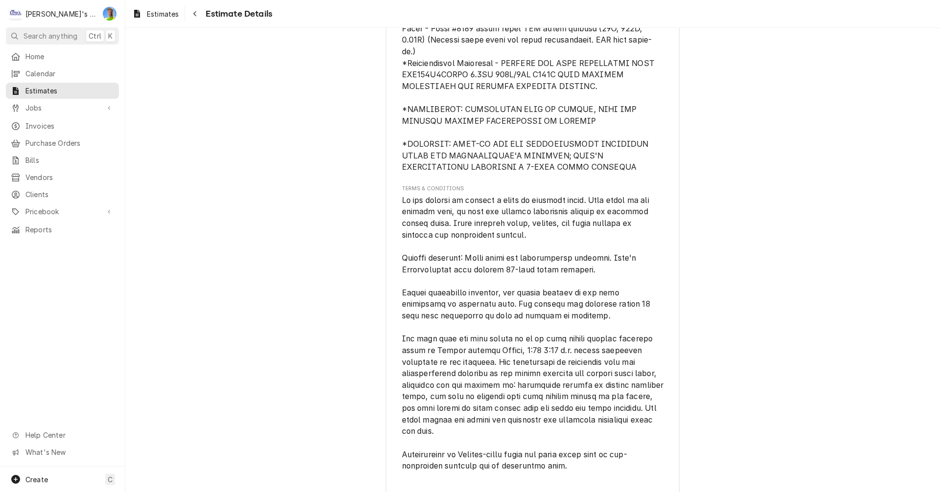
scroll to position [3853, 0]
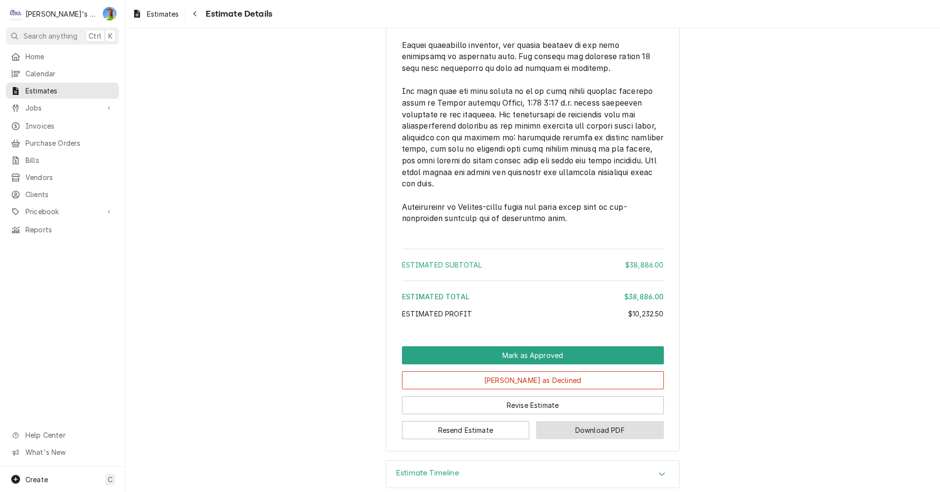
click at [573, 421] on button "Download PDF" at bounding box center [600, 430] width 128 height 18
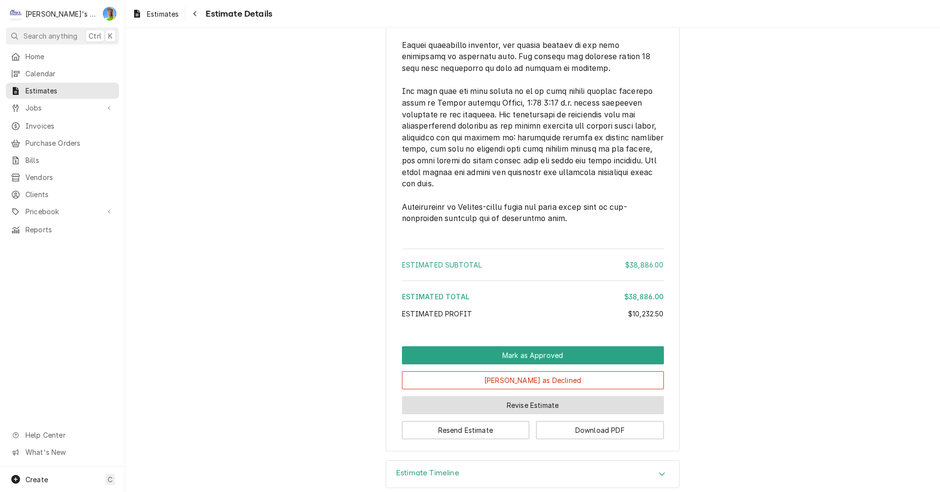
click at [538, 396] on button "Revise Estimate" at bounding box center [533, 405] width 262 height 18
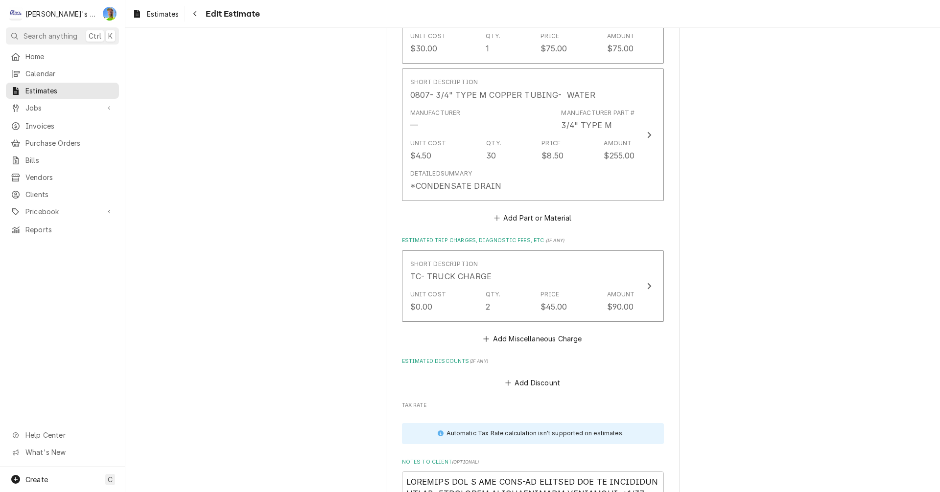
scroll to position [3671, 0]
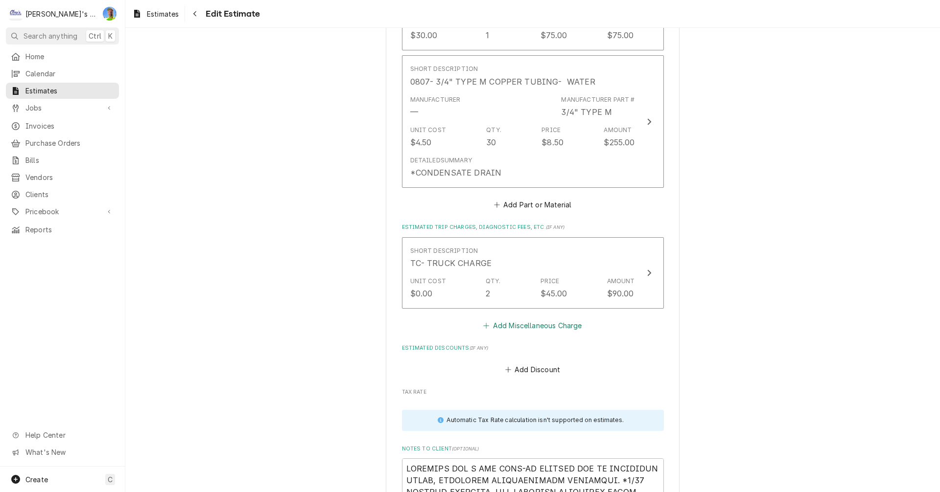
click at [525, 328] on button "Add Miscellaneous Charge" at bounding box center [533, 326] width 102 height 14
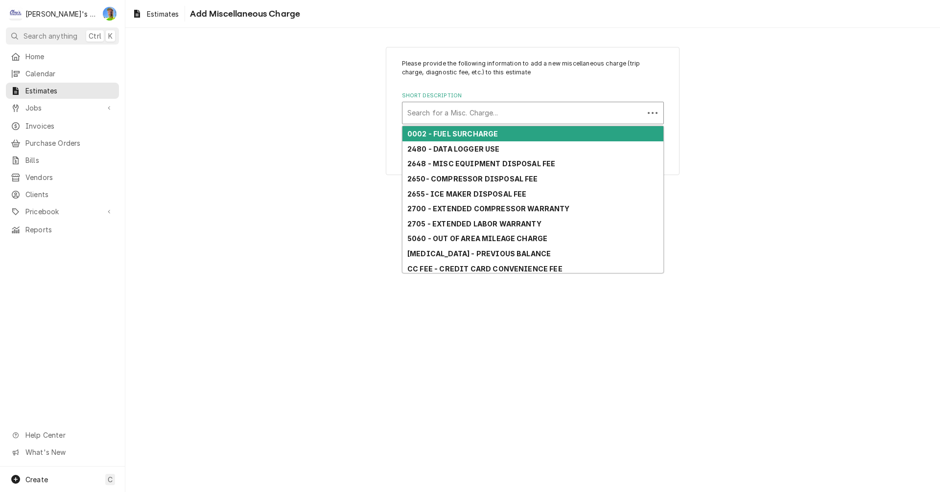
click at [487, 116] on div "Short Description" at bounding box center [522, 113] width 231 height 18
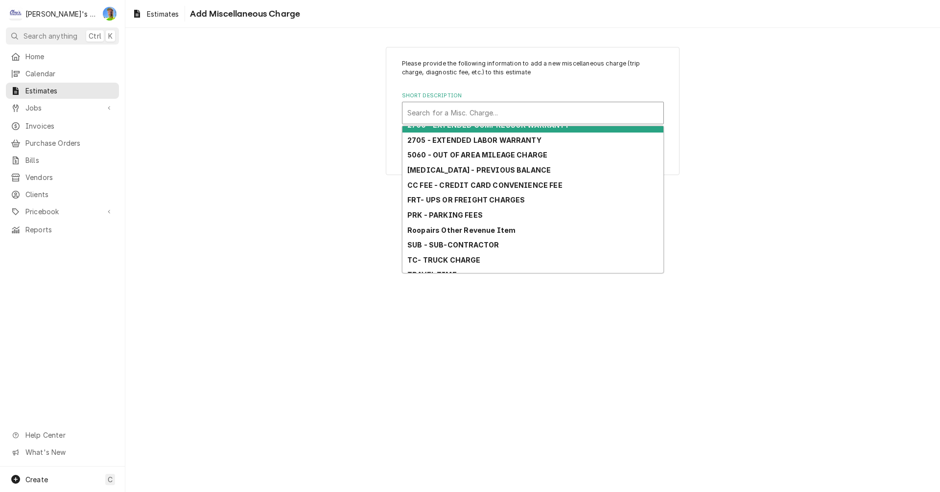
scroll to position [93, 0]
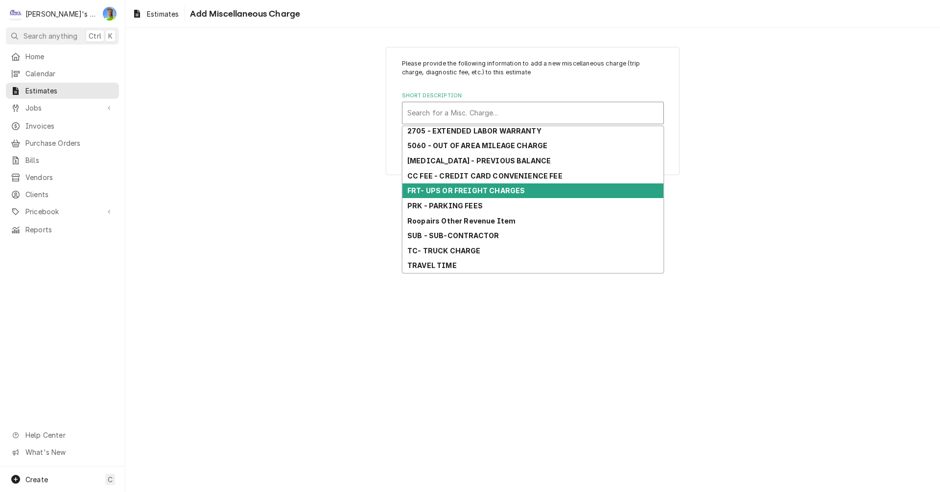
click at [490, 191] on strong "FRT- UPS OR FREIGHT CHARGES" at bounding box center [465, 190] width 117 height 8
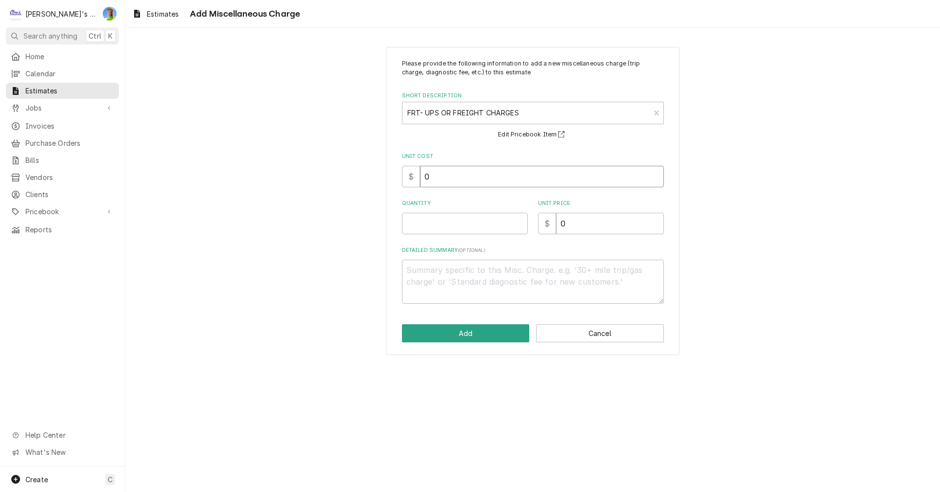
click at [467, 178] on input "0" at bounding box center [542, 177] width 244 height 22
type textarea "x"
type input "7"
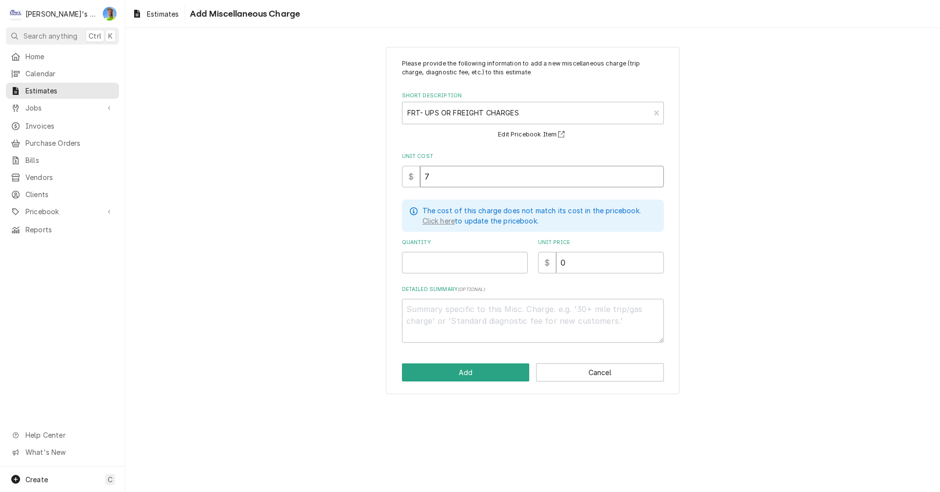
type textarea "x"
type input "78"
type textarea "x"
type input "784"
type textarea "x"
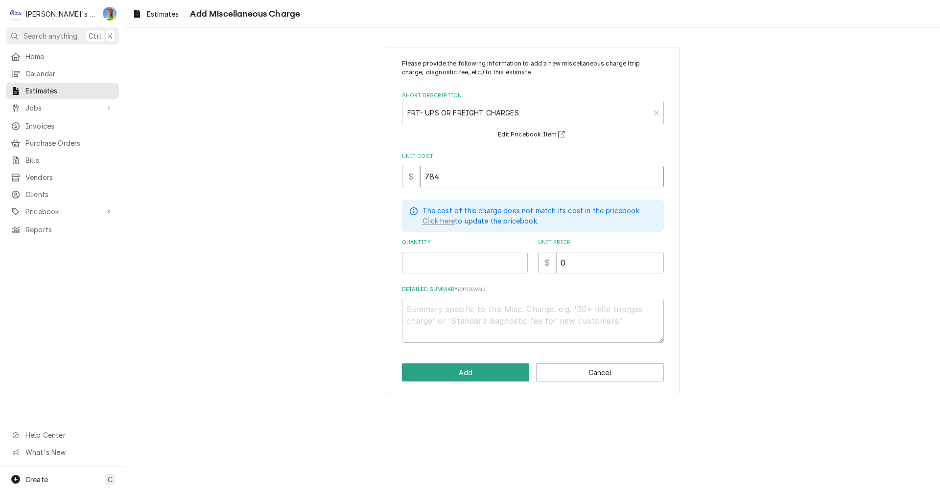
type input "784"
type textarea "x"
type input "1"
type textarea "x"
type input "9"
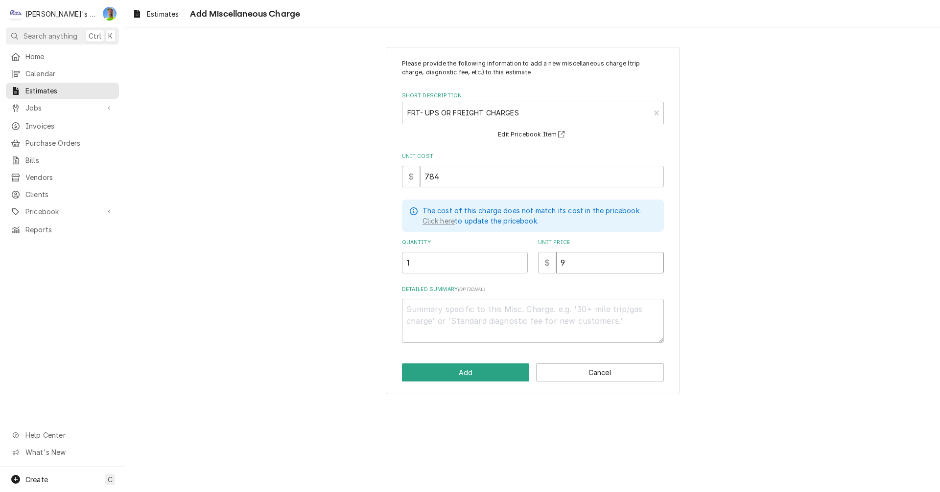
type textarea "x"
type input "98"
type textarea "x"
type input "980"
type textarea "x"
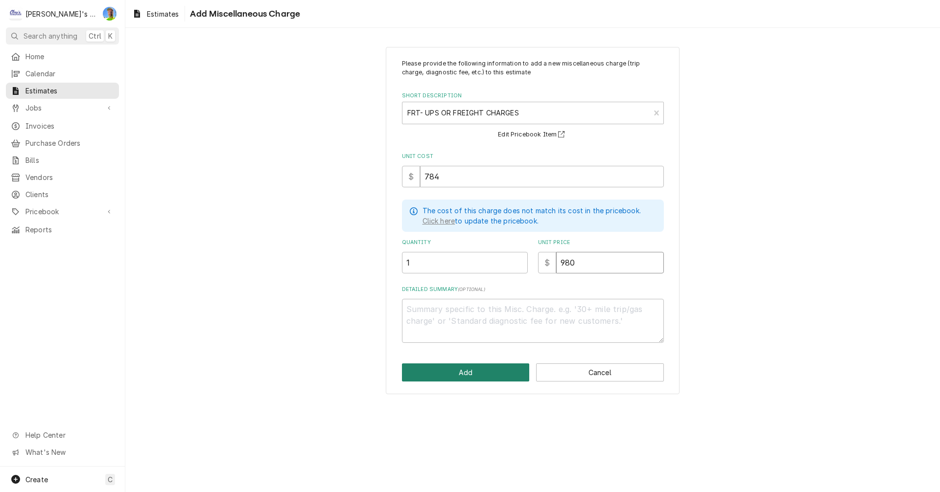
type input "980"
click at [453, 367] on button "Add" at bounding box center [466, 373] width 128 height 18
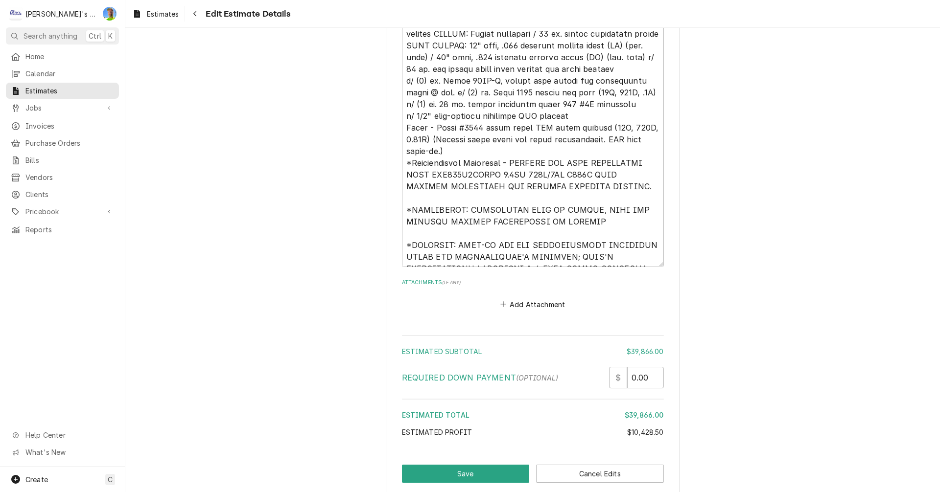
scroll to position [4540, 0]
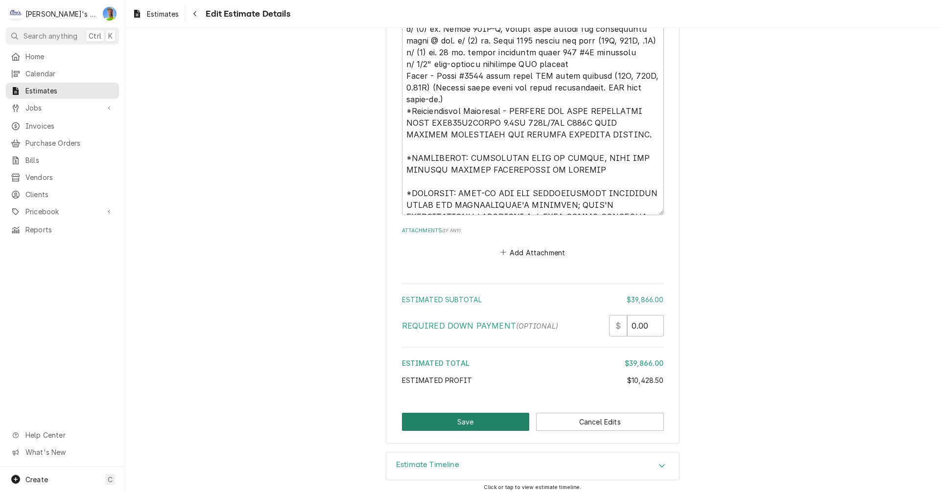
click at [459, 425] on button "Save" at bounding box center [466, 422] width 128 height 18
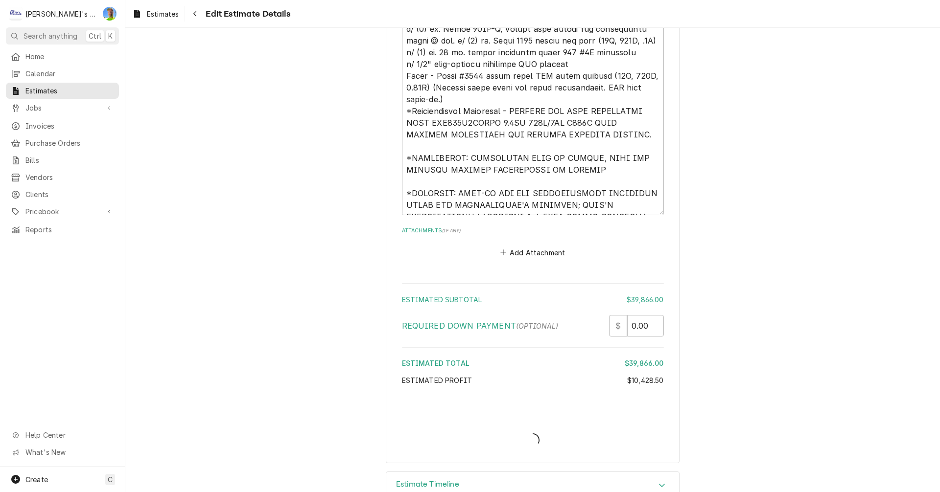
type textarea "x"
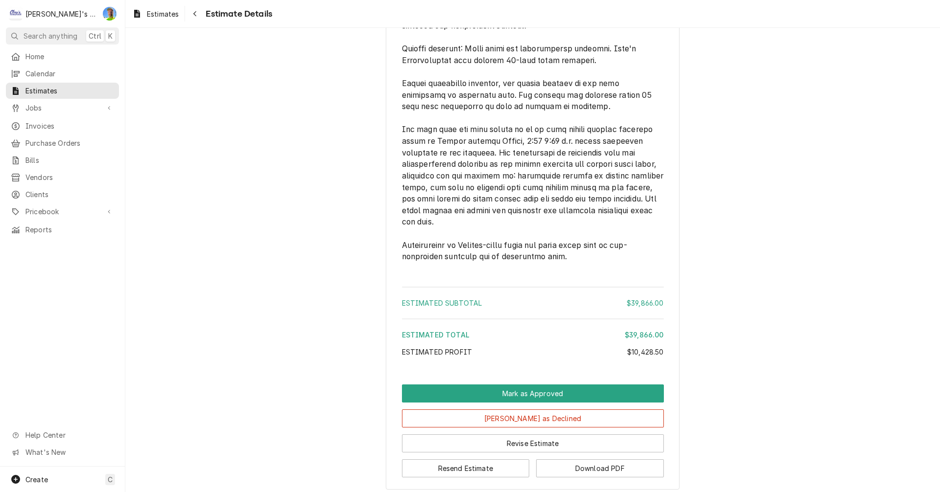
scroll to position [3919, 0]
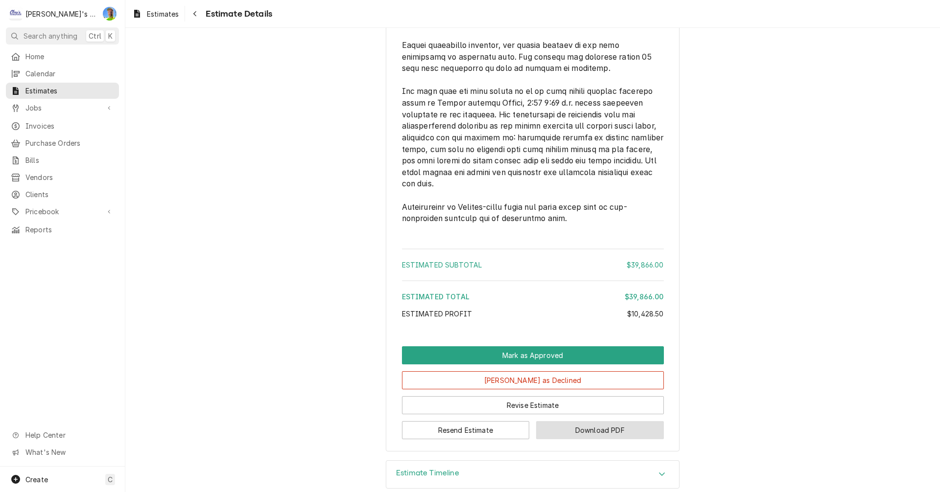
click at [594, 421] on button "Download PDF" at bounding box center [600, 430] width 128 height 18
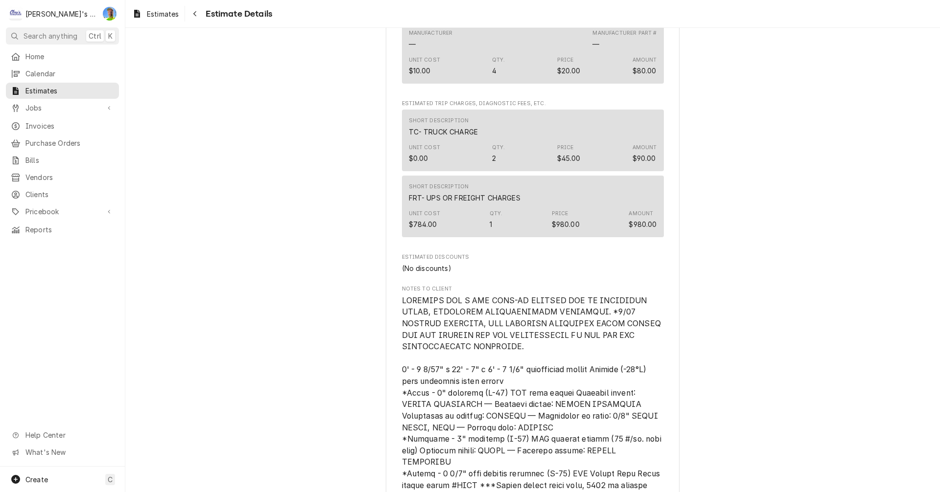
scroll to position [2891, 0]
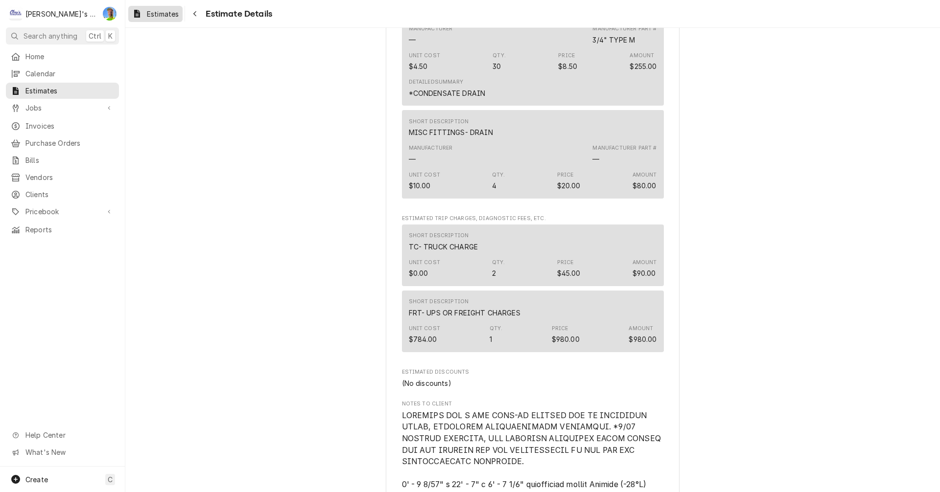
click at [148, 16] on span "Estimates" at bounding box center [163, 14] width 32 height 10
